Goal: Task Accomplishment & Management: Complete application form

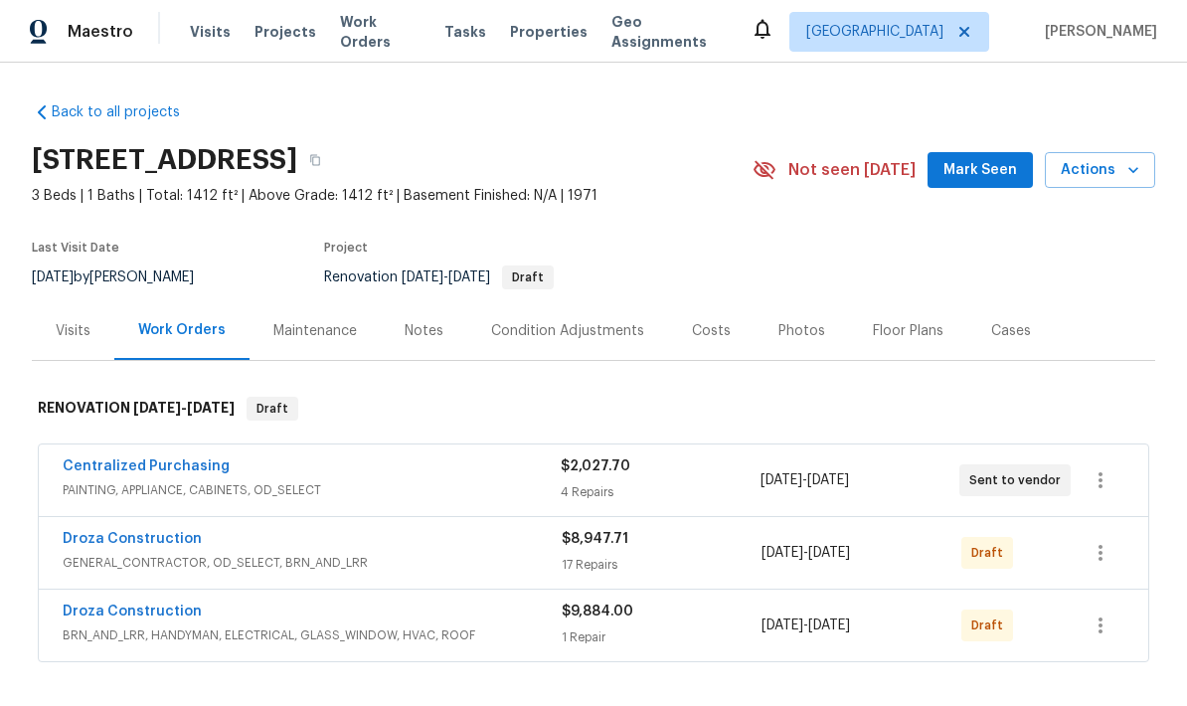
scroll to position [186, 0]
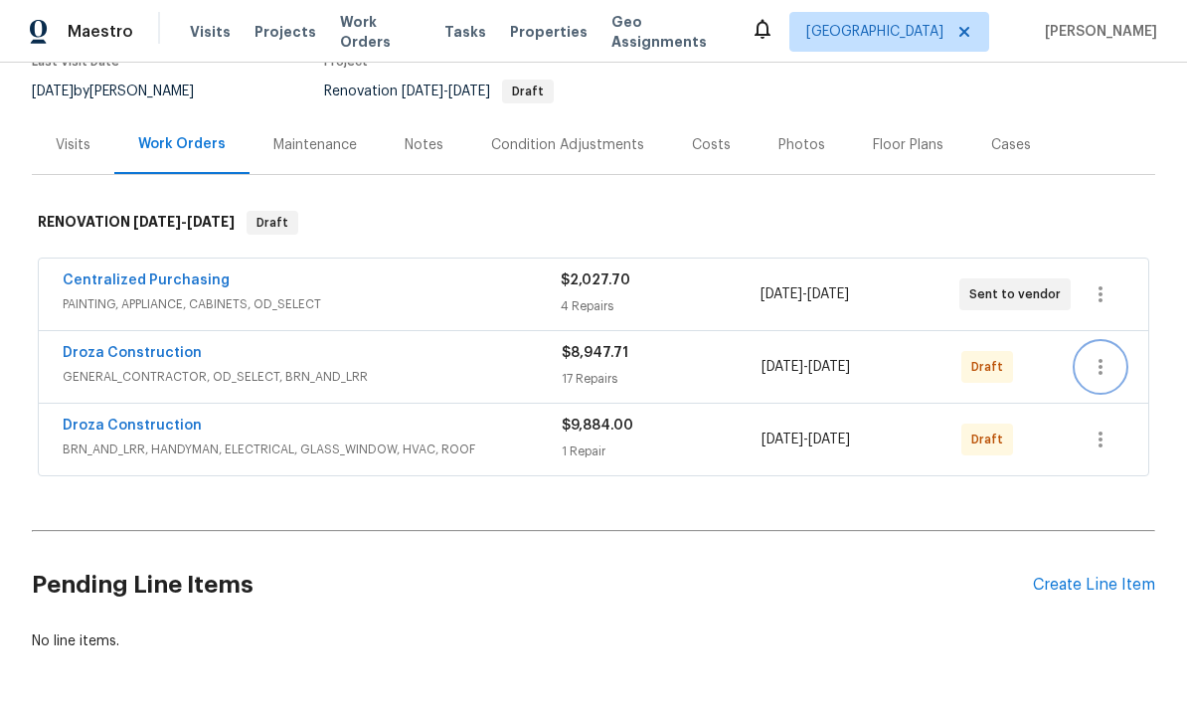
click at [1107, 367] on icon "button" at bounding box center [1101, 367] width 24 height 24
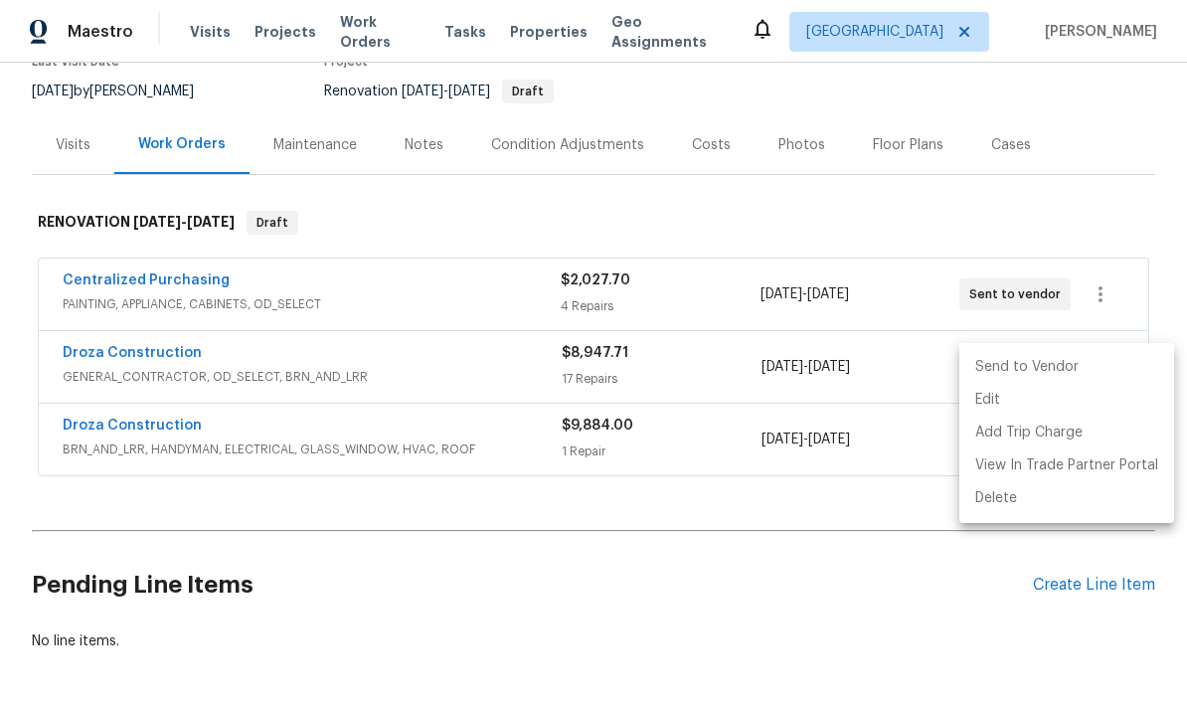
click at [1072, 381] on li "Send to Vendor" at bounding box center [1067, 367] width 215 height 33
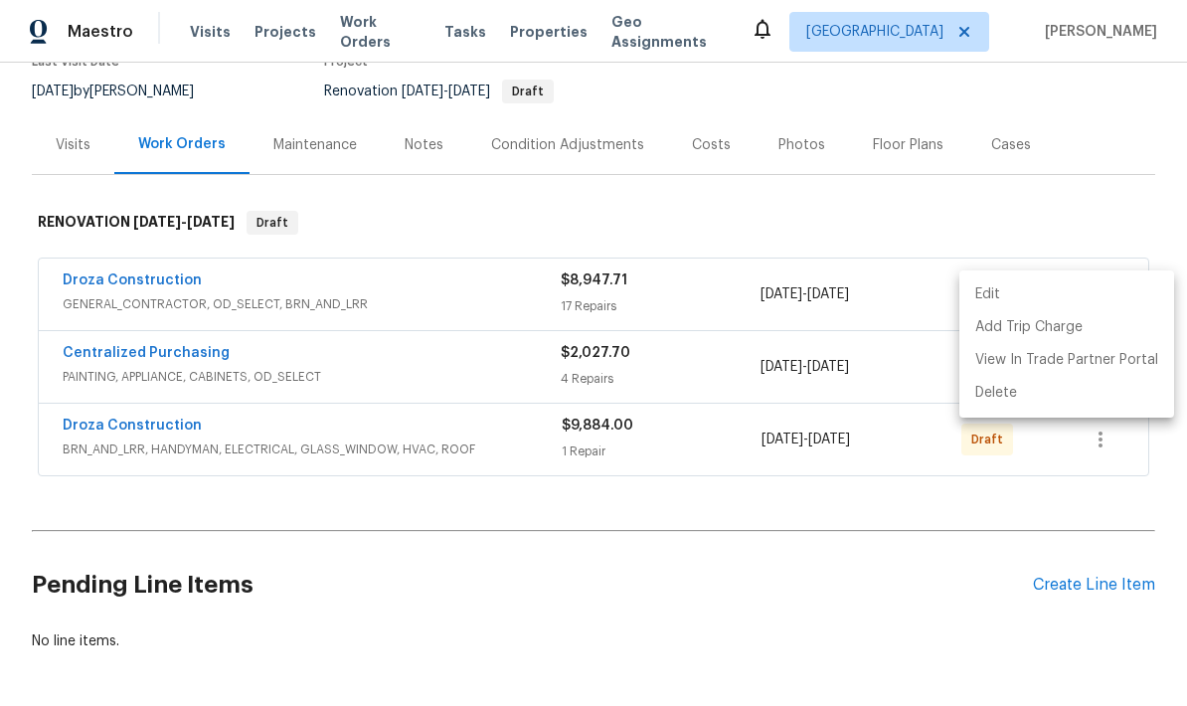
click at [1106, 438] on div at bounding box center [593, 353] width 1187 height 706
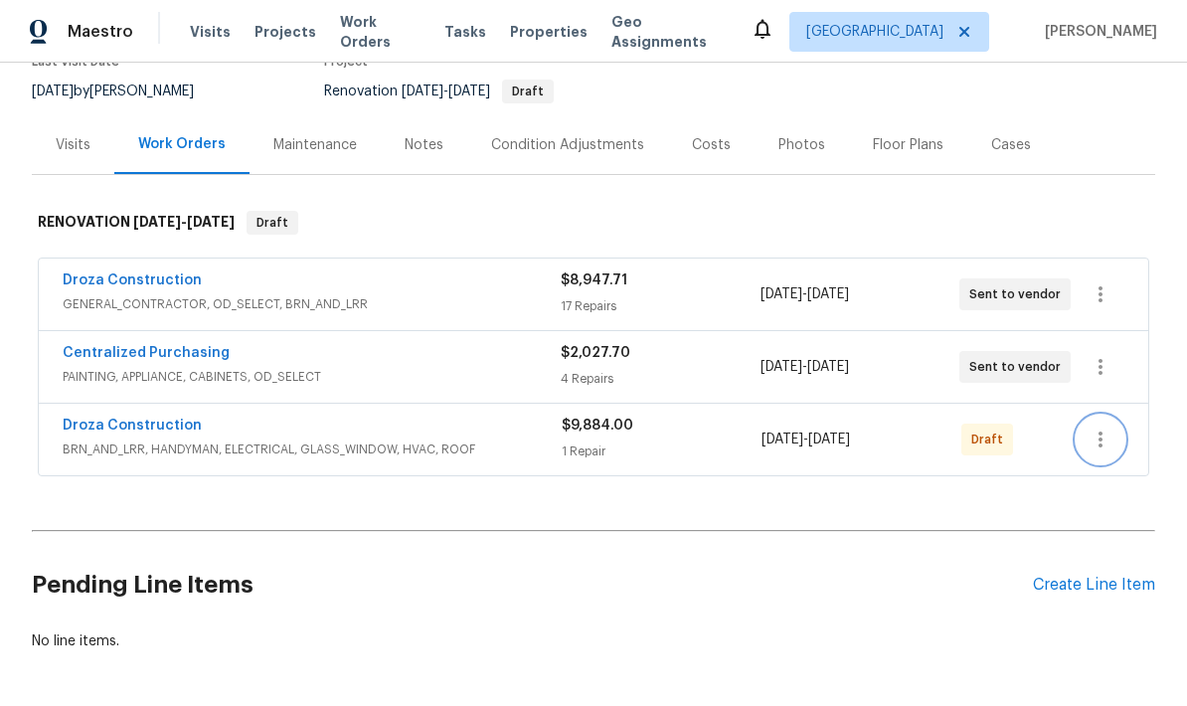
click at [1110, 440] on icon "button" at bounding box center [1101, 440] width 24 height 24
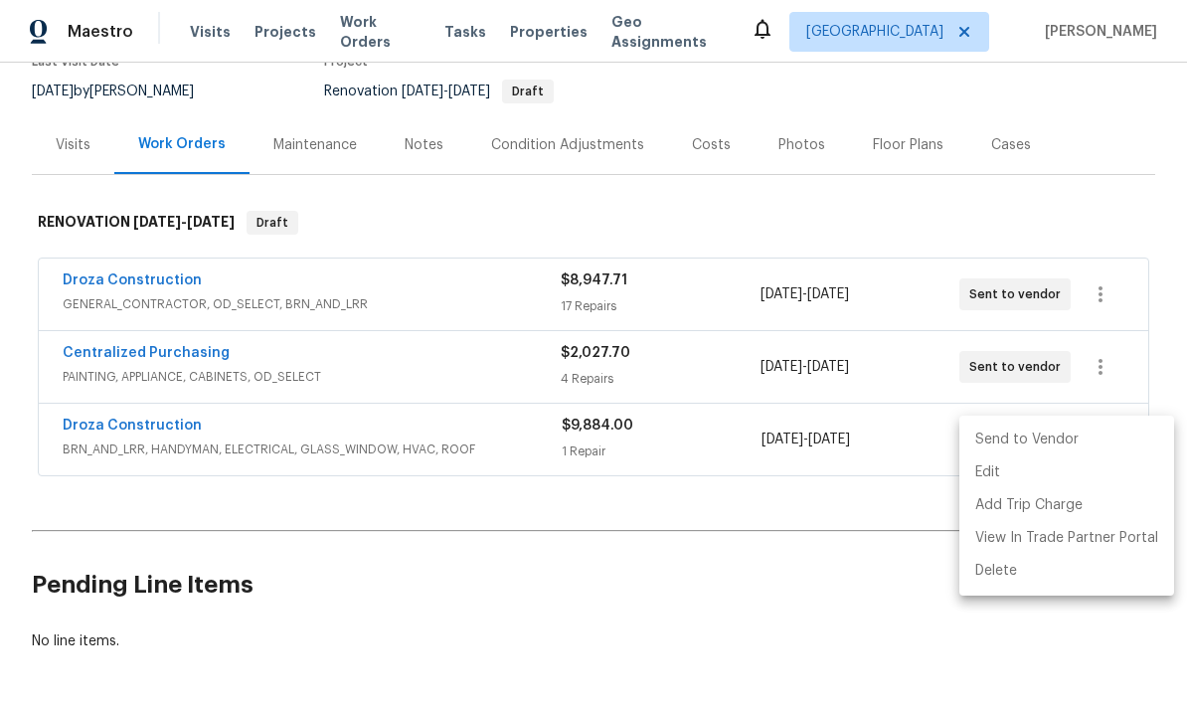
click at [1091, 442] on li "Send to Vendor" at bounding box center [1067, 440] width 215 height 33
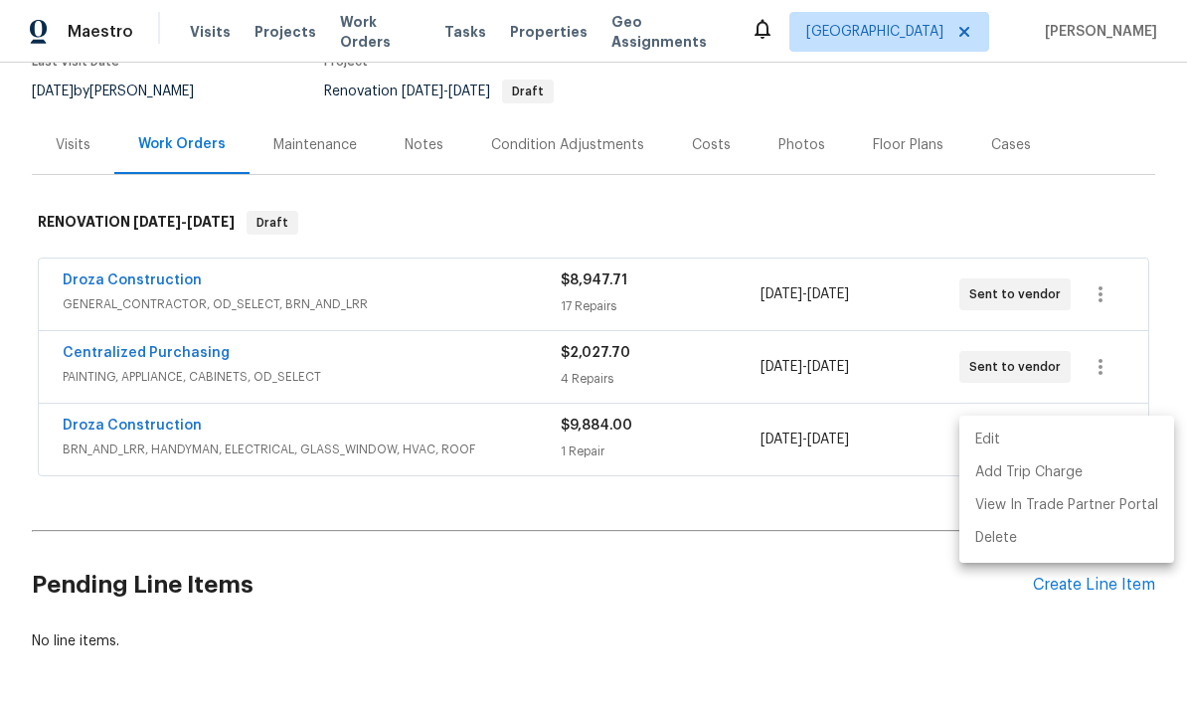
click at [797, 625] on div at bounding box center [593, 353] width 1187 height 706
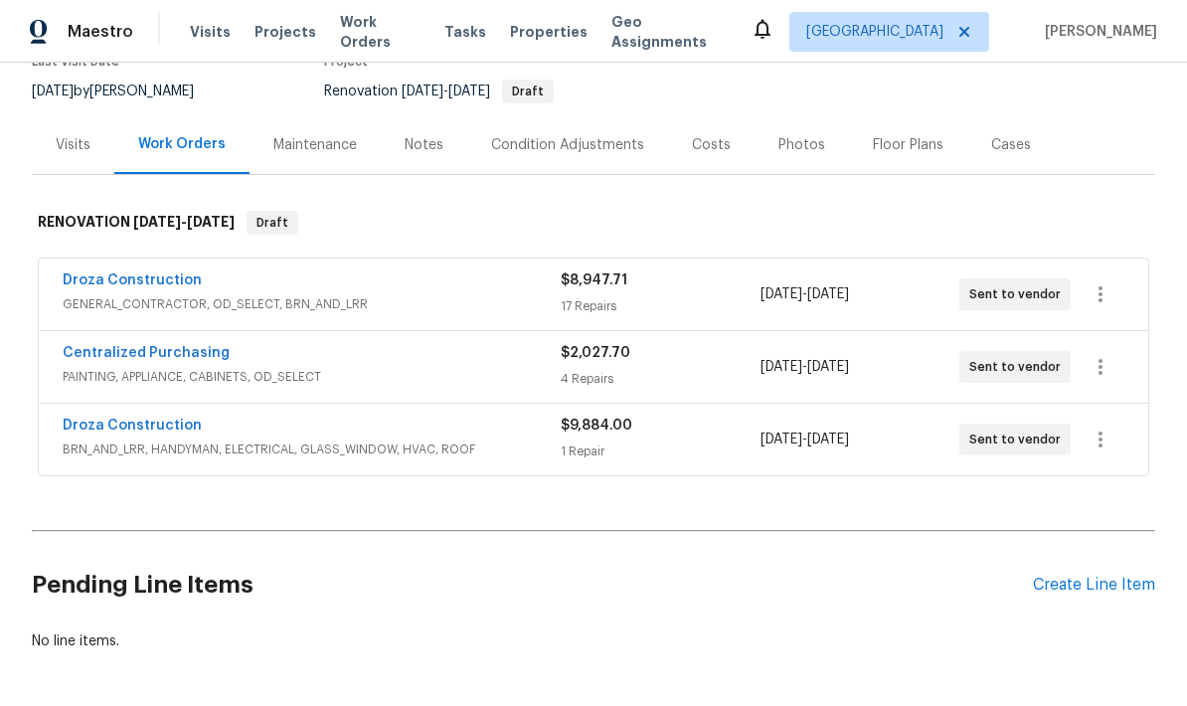
click at [1108, 591] on div "Create Line Item" at bounding box center [1094, 585] width 122 height 19
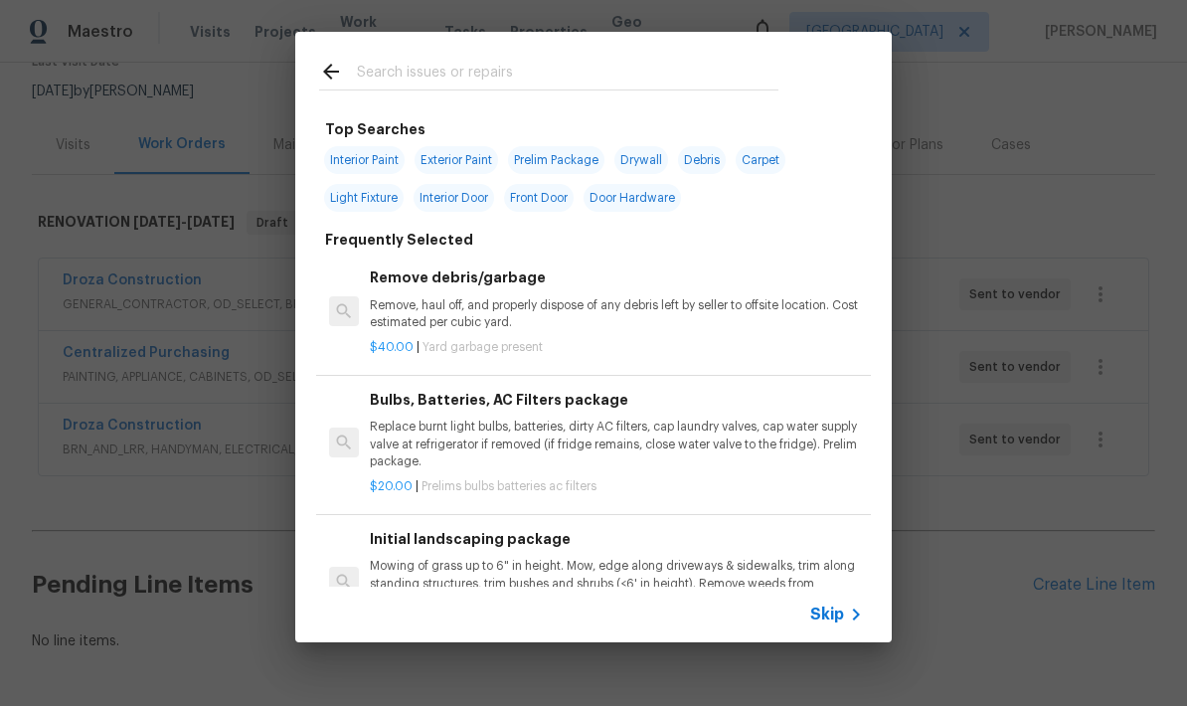
click at [584, 88] on input "text" at bounding box center [568, 75] width 422 height 30
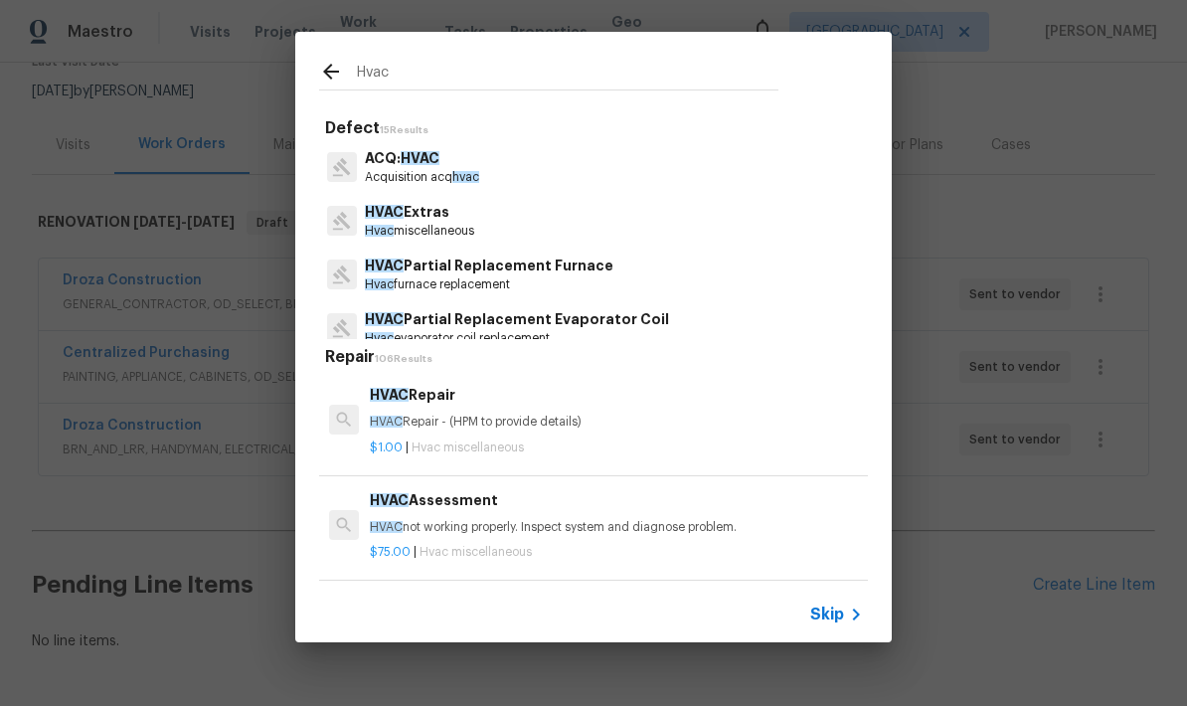
type input "HVAC"
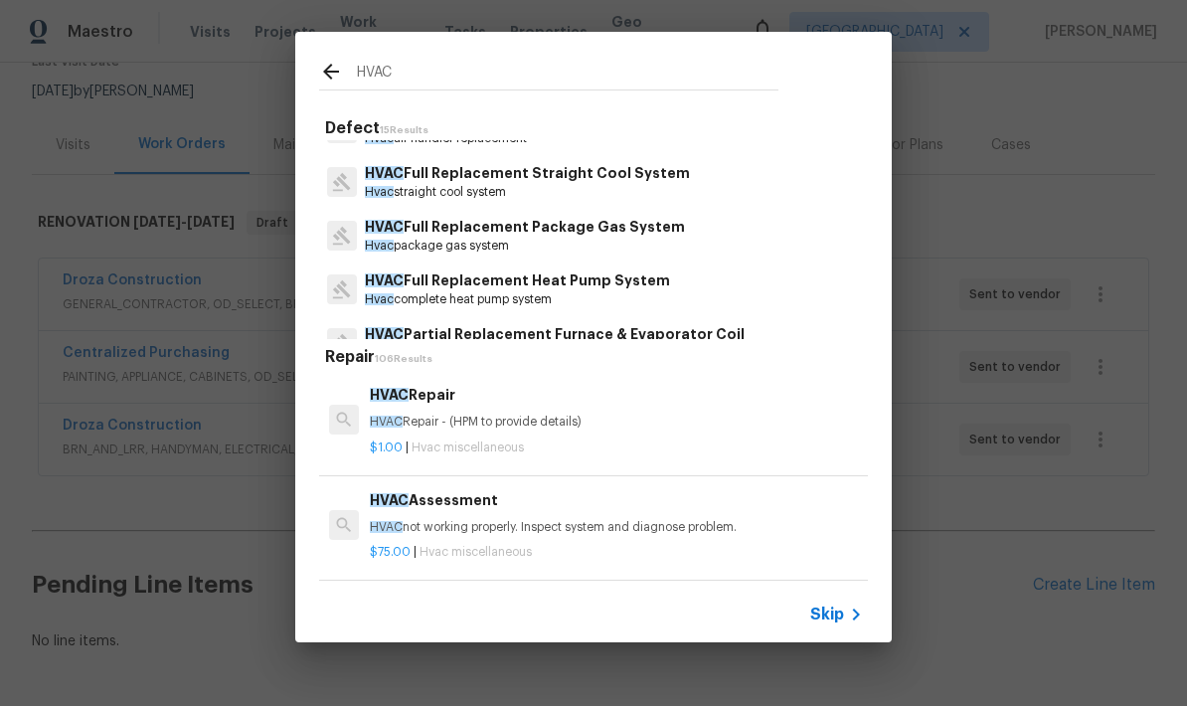
scroll to position [315, 0]
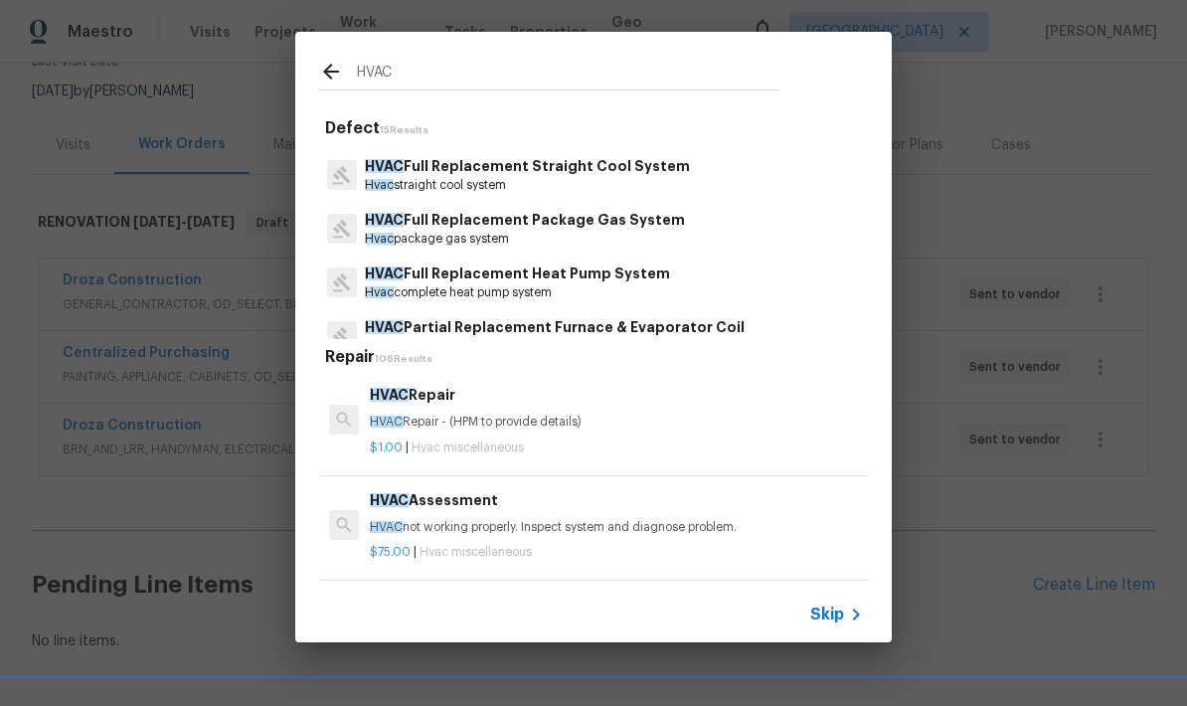
click at [596, 234] on p "Hvac package gas system" at bounding box center [525, 239] width 320 height 17
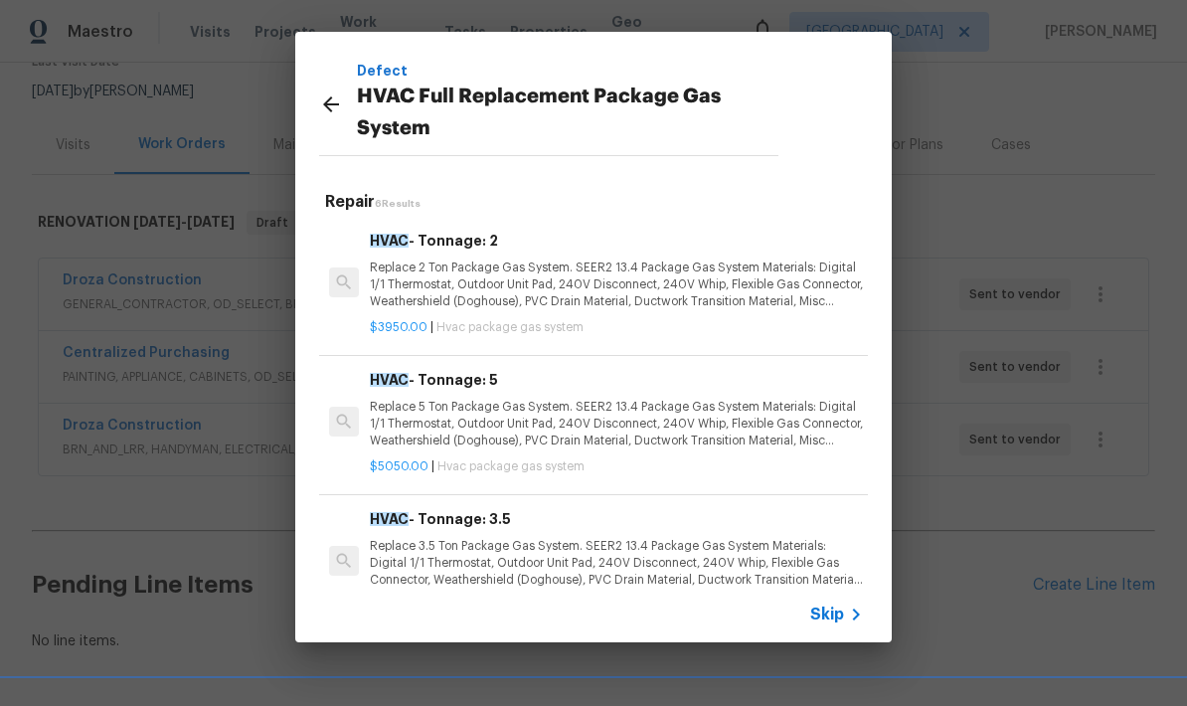
scroll to position [0, 0]
click at [331, 112] on icon at bounding box center [331, 104] width 24 height 24
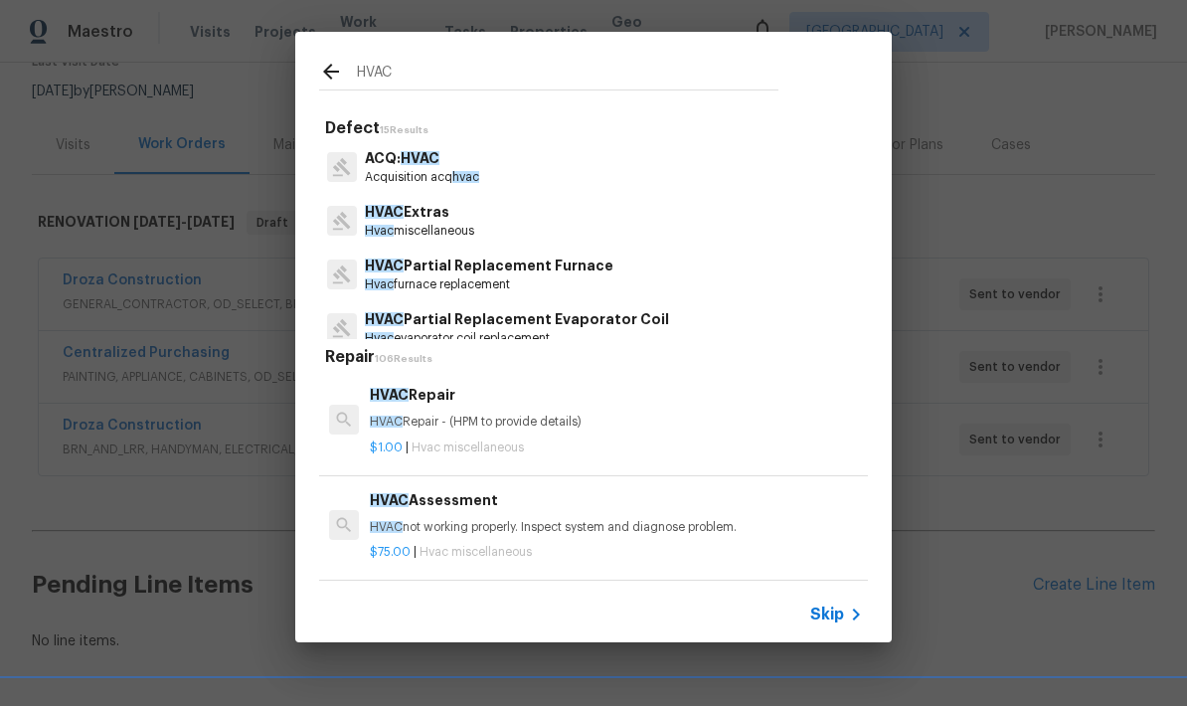
click at [389, 222] on p "HVAC Extras" at bounding box center [419, 212] width 109 height 21
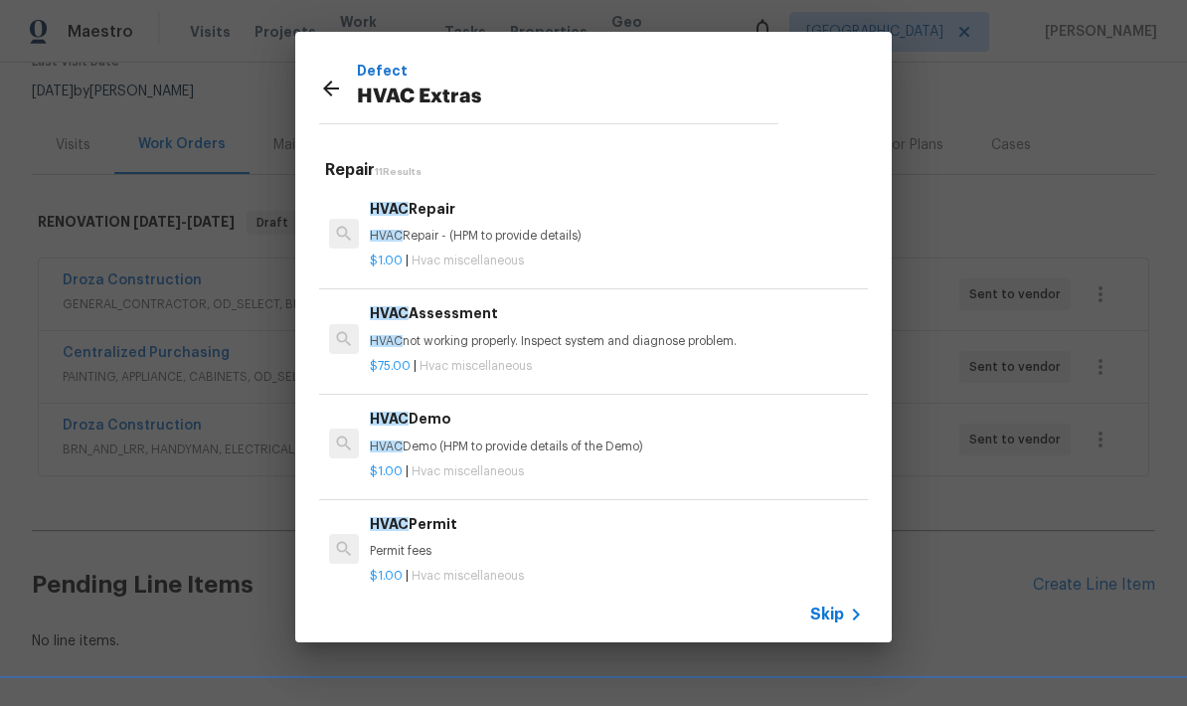
click at [746, 350] on div "$75.00 | Hvac miscellaneous" at bounding box center [616, 362] width 493 height 25
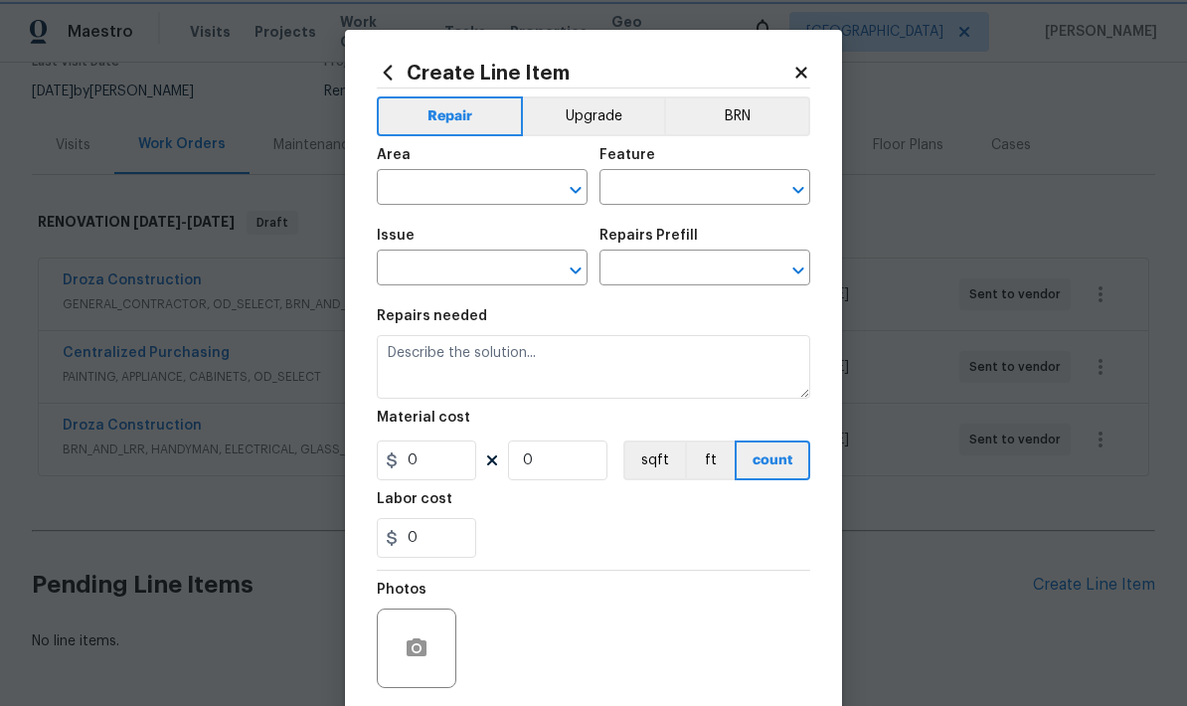
type input "HVAC"
type input "HVAC Extras"
type input "HVAC Assessment $75.00"
type textarea "HVAC not working properly. Inspect system and diagnose problem."
type input "75"
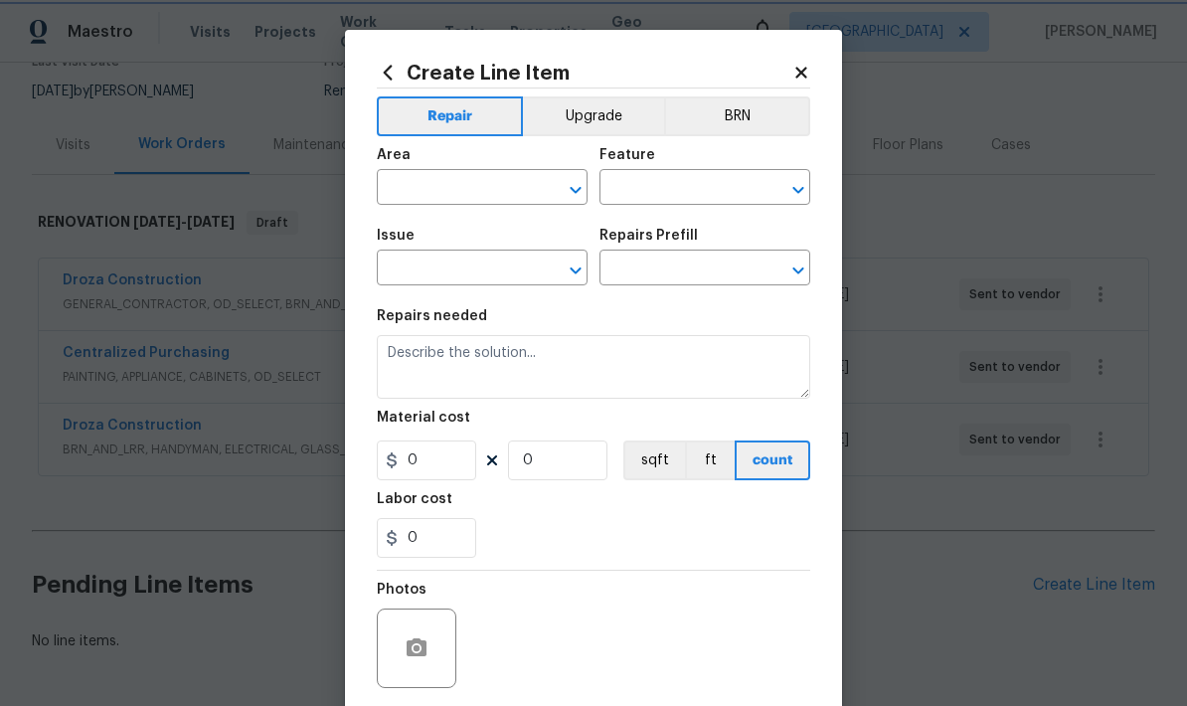
type input "1"
click at [411, 196] on input "text" at bounding box center [454, 189] width 155 height 31
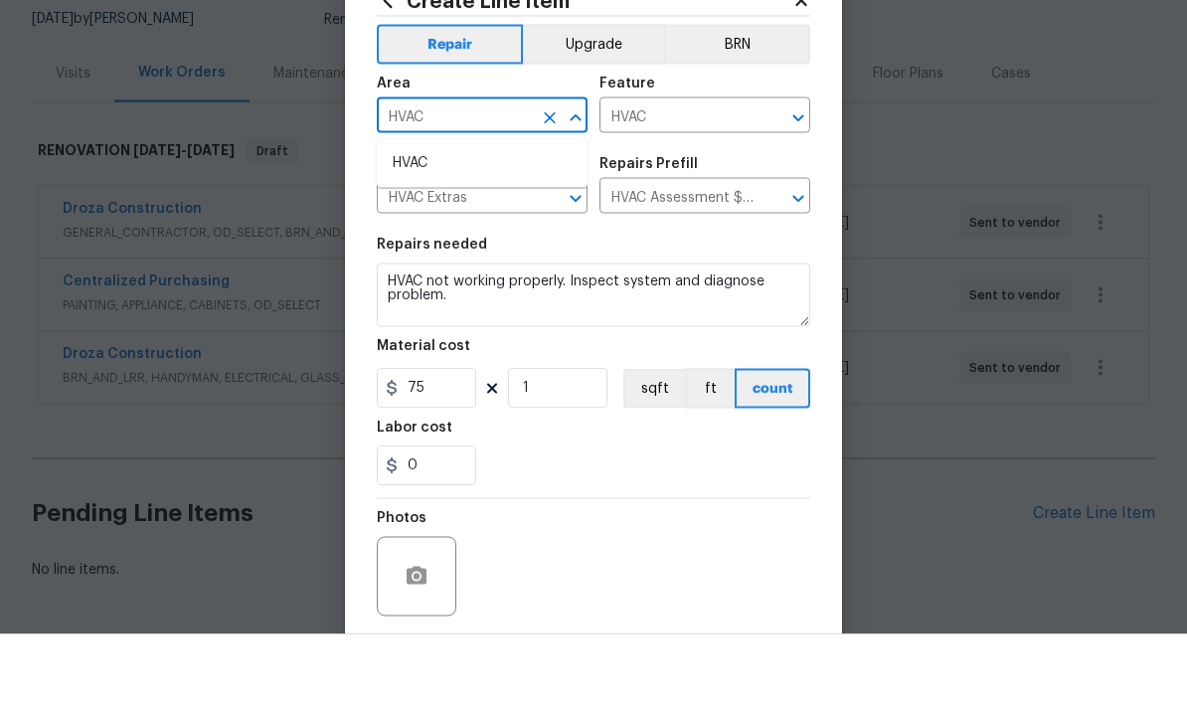
click at [493, 219] on li "HVAC" at bounding box center [482, 235] width 211 height 33
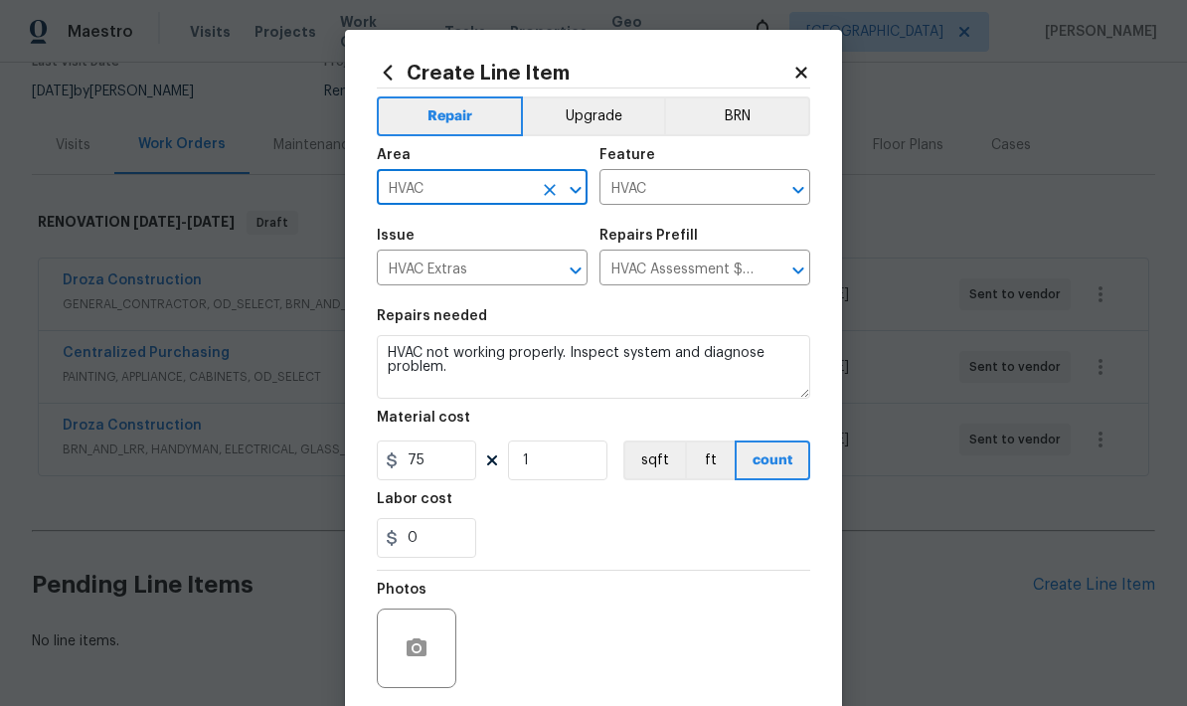
type input "HVAC"
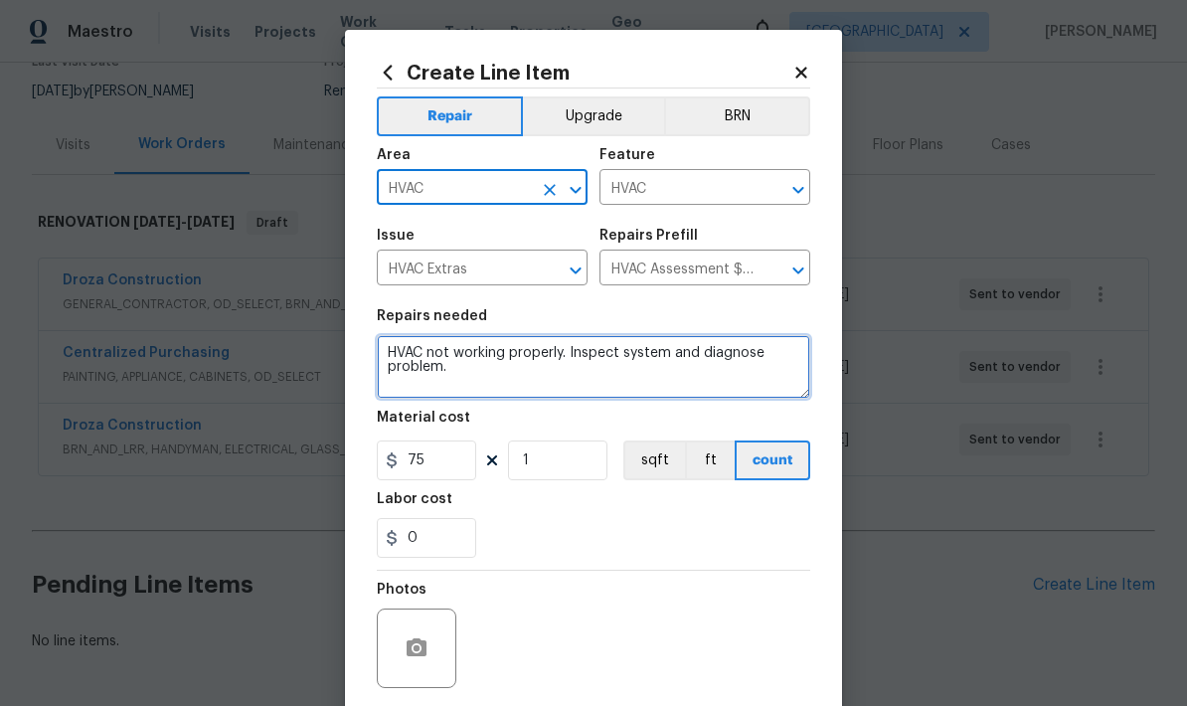
click at [493, 393] on textarea "HVAC not working properly. Inspect system and diagnose problem." at bounding box center [594, 367] width 434 height 64
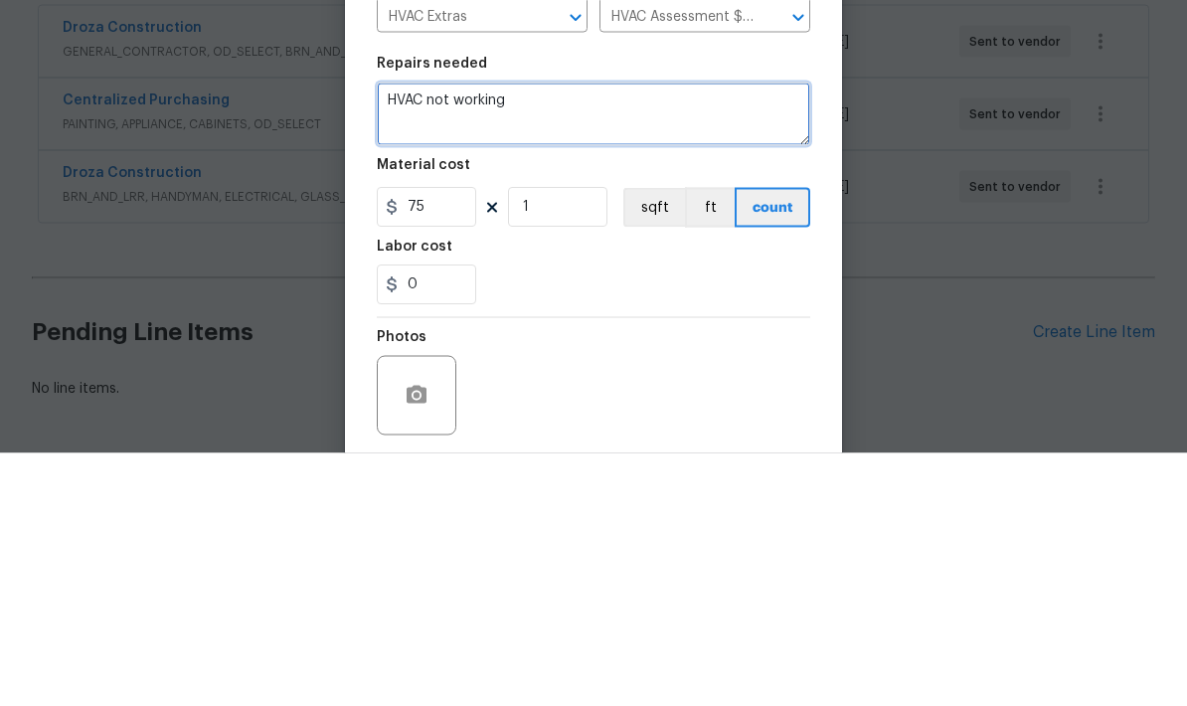
type textarea "HVAC"
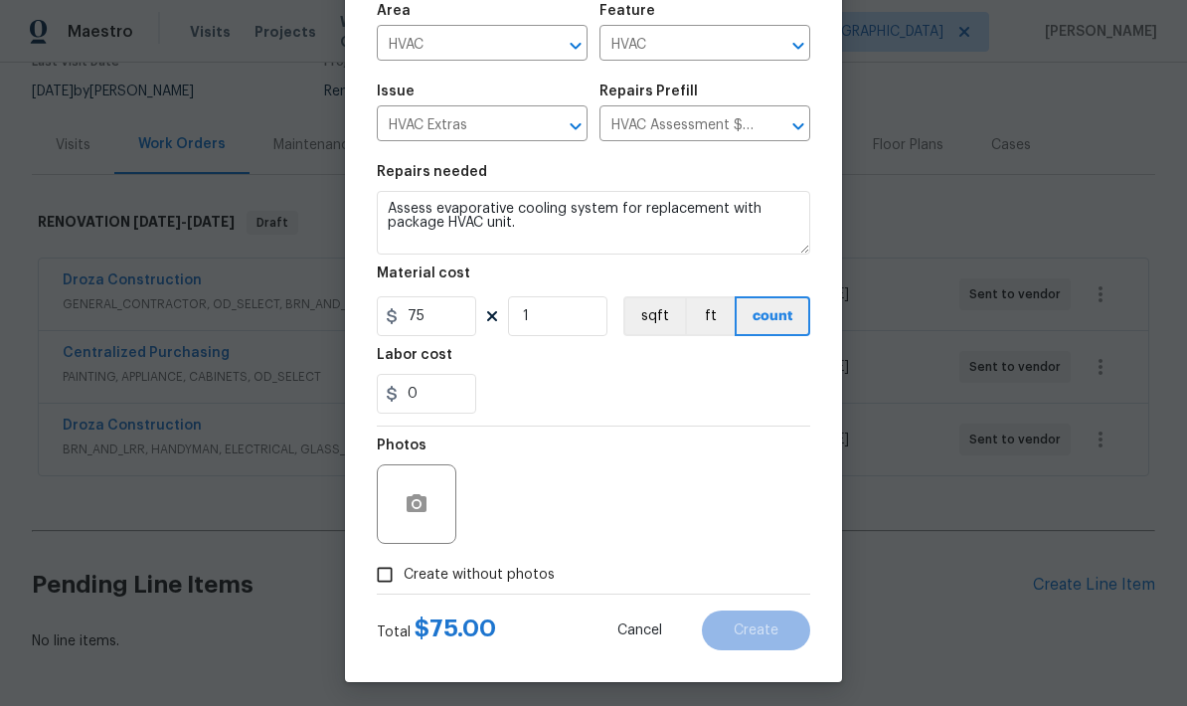
scroll to position [149, 0]
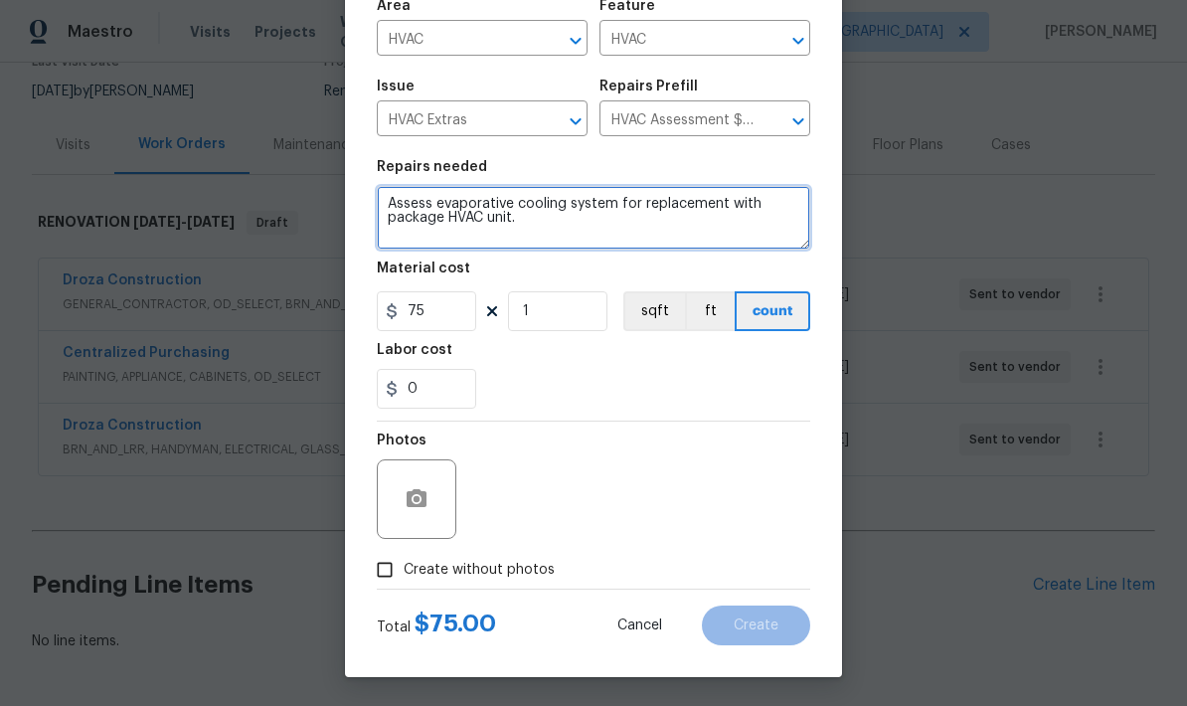
type textarea "Assess evaporative cooling system for replacement with package HVAC unit."
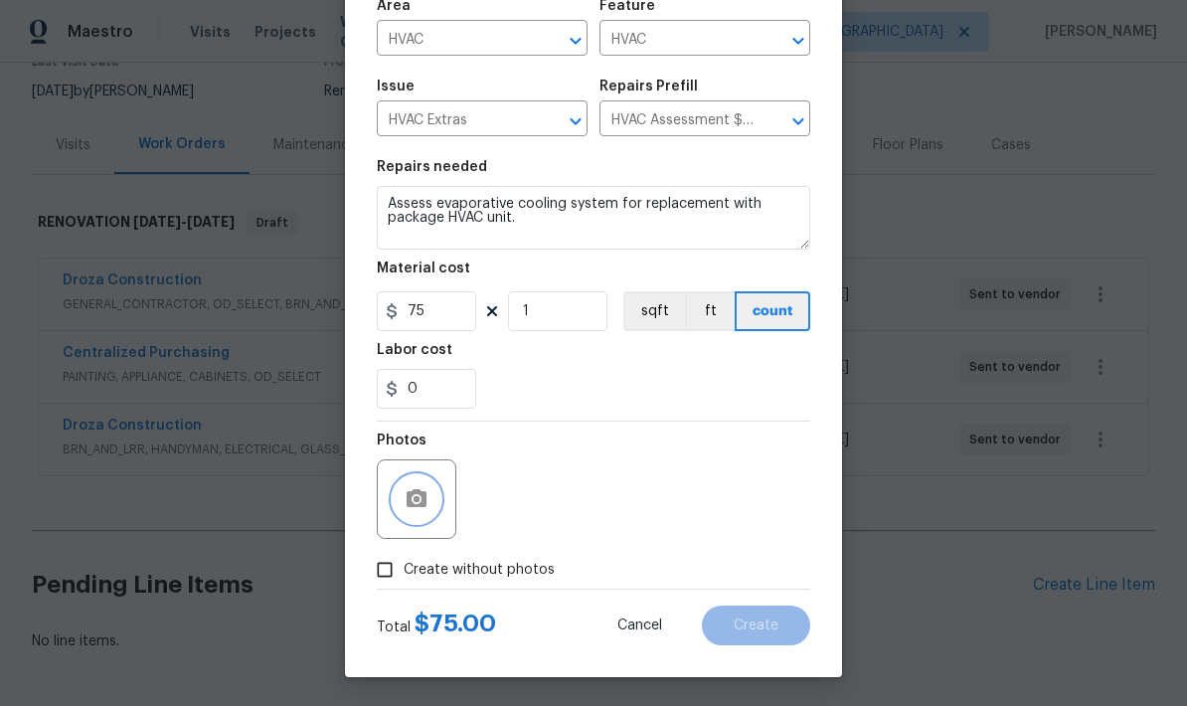
click at [417, 507] on icon "button" at bounding box center [417, 498] width 20 height 18
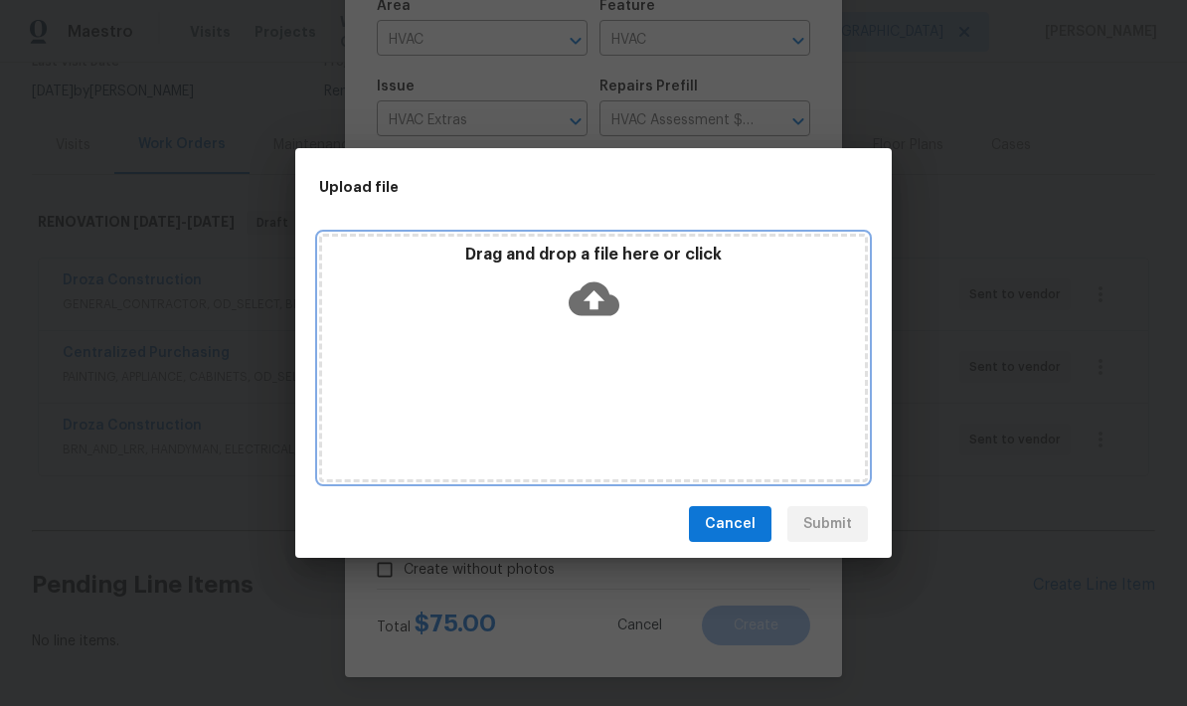
click at [601, 305] on icon at bounding box center [594, 299] width 51 height 34
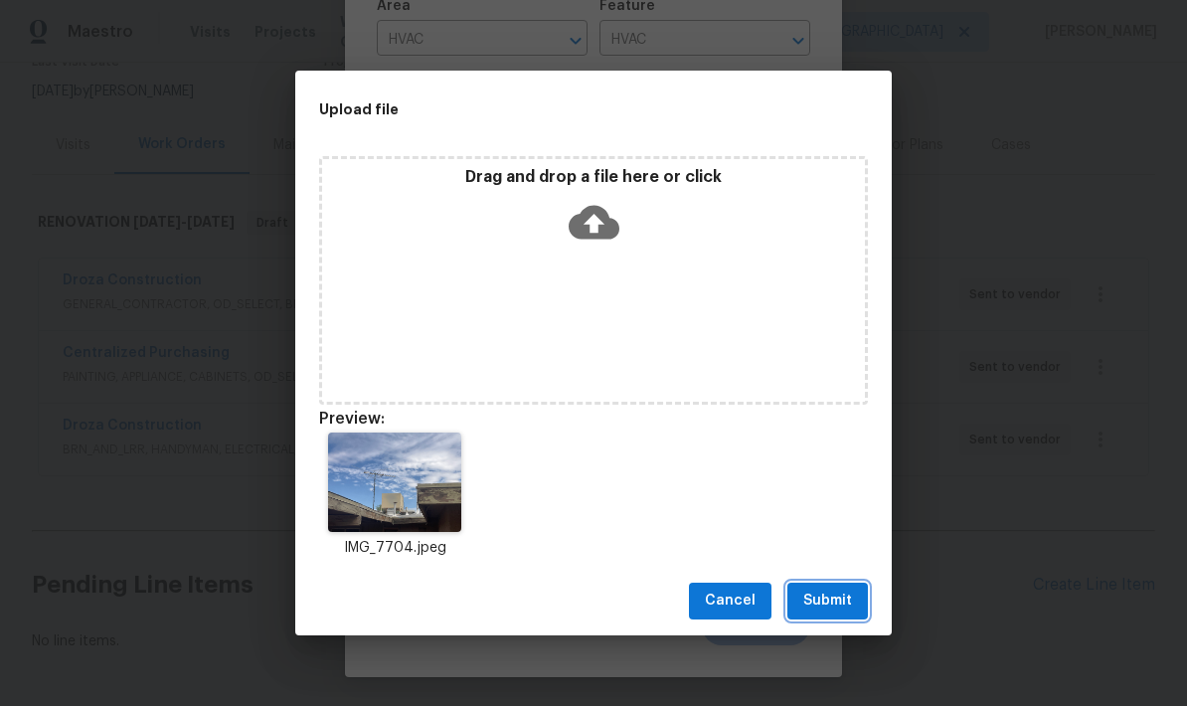
click at [840, 618] on button "Submit" at bounding box center [828, 601] width 81 height 37
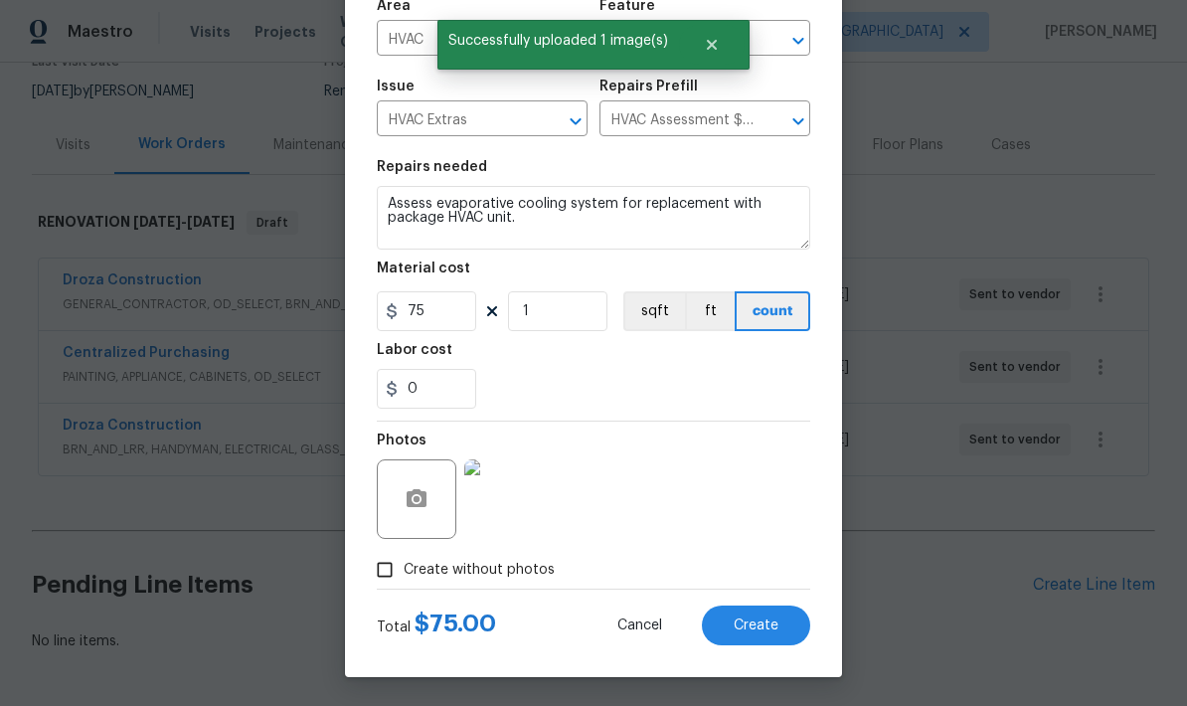
click at [760, 633] on span "Create" at bounding box center [756, 626] width 45 height 15
type input "0"
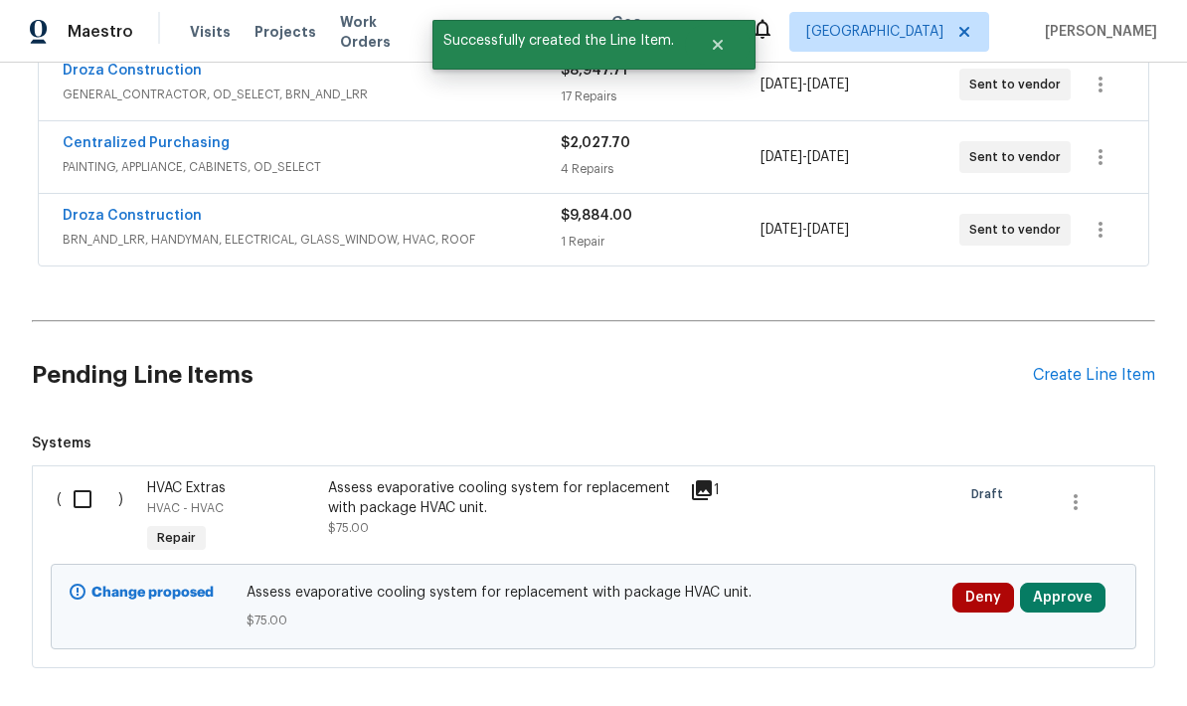
scroll to position [413, 0]
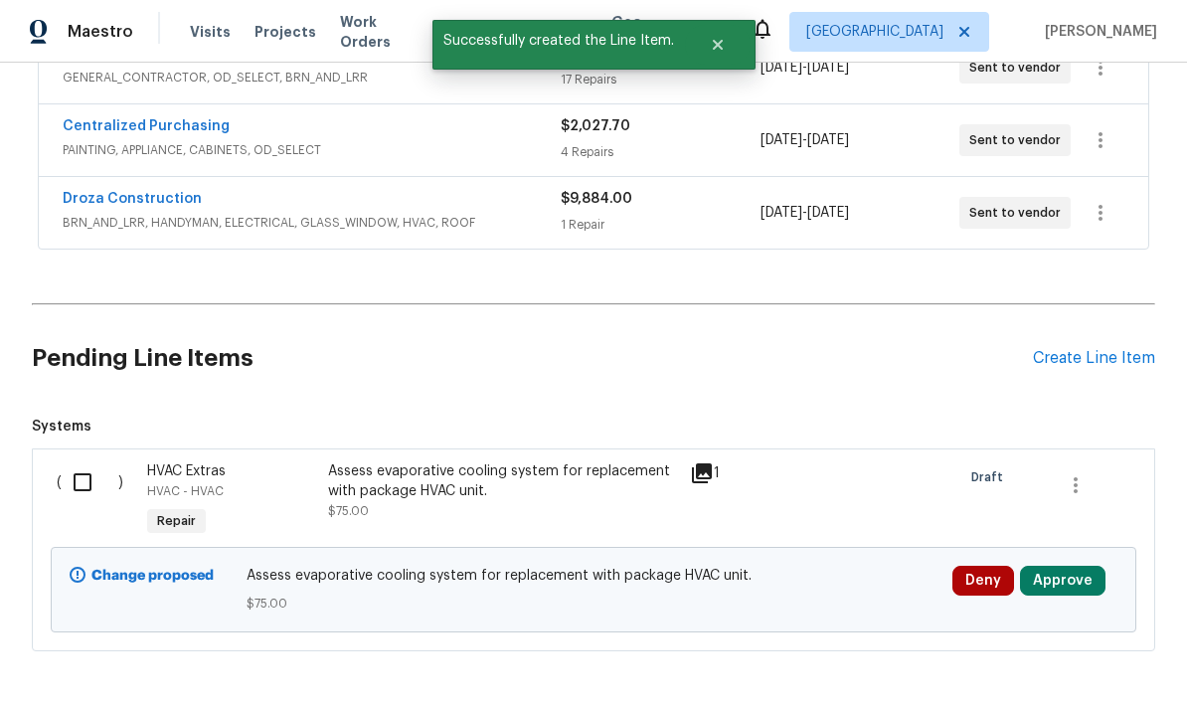
click at [1085, 566] on button "Approve" at bounding box center [1063, 581] width 86 height 30
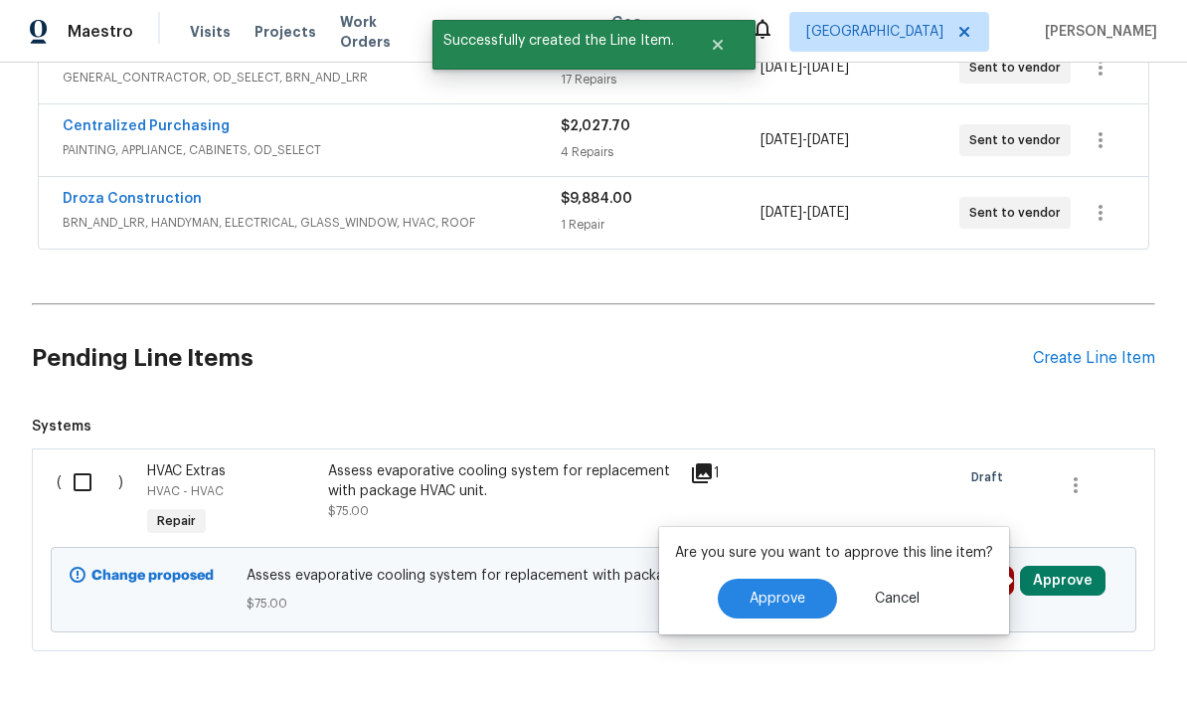
click at [796, 579] on button "Approve" at bounding box center [777, 599] width 119 height 40
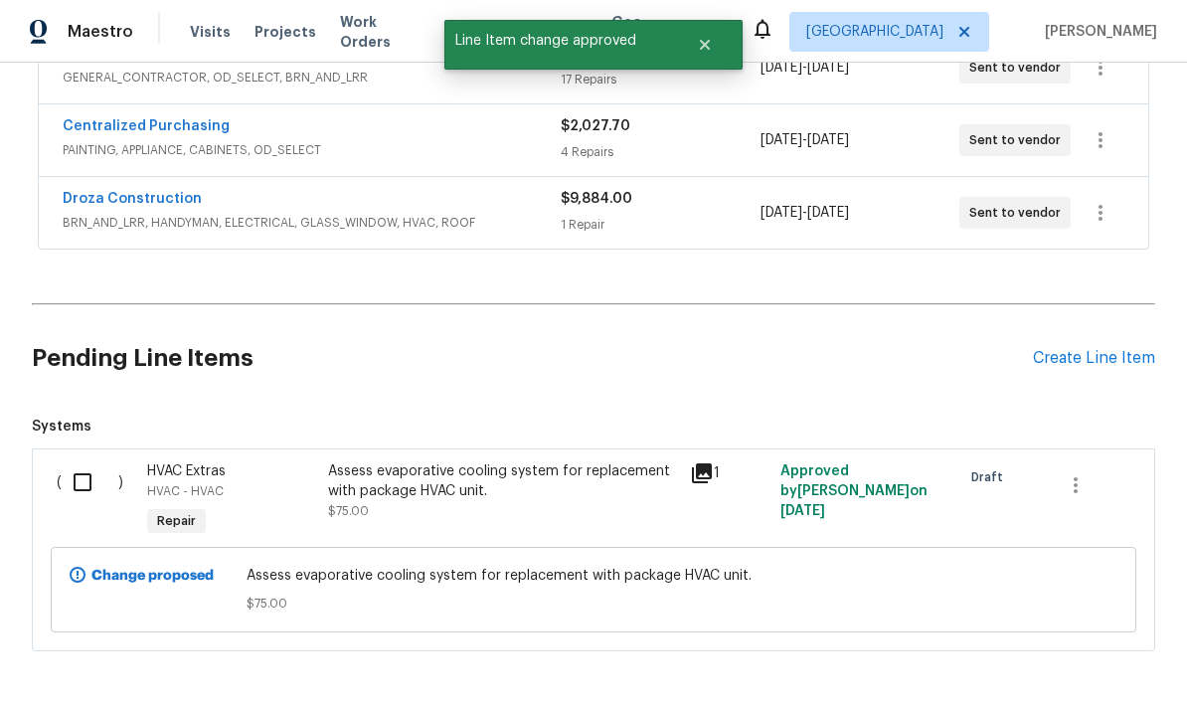
click at [83, 461] on input "checkbox" at bounding box center [90, 482] width 57 height 42
checkbox input "true"
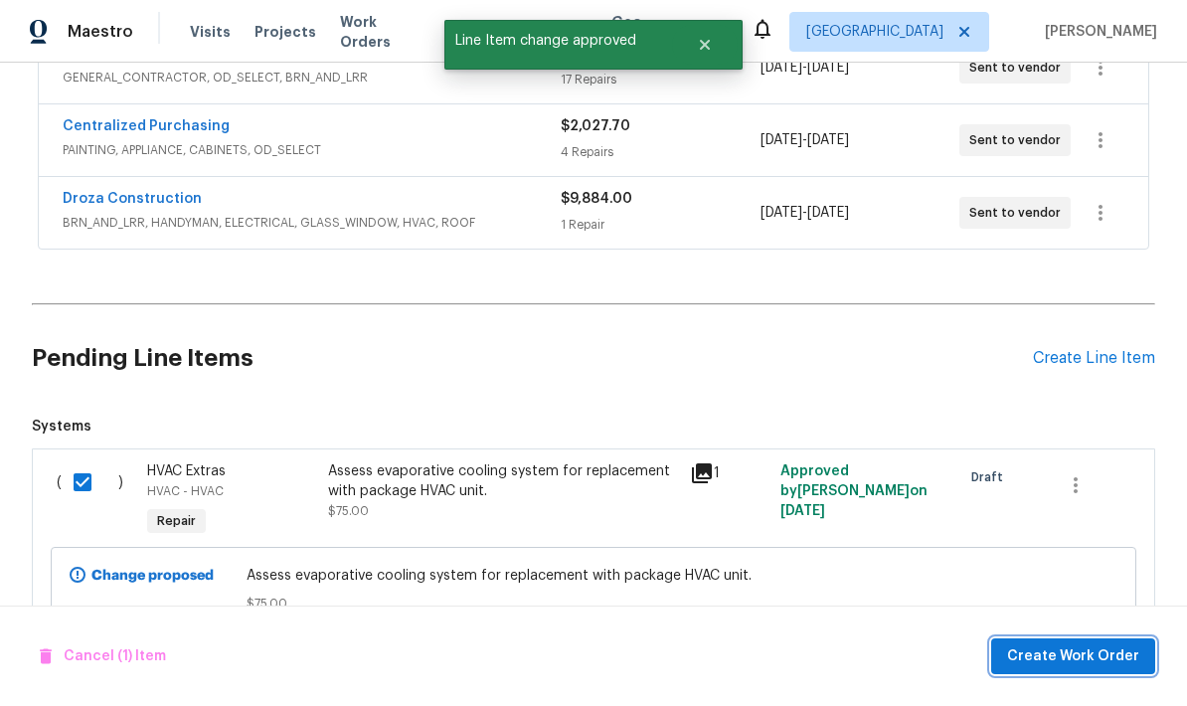
click at [1096, 639] on button "Create Work Order" at bounding box center [1073, 656] width 164 height 37
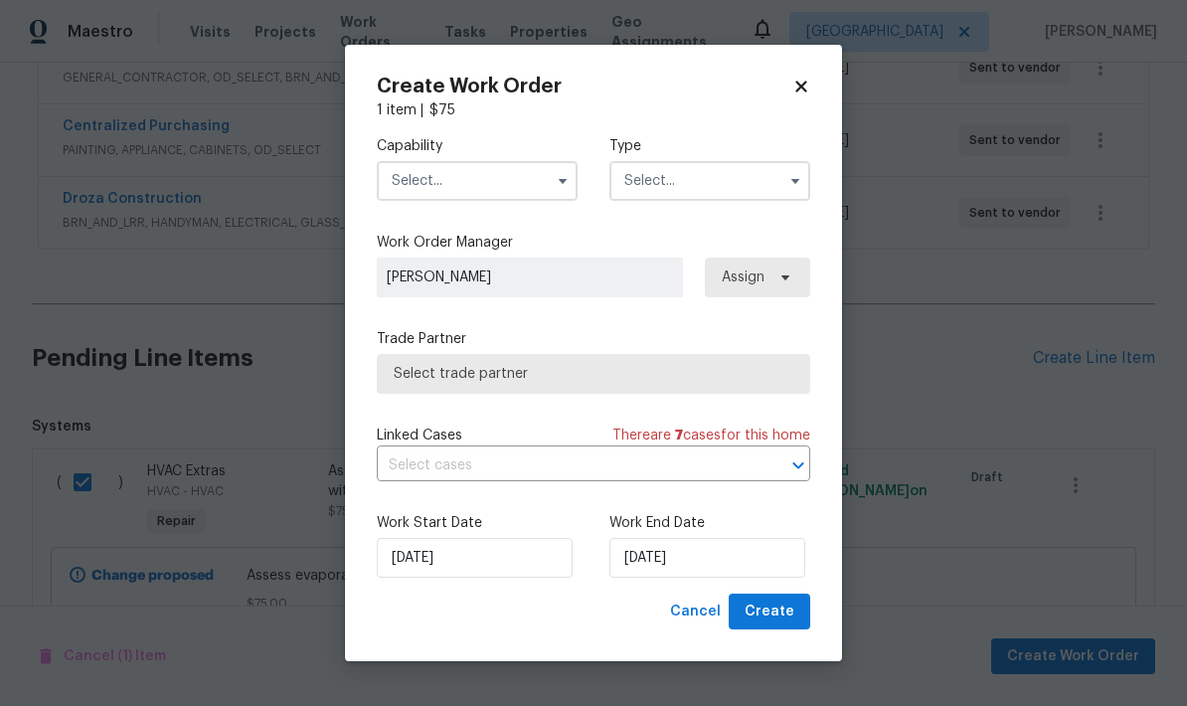
click at [473, 213] on div "Capability Type" at bounding box center [594, 168] width 434 height 96
click at [473, 212] on div "Capability Type" at bounding box center [594, 168] width 434 height 96
click at [447, 186] on input "text" at bounding box center [477, 181] width 201 height 40
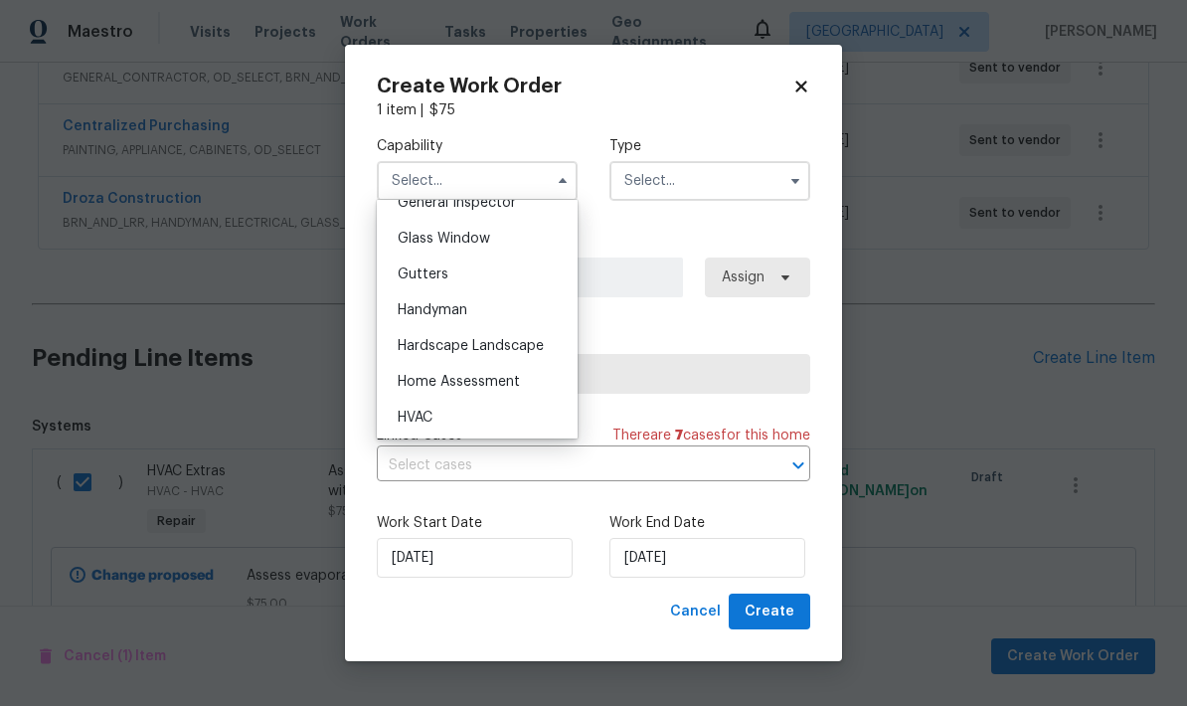
scroll to position [1025, 0]
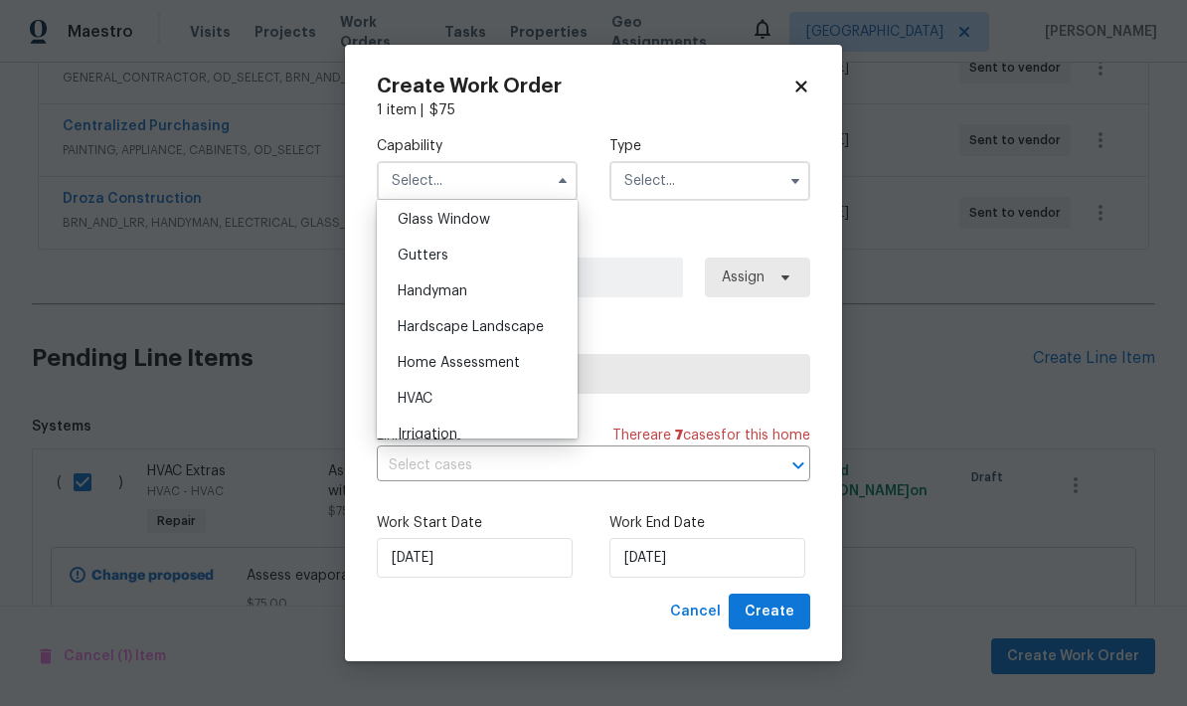
click at [453, 403] on div "HVAC" at bounding box center [477, 399] width 191 height 36
type input "HVAC"
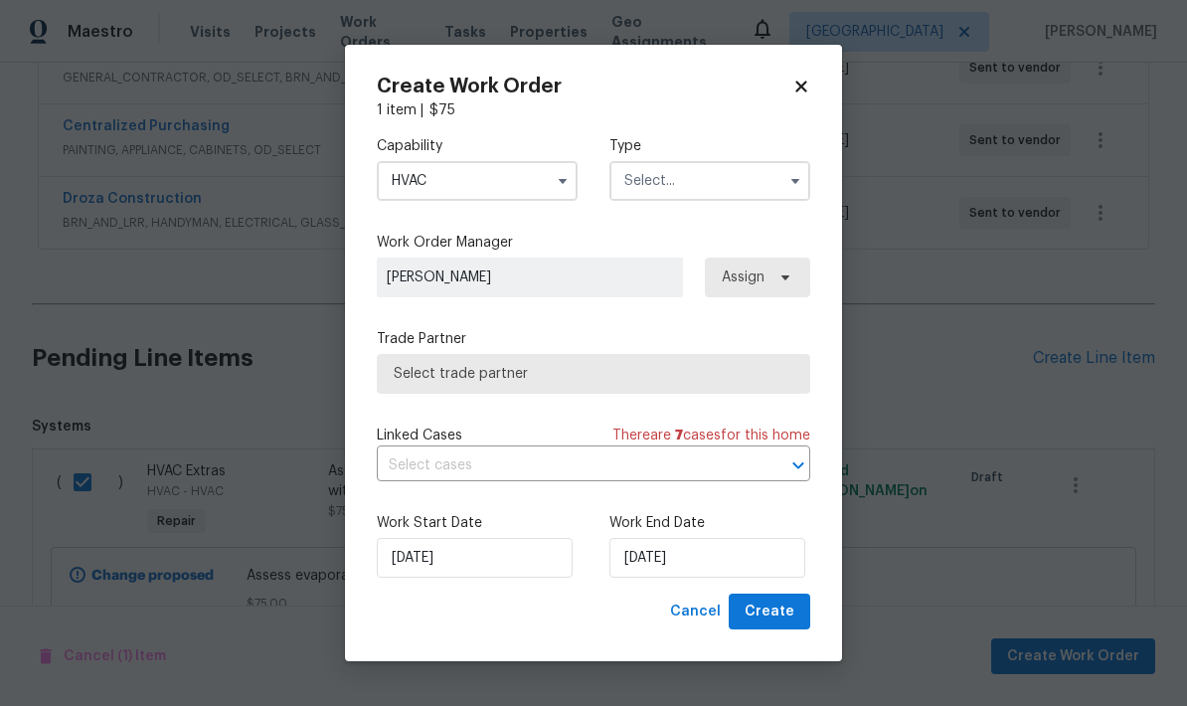
click at [709, 179] on input "text" at bounding box center [710, 181] width 201 height 40
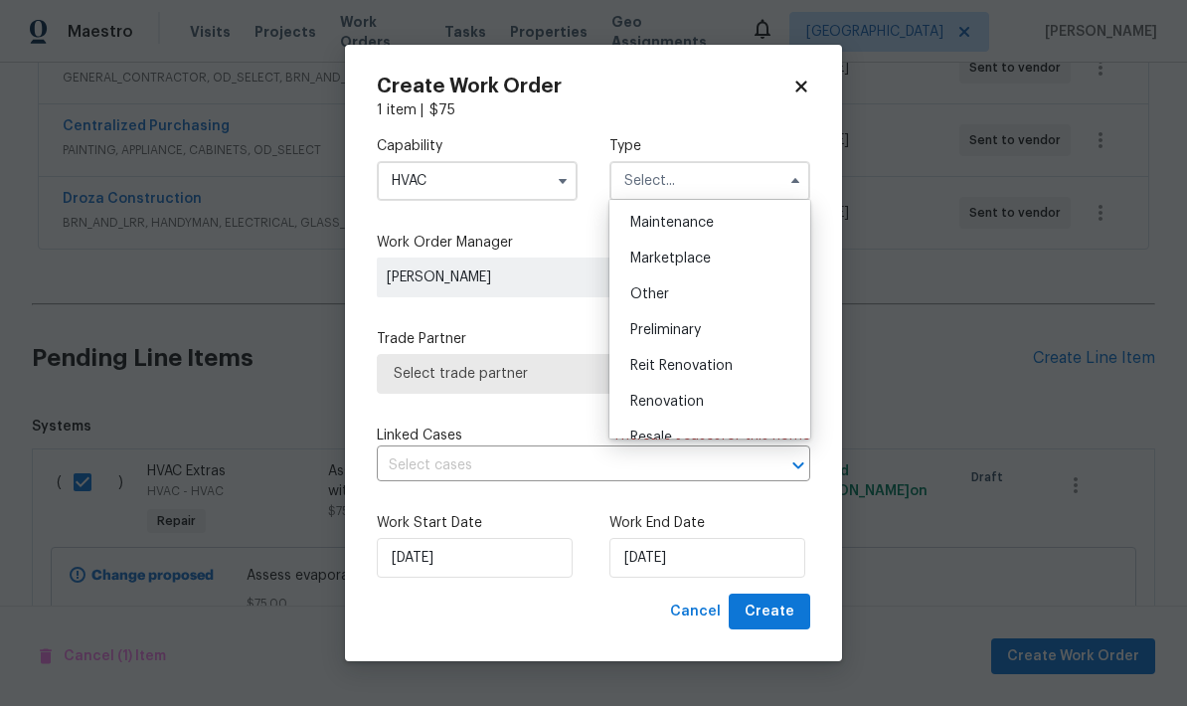
scroll to position [400, 0]
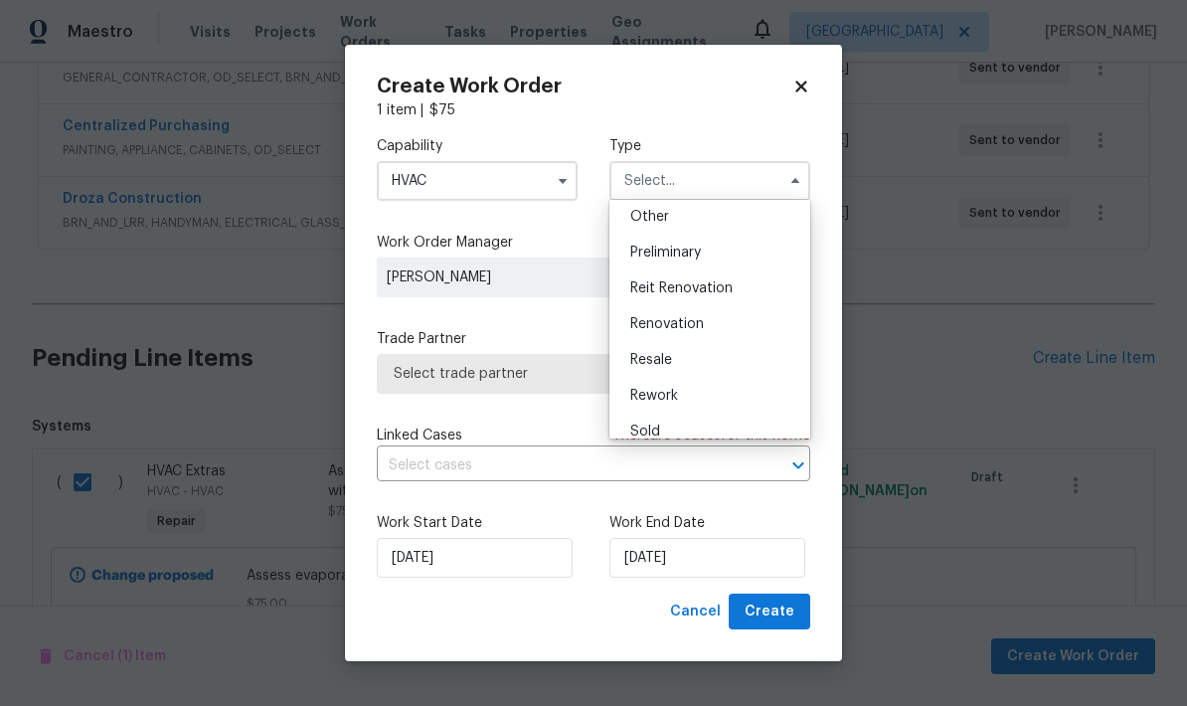
click at [711, 333] on div "Renovation" at bounding box center [710, 324] width 191 height 36
type input "Renovation"
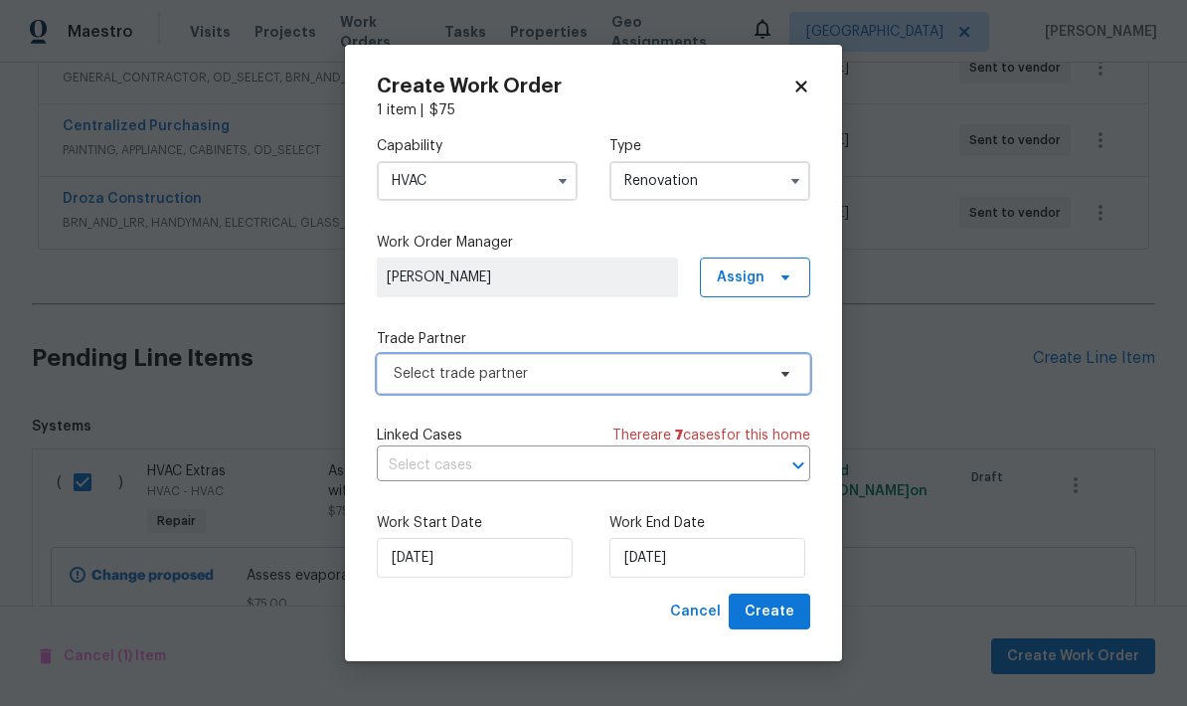
click at [670, 384] on span "Select trade partner" at bounding box center [594, 374] width 434 height 40
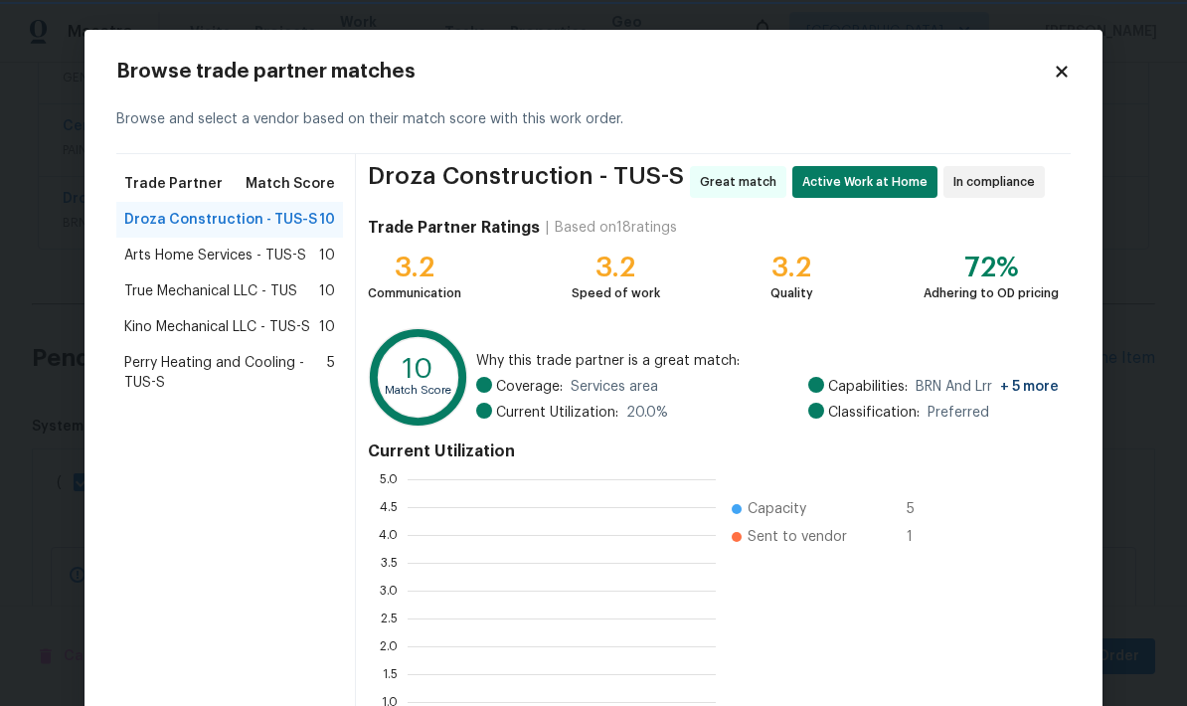
scroll to position [278, 308]
click at [141, 293] on span "True Mechanical LLC - TUS" at bounding box center [210, 291] width 173 height 20
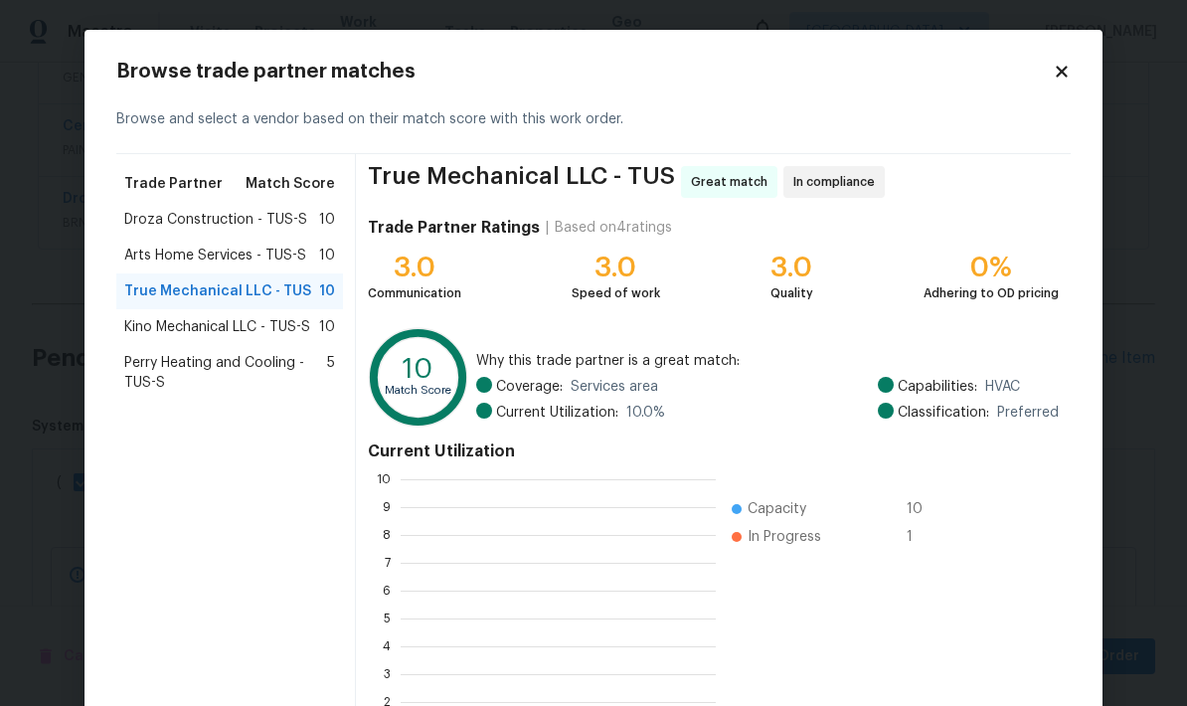
scroll to position [278, 315]
click at [157, 387] on span "Perry Heating and Cooling - TUS-S" at bounding box center [225, 373] width 203 height 40
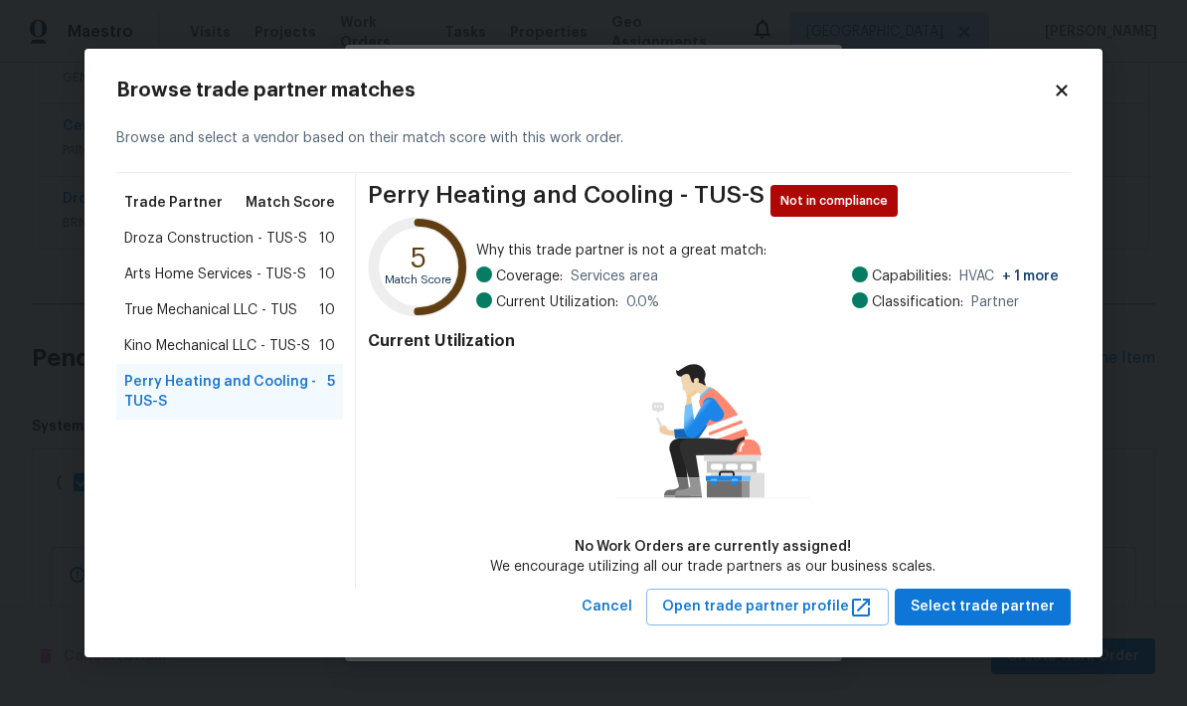
click at [152, 308] on span "True Mechanical LLC - TUS" at bounding box center [210, 310] width 173 height 20
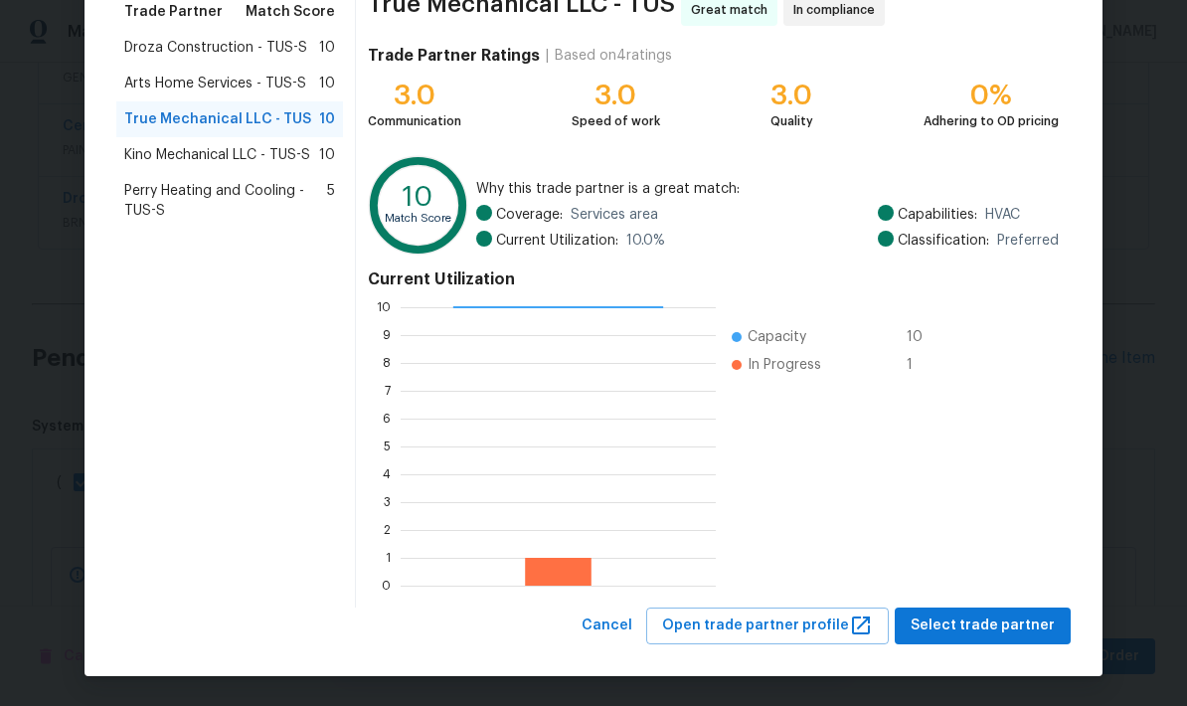
scroll to position [171, 0]
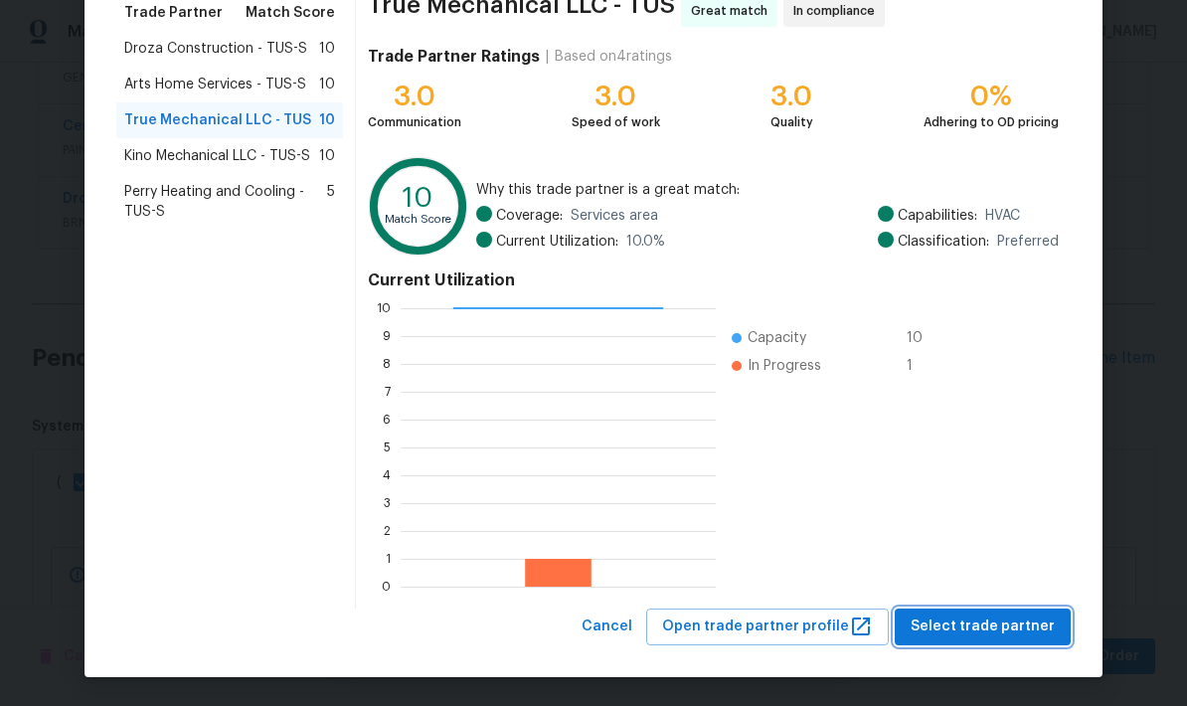
click at [998, 628] on span "Select trade partner" at bounding box center [983, 627] width 144 height 25
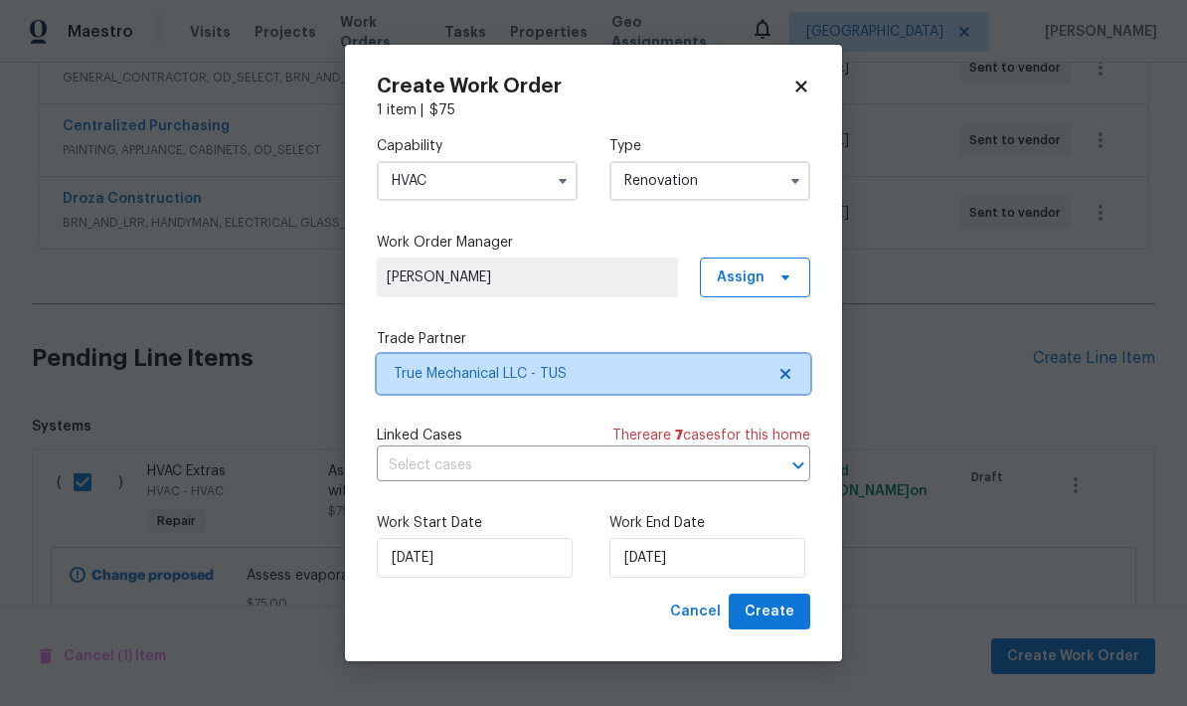
scroll to position [0, 0]
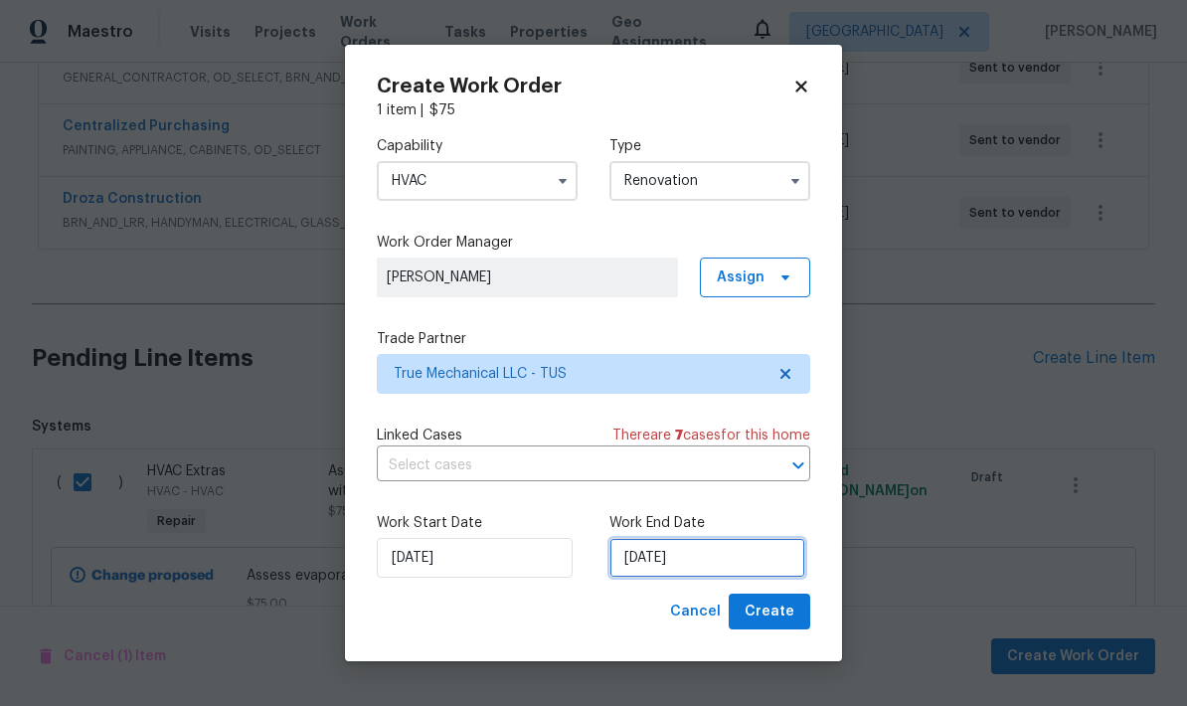
click at [727, 553] on input "[DATE]" at bounding box center [708, 558] width 196 height 40
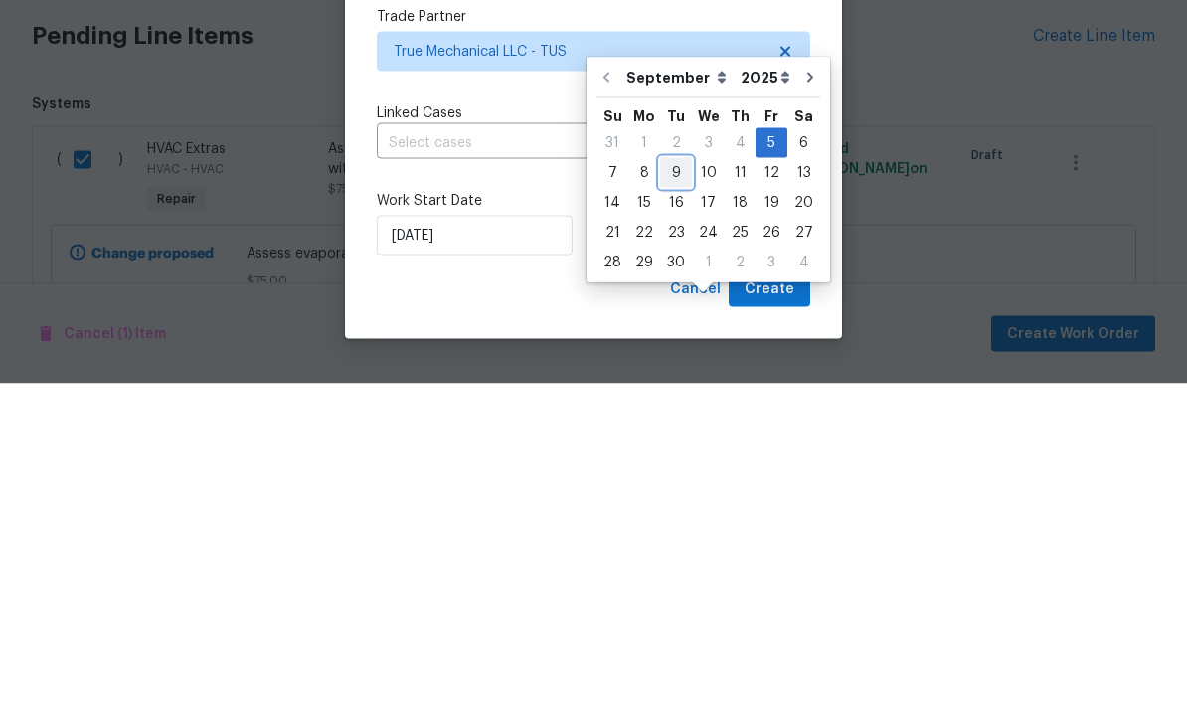
click at [671, 481] on div "9" at bounding box center [676, 495] width 32 height 28
type input "[DATE]"
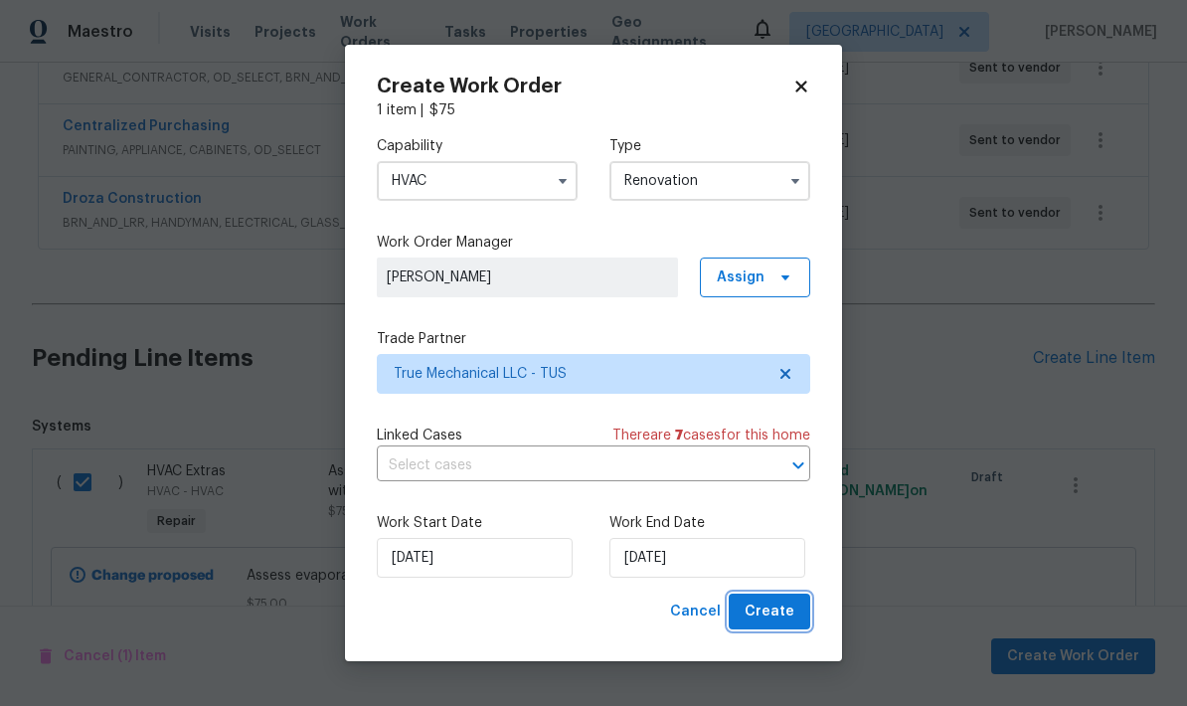
click at [784, 620] on span "Create" at bounding box center [770, 612] width 50 height 25
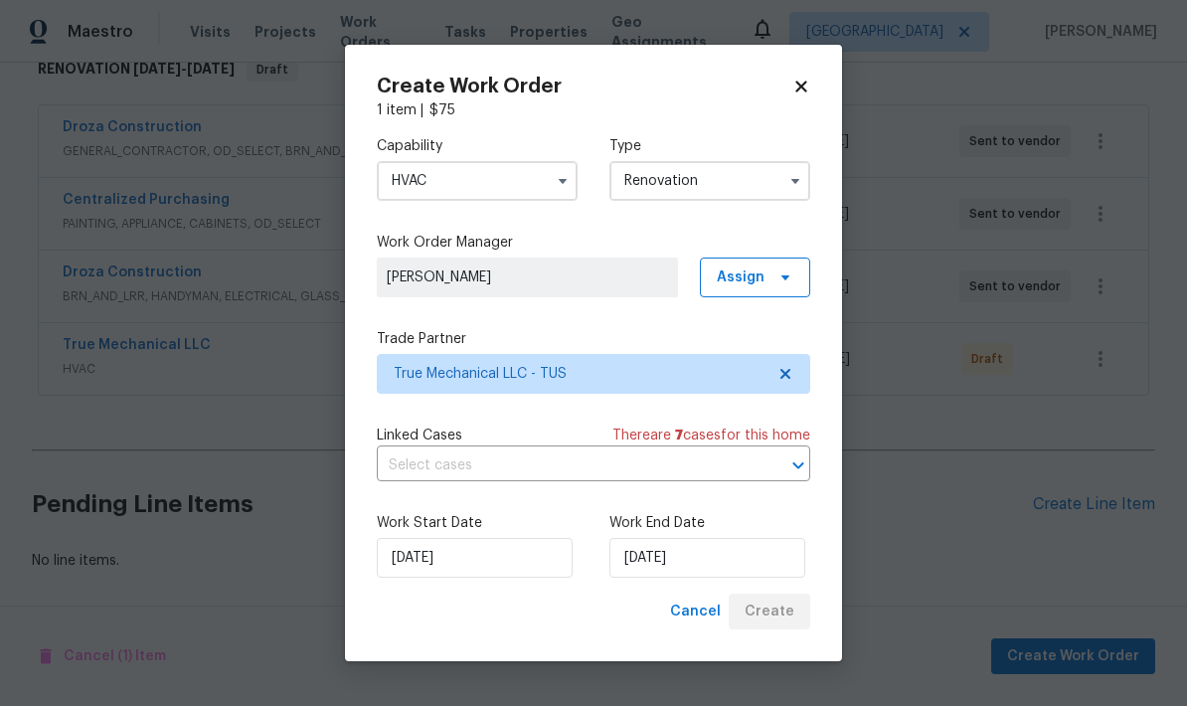
scroll to position [259, 0]
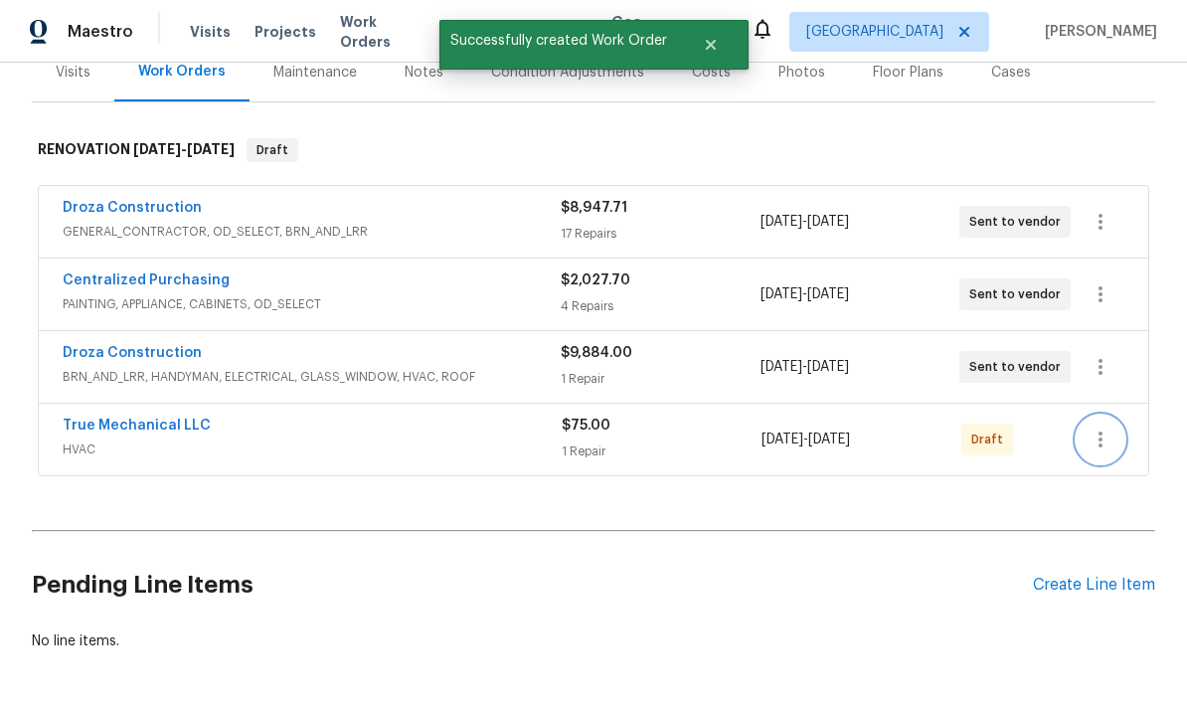
click at [1110, 428] on icon "button" at bounding box center [1101, 440] width 24 height 24
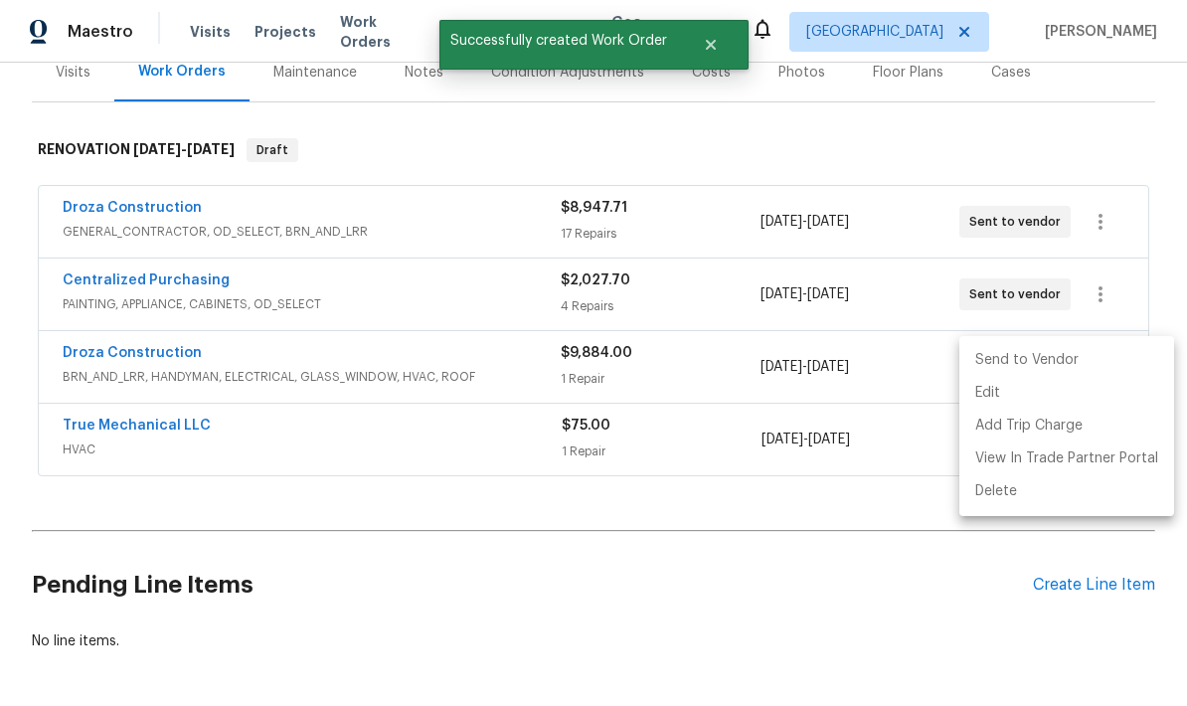
click at [1101, 363] on li "Send to Vendor" at bounding box center [1067, 360] width 215 height 33
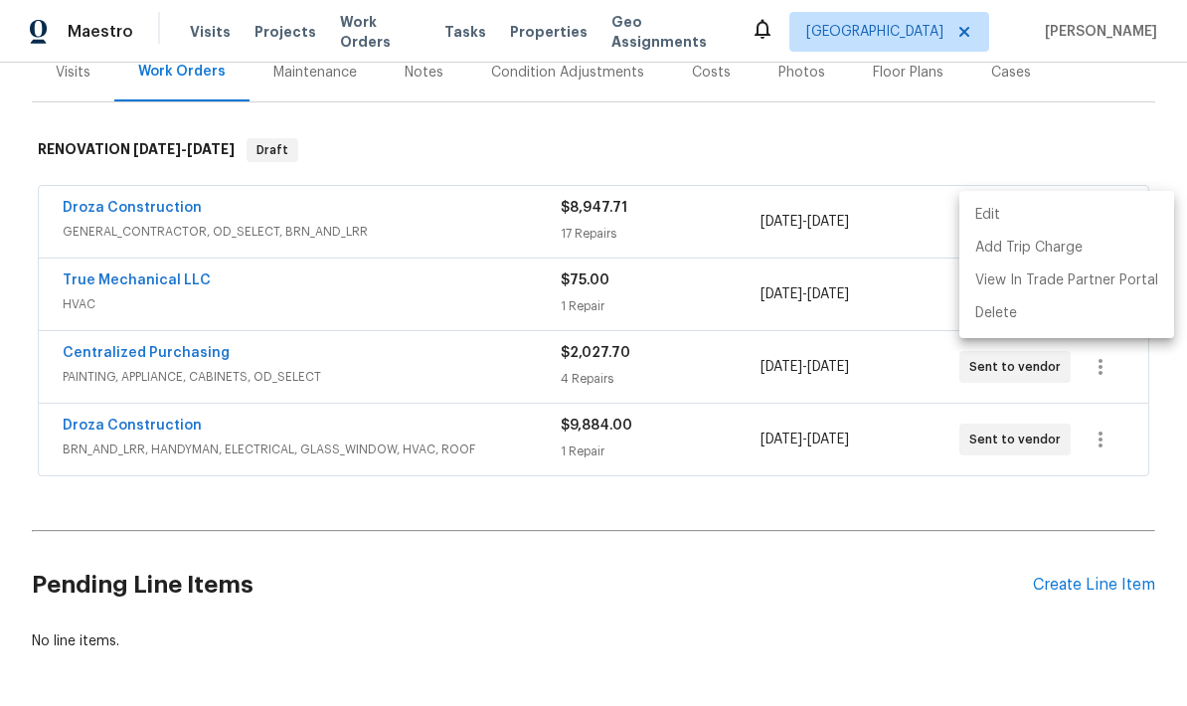
click at [1105, 63] on div at bounding box center [593, 353] width 1187 height 706
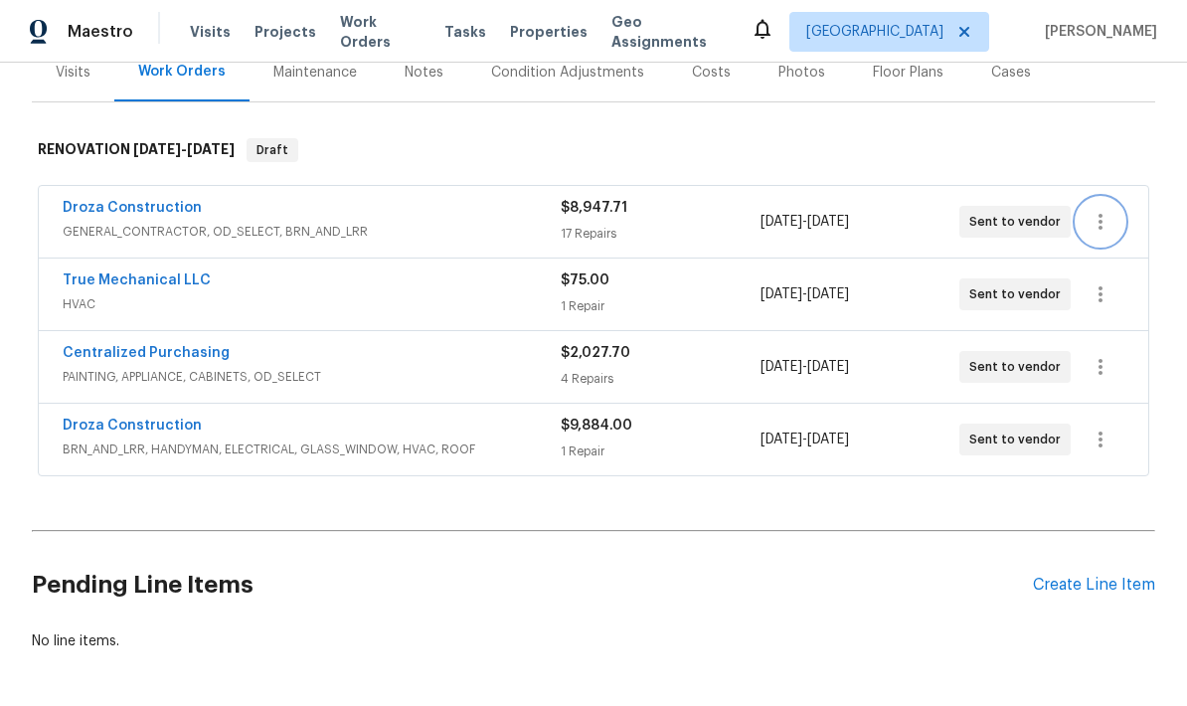
click at [1102, 210] on icon "button" at bounding box center [1101, 222] width 24 height 24
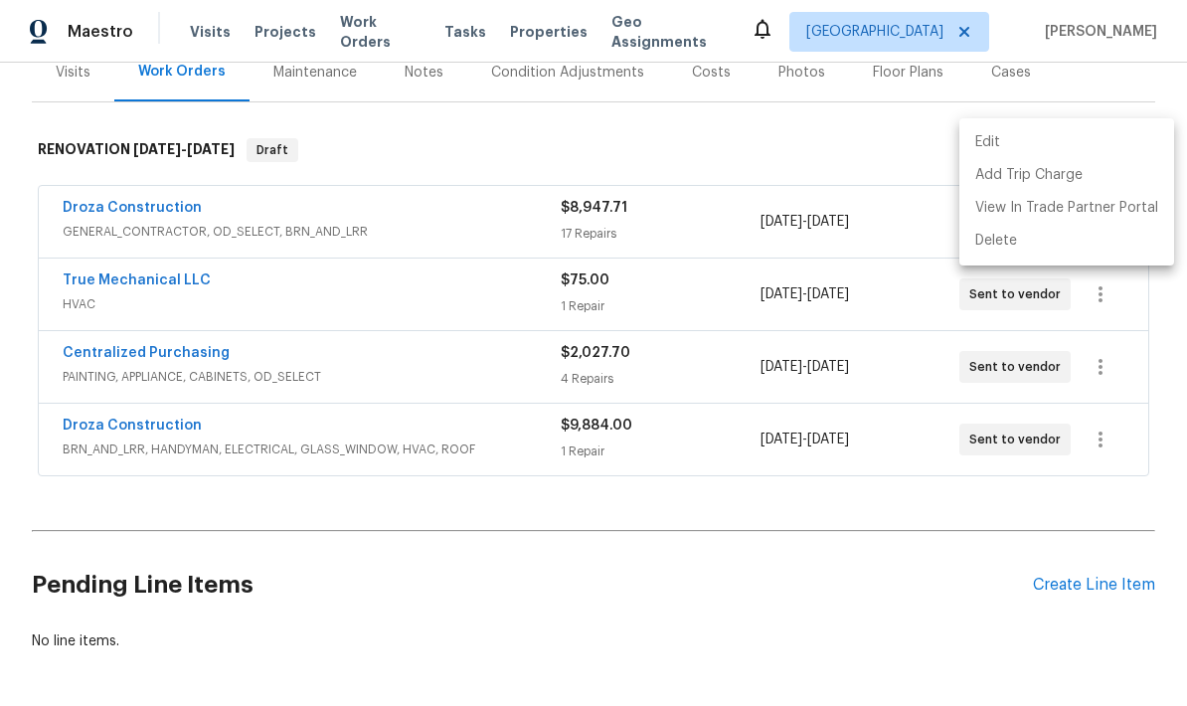
click at [1046, 144] on li "Edit" at bounding box center [1067, 142] width 215 height 33
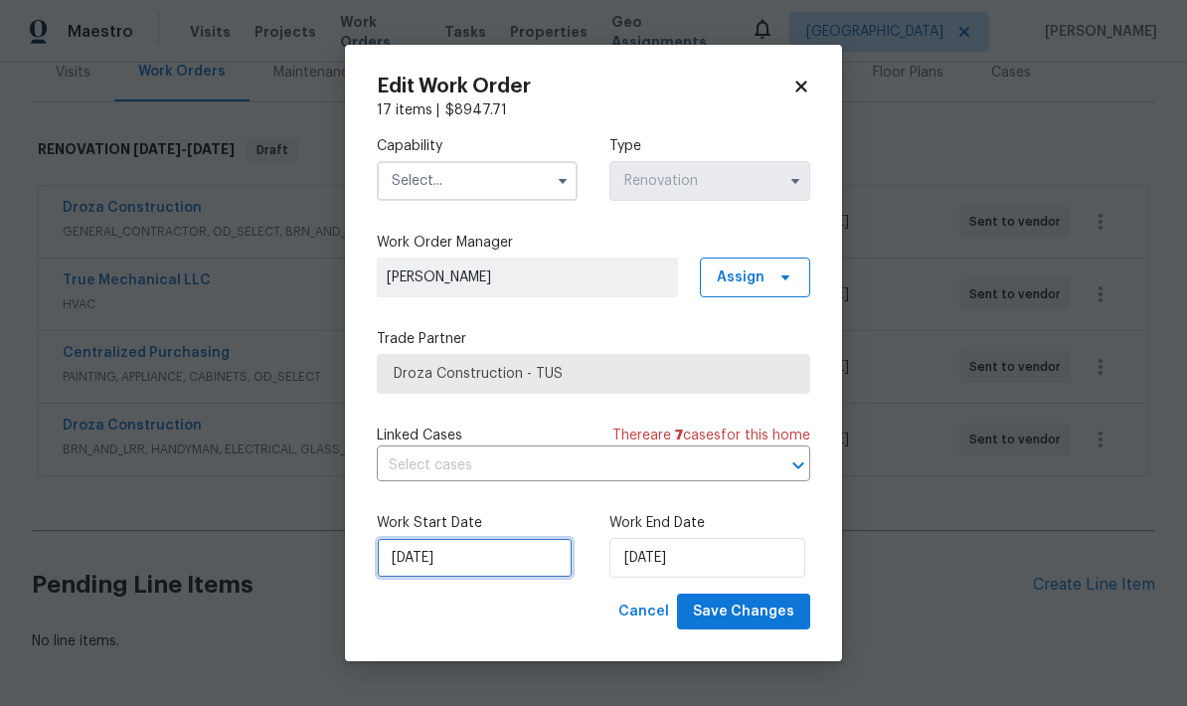
click at [482, 574] on input "[DATE]" at bounding box center [475, 558] width 196 height 40
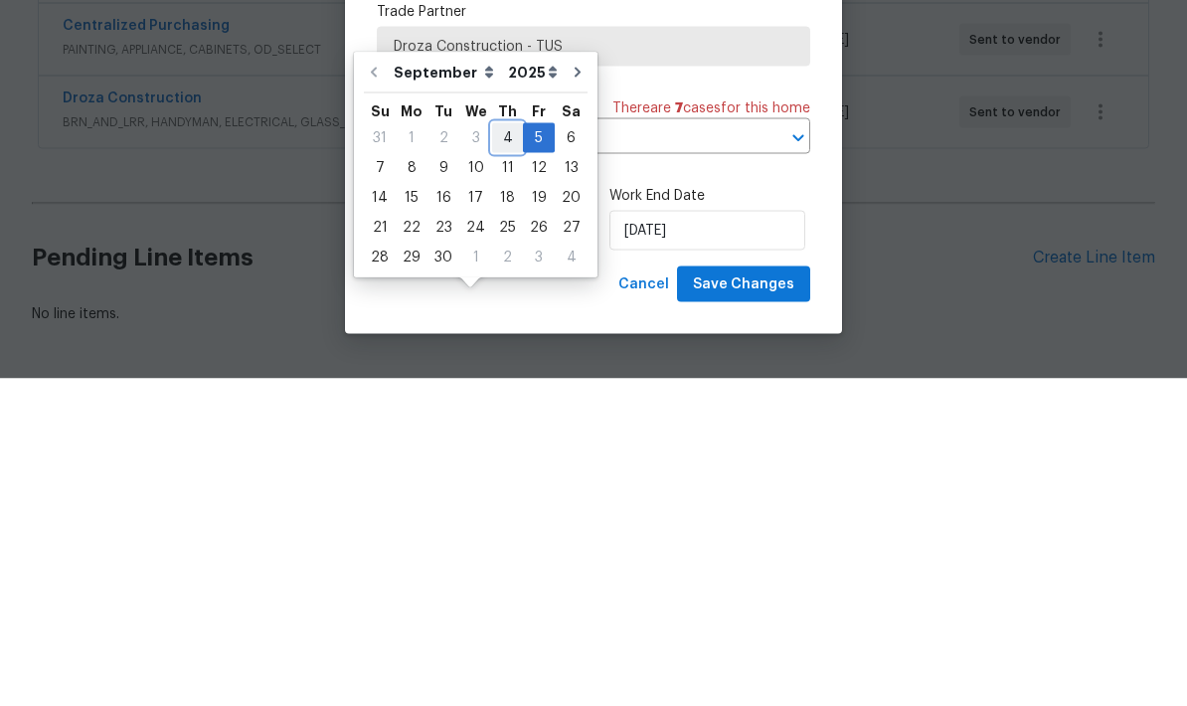
click at [504, 451] on div "4" at bounding box center [507, 465] width 31 height 28
type input "[DATE]"
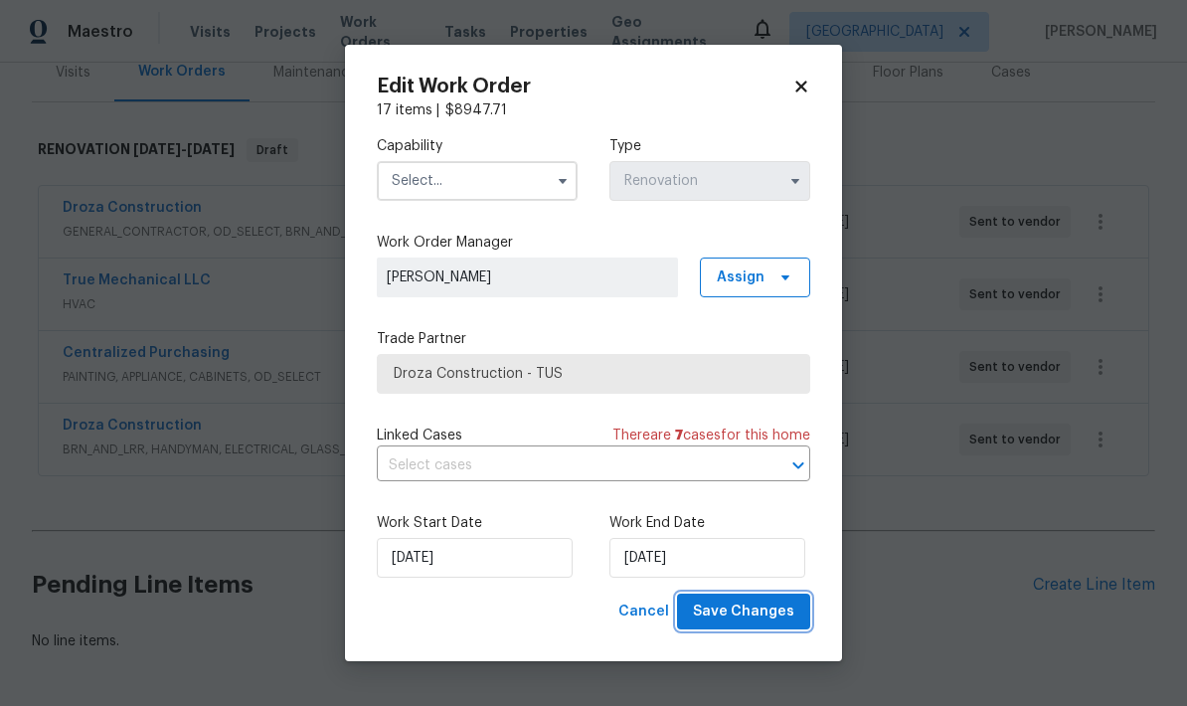
click at [751, 614] on span "Save Changes" at bounding box center [743, 612] width 101 height 25
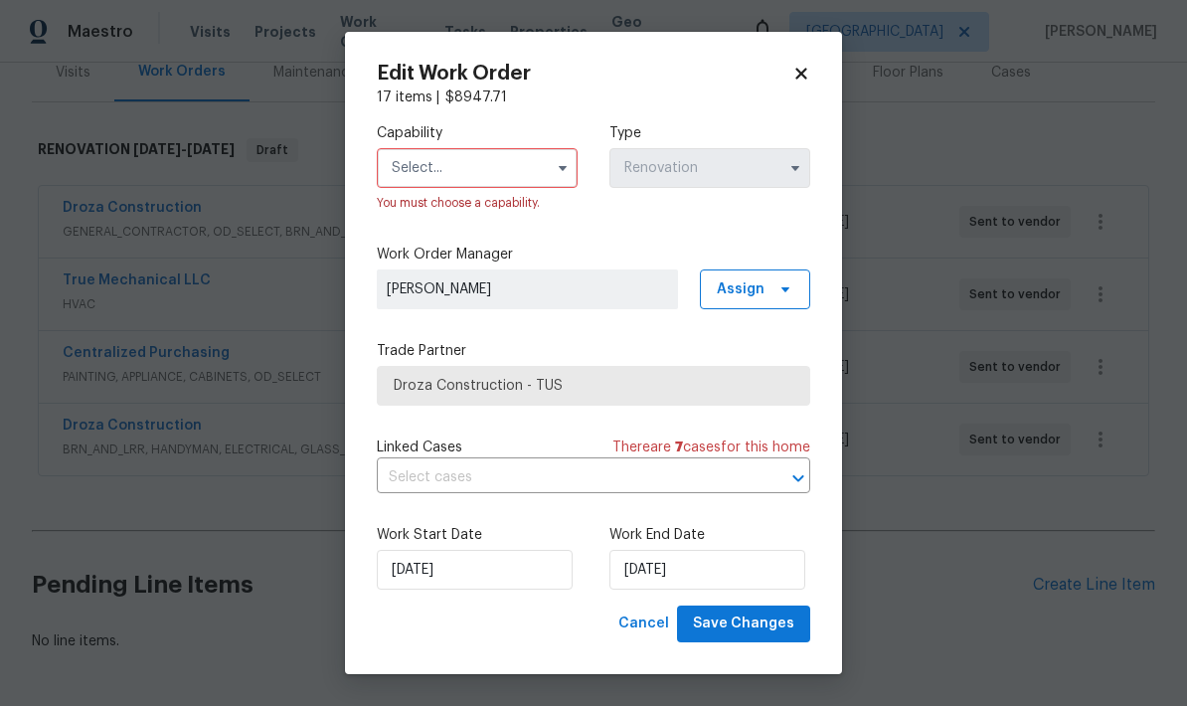
click at [501, 162] on input "text" at bounding box center [477, 168] width 201 height 40
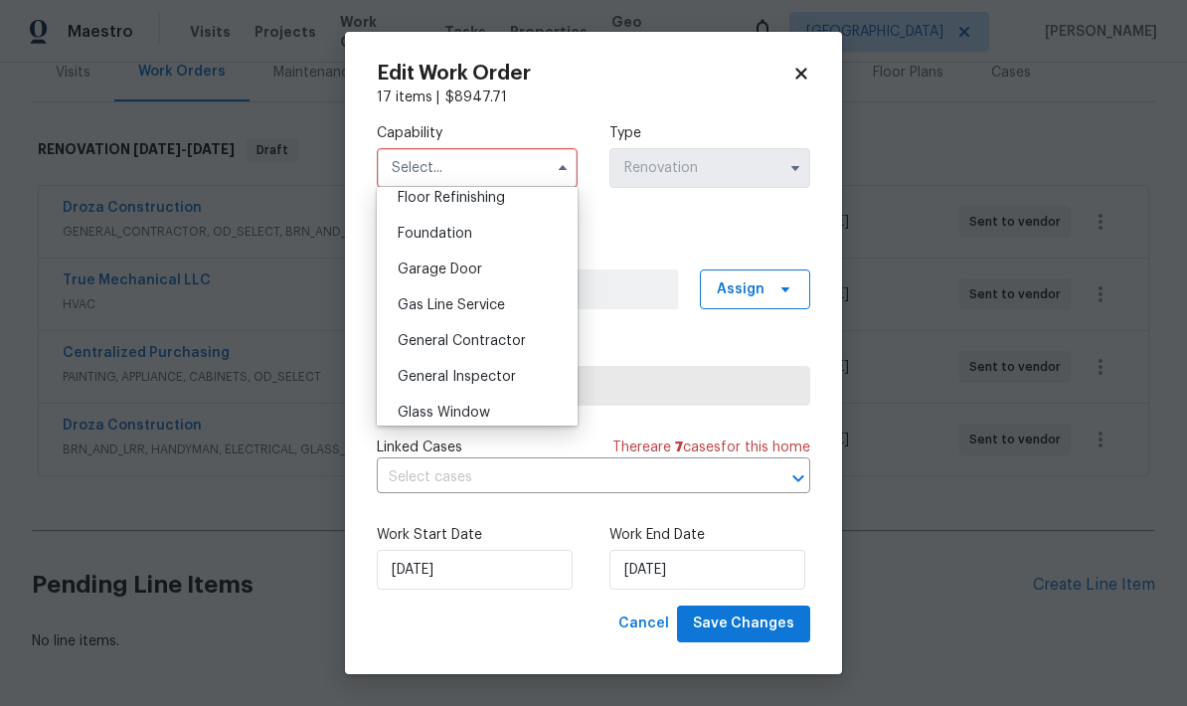
scroll to position [834, 0]
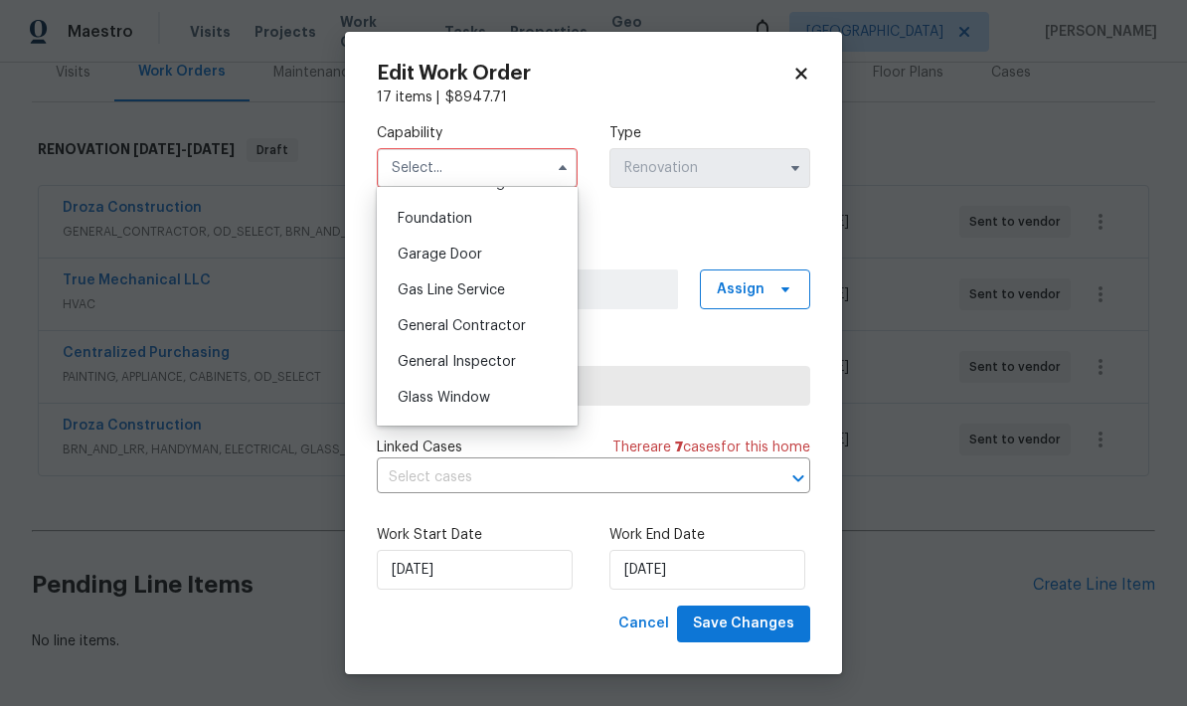
click at [489, 324] on span "General Contractor" at bounding box center [462, 326] width 128 height 14
type input "General Contractor"
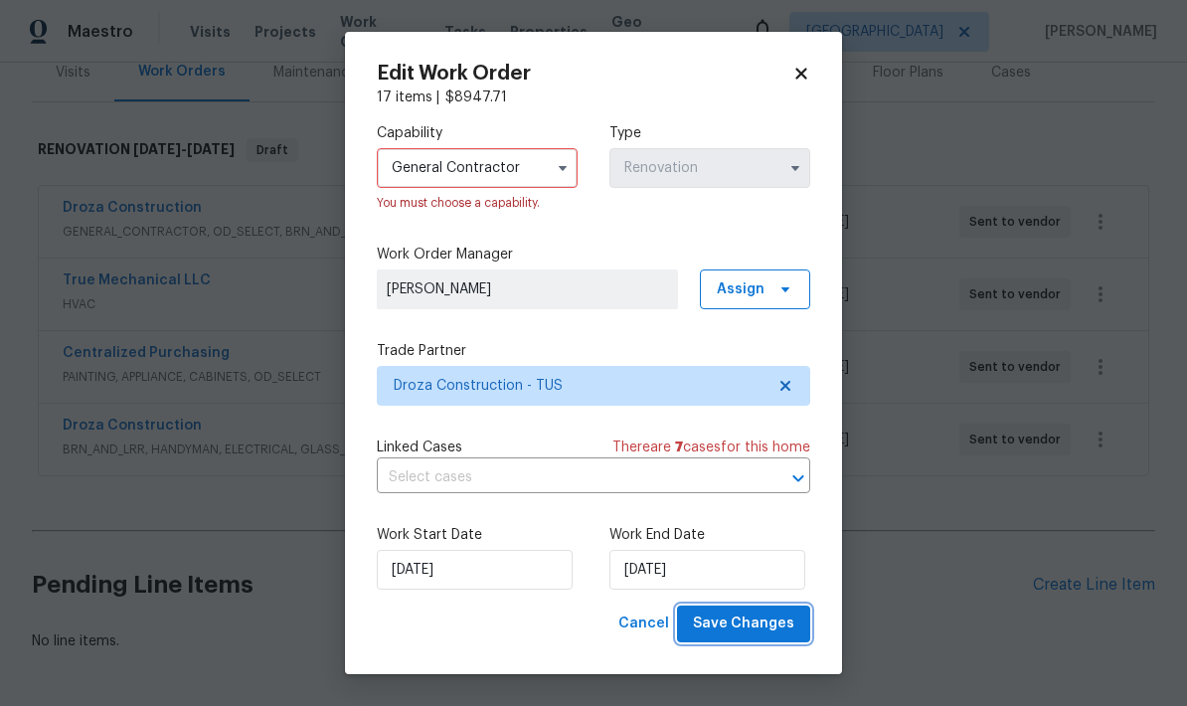
click at [762, 641] on button "Save Changes" at bounding box center [743, 624] width 133 height 37
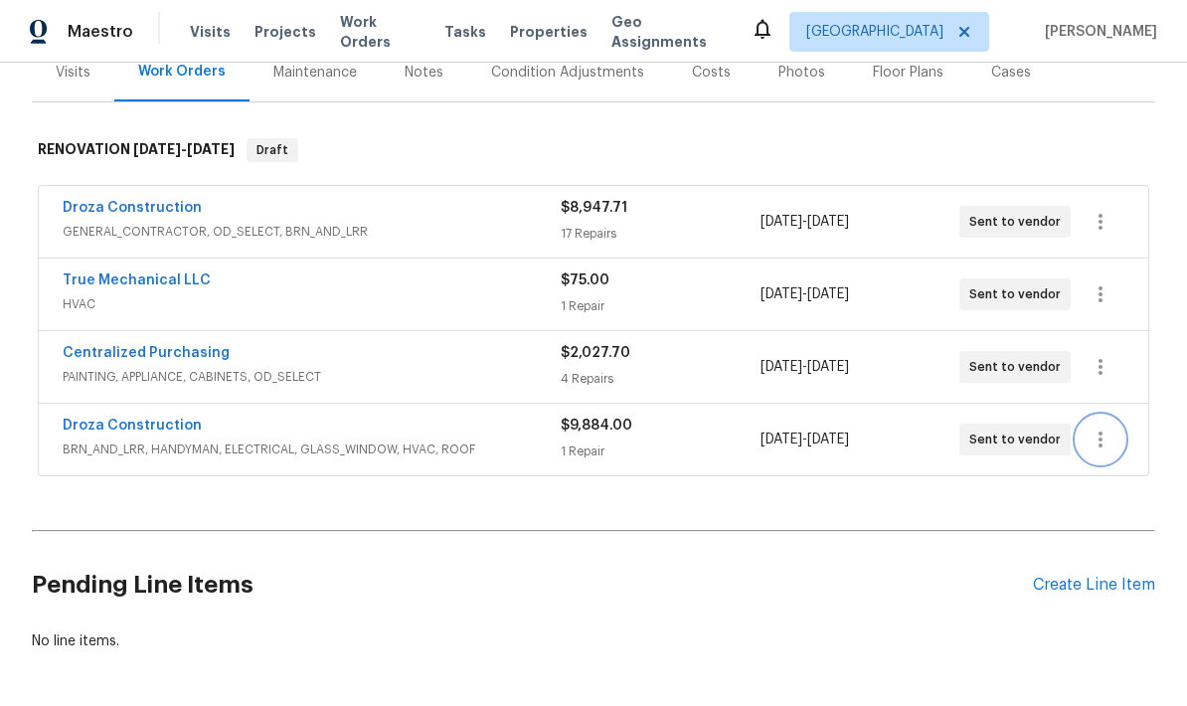
click at [1101, 432] on icon "button" at bounding box center [1101, 440] width 4 height 16
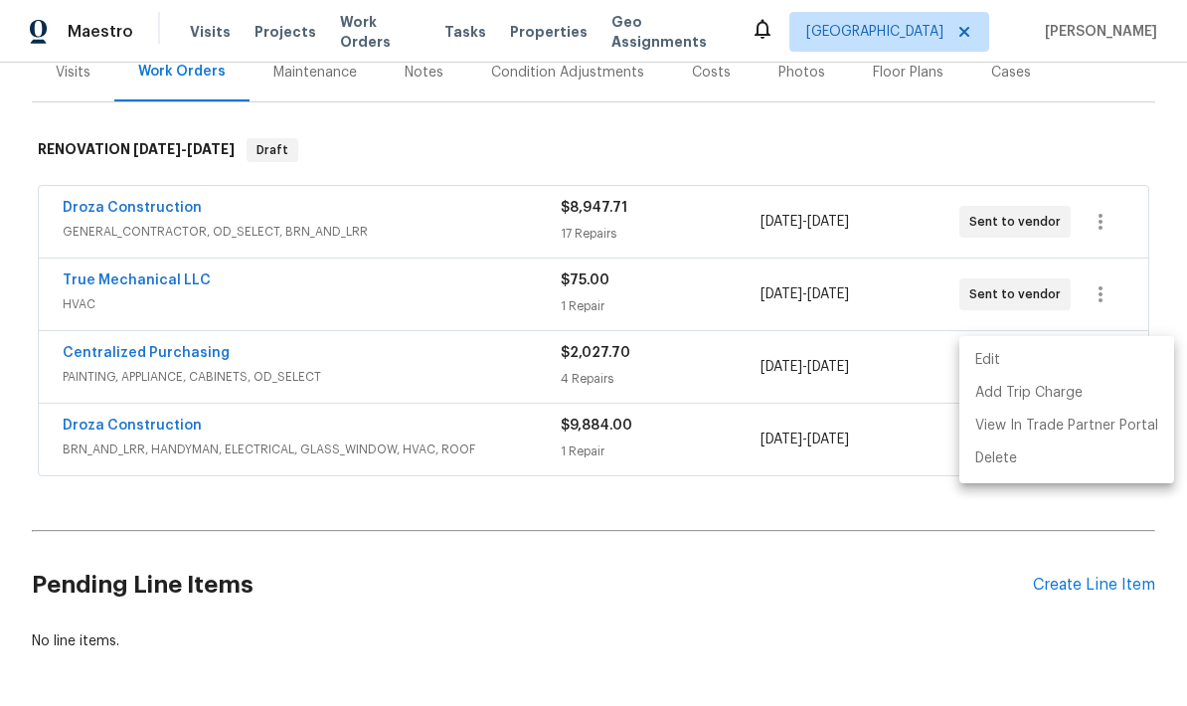
click at [1018, 363] on li "Edit" at bounding box center [1067, 360] width 215 height 33
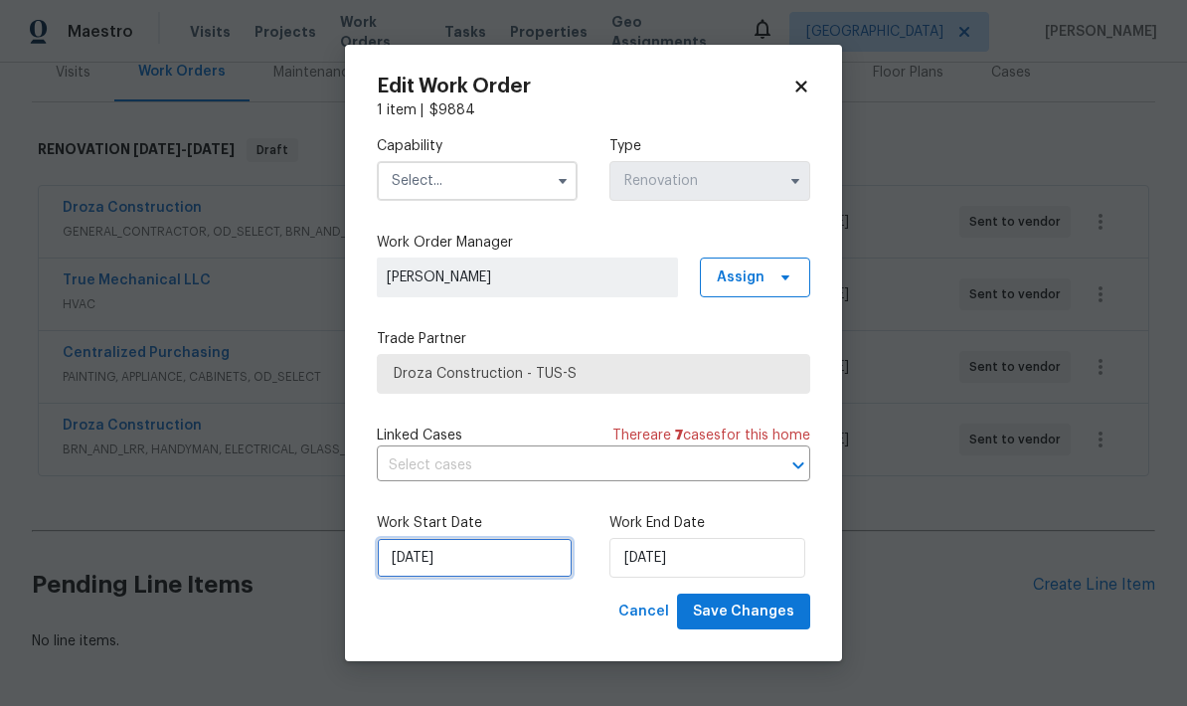
click at [488, 564] on input "[DATE]" at bounding box center [475, 558] width 196 height 40
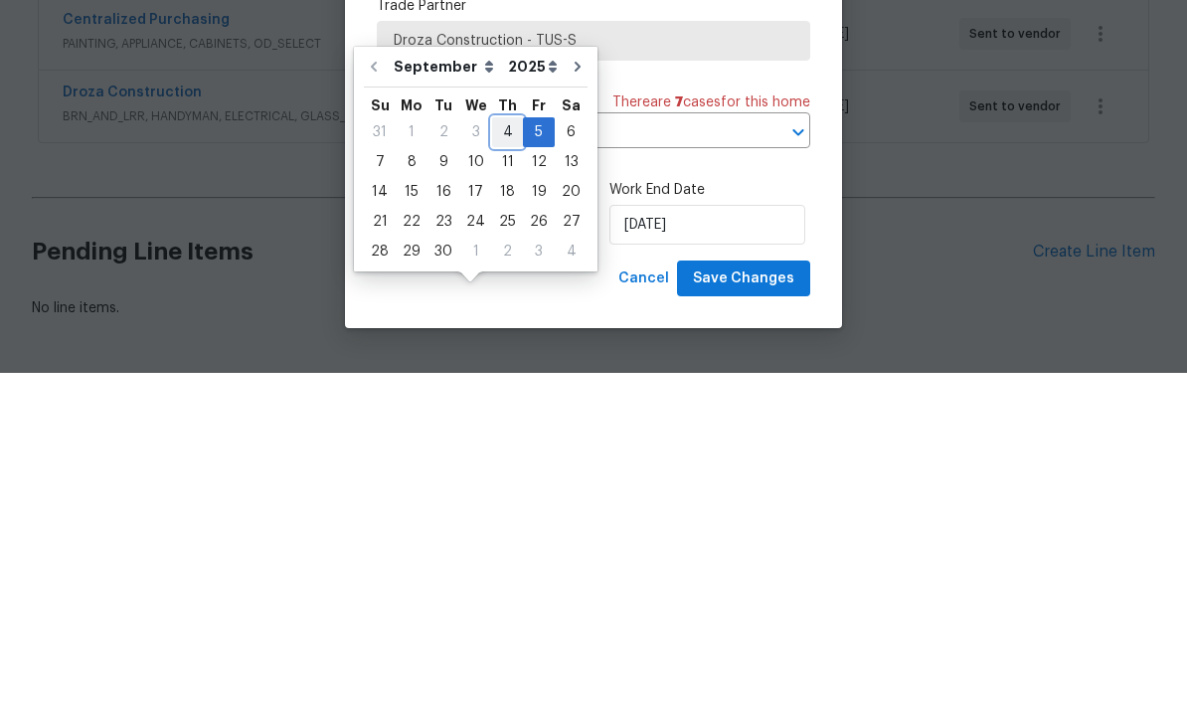
click at [500, 451] on div "4" at bounding box center [507, 465] width 31 height 28
type input "[DATE]"
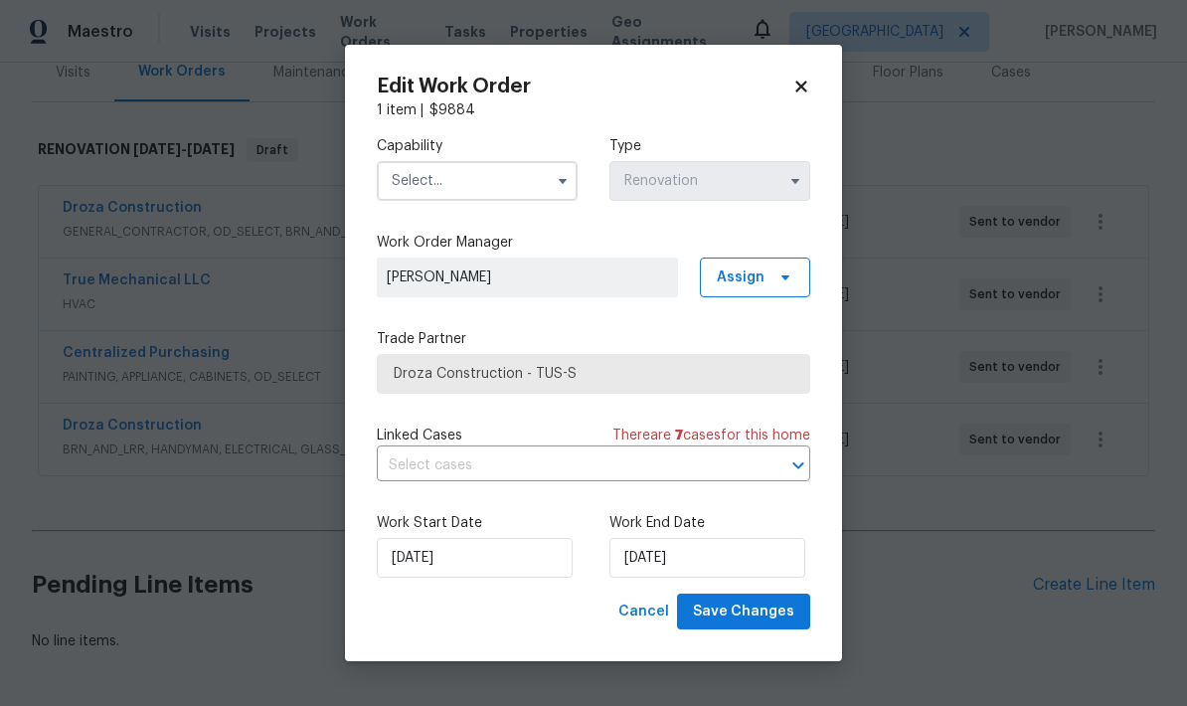
click at [500, 186] on input "text" at bounding box center [477, 181] width 201 height 40
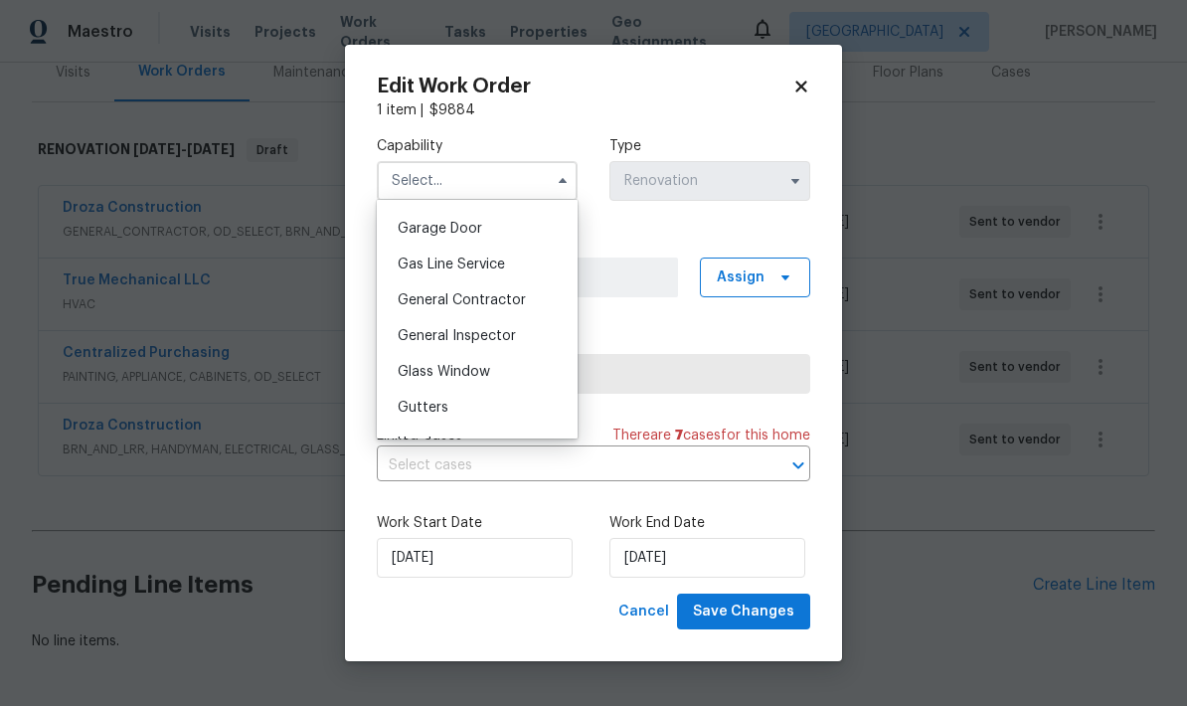
scroll to position [890, 0]
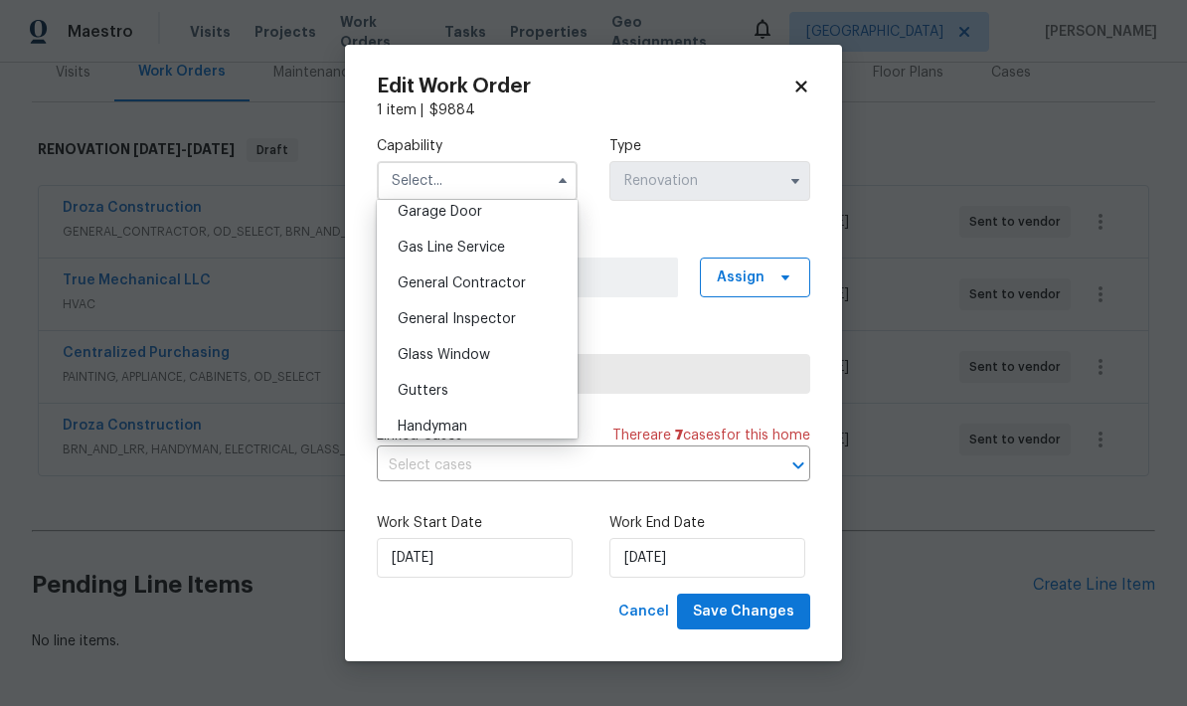
click at [509, 285] on span "General Contractor" at bounding box center [462, 283] width 128 height 14
type input "General Contractor"
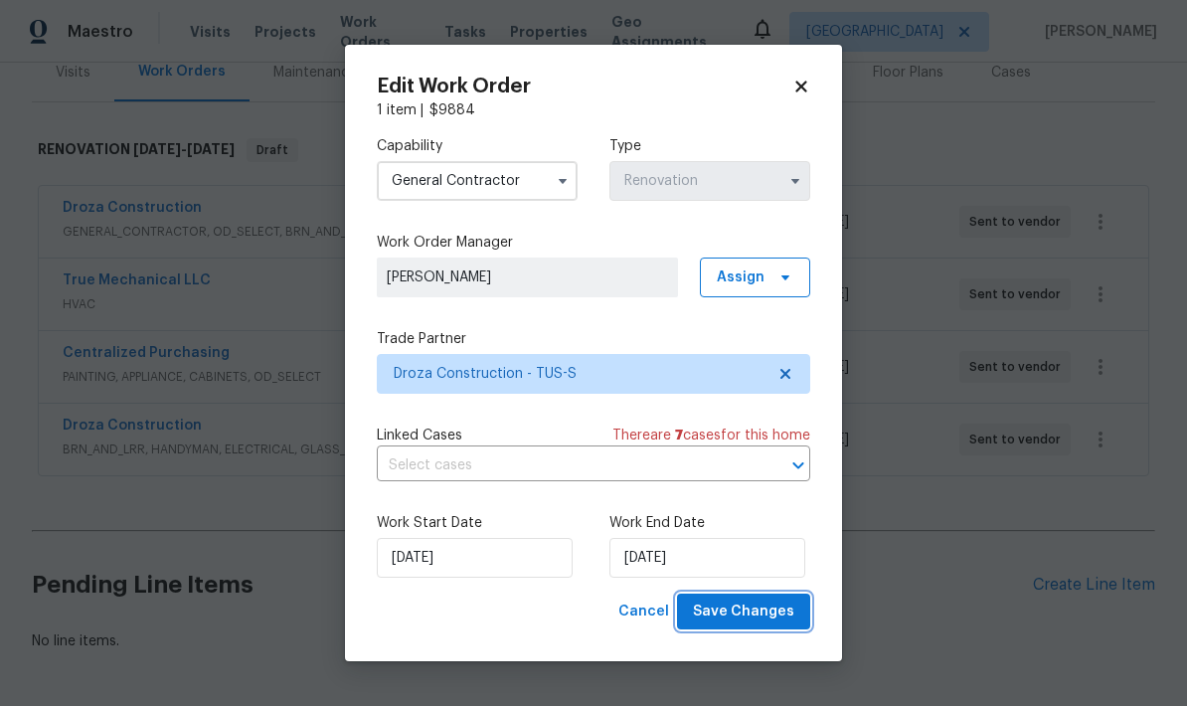
click at [765, 606] on span "Save Changes" at bounding box center [743, 612] width 101 height 25
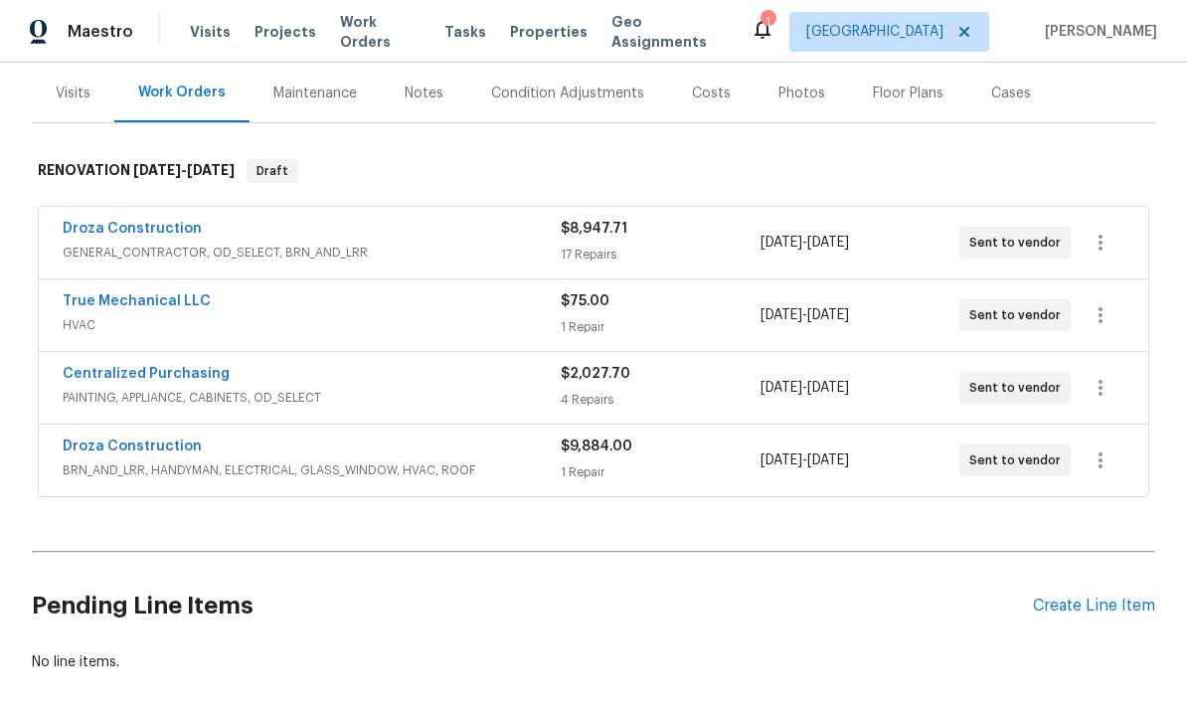
scroll to position [249, 0]
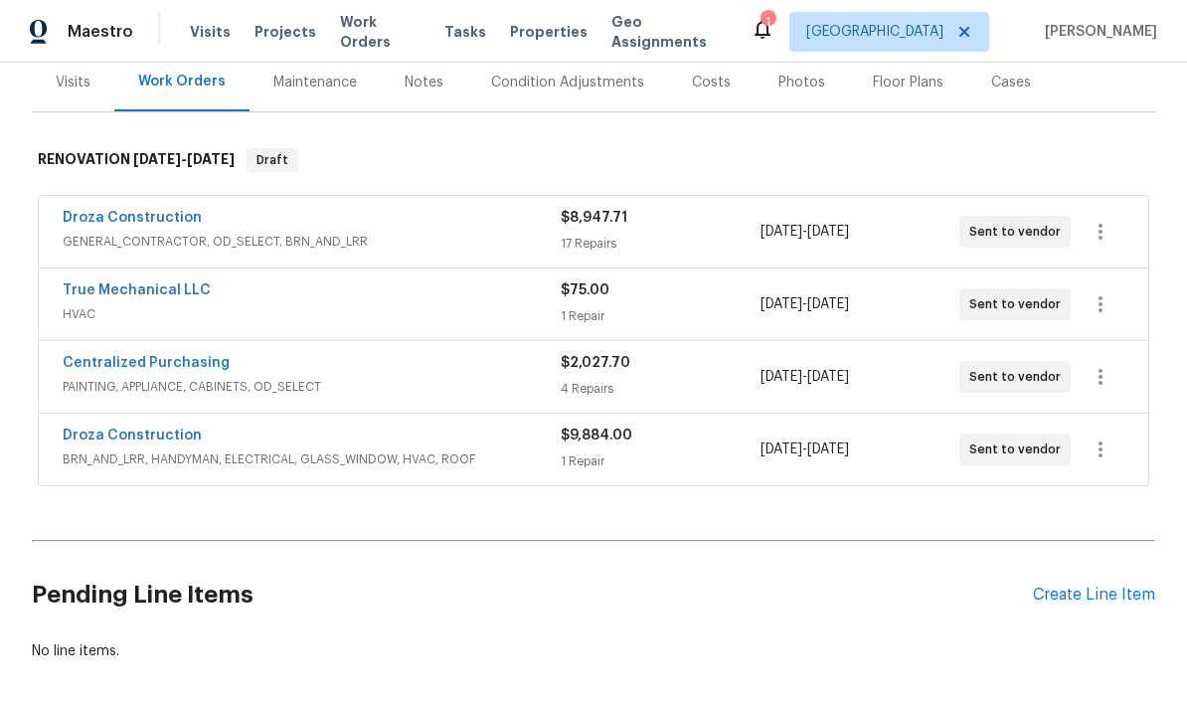
click at [1093, 601] on div "Create Line Item" at bounding box center [1094, 595] width 122 height 19
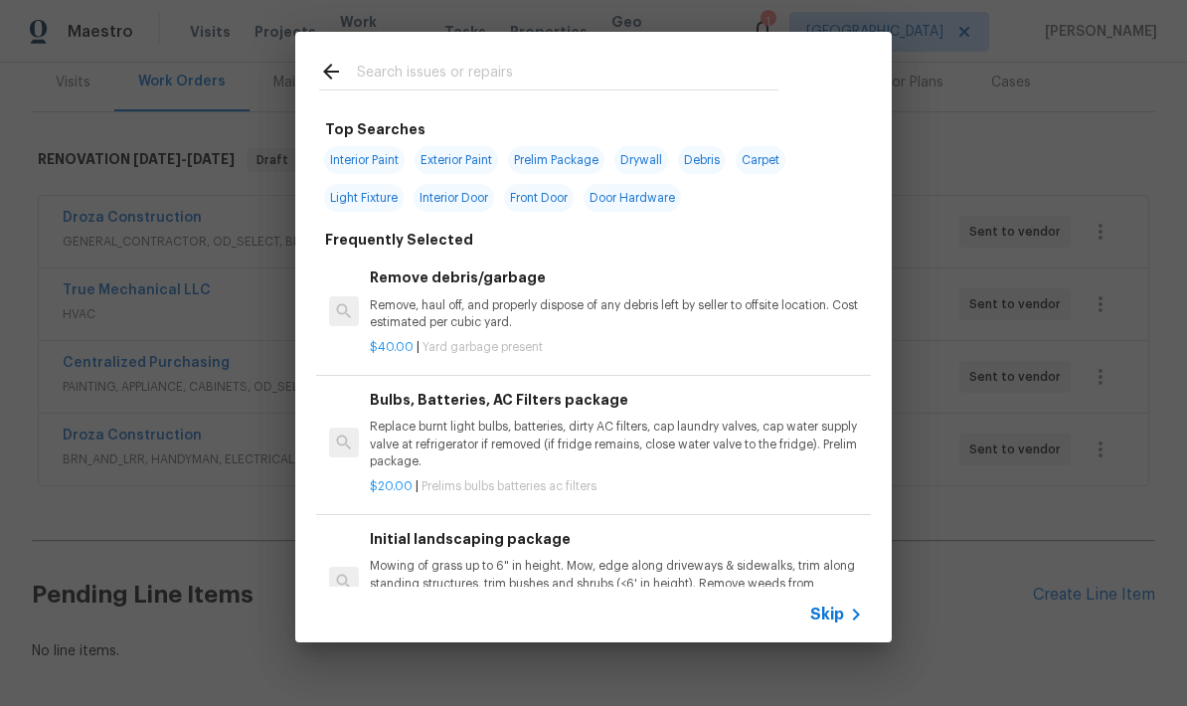
click at [697, 74] on input "text" at bounding box center [568, 75] width 422 height 30
type input "Clean"
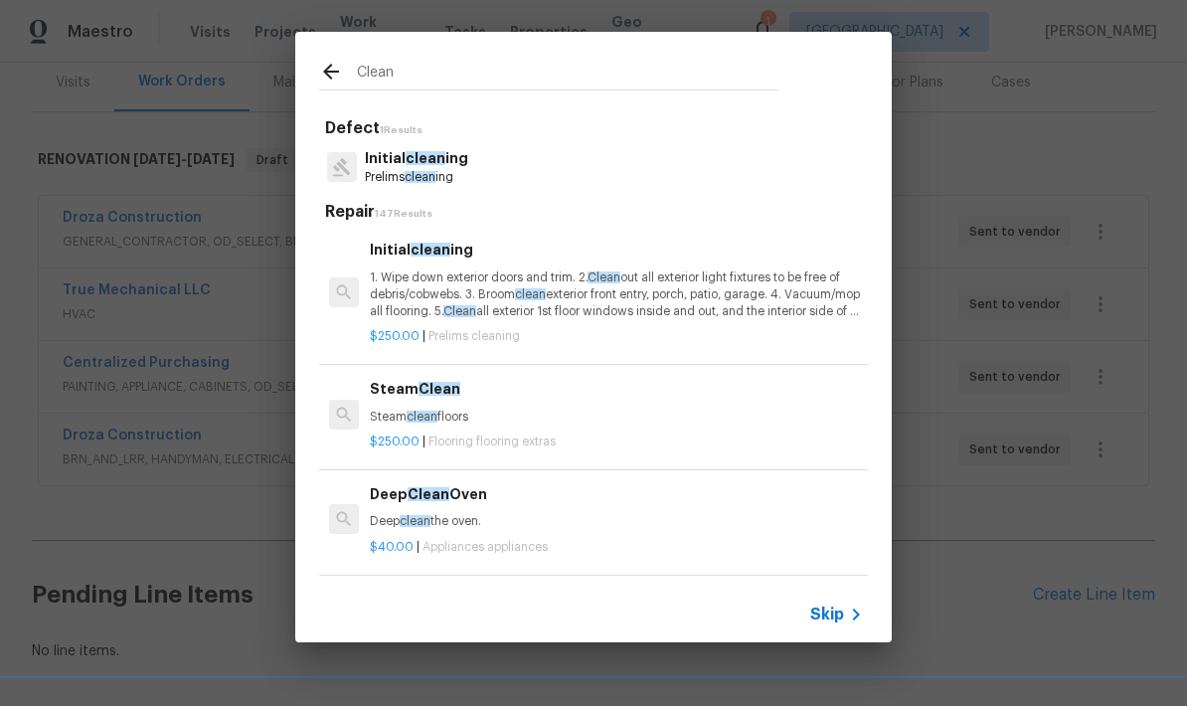
click at [575, 303] on p "1. Wipe down exterior doors and trim. 2. Clean out all exterior light fixtures …" at bounding box center [616, 294] width 493 height 51
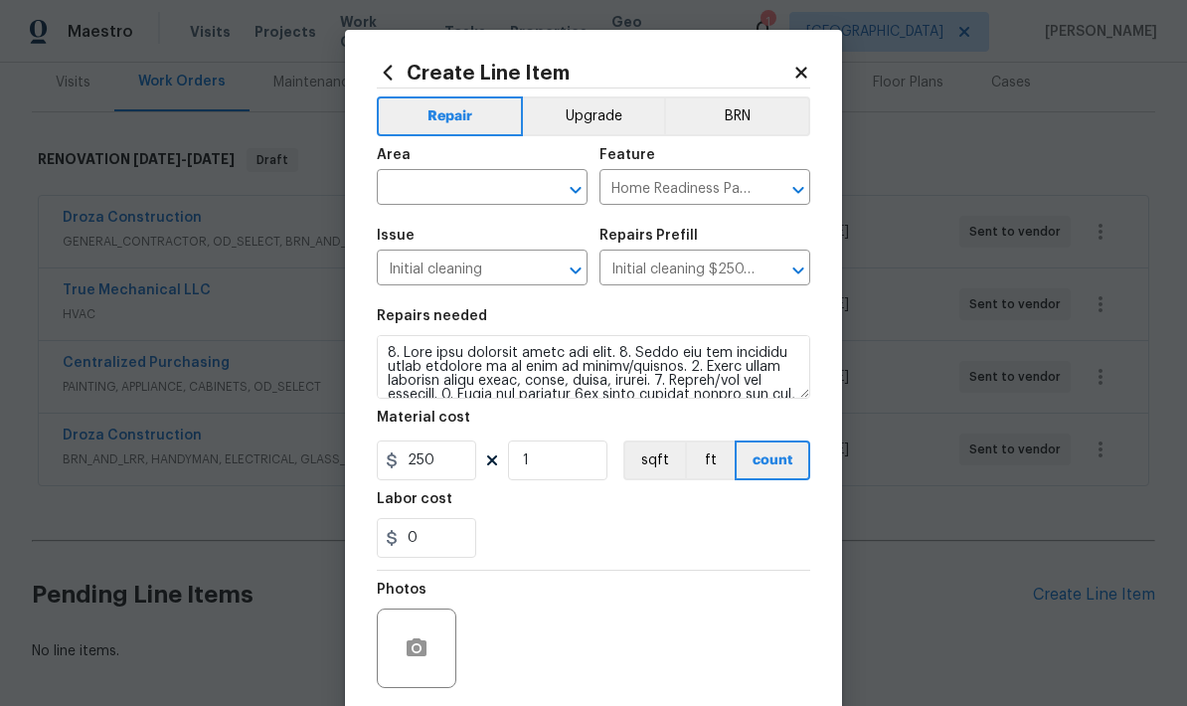
click at [480, 181] on input "text" at bounding box center [454, 189] width 155 height 31
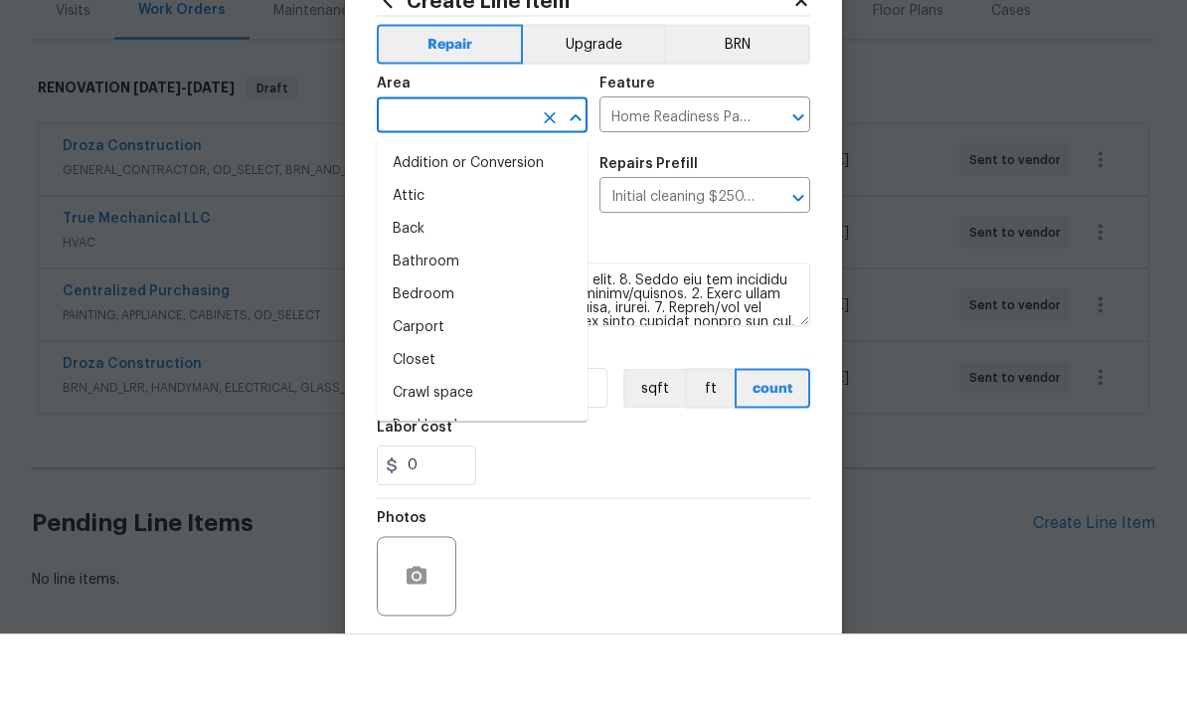
type input "i"
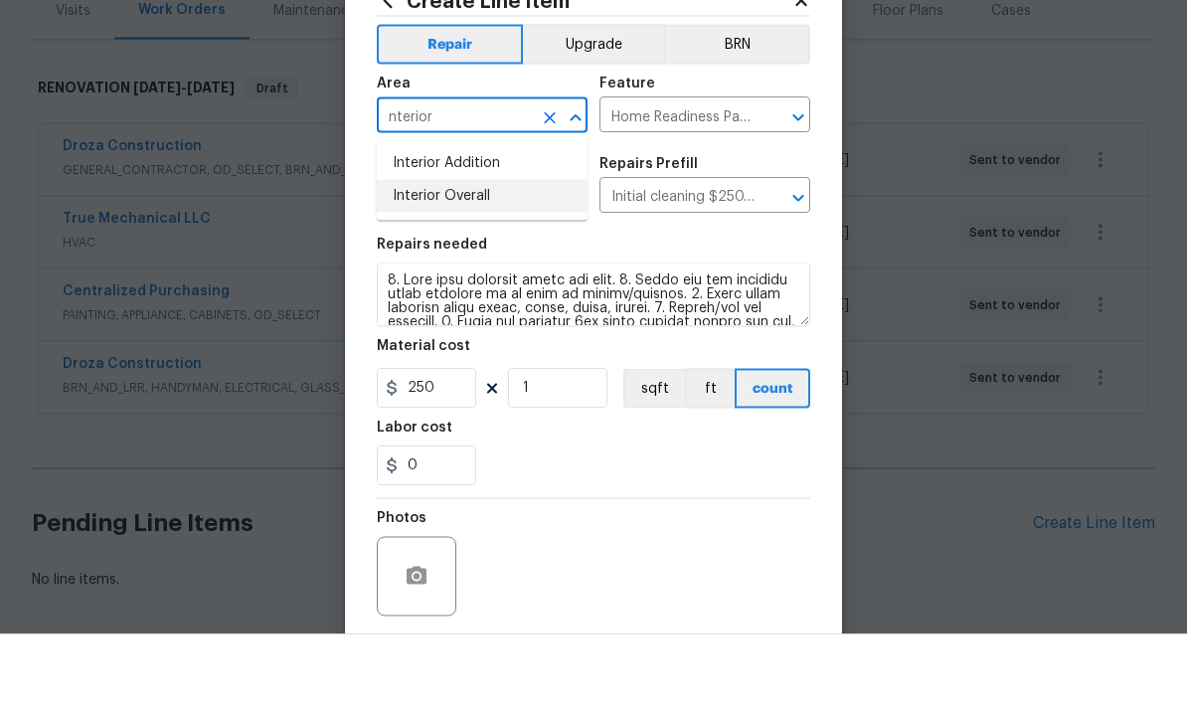
click at [420, 252] on li "Interior Overall" at bounding box center [482, 268] width 211 height 33
type input "Interior Overall"
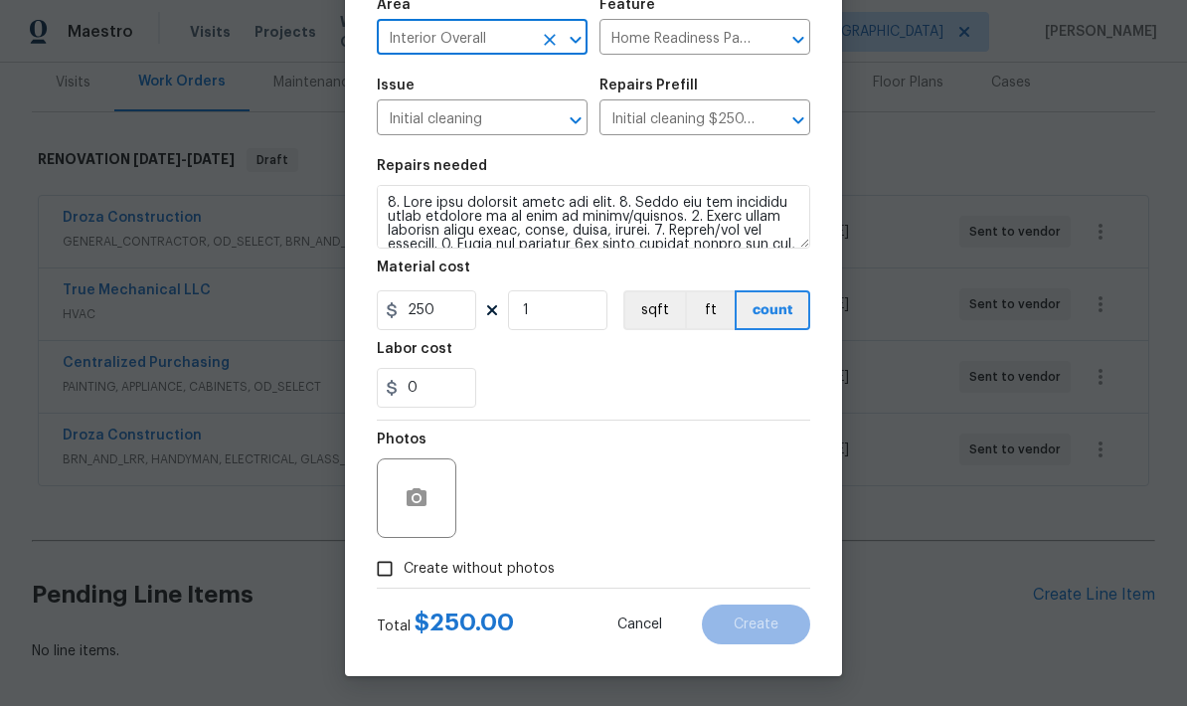
scroll to position [154, 0]
click at [387, 572] on input "Create without photos" at bounding box center [385, 569] width 38 height 38
checkbox input "true"
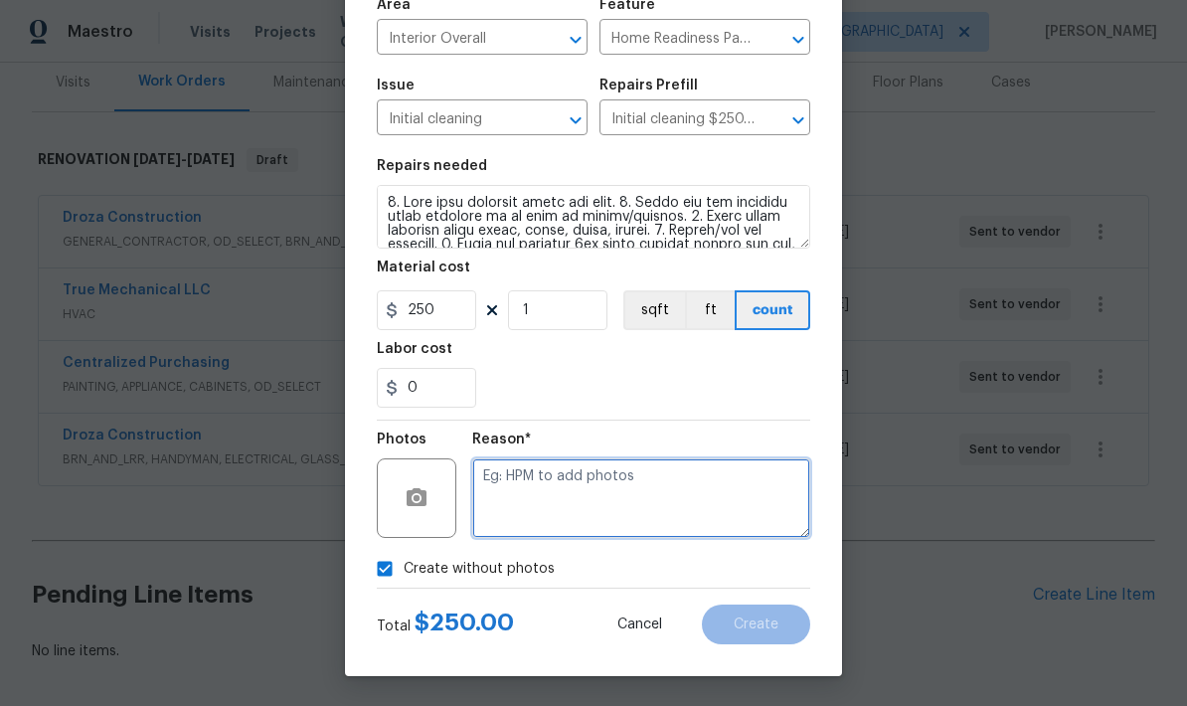
click at [718, 483] on textarea at bounding box center [641, 498] width 338 height 80
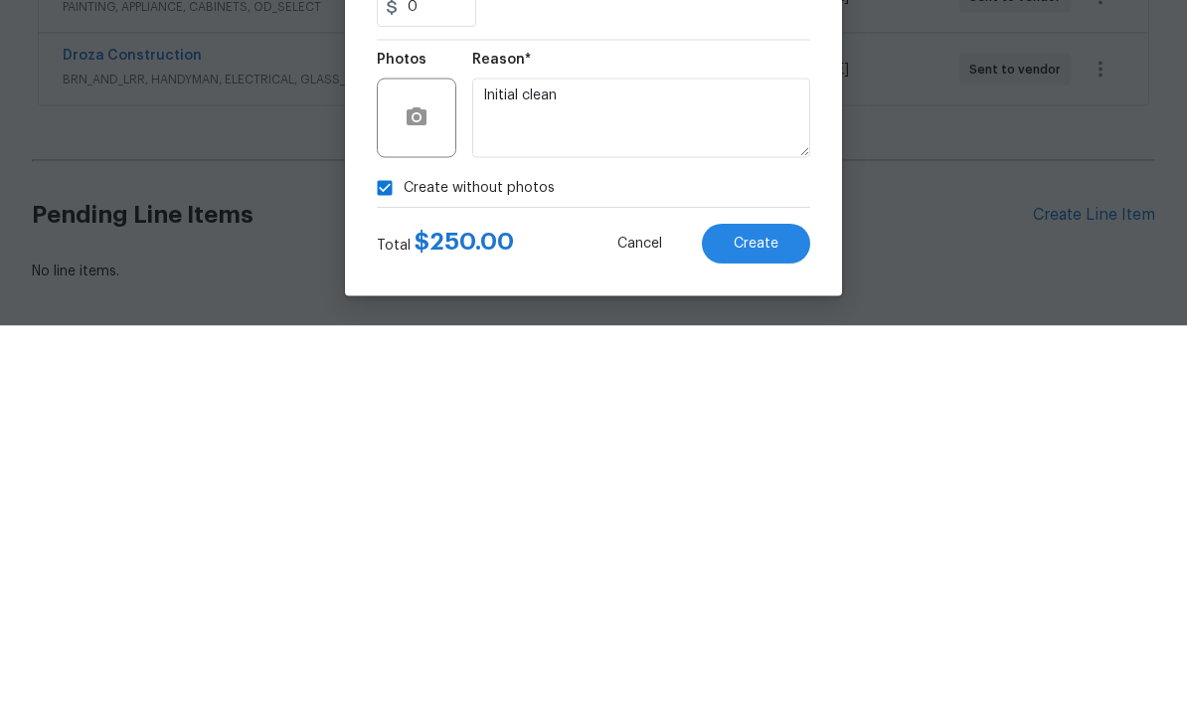
scroll to position [80, 0]
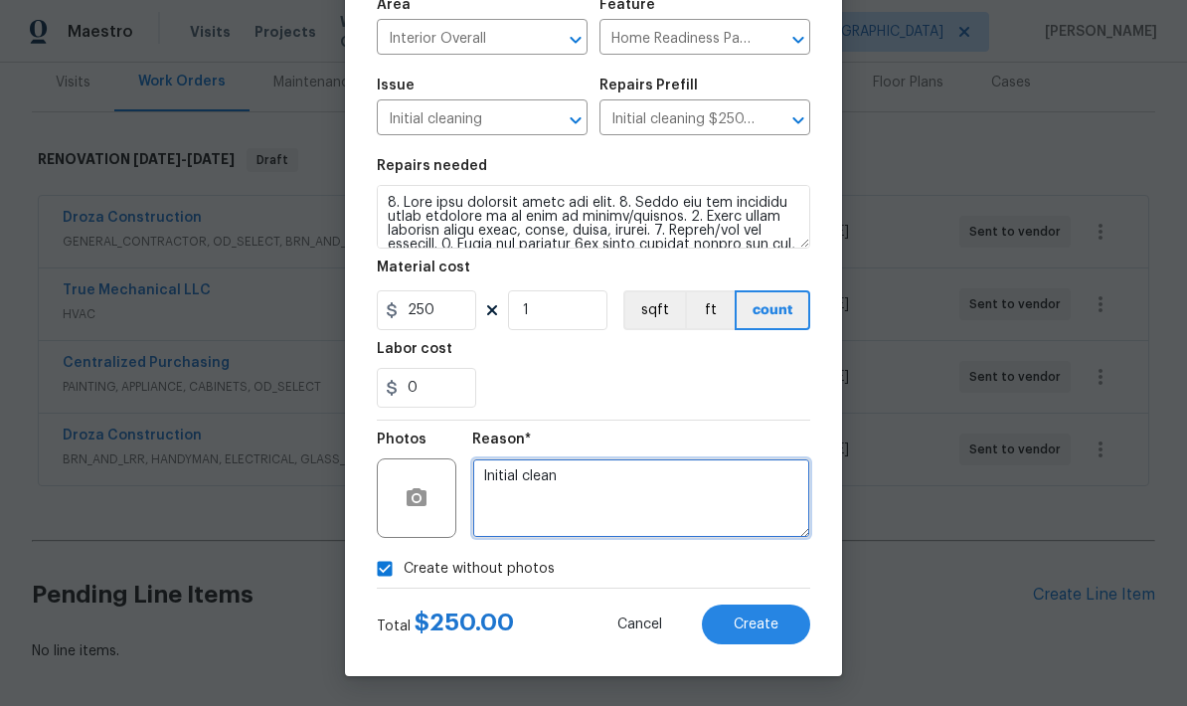
type textarea "Initial clean"
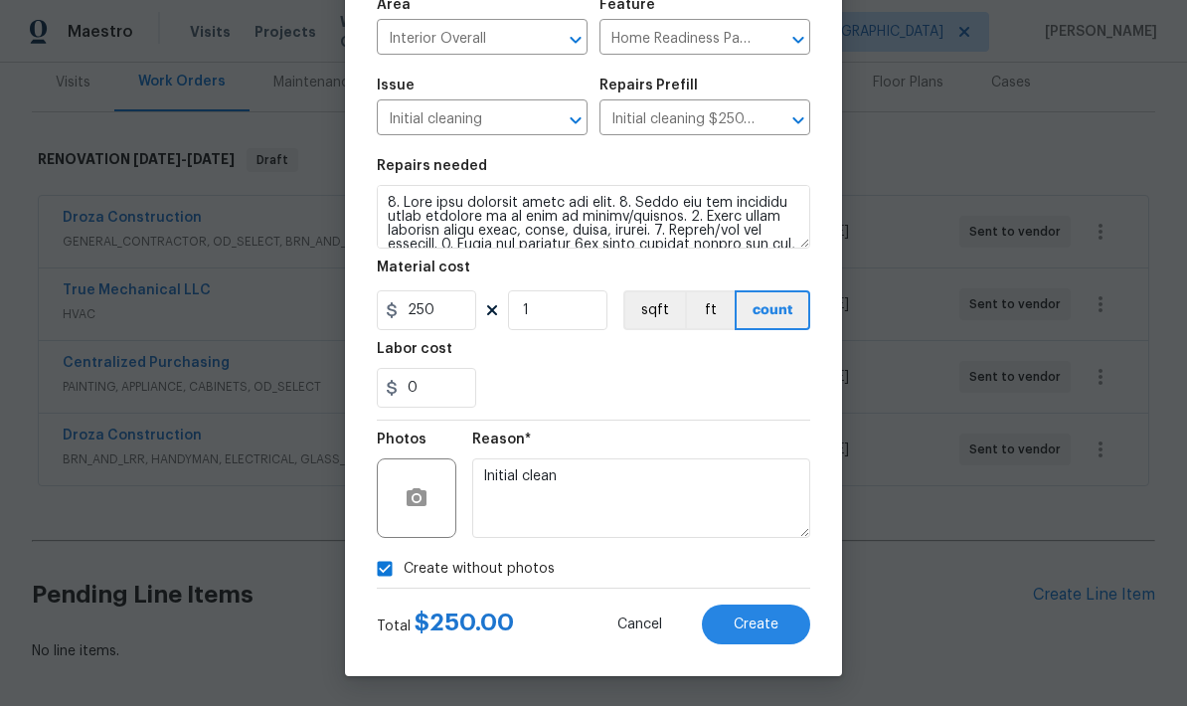
click at [762, 634] on button "Create" at bounding box center [756, 625] width 108 height 40
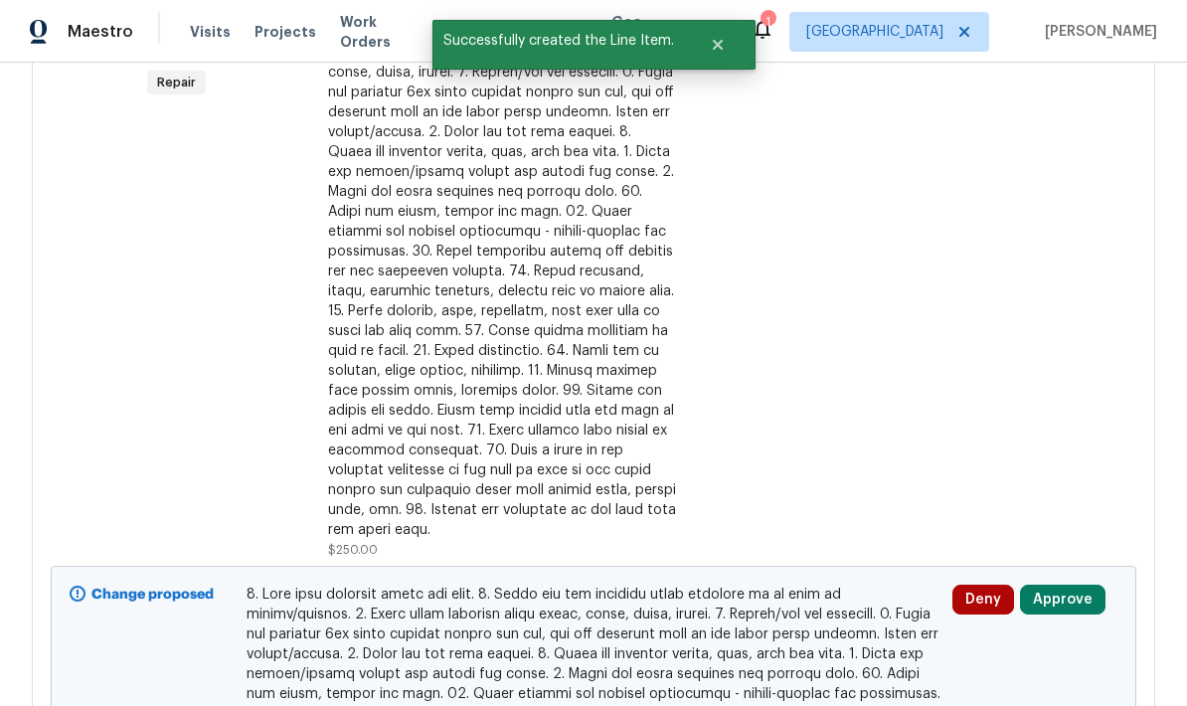
scroll to position [945, 0]
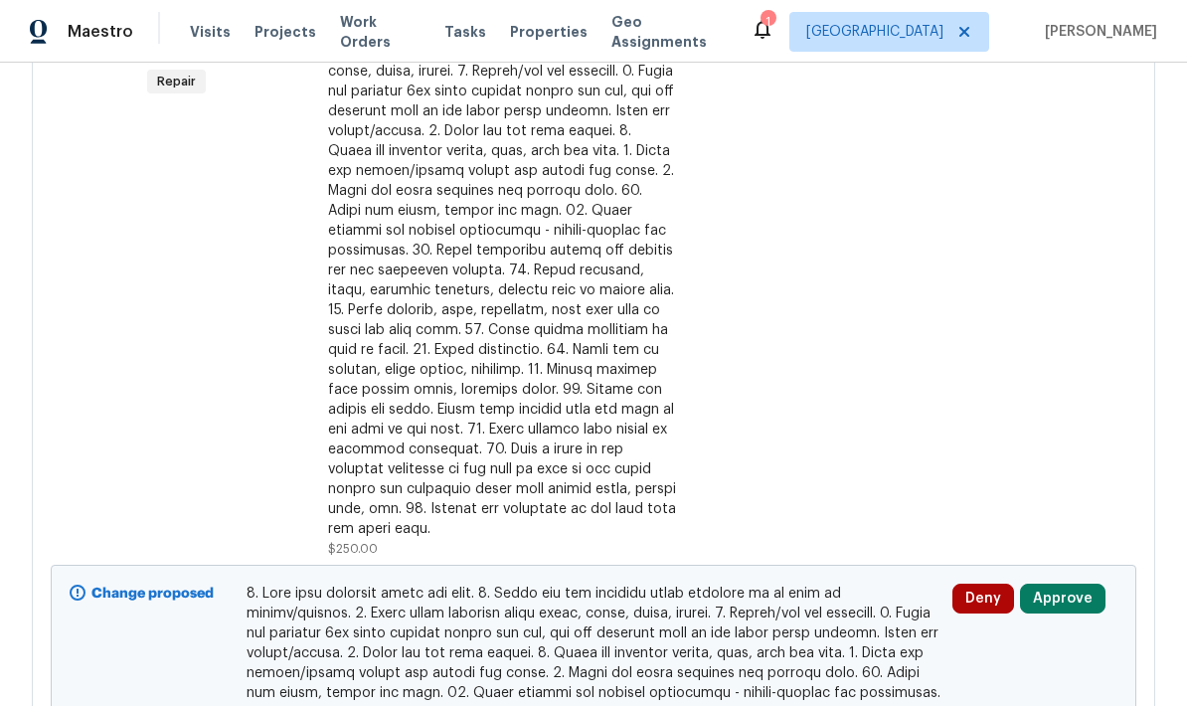
click at [1078, 584] on button "Approve" at bounding box center [1063, 599] width 86 height 30
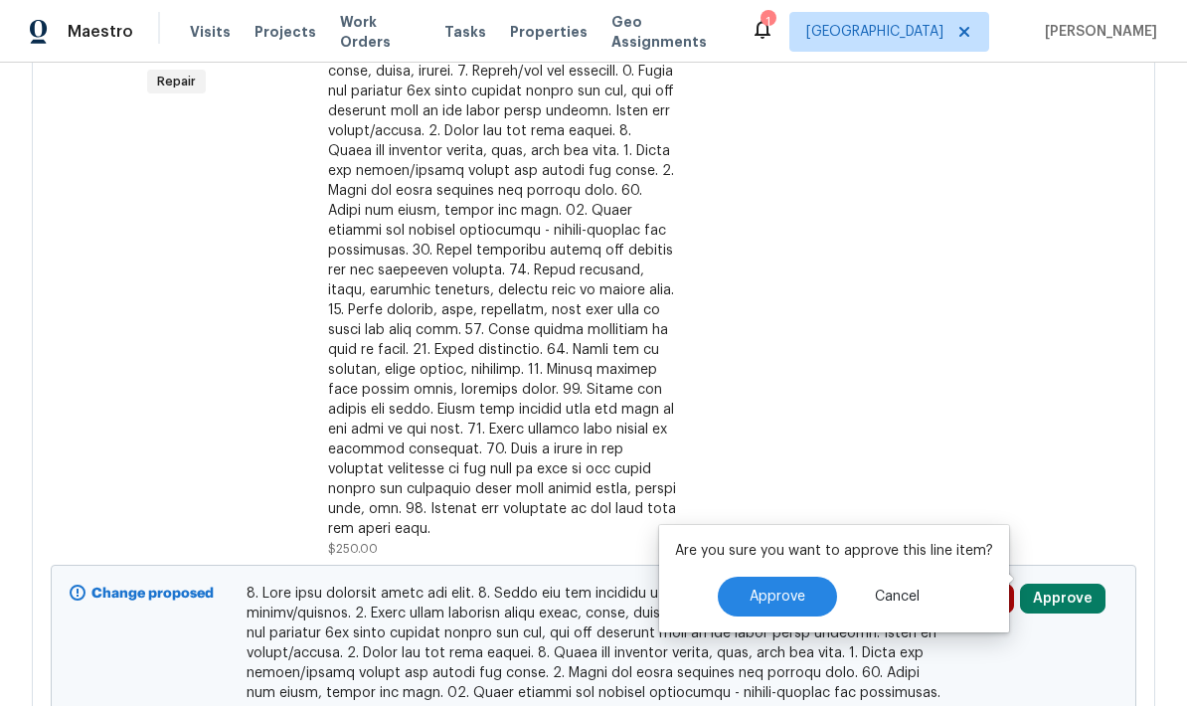
click at [783, 590] on span "Approve" at bounding box center [778, 597] width 56 height 15
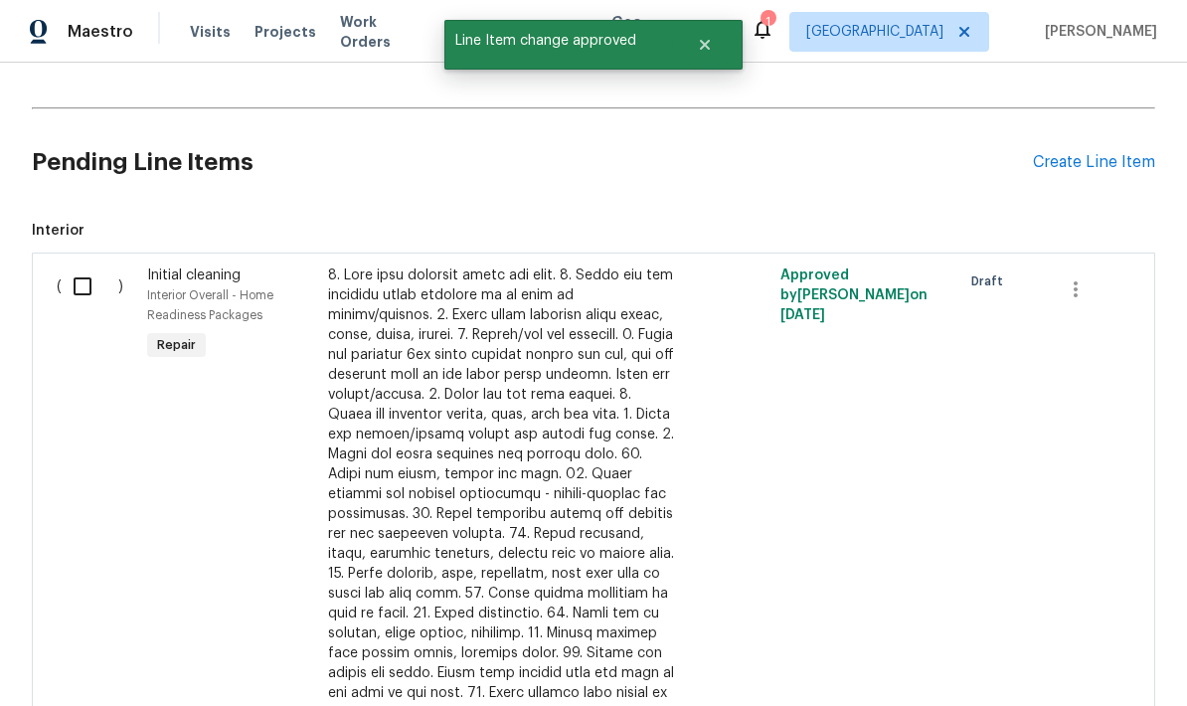
scroll to position [650, 0]
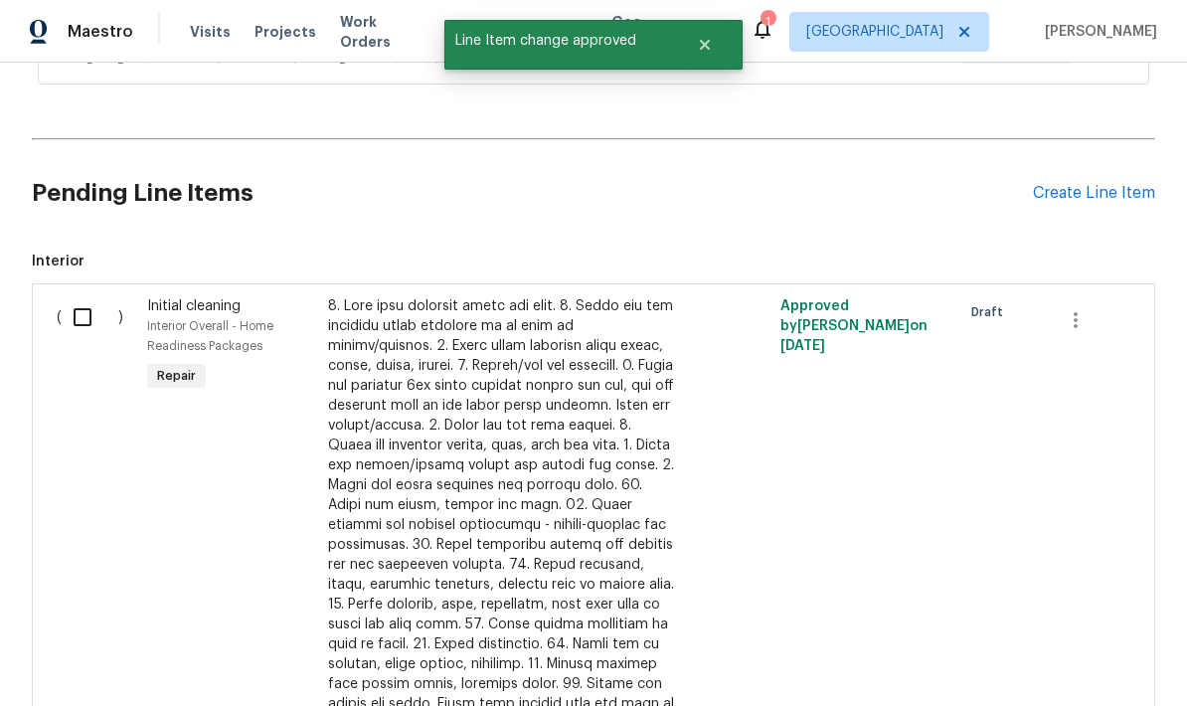
click at [81, 296] on input "checkbox" at bounding box center [90, 317] width 57 height 42
checkbox input "true"
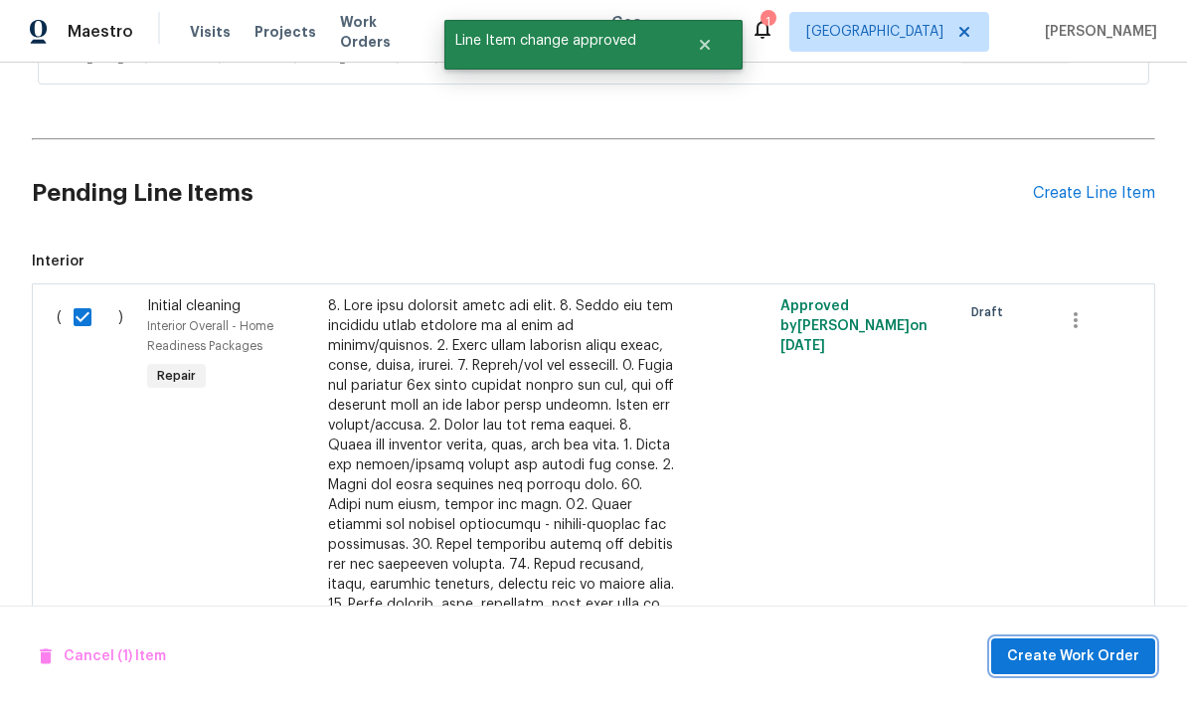
click at [1087, 649] on span "Create Work Order" at bounding box center [1073, 656] width 132 height 25
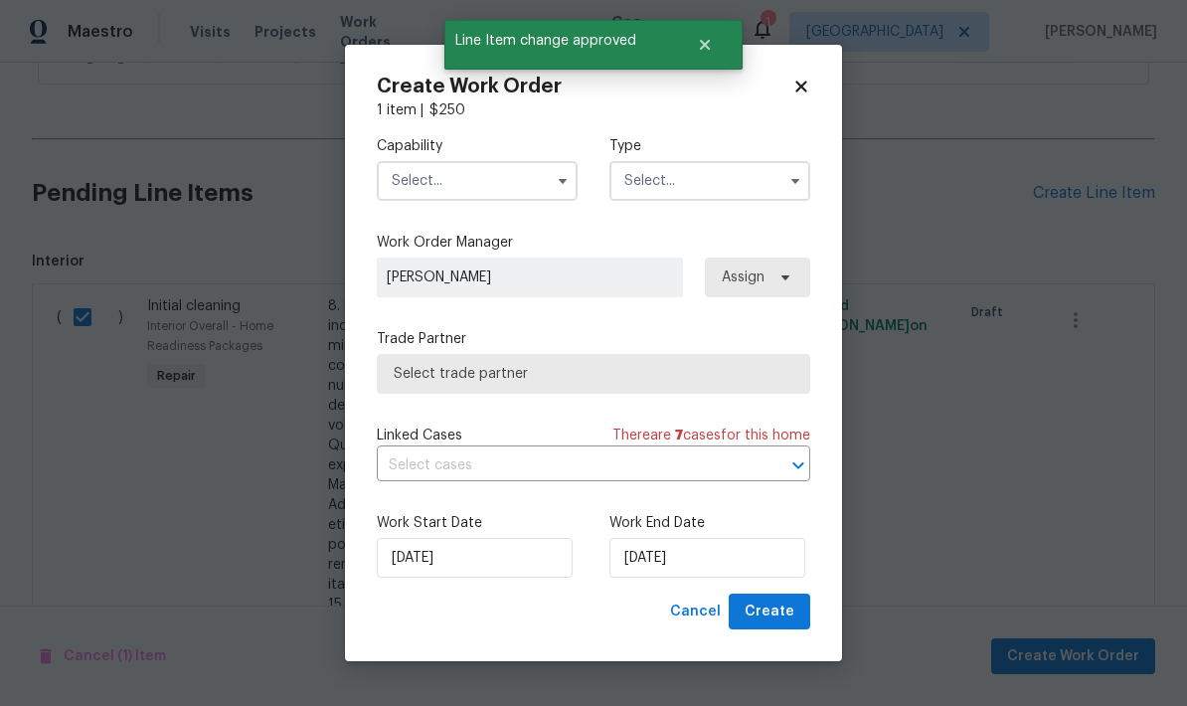
click at [479, 186] on input "text" at bounding box center [477, 181] width 201 height 40
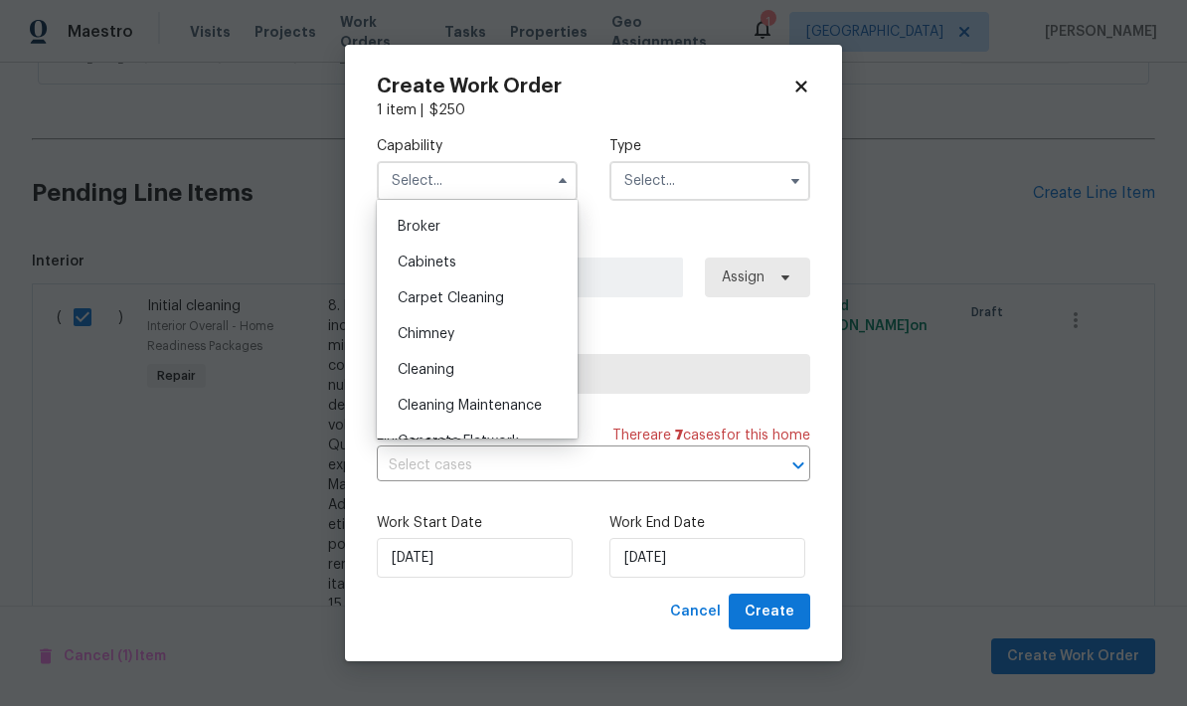
scroll to position [148, 0]
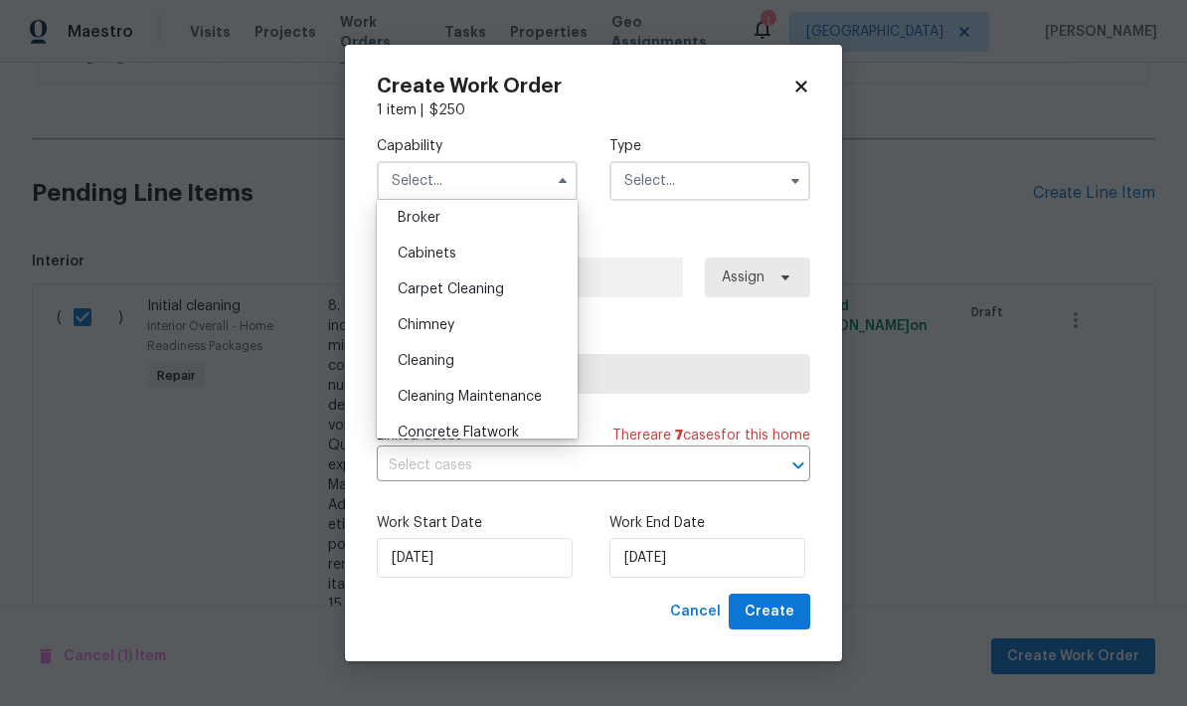
click at [469, 361] on div "Cleaning" at bounding box center [477, 361] width 191 height 36
type input "Cleaning"
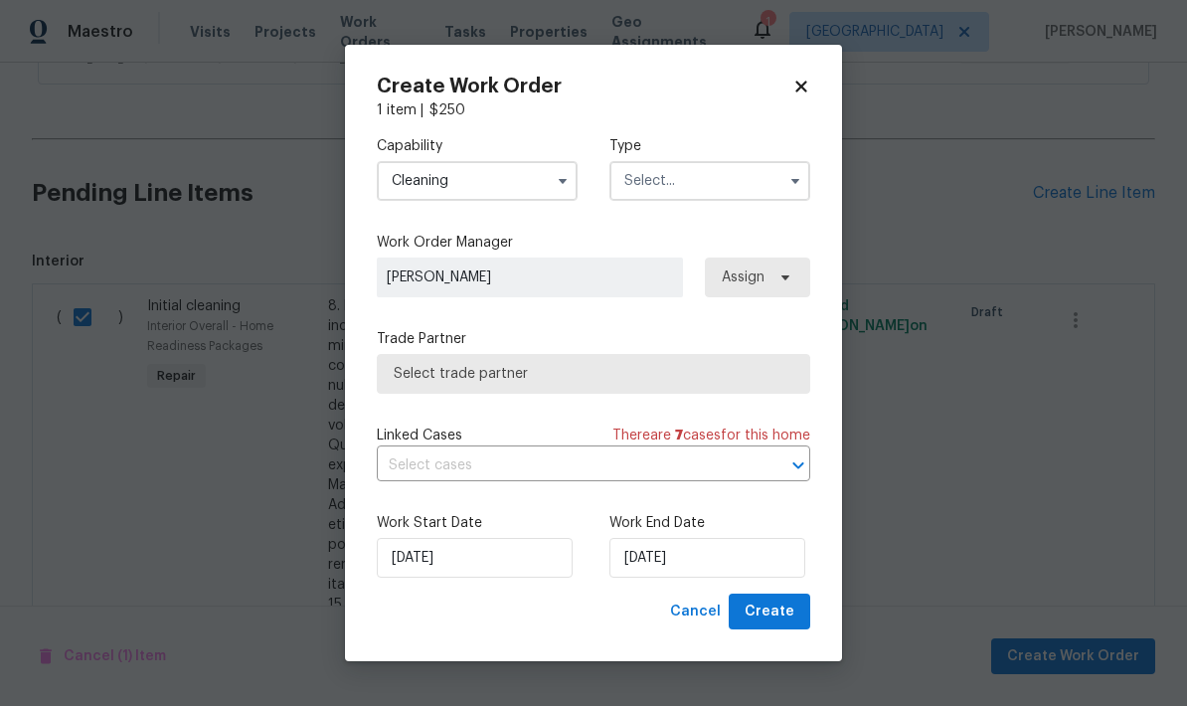
click at [723, 182] on input "text" at bounding box center [710, 181] width 201 height 40
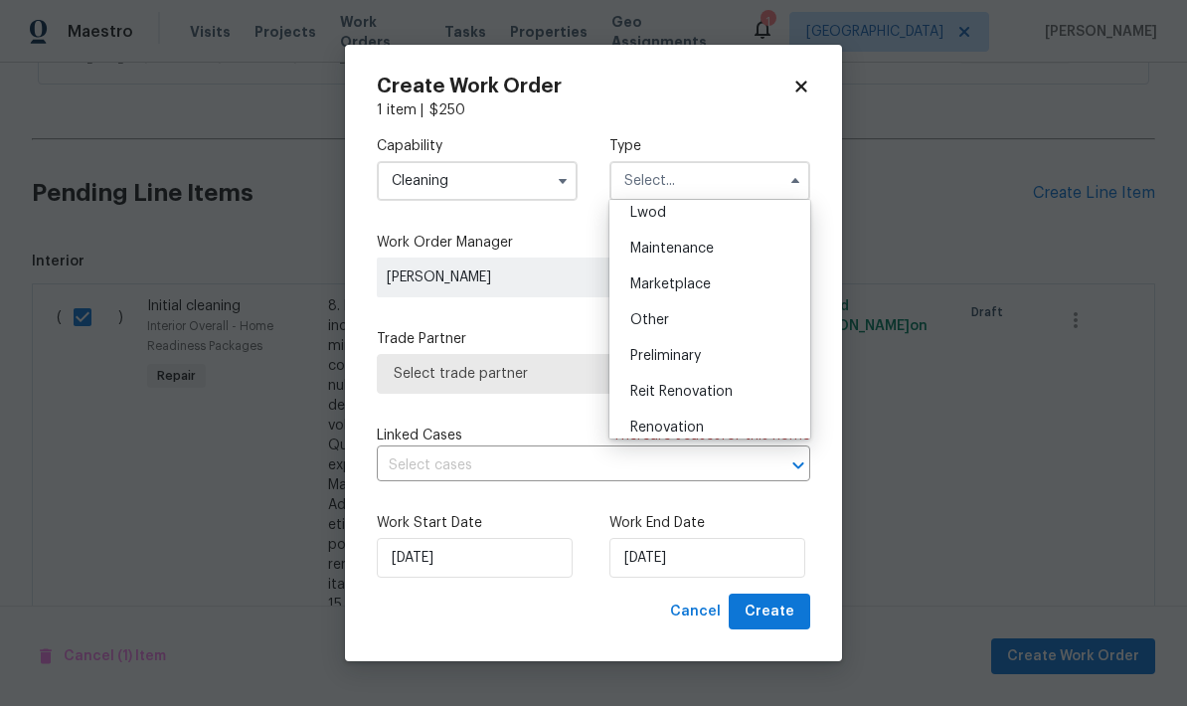
scroll to position [311, 0]
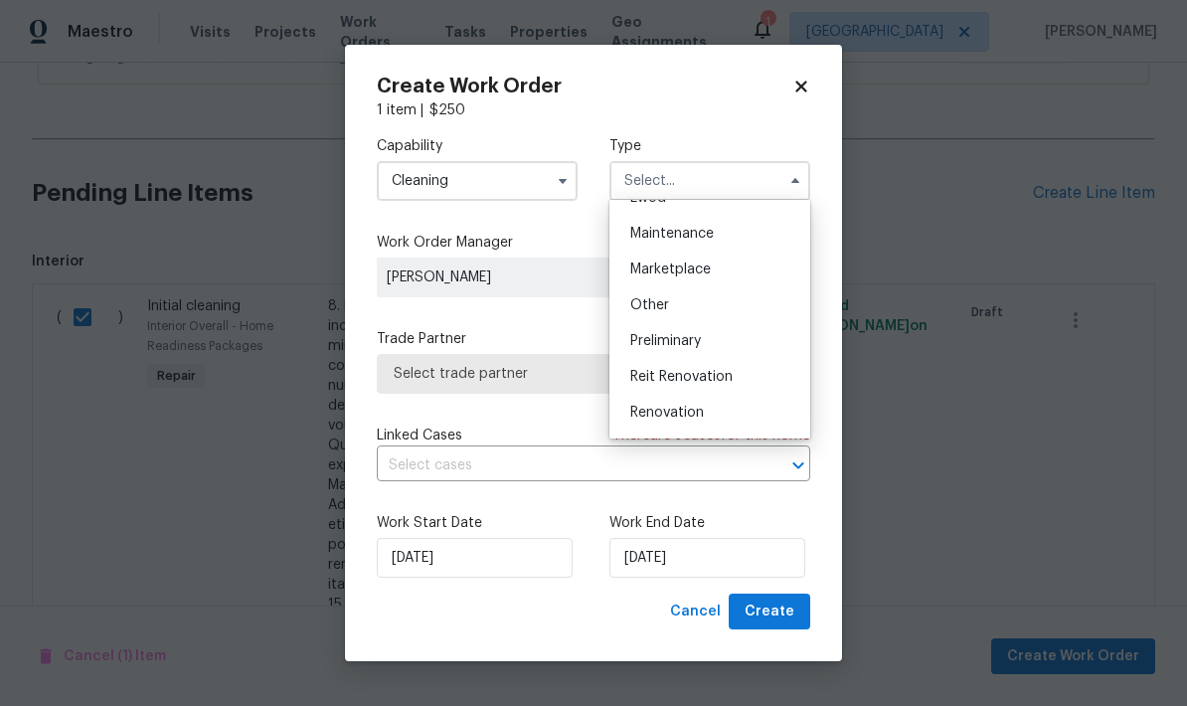
click at [698, 422] on div "Renovation" at bounding box center [710, 413] width 191 height 36
type input "Renovation"
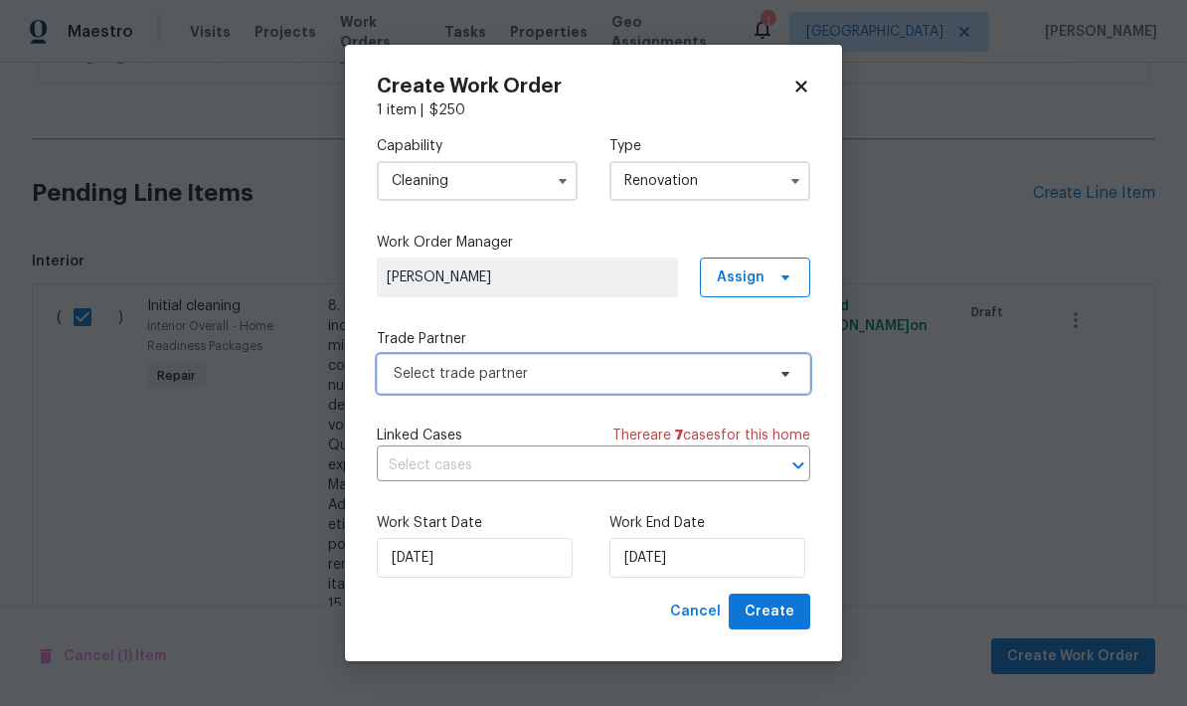
click at [690, 392] on span "Select trade partner" at bounding box center [594, 374] width 434 height 40
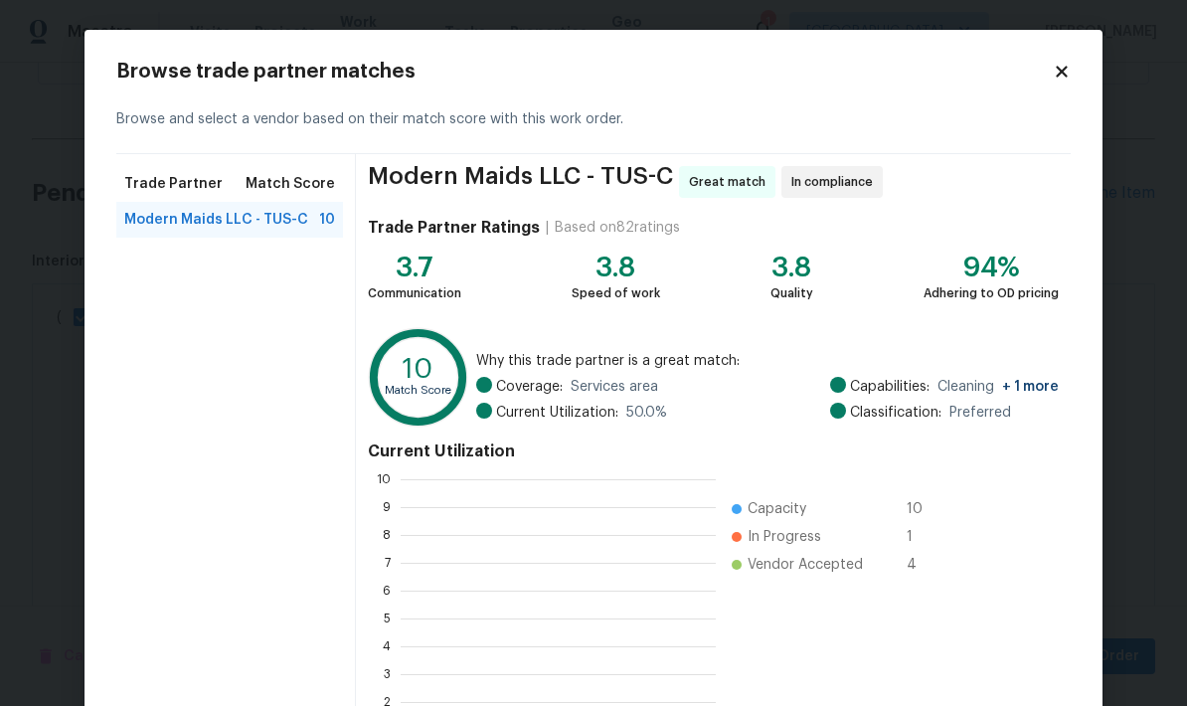
scroll to position [278, 315]
click at [292, 221] on span "Modern Maids LLC - TUS-C" at bounding box center [216, 220] width 184 height 20
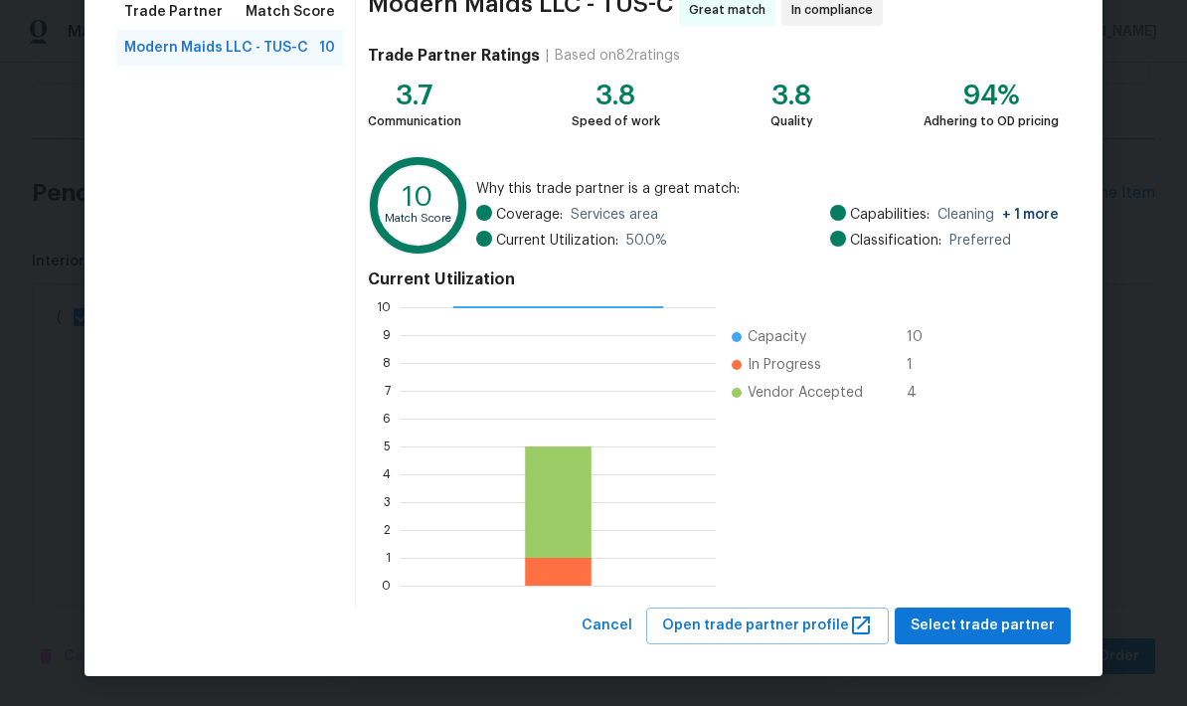
scroll to position [171, 0]
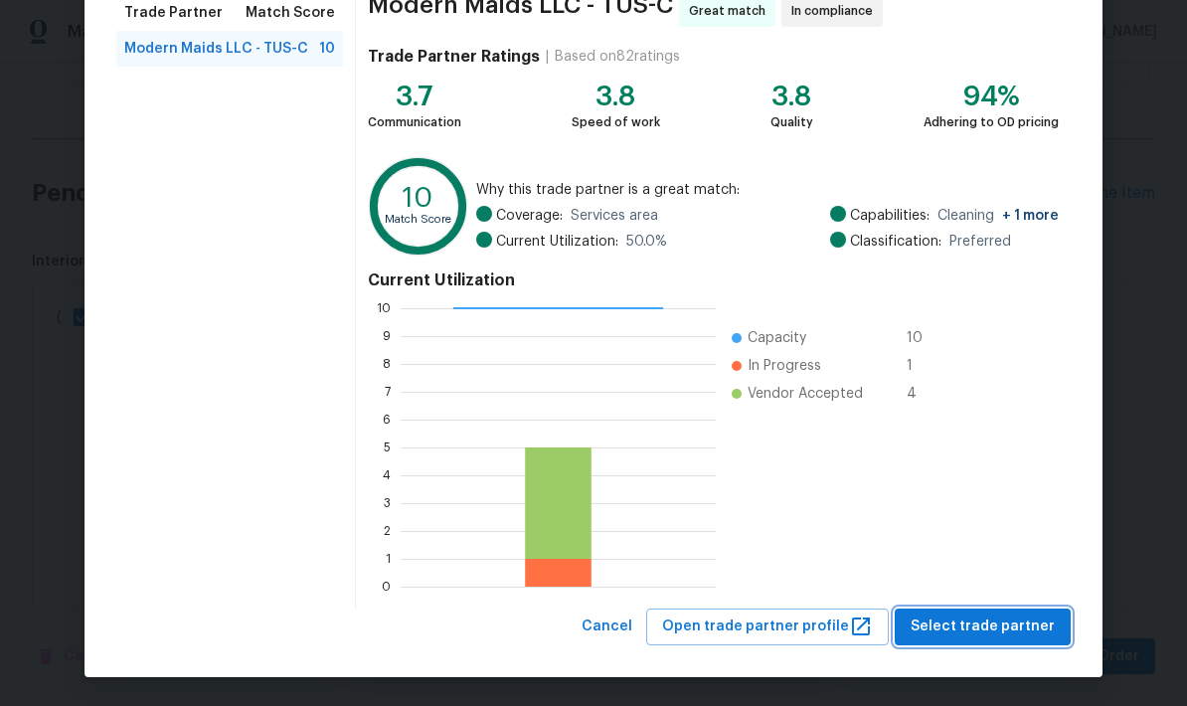
click at [987, 631] on span "Select trade partner" at bounding box center [983, 627] width 144 height 25
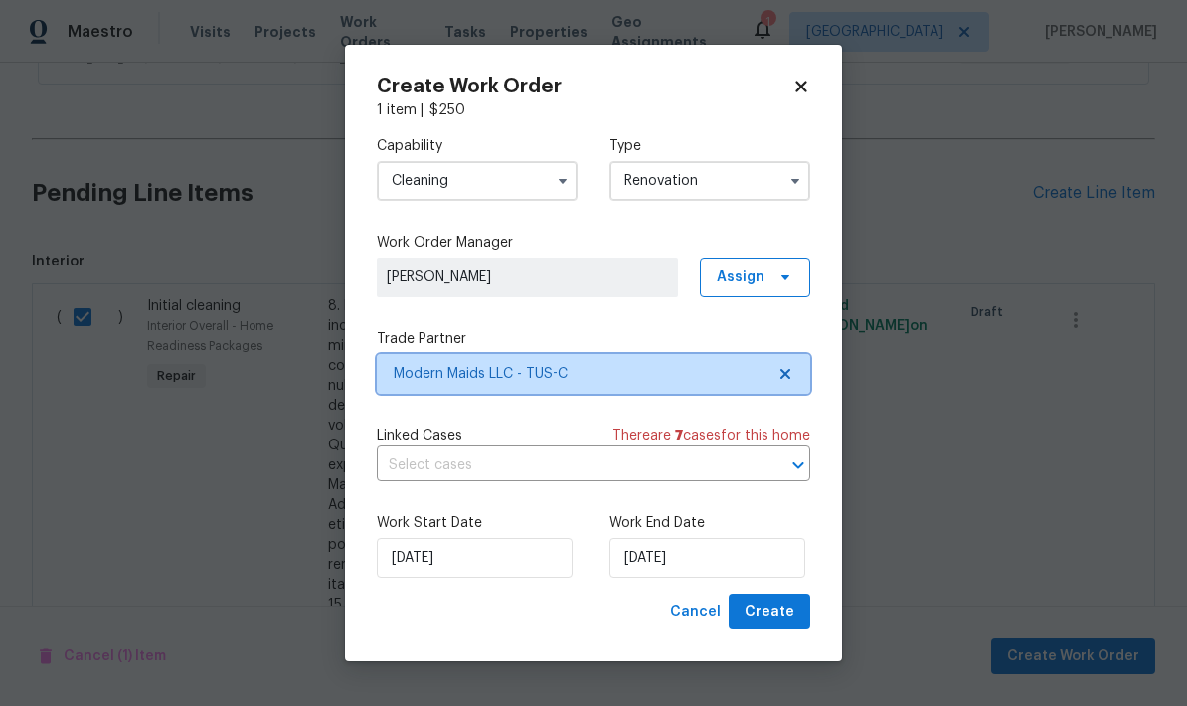
scroll to position [0, 0]
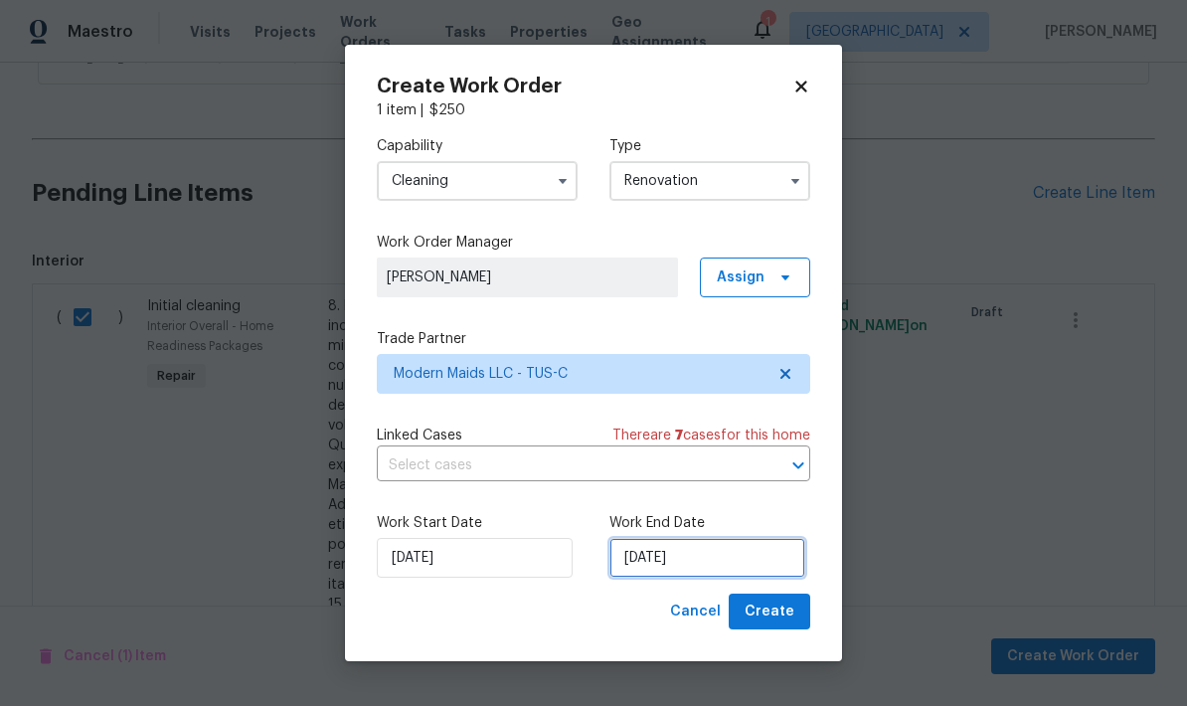
click at [721, 574] on input "[DATE]" at bounding box center [708, 558] width 196 height 40
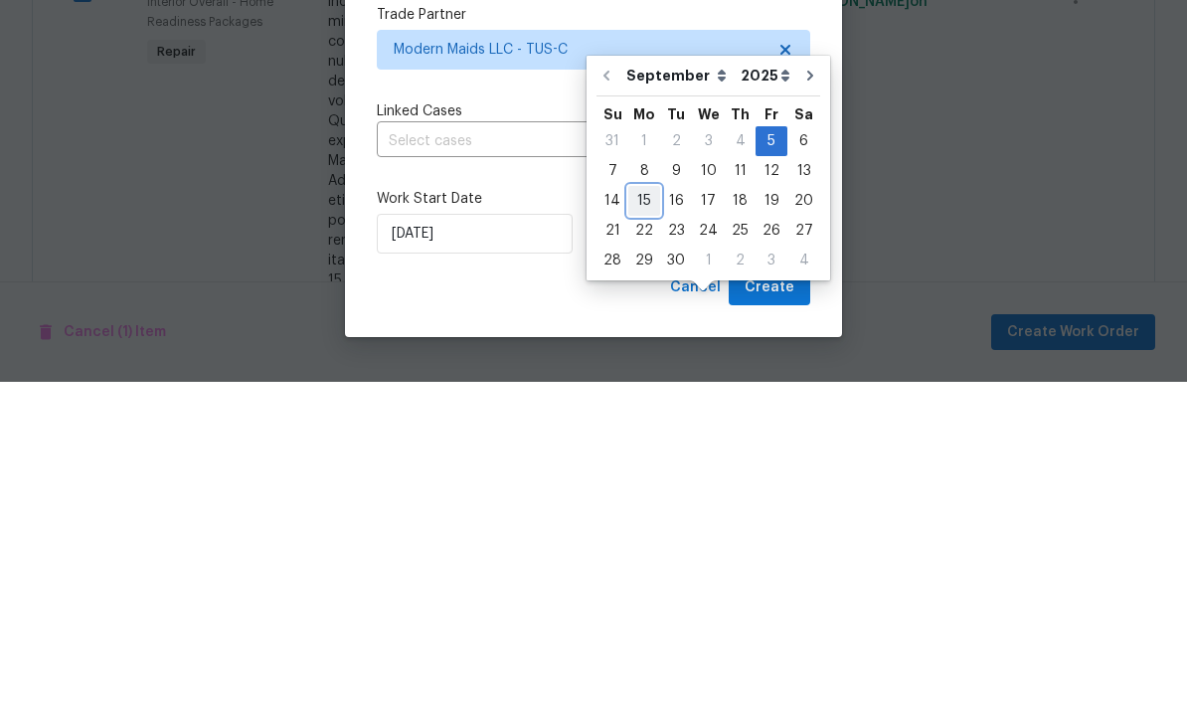
click at [648, 511] on div "15" at bounding box center [644, 525] width 32 height 28
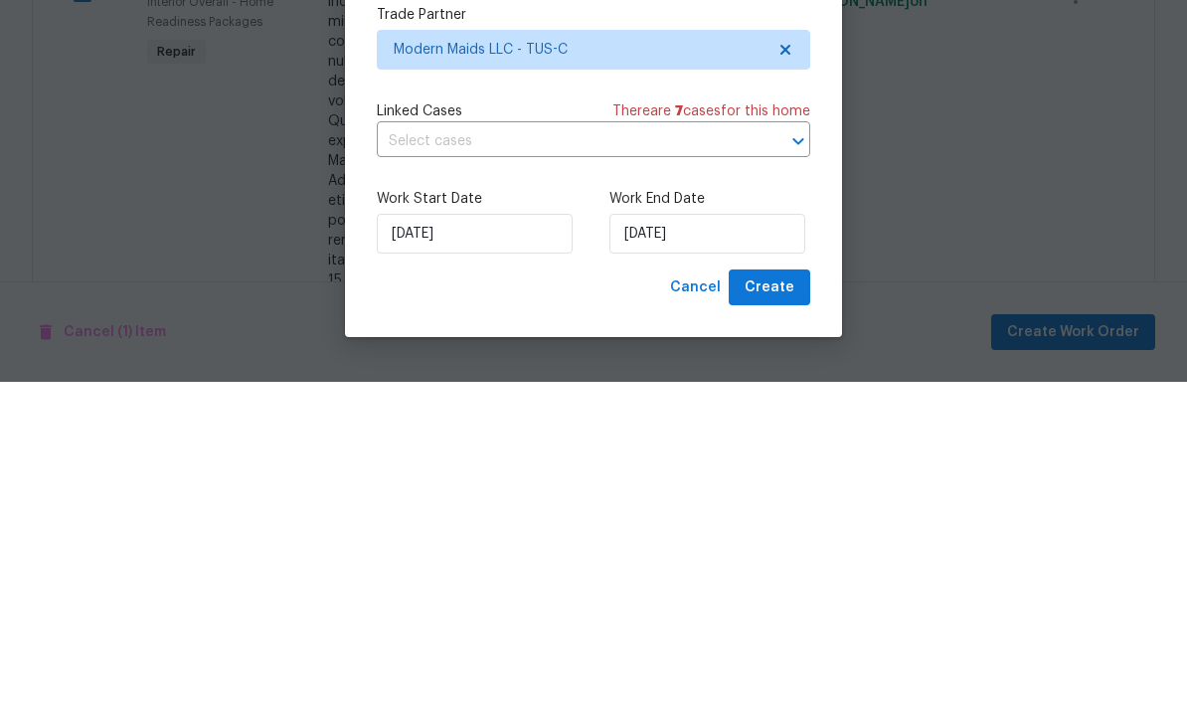
type input "[DATE]"
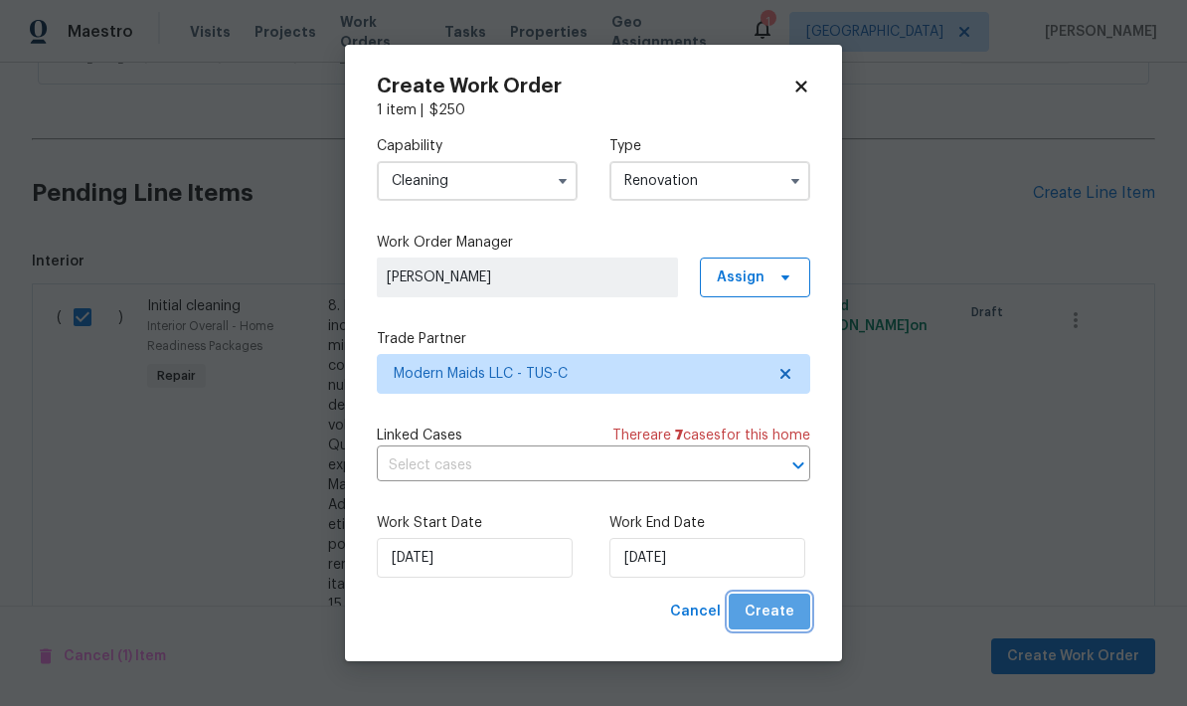
click at [776, 611] on span "Create" at bounding box center [770, 612] width 50 height 25
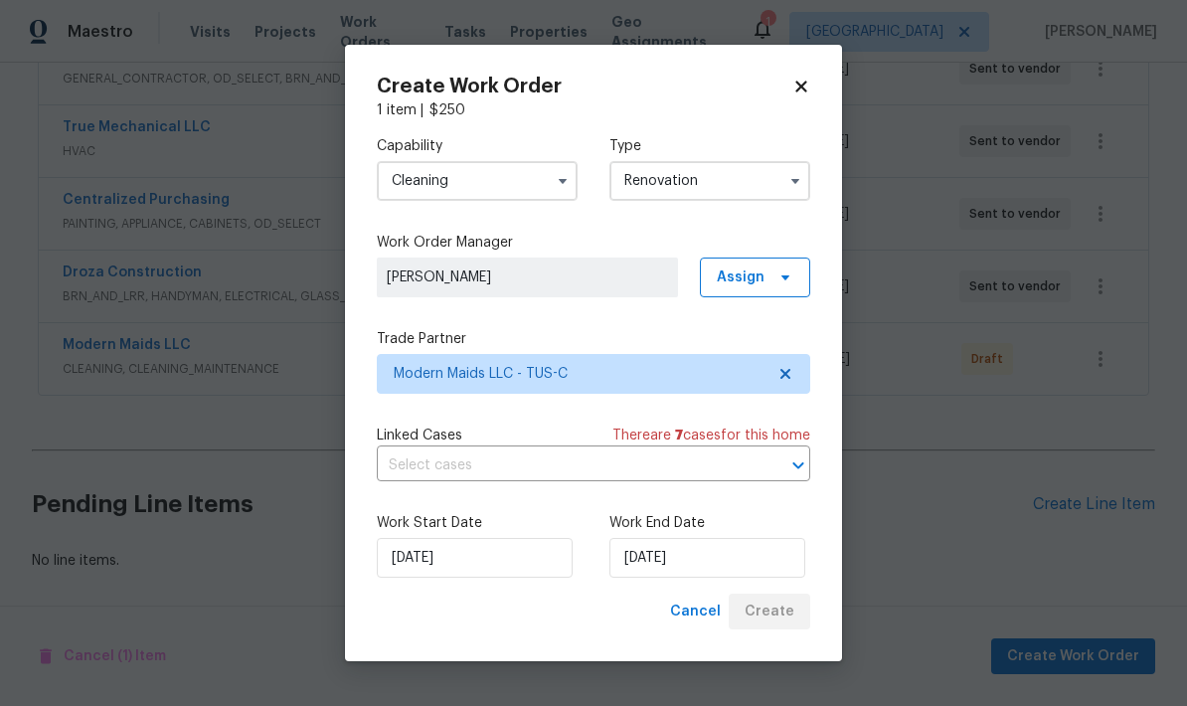
scroll to position [331, 0]
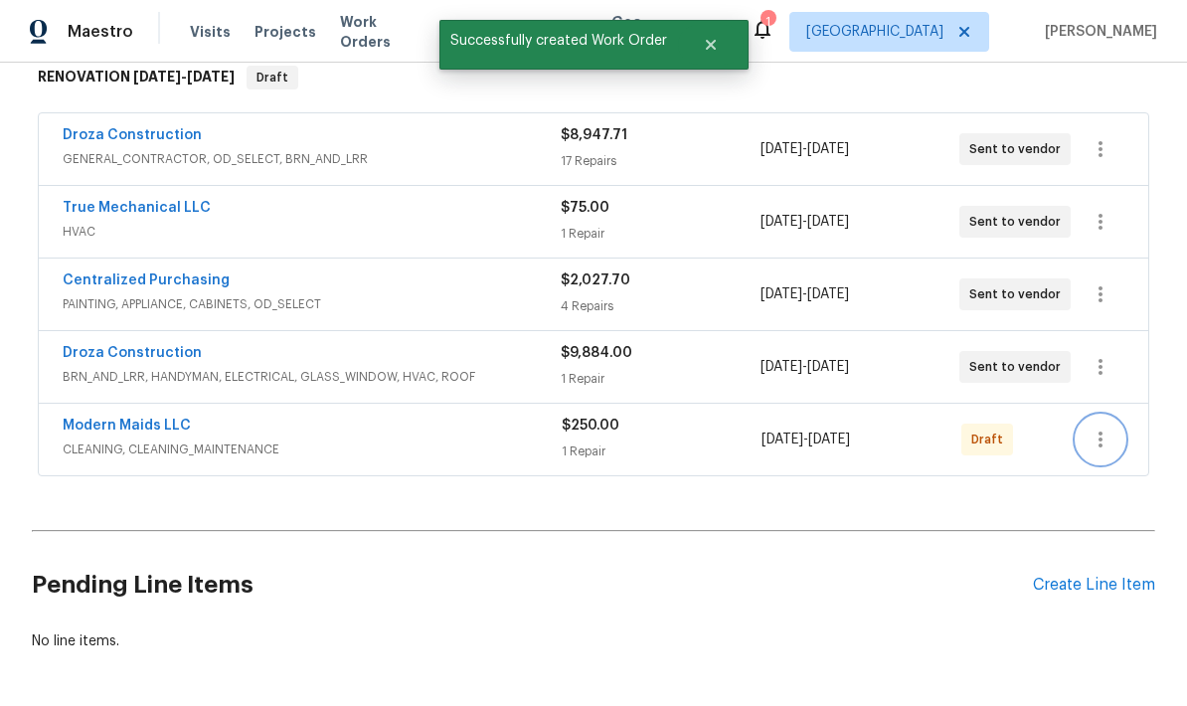
click at [1094, 428] on icon "button" at bounding box center [1101, 440] width 24 height 24
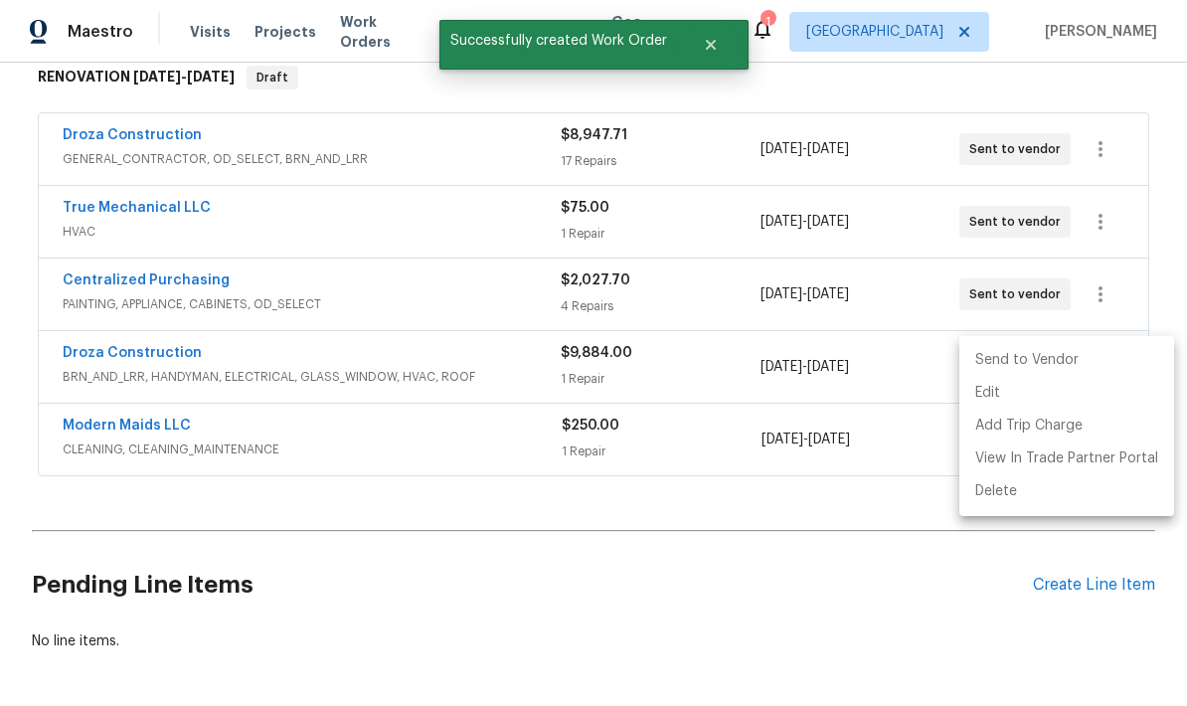
click at [1100, 362] on li "Send to Vendor" at bounding box center [1067, 360] width 215 height 33
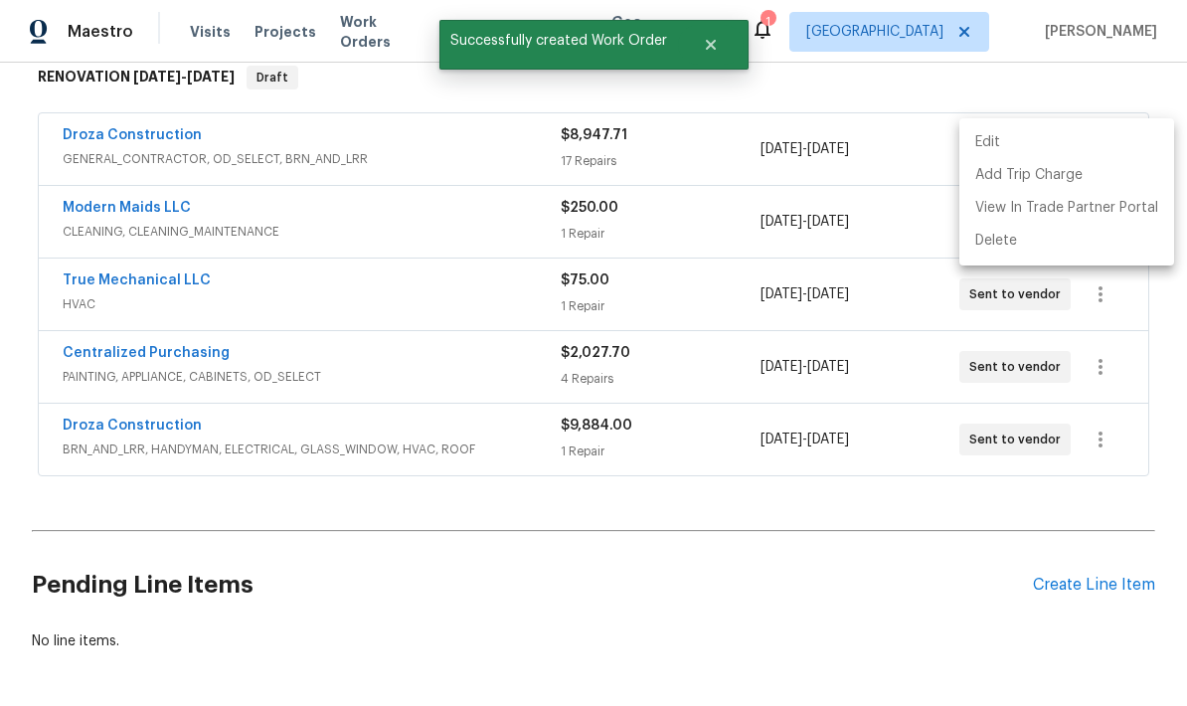
click at [908, 618] on div at bounding box center [593, 353] width 1187 height 706
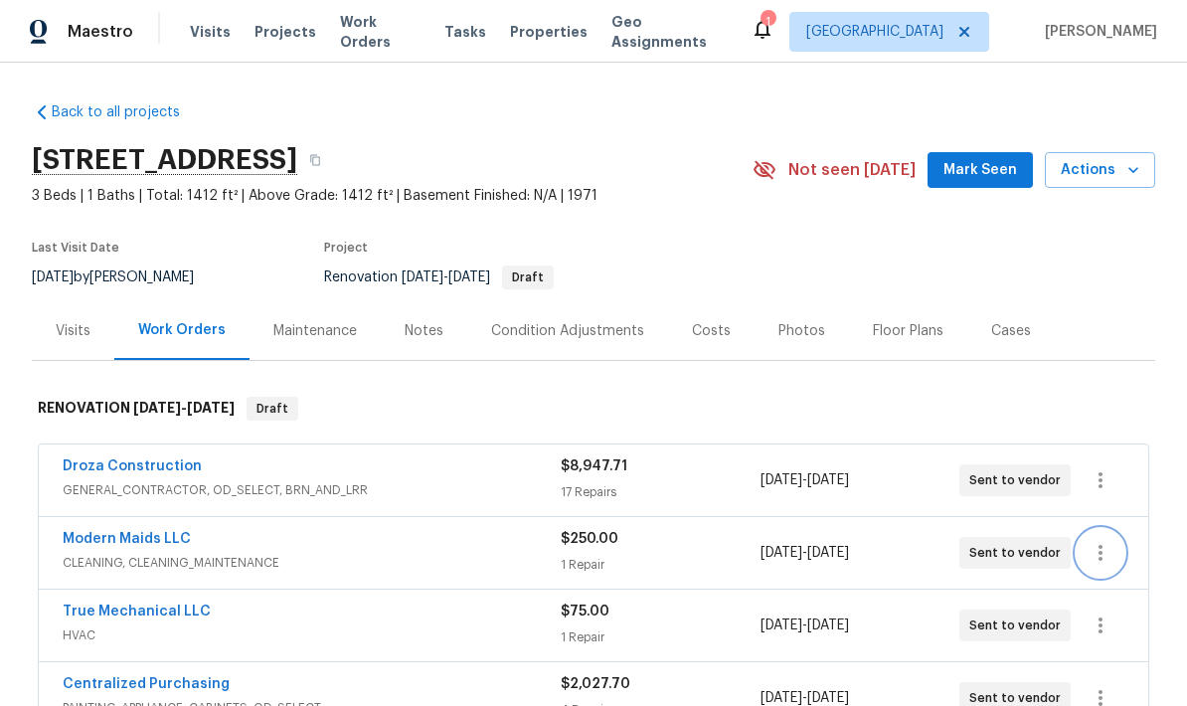
scroll to position [0, 0]
click at [125, 459] on link "Droza Construction" at bounding box center [132, 466] width 139 height 14
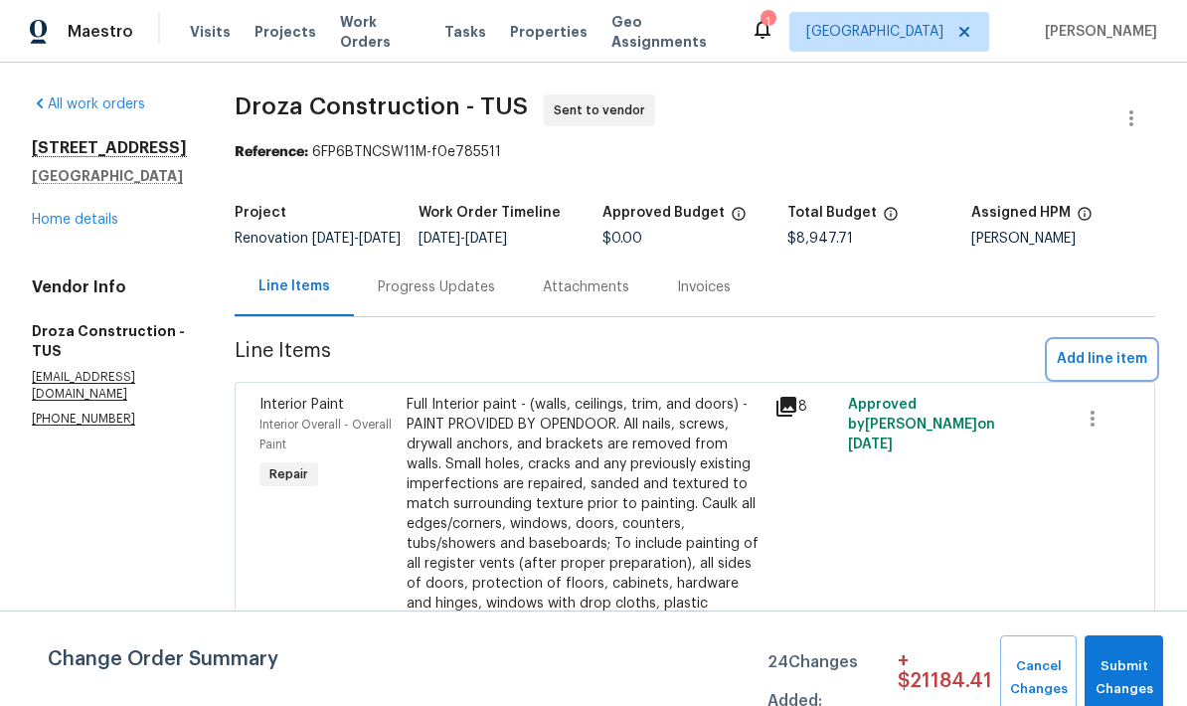
click at [1112, 372] on span "Add line item" at bounding box center [1102, 359] width 90 height 25
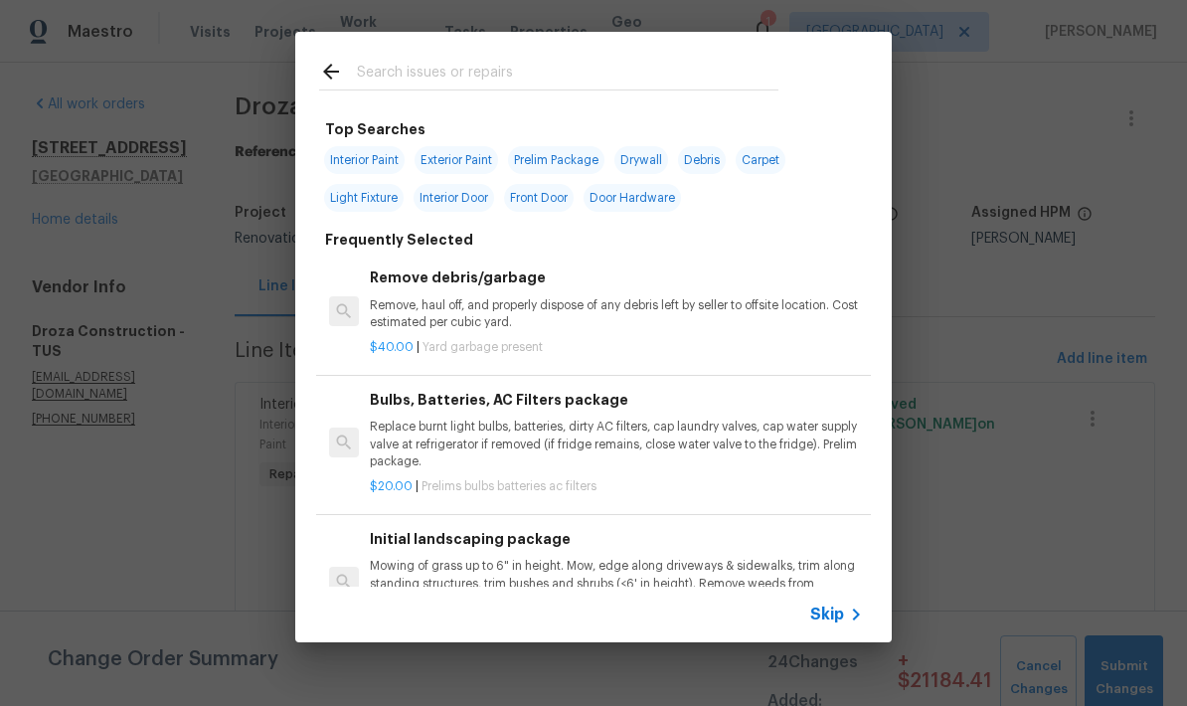
click at [385, 65] on input "text" at bounding box center [568, 75] width 422 height 30
type input "Window"
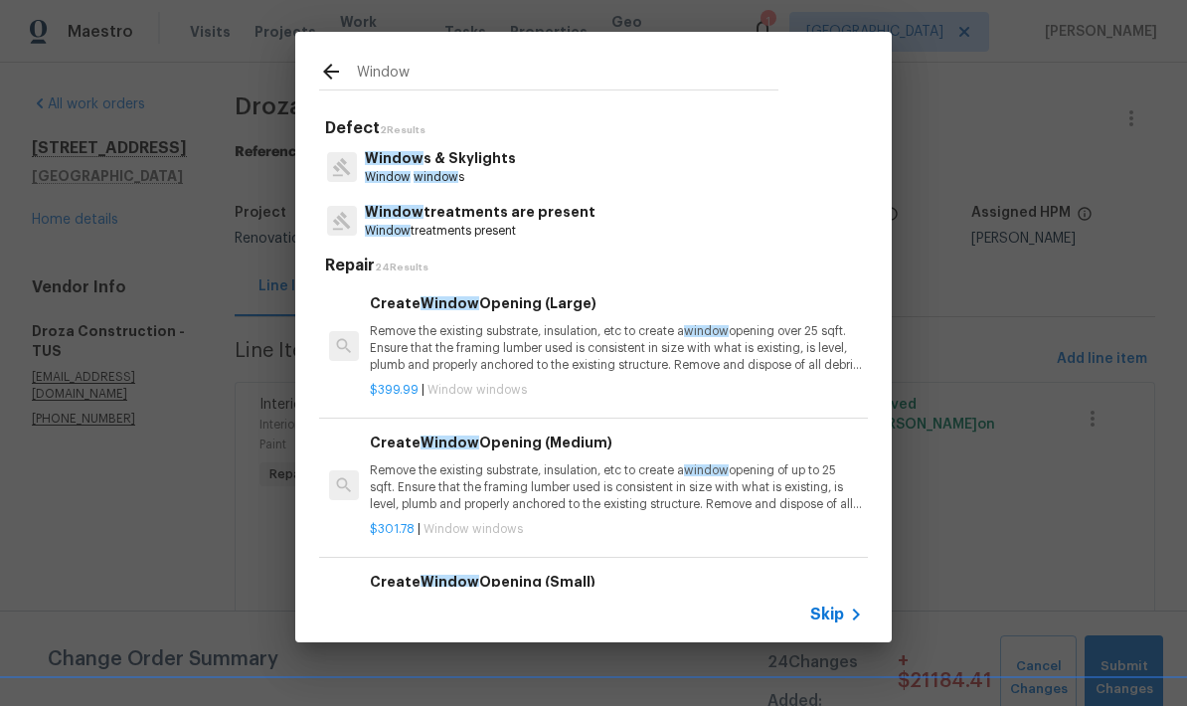
click at [502, 167] on p "Window s & Skylights" at bounding box center [440, 158] width 151 height 21
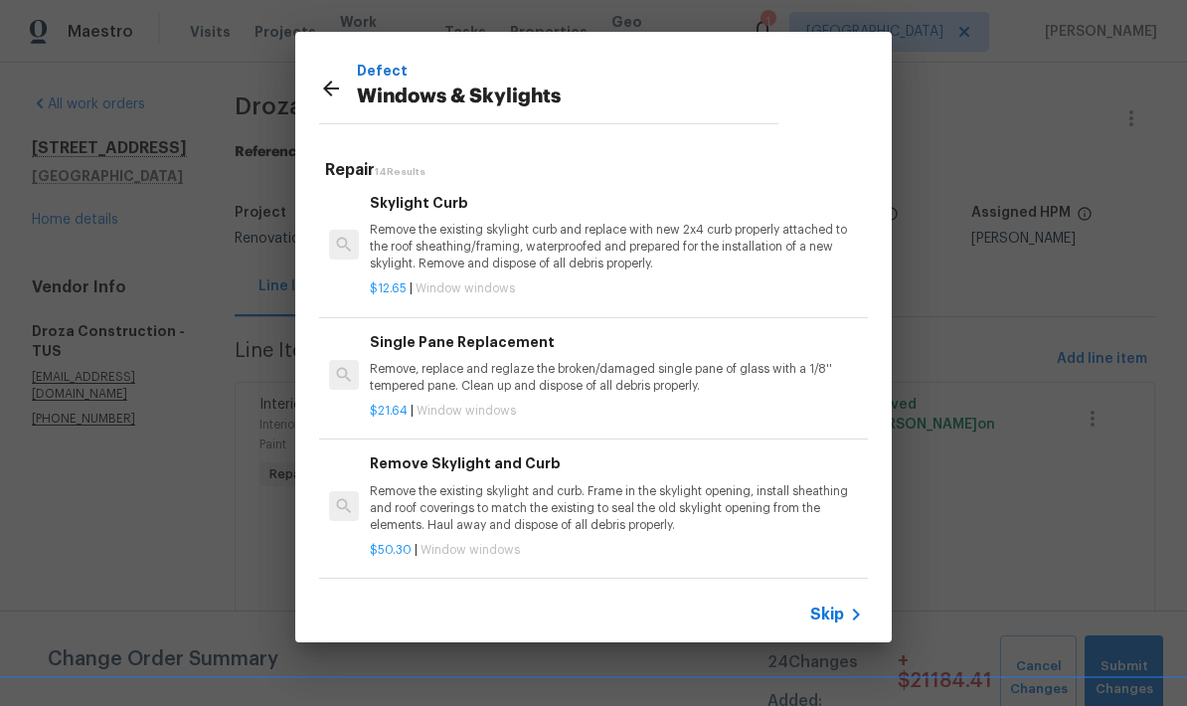
scroll to position [1088, 0]
click at [723, 372] on p "Remove, replace and reglaze the broken/damaged single pane of glass with a 1/8'…" at bounding box center [616, 376] width 493 height 34
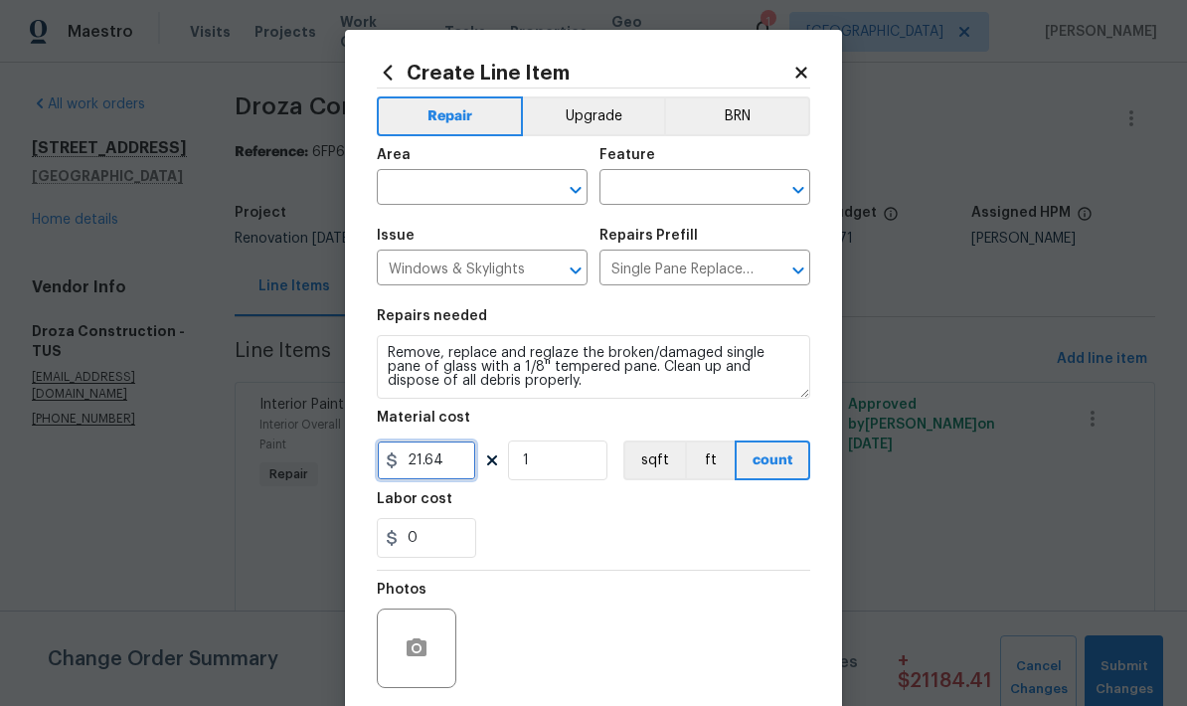
click at [439, 479] on input "21.64" at bounding box center [426, 461] width 99 height 40
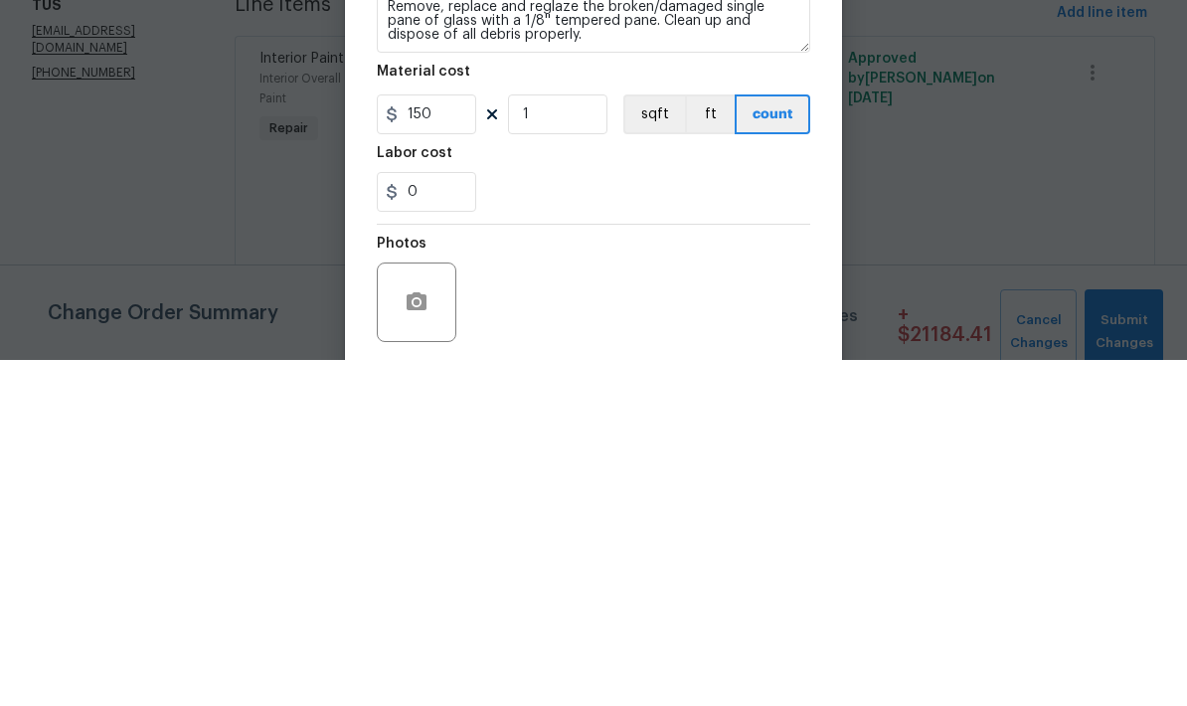
scroll to position [80, 0]
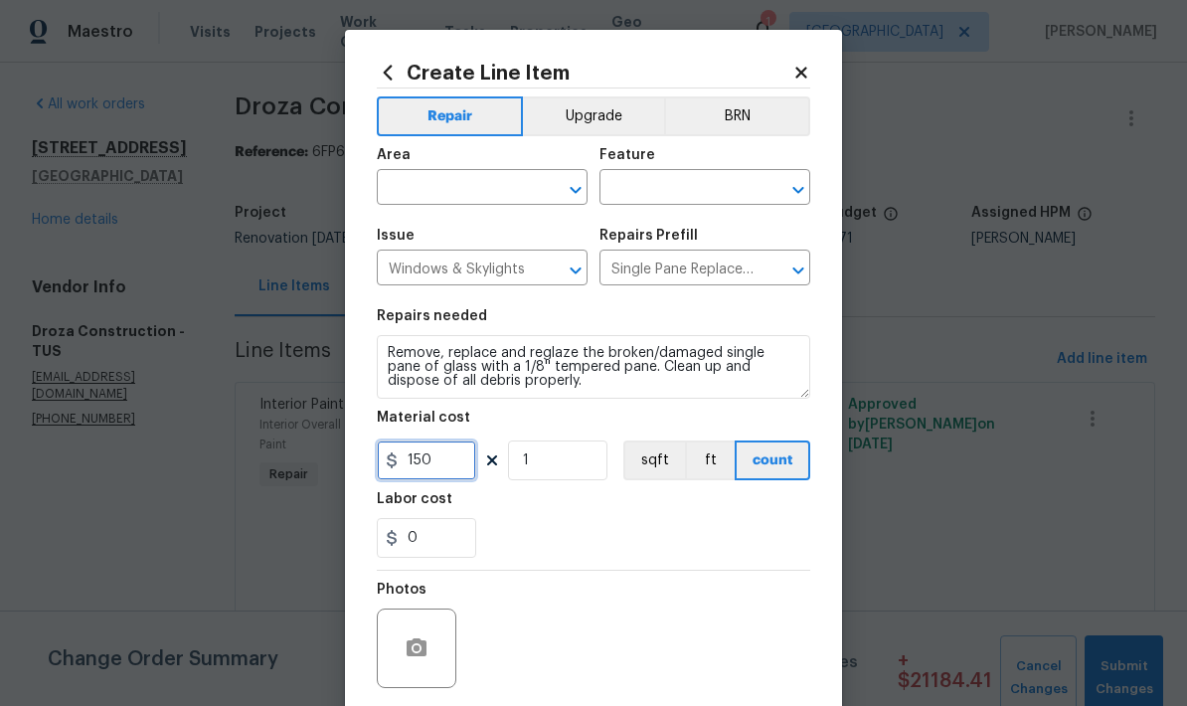
type input "150"
click at [475, 182] on input "text" at bounding box center [454, 189] width 155 height 31
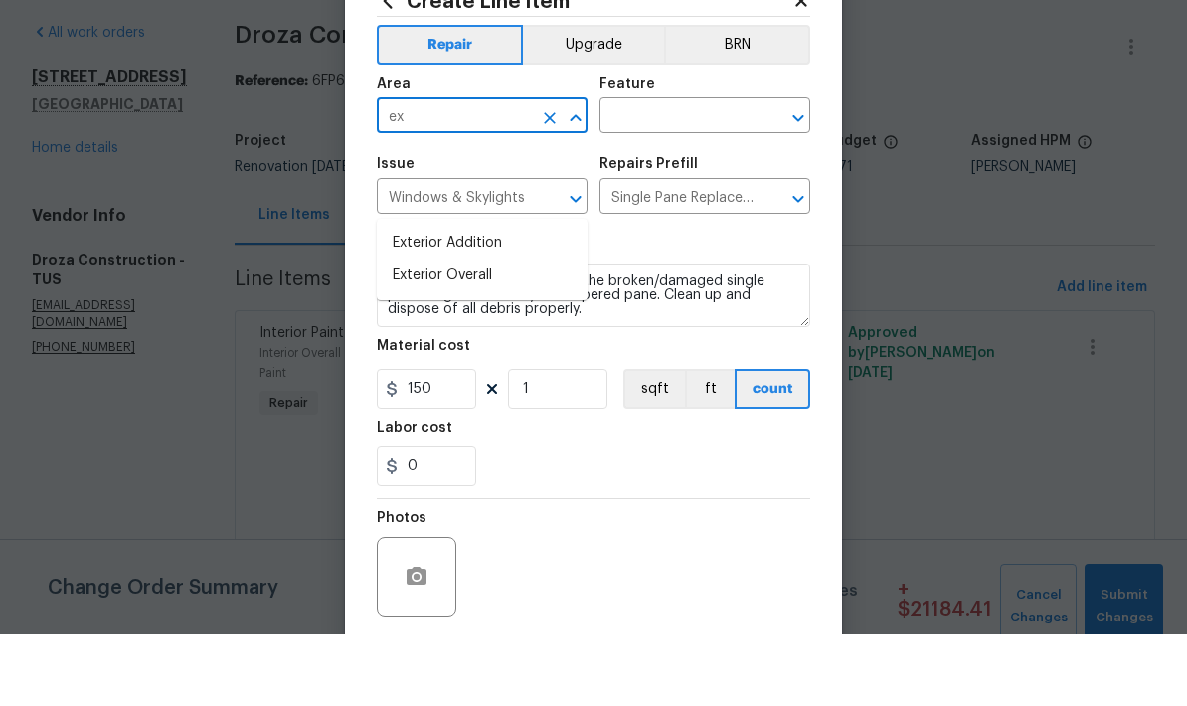
click at [474, 331] on li "Exterior Overall" at bounding box center [482, 347] width 211 height 33
type input "Exterior Overall"
click at [710, 174] on input "text" at bounding box center [677, 189] width 155 height 31
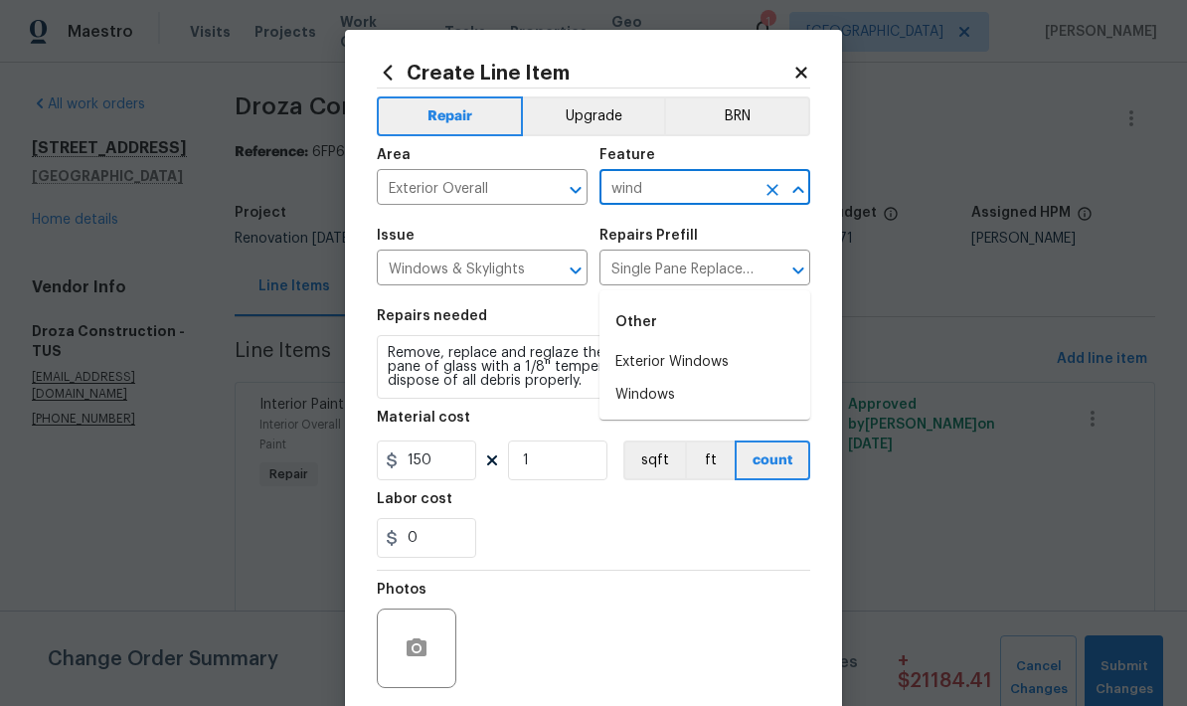
click at [708, 346] on li "Exterior Windows" at bounding box center [705, 362] width 211 height 33
type input "Exterior Windows"
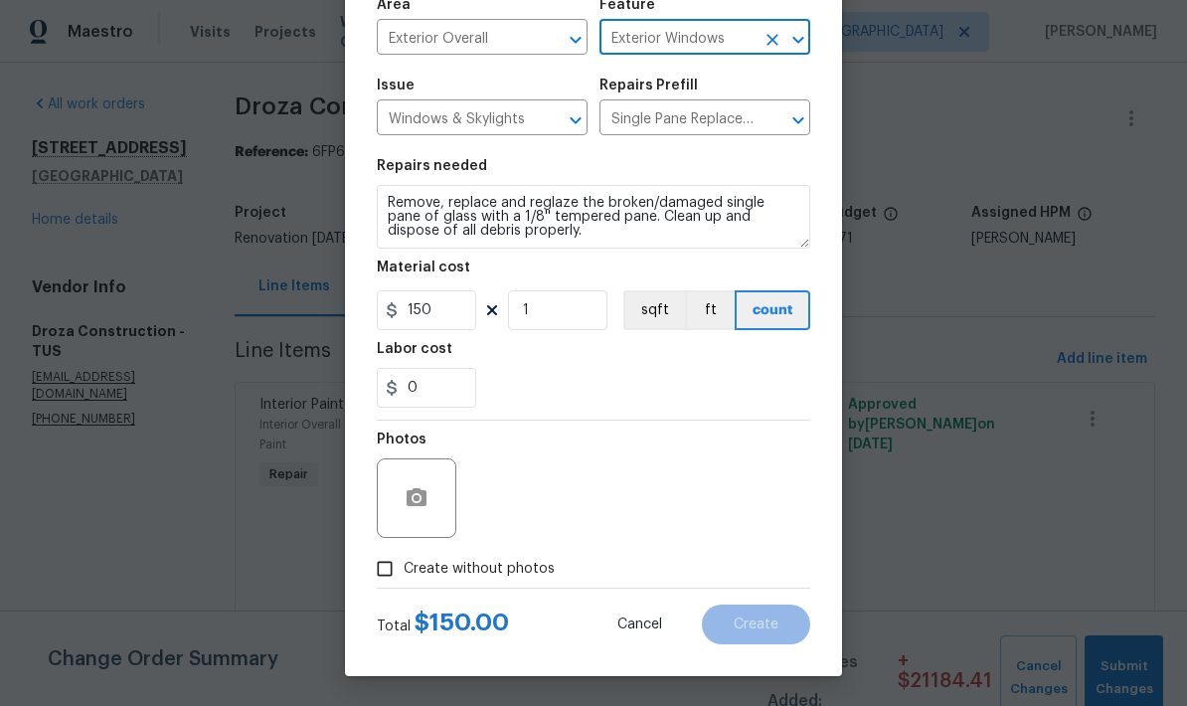
scroll to position [154, 0]
click at [404, 500] on button "button" at bounding box center [417, 498] width 48 height 48
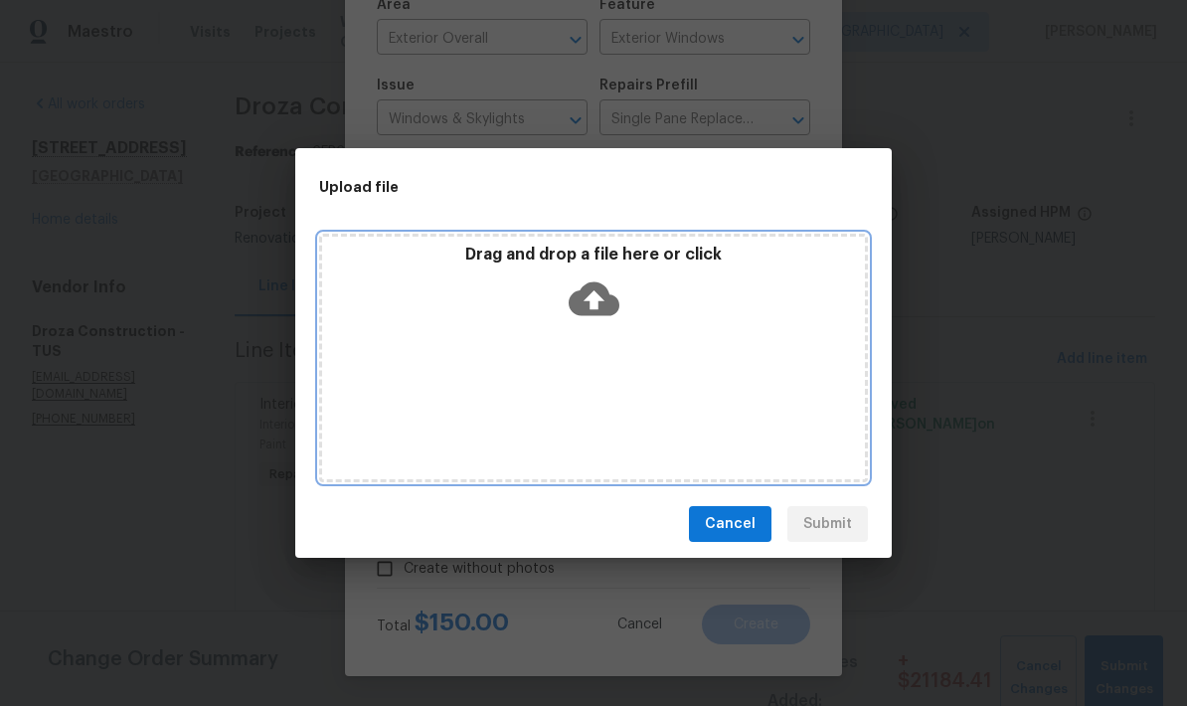
click at [618, 299] on icon at bounding box center [594, 299] width 51 height 34
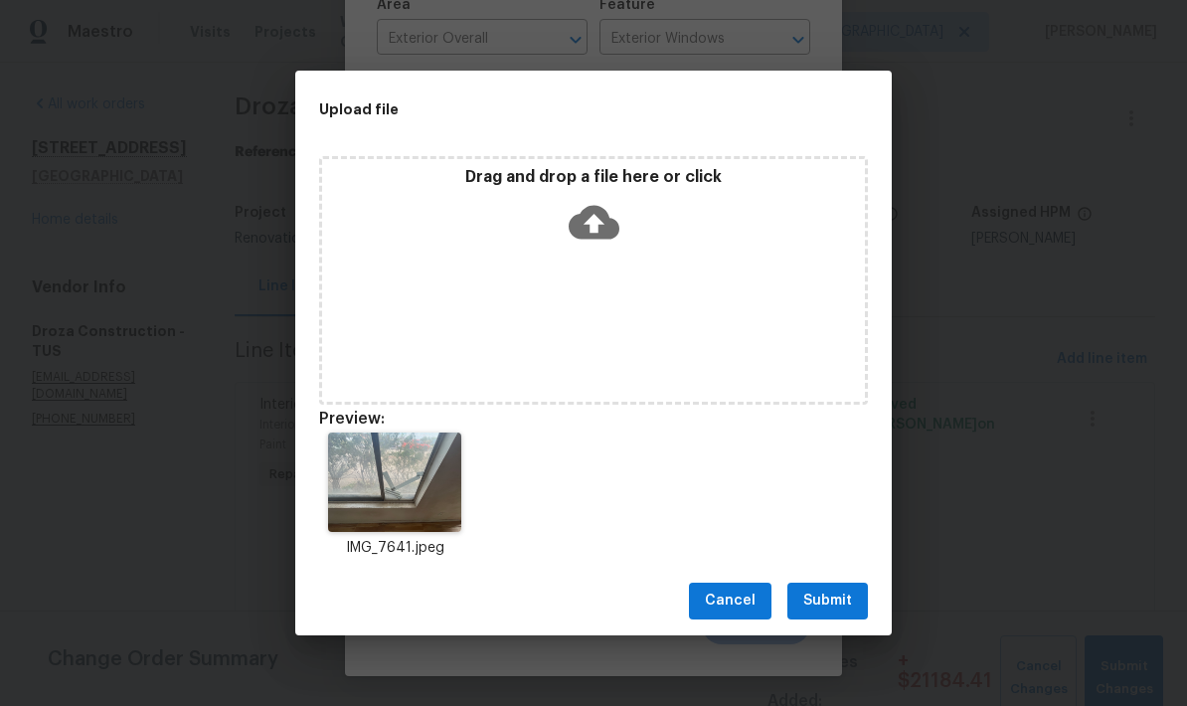
click at [838, 609] on span "Submit" at bounding box center [828, 601] width 49 height 25
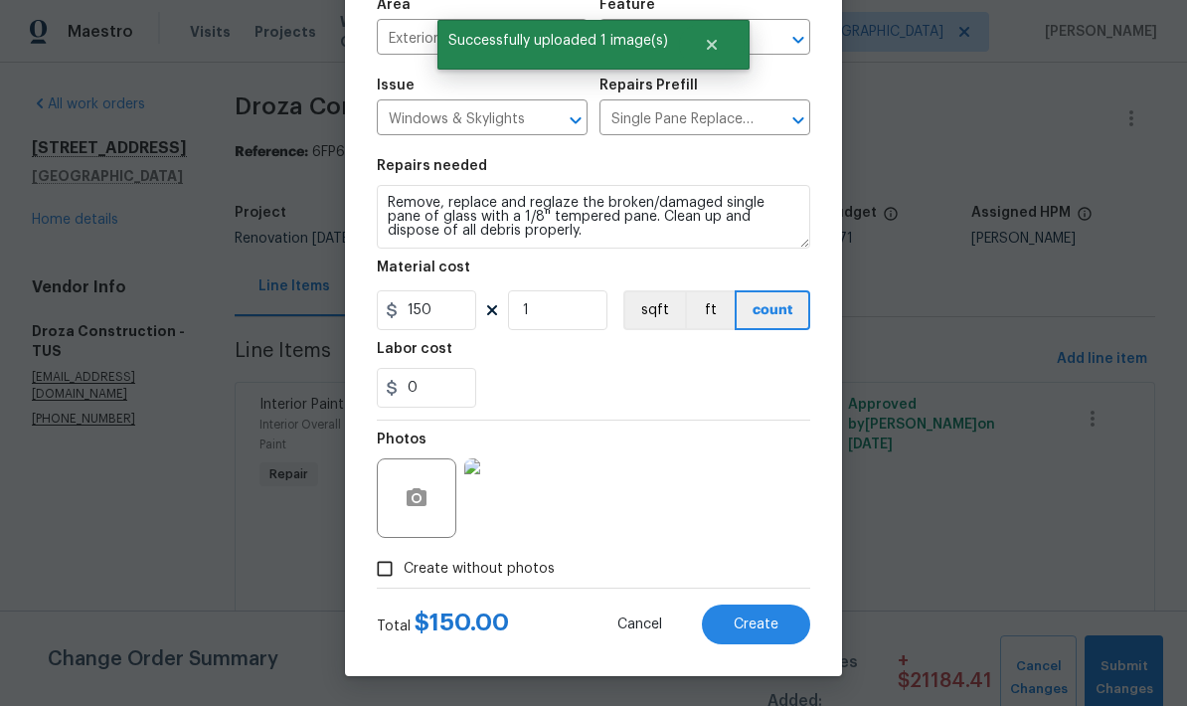
click at [766, 621] on span "Create" at bounding box center [756, 625] width 45 height 15
type input "0"
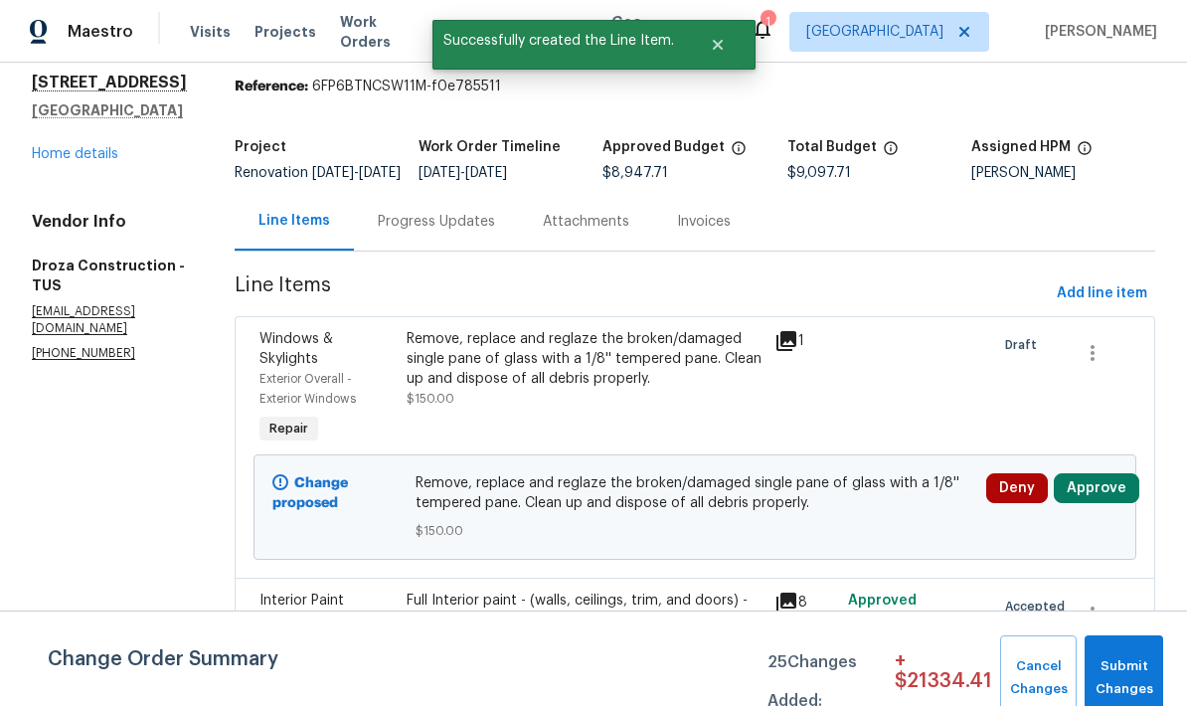
scroll to position [122, 0]
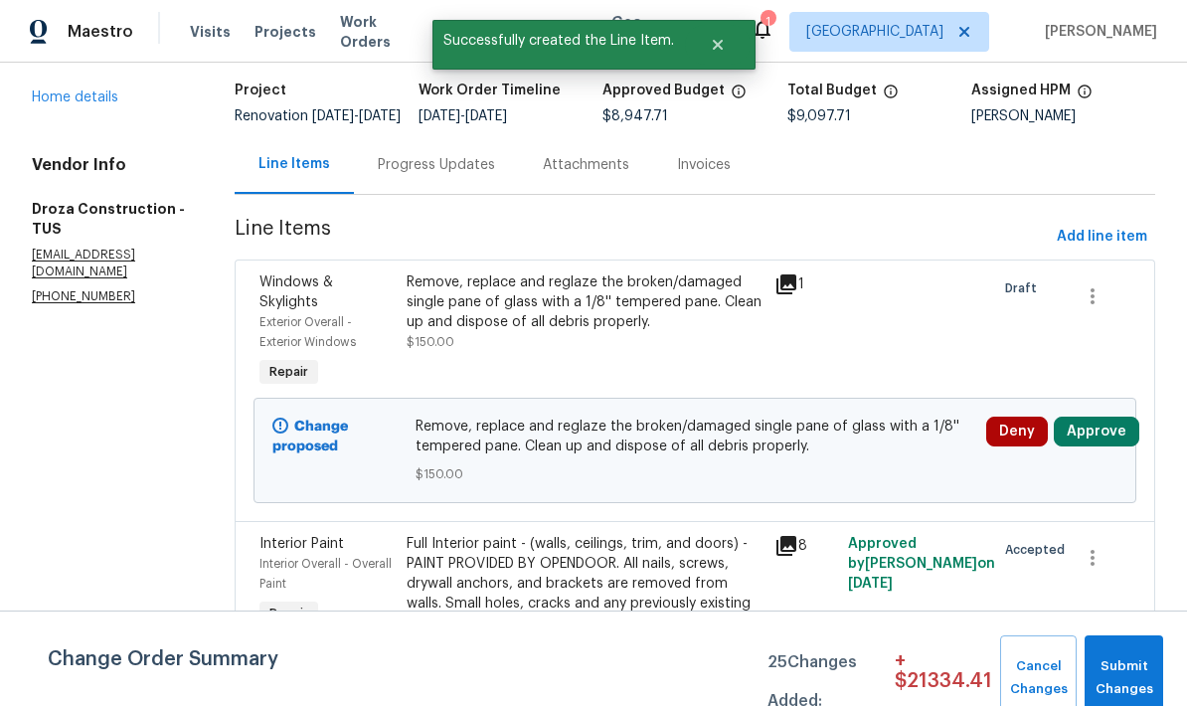
click at [1112, 447] on button "Approve" at bounding box center [1097, 432] width 86 height 30
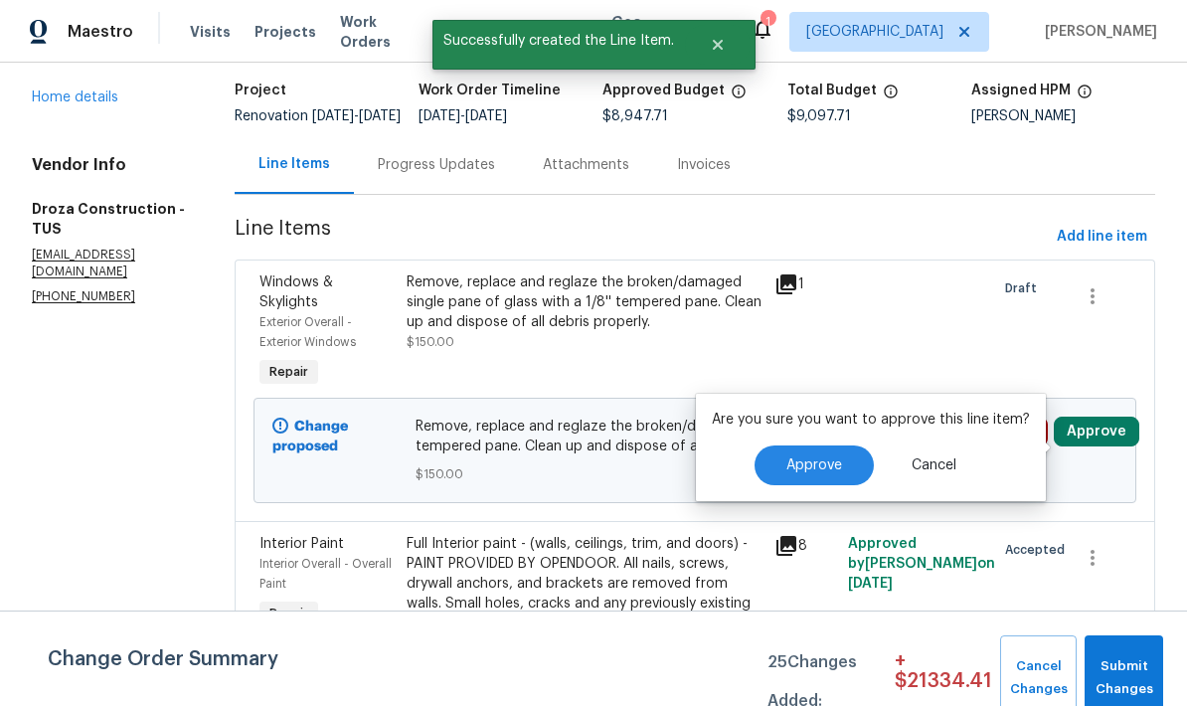
click at [818, 465] on span "Approve" at bounding box center [815, 465] width 56 height 15
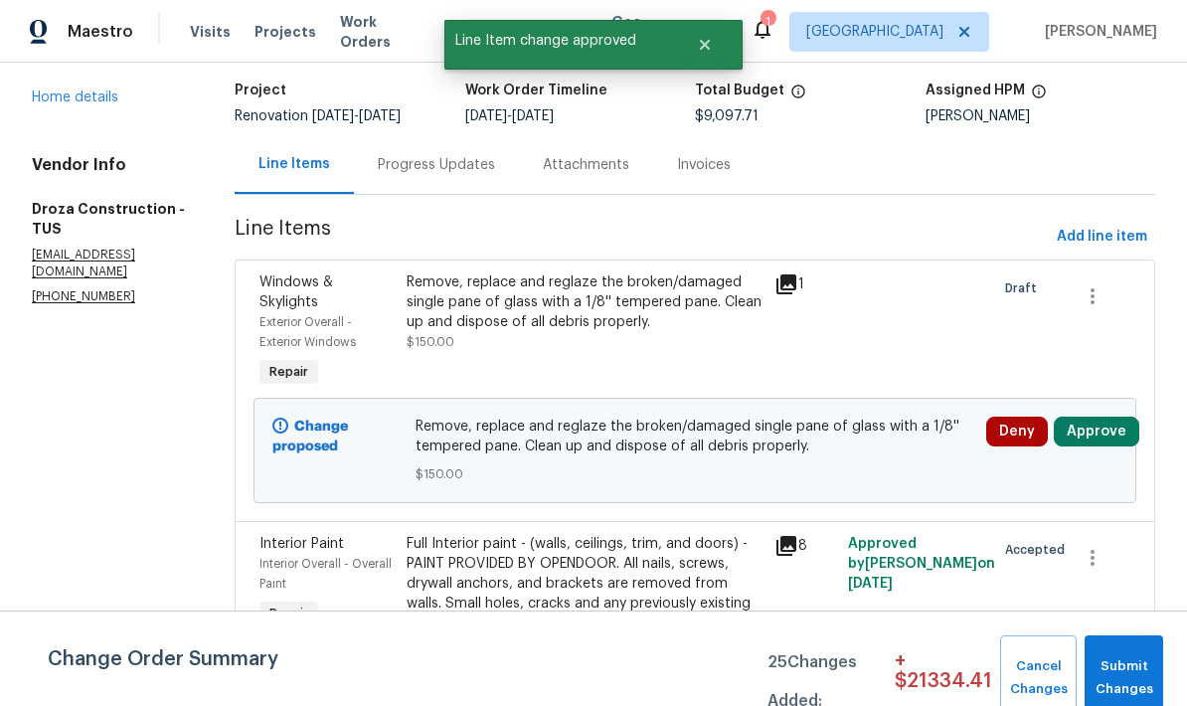
scroll to position [0, 0]
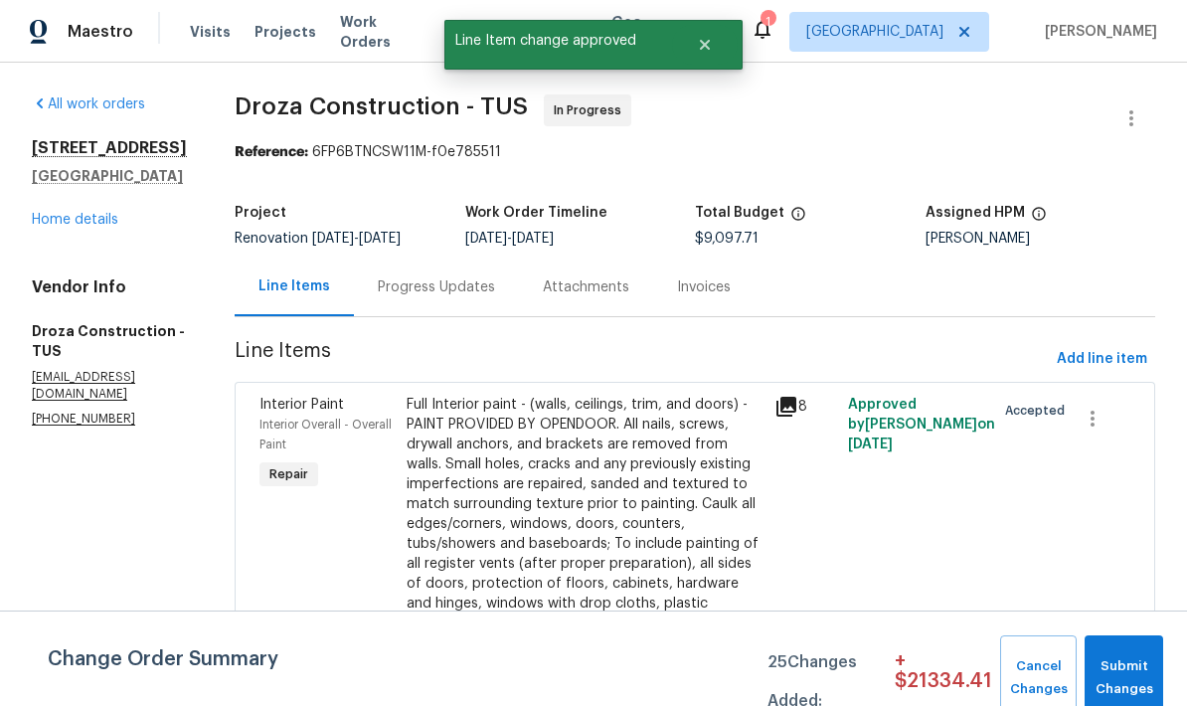
click at [1117, 366] on span "Add line item" at bounding box center [1102, 359] width 90 height 25
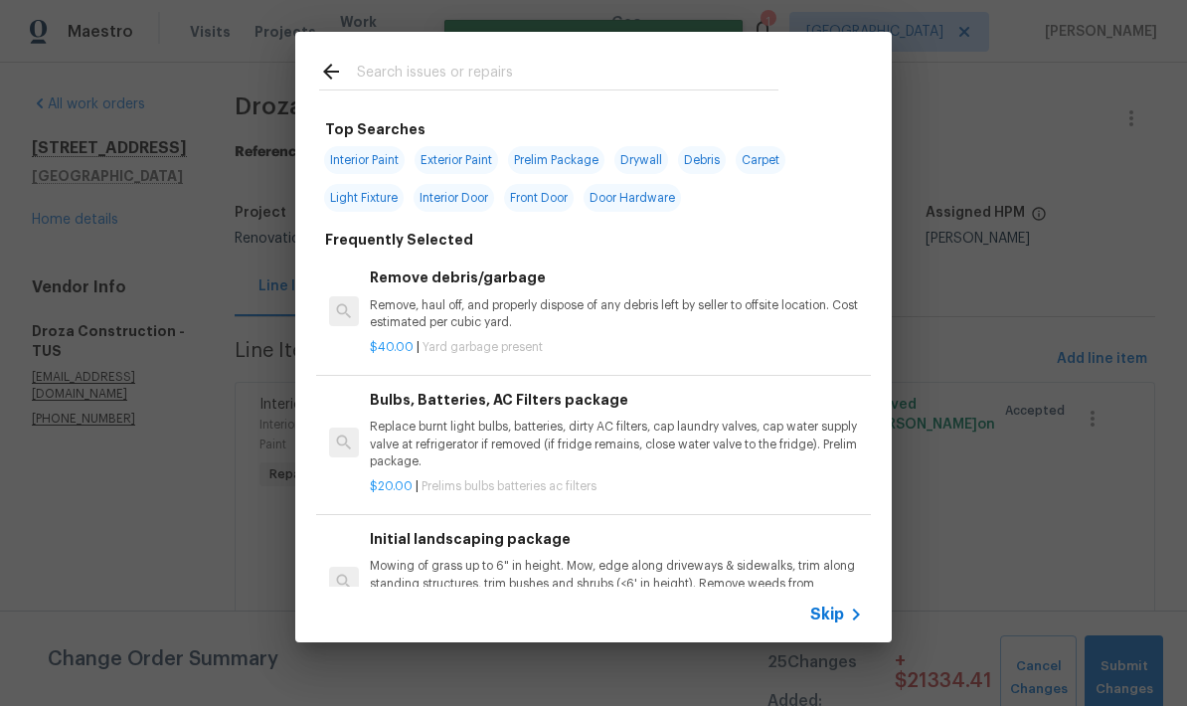
click at [409, 89] on input "text" at bounding box center [568, 75] width 422 height 30
type input "Exterior"
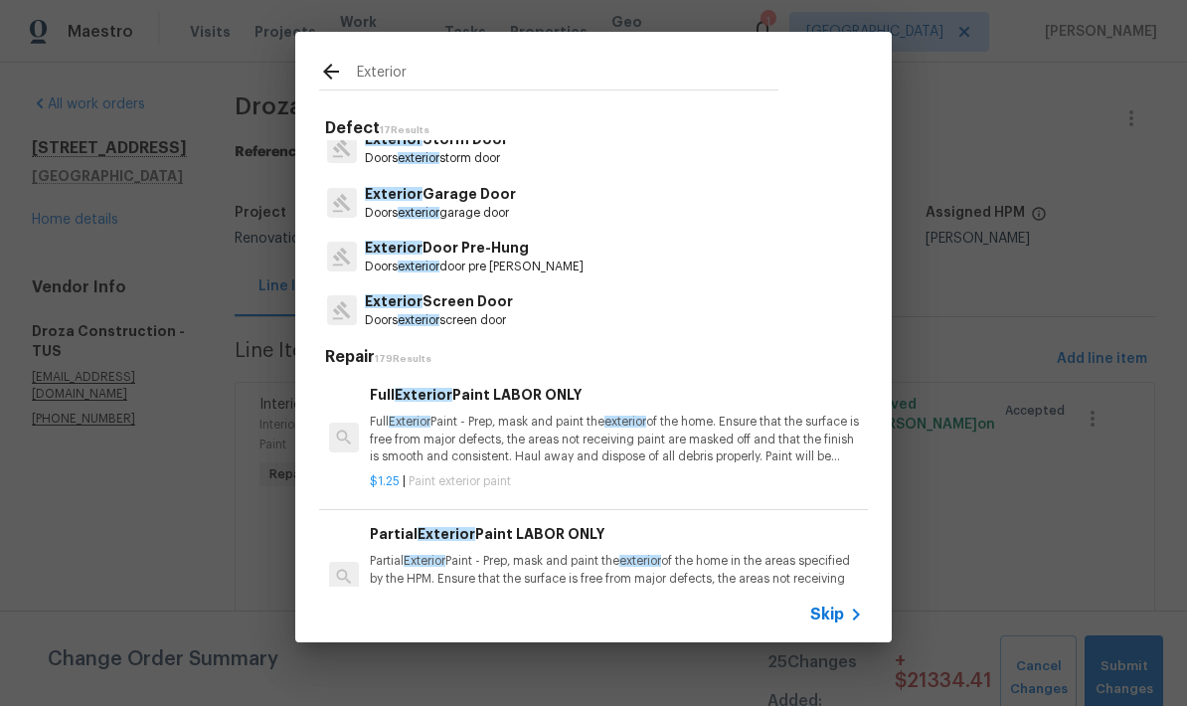
scroll to position [234, 0]
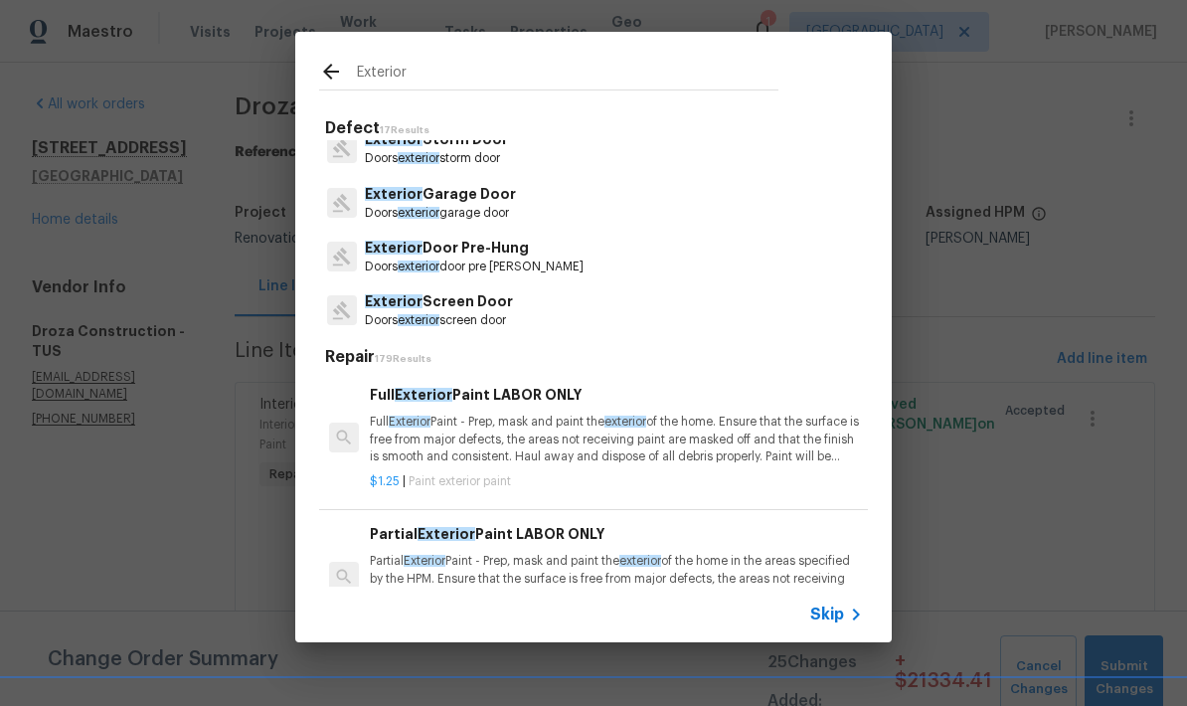
click at [472, 252] on p "Exterior Door Pre-Hung" at bounding box center [474, 248] width 219 height 21
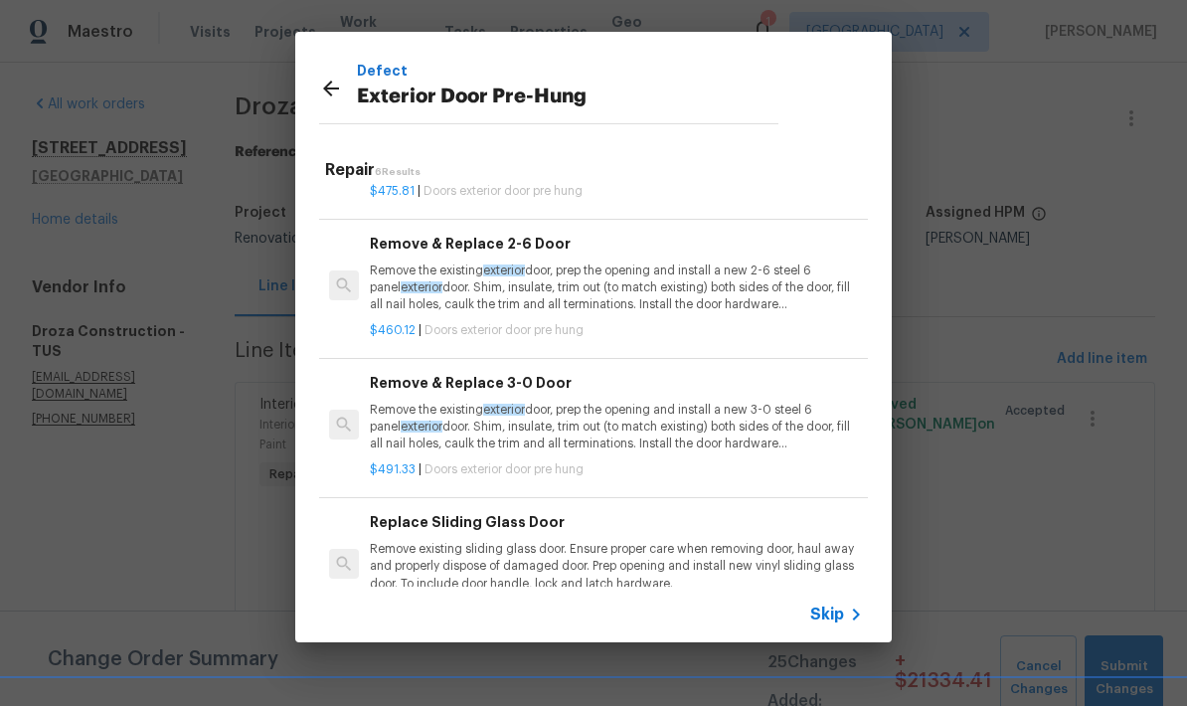
scroll to position [268, 0]
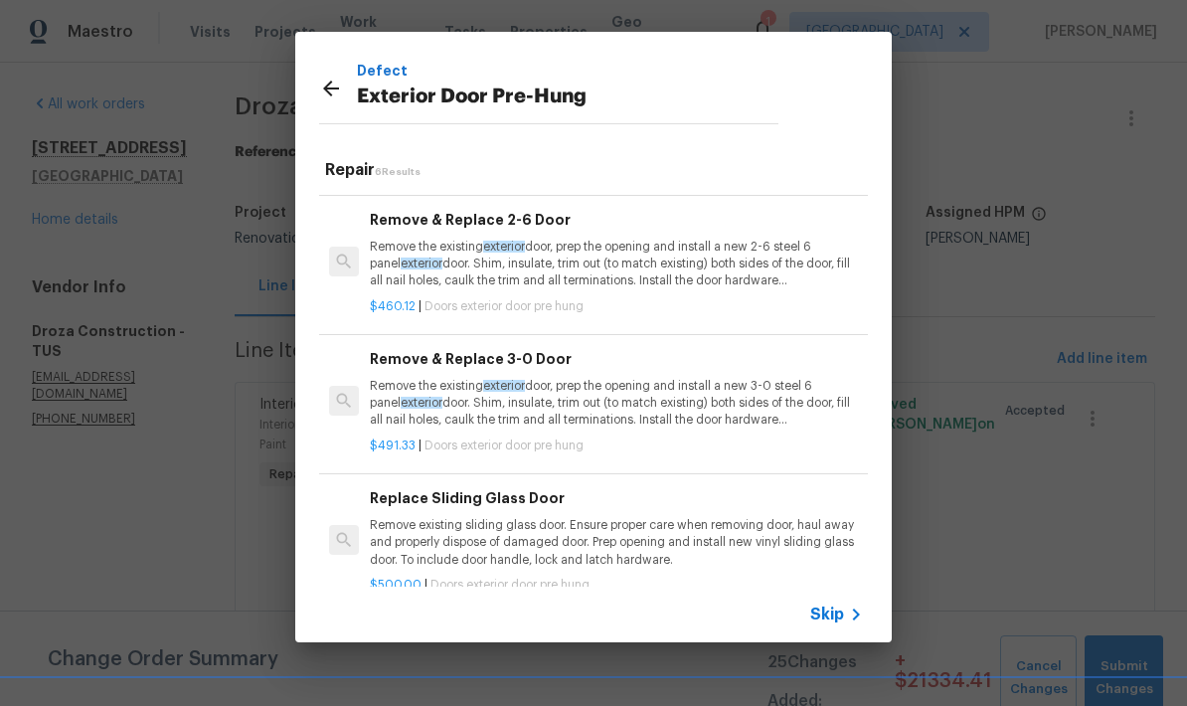
click at [727, 392] on p "Remove the existing exterior door, prep the opening and install a new 3-0 steel…" at bounding box center [616, 403] width 493 height 51
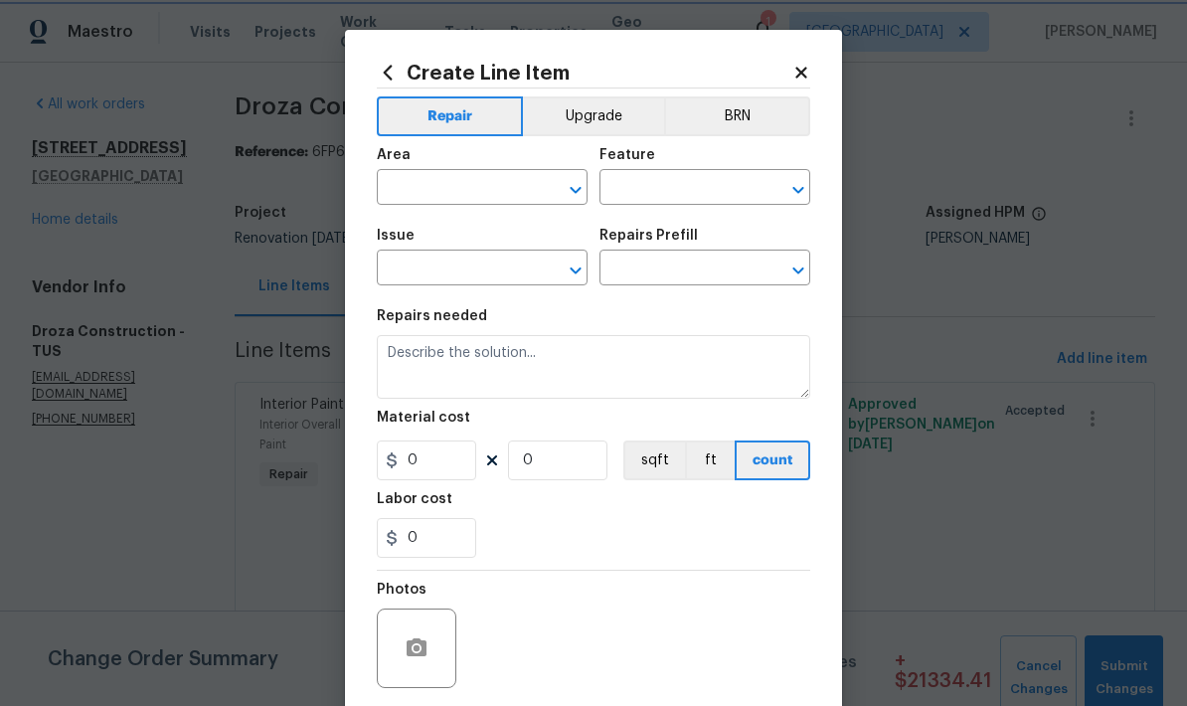
type input "Interior Door"
type input "Exterior Door Pre-Hung"
type input "Remove & Replace 3-0 Door $491.33"
type textarea "Remove the existing exterior door, prep the opening and install a new 3-0 steel…"
type input "491.33"
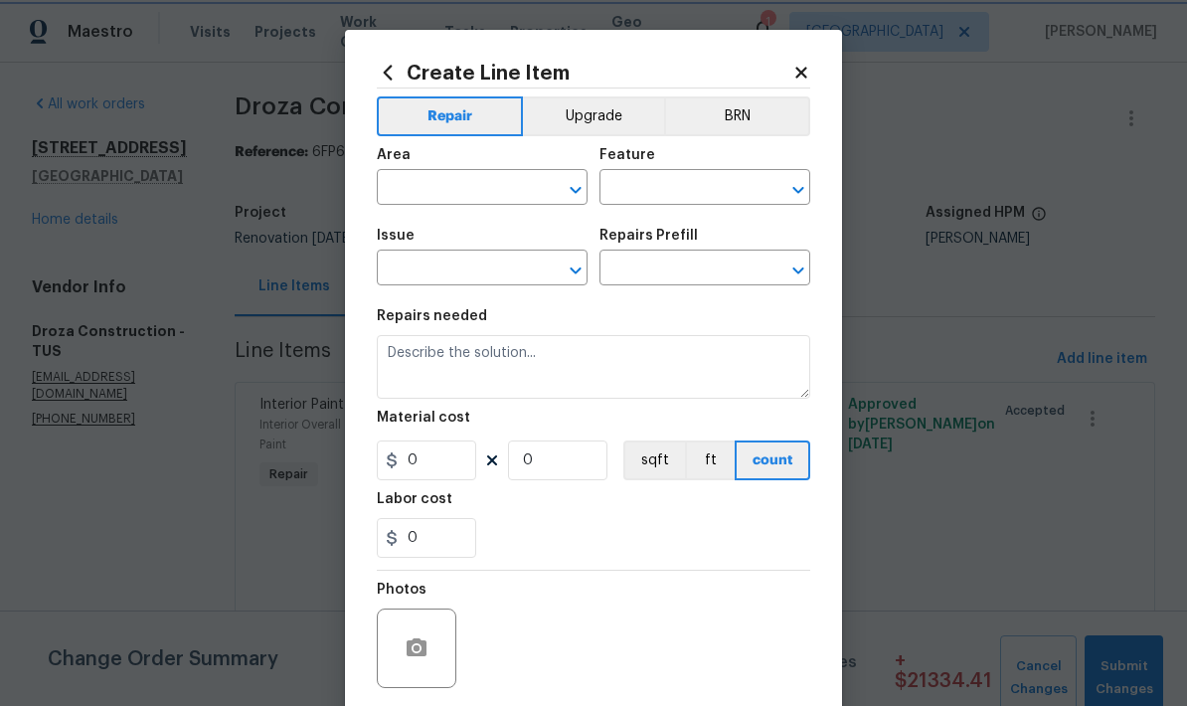
type input "1"
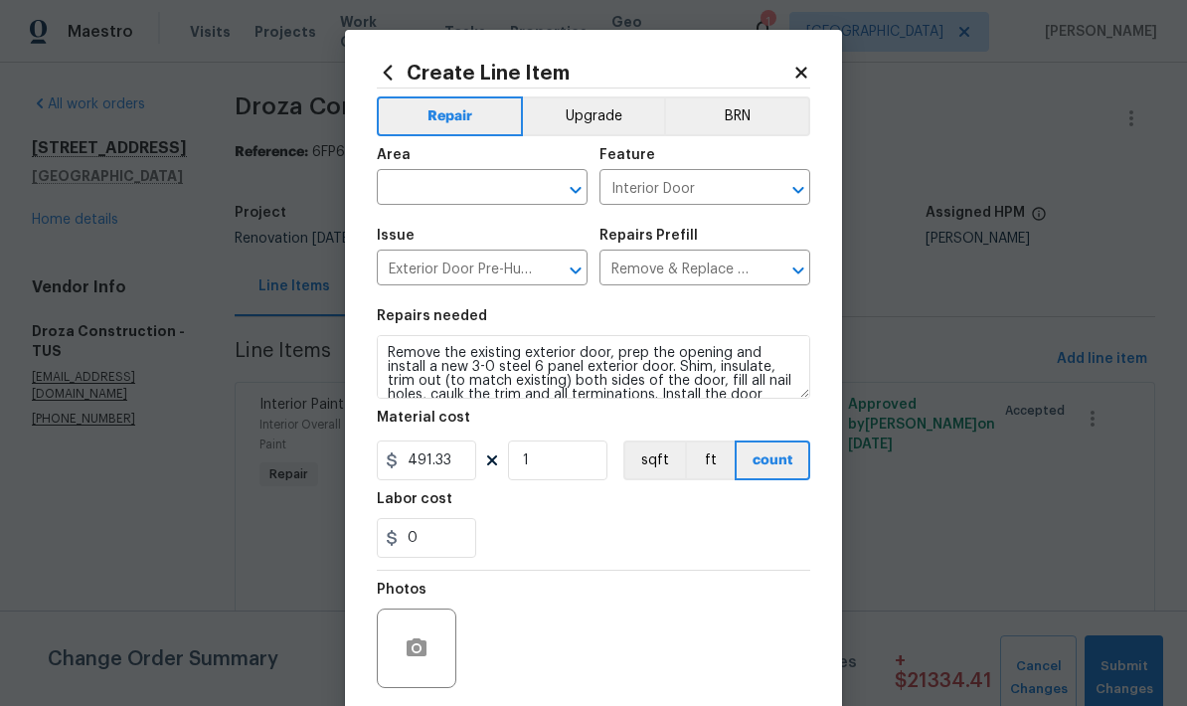
click at [483, 191] on input "text" at bounding box center [454, 189] width 155 height 31
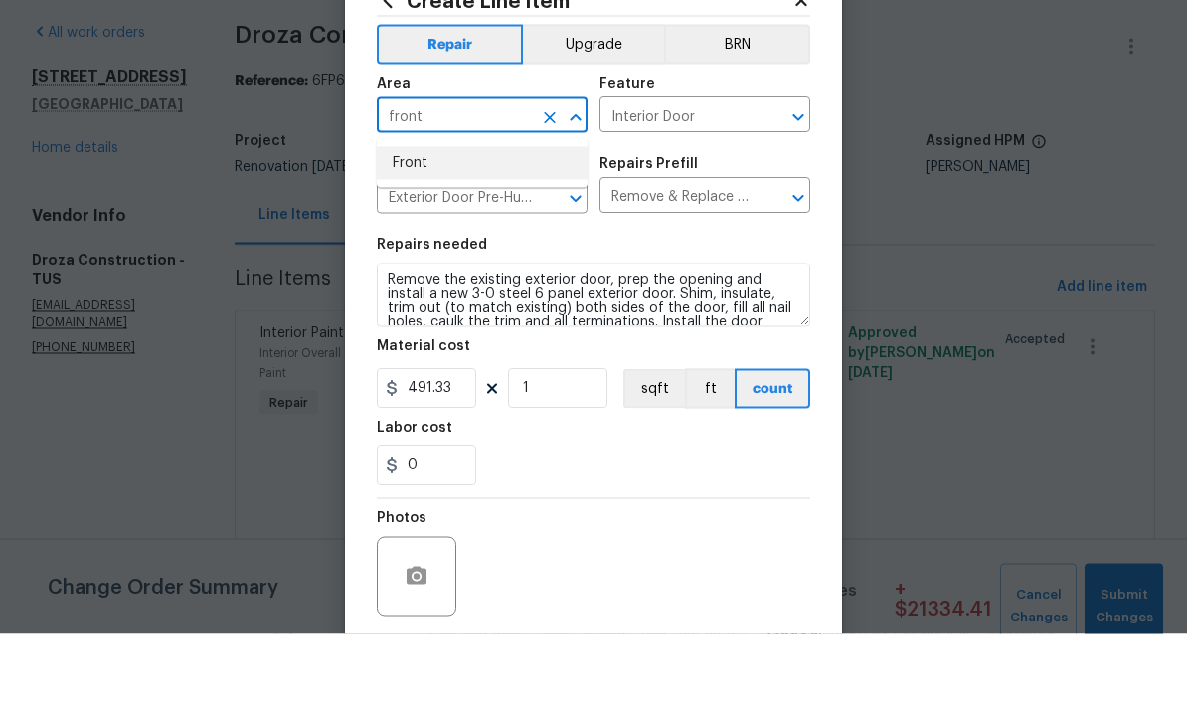
click at [521, 219] on li "Front" at bounding box center [482, 235] width 211 height 33
type input "Front"
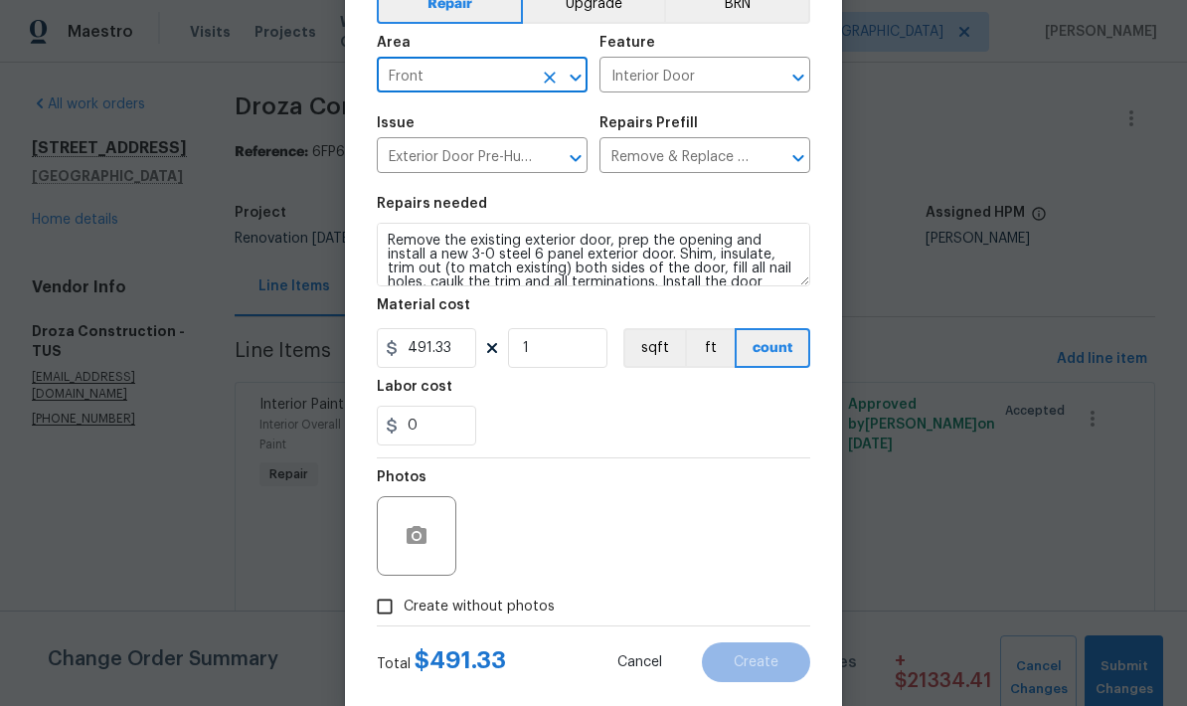
scroll to position [119, 0]
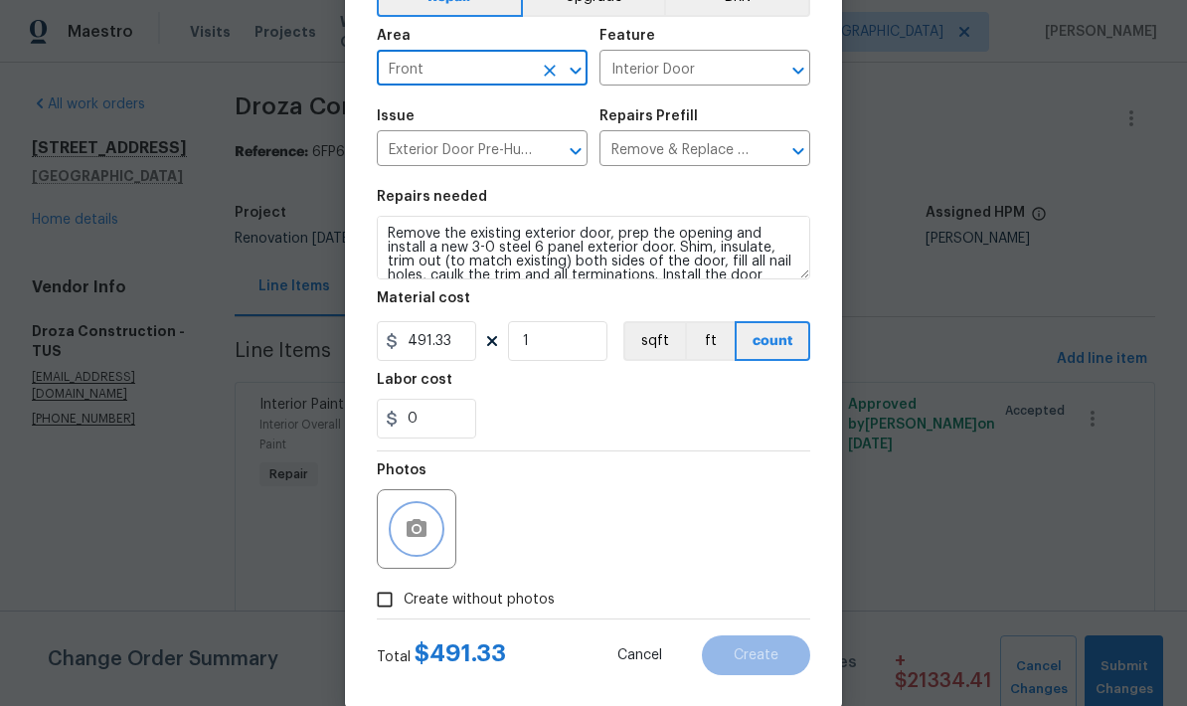
click at [410, 534] on icon "button" at bounding box center [417, 528] width 20 height 18
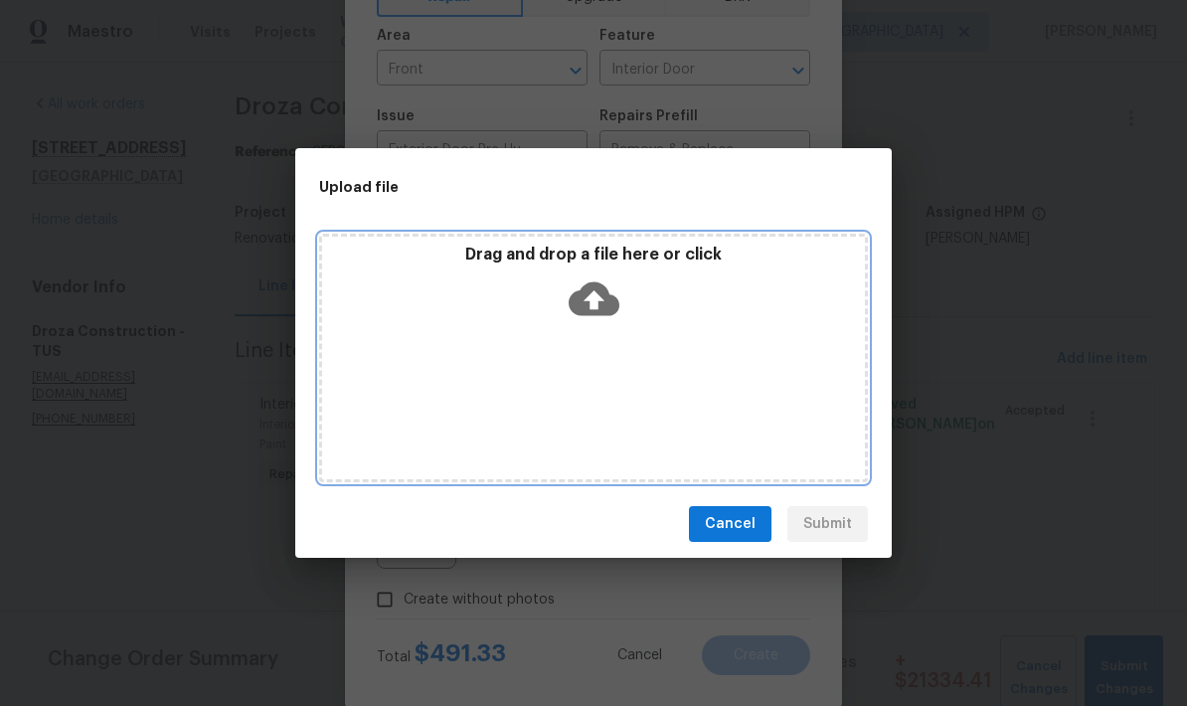
click at [610, 281] on icon at bounding box center [594, 298] width 51 height 51
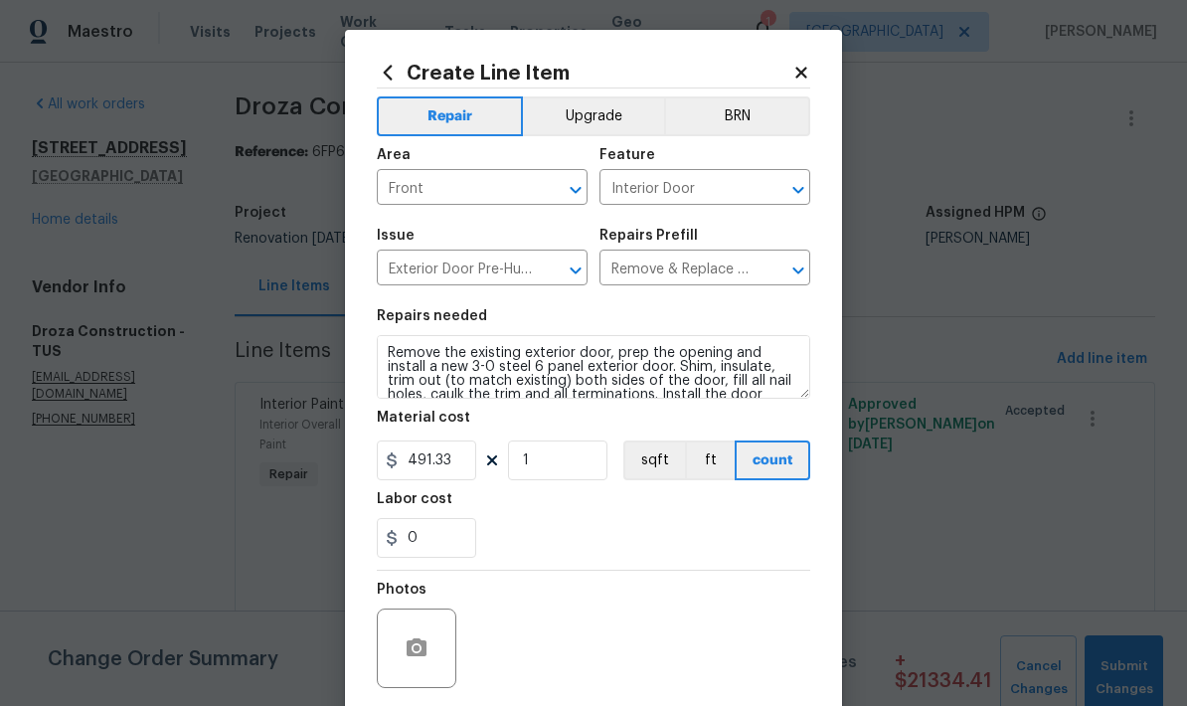
scroll to position [119, 0]
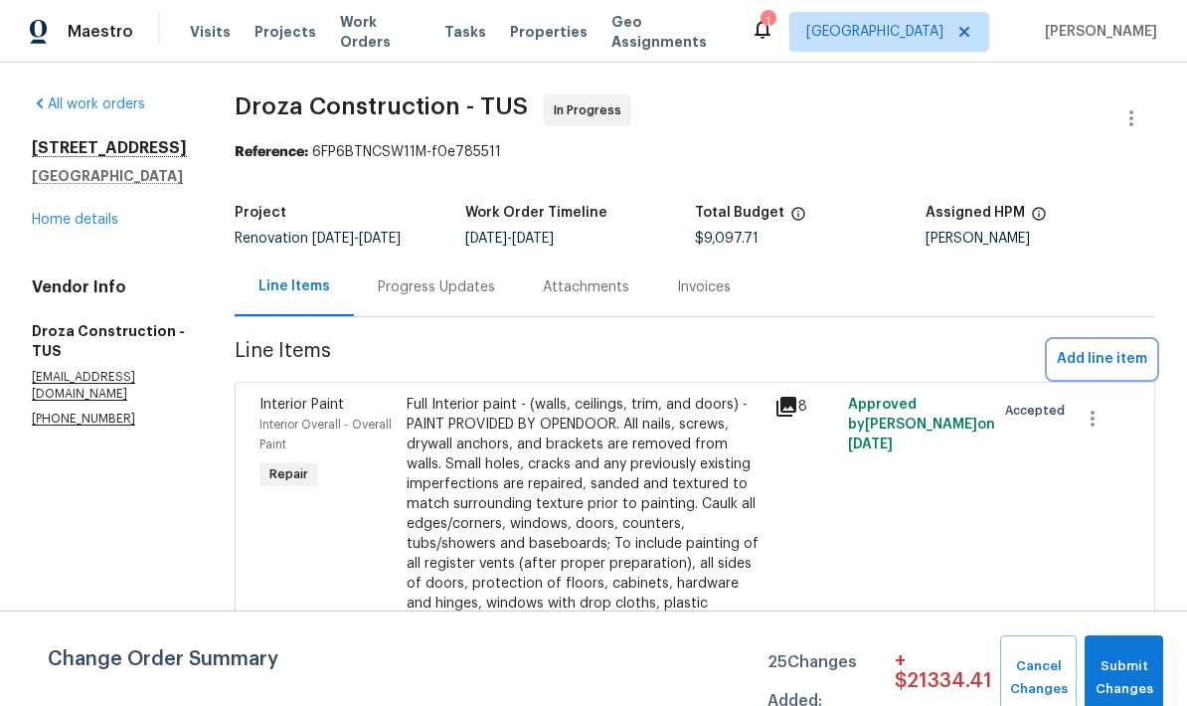
click at [1110, 360] on span "Add line item" at bounding box center [1102, 359] width 90 height 25
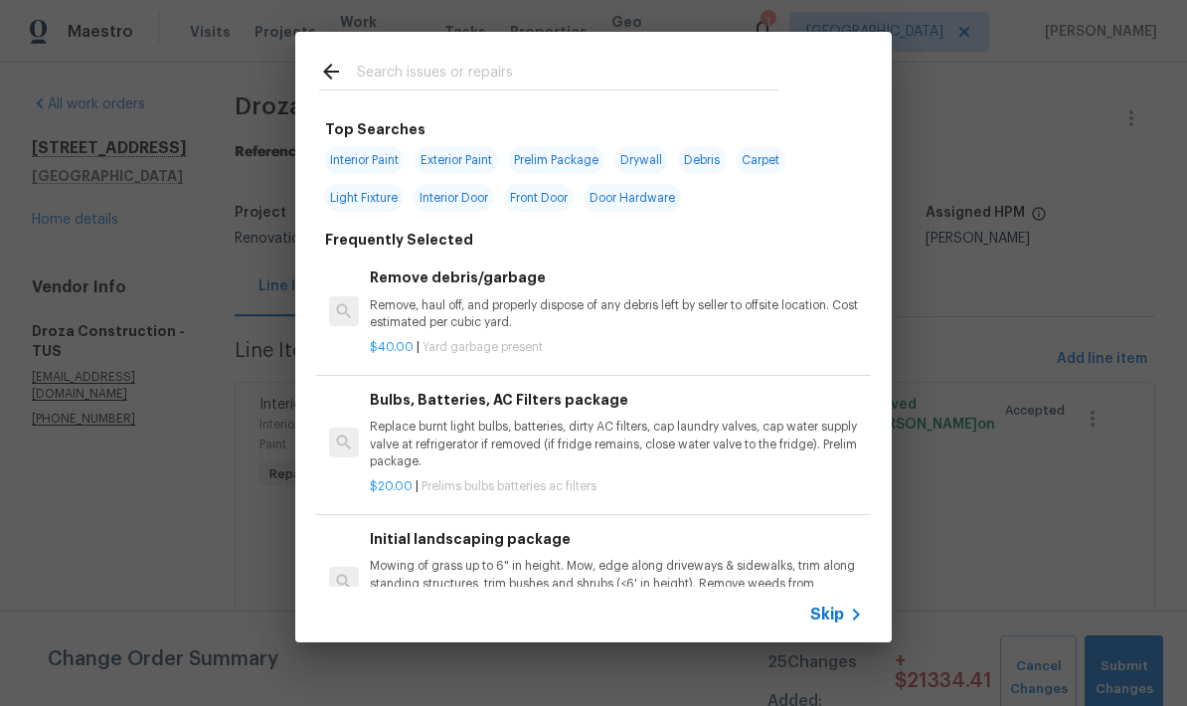
click at [728, 50] on div at bounding box center [548, 71] width 507 height 79
click at [723, 72] on input "text" at bounding box center [568, 75] width 422 height 30
type input "Door"
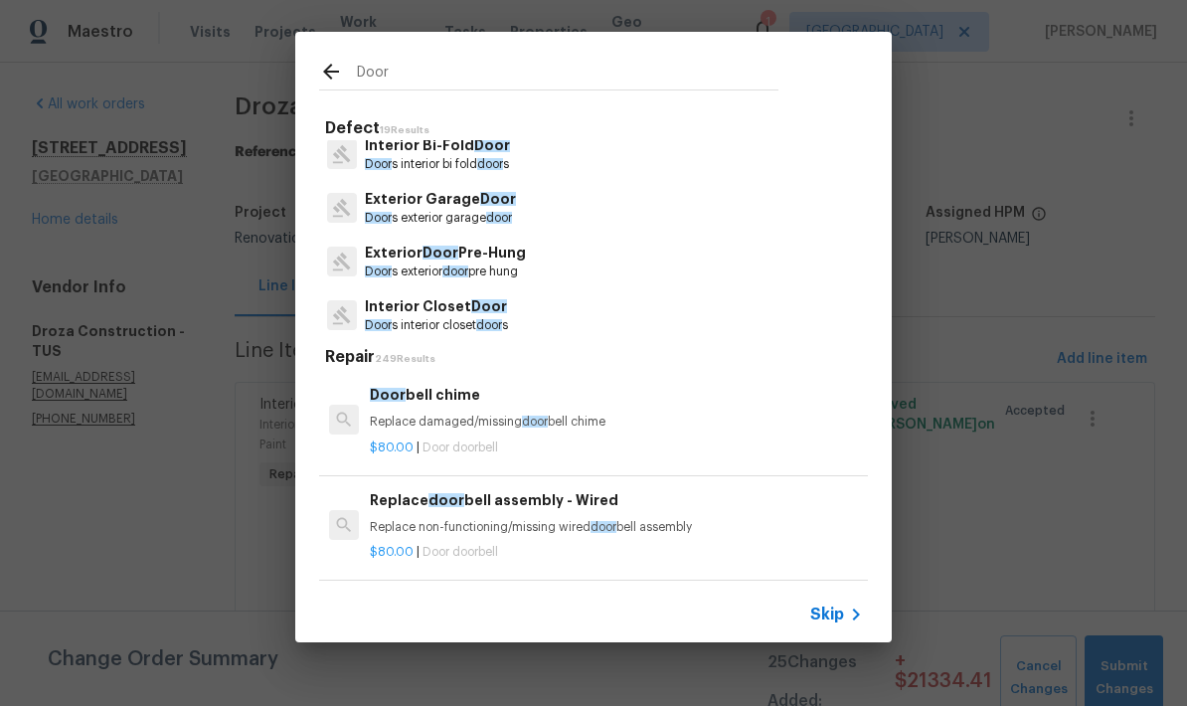
scroll to position [297, 0]
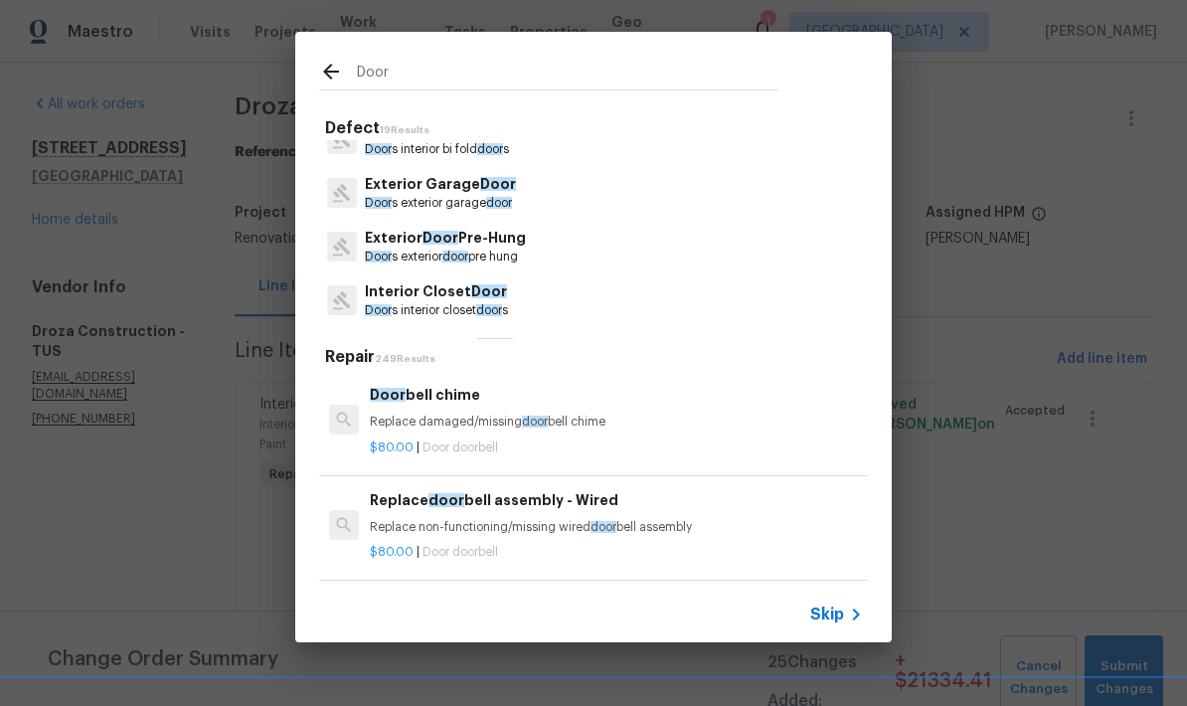
click at [481, 249] on p "Door s exterior door pre hung" at bounding box center [445, 257] width 161 height 17
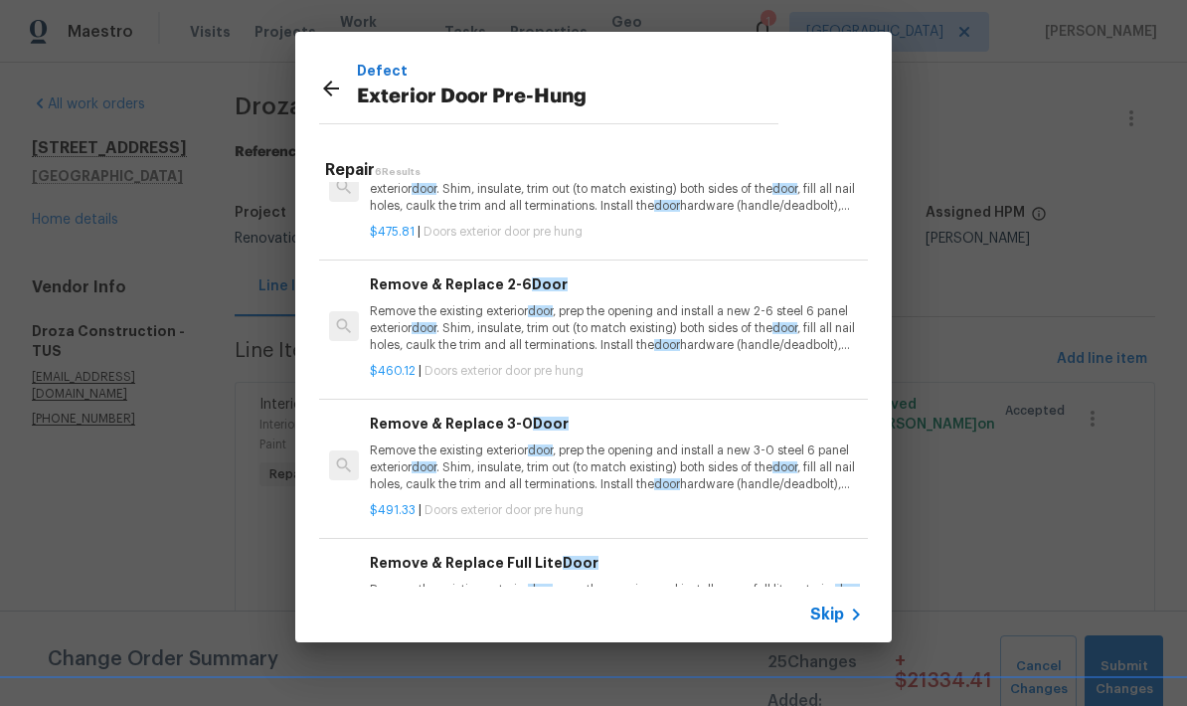
scroll to position [207, 0]
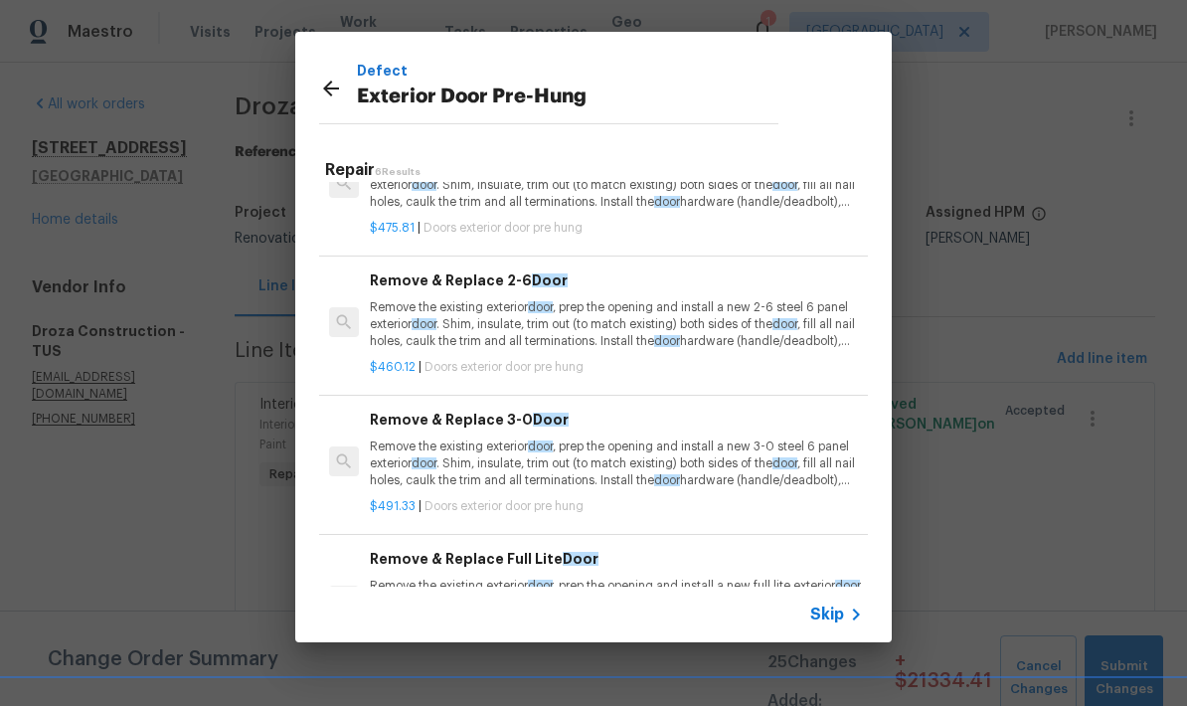
click at [640, 472] on p "Remove the existing exterior door , prep the opening and install a new 3-0 stee…" at bounding box center [616, 464] width 493 height 51
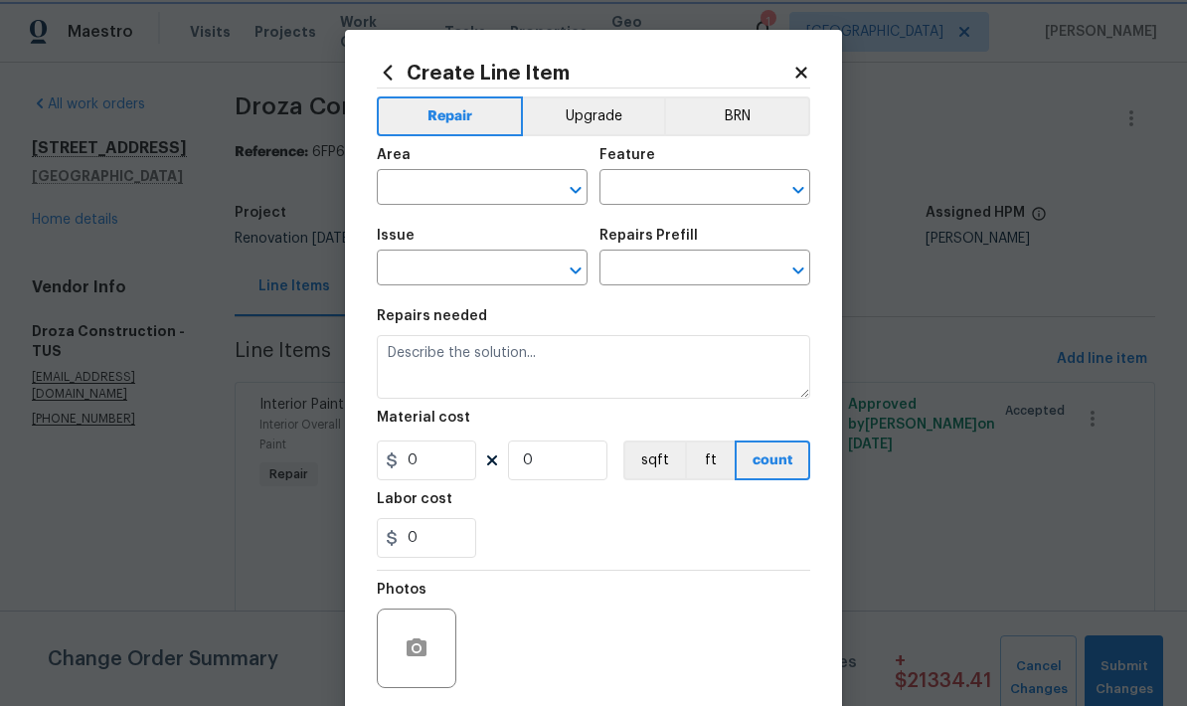
type input "Interior Door"
type input "Exterior Door Pre-Hung"
type input "Remove & Replace 3-0 Door $491.33"
type textarea "Remove the existing exterior door, prep the opening and install a new 3-0 steel…"
type input "491.33"
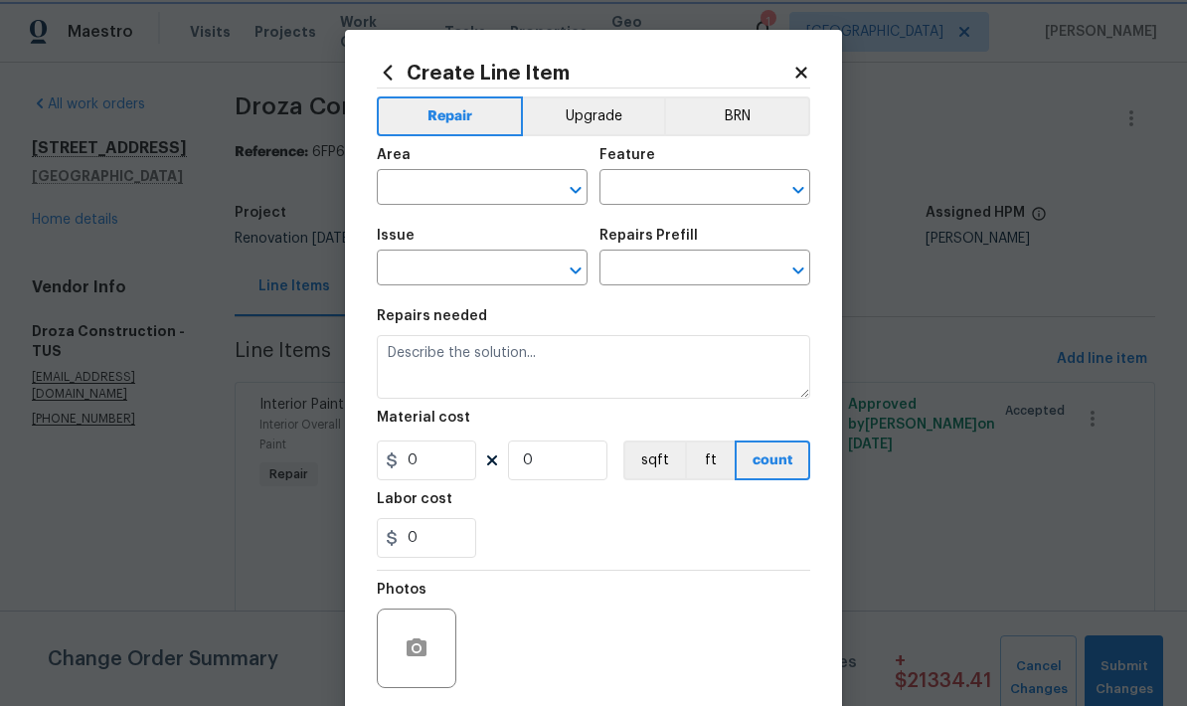
type input "1"
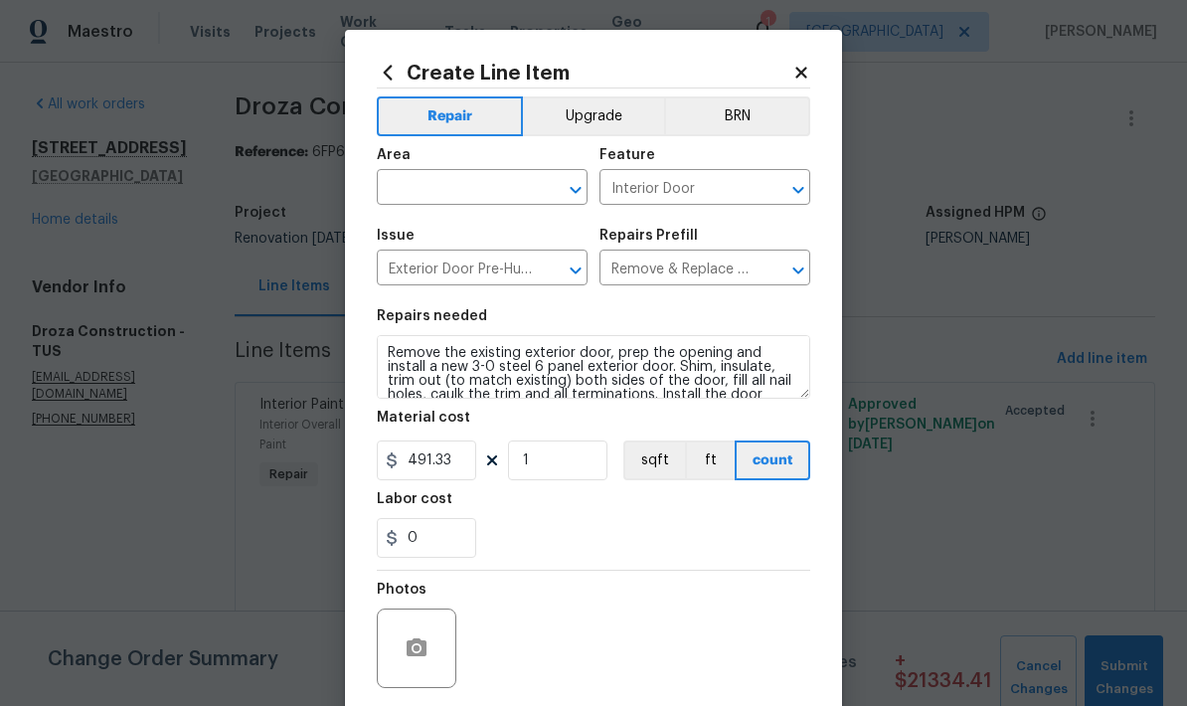
click at [460, 191] on input "text" at bounding box center [454, 189] width 155 height 31
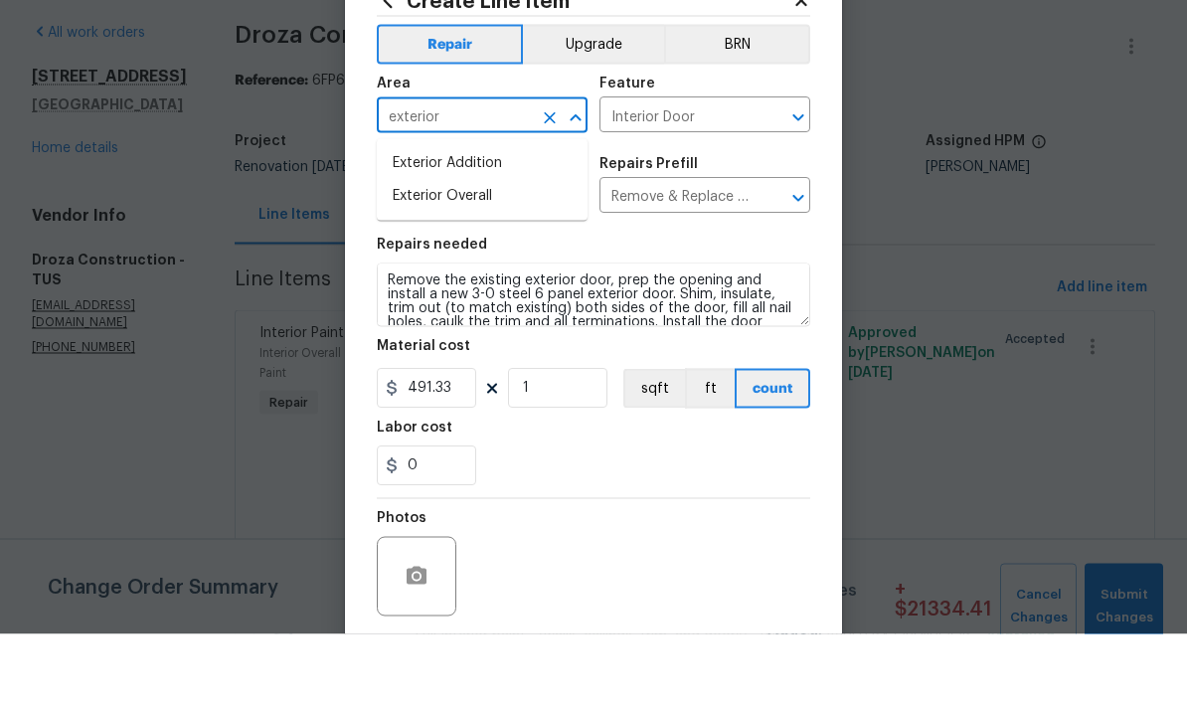
scroll to position [73, 0]
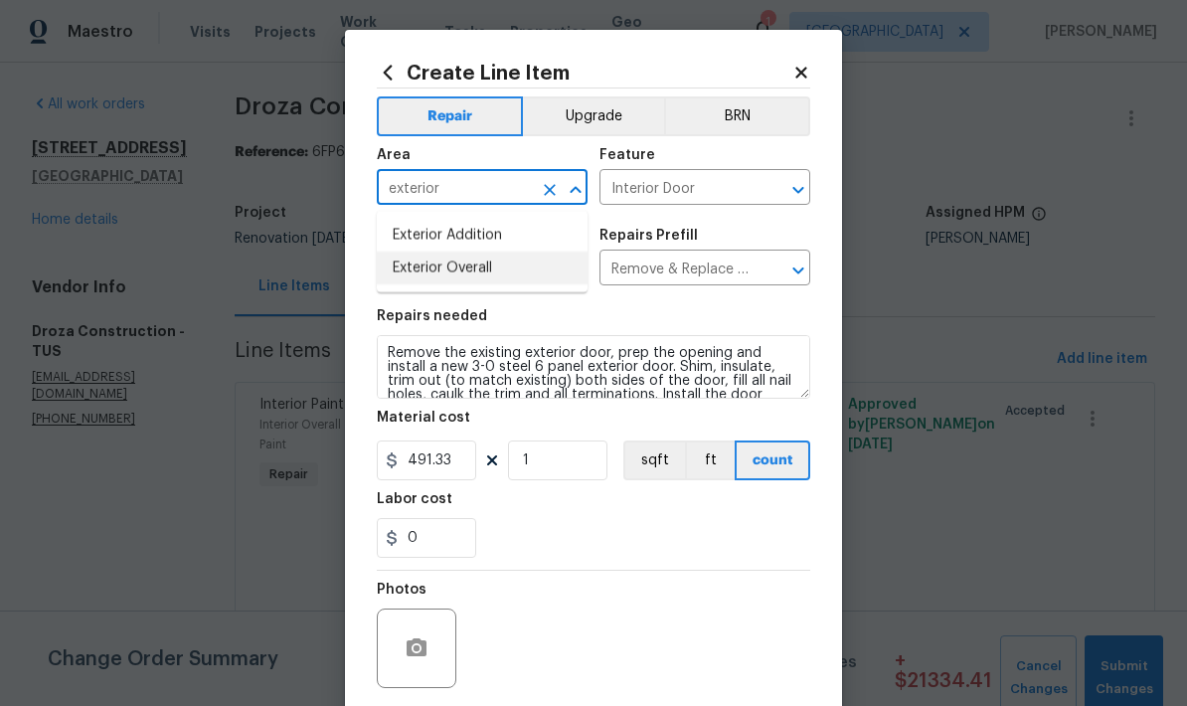
click at [442, 252] on li "Exterior Overall" at bounding box center [482, 268] width 211 height 33
type input "Exterior Overall"
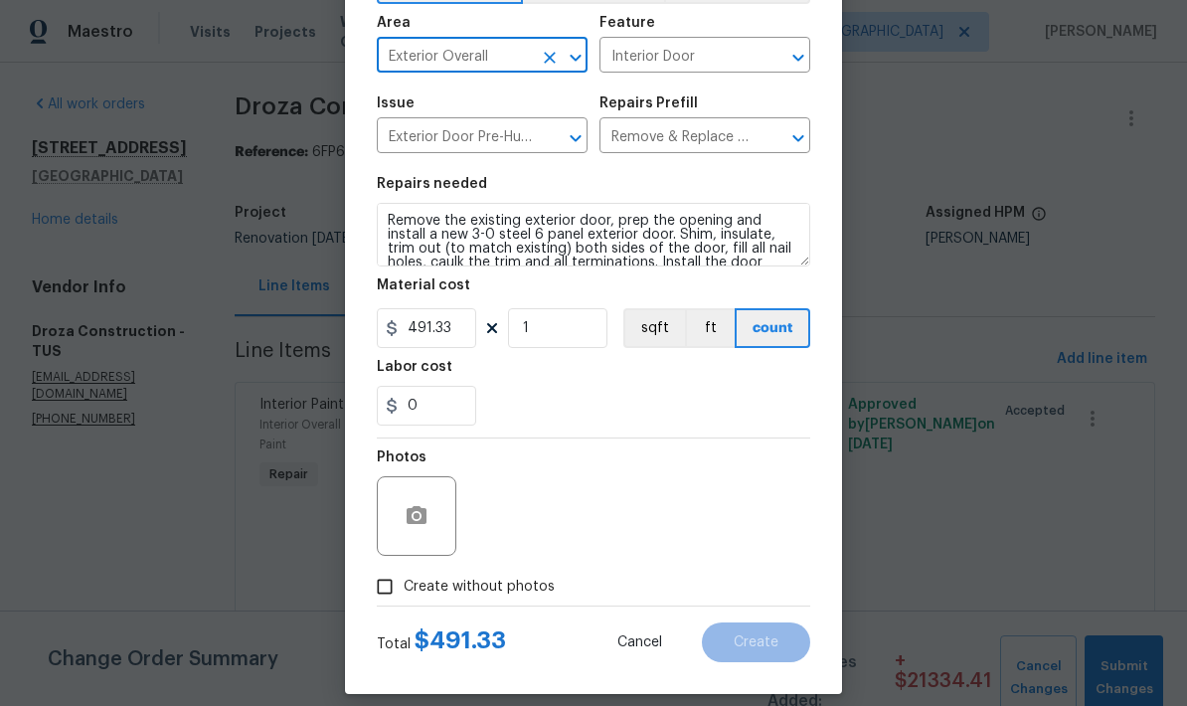
scroll to position [134, 0]
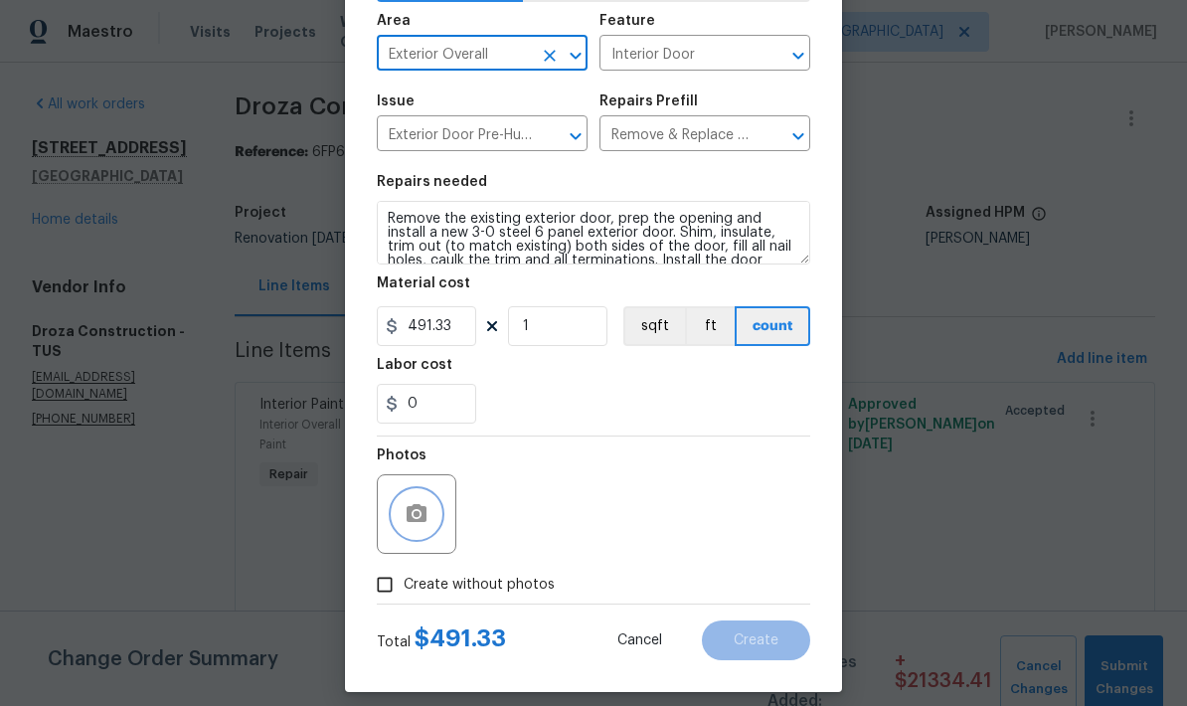
click at [408, 522] on icon "button" at bounding box center [417, 513] width 20 height 18
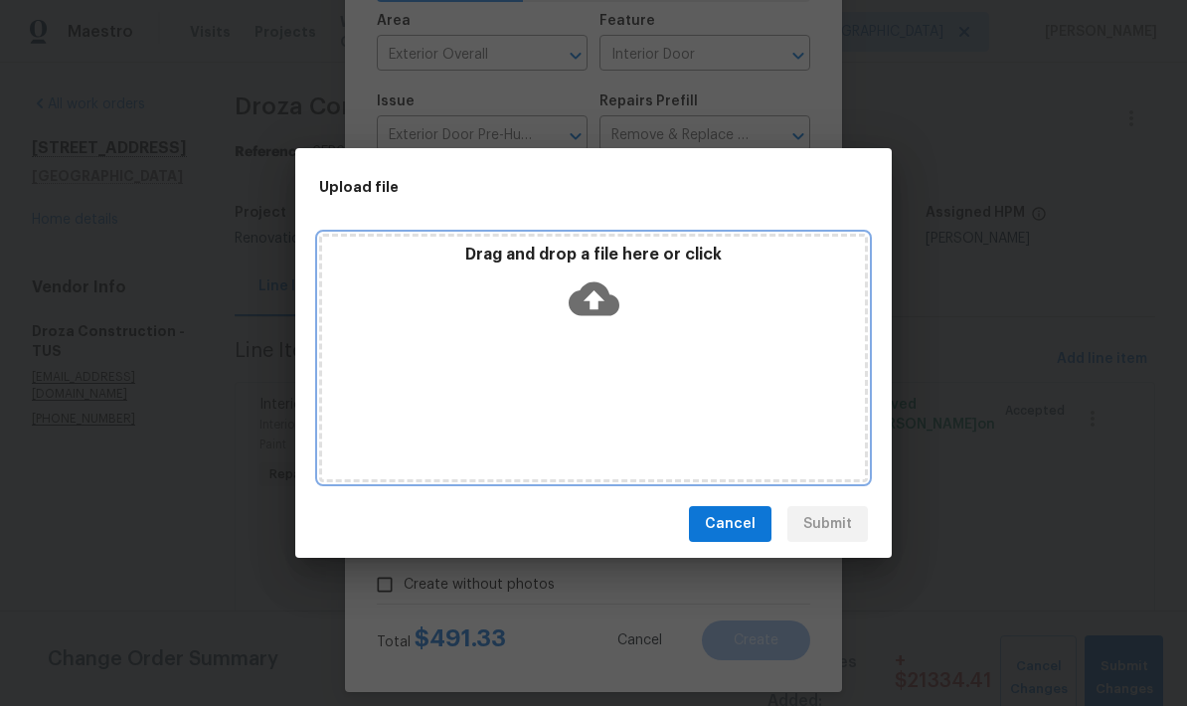
click at [615, 284] on icon at bounding box center [594, 298] width 51 height 51
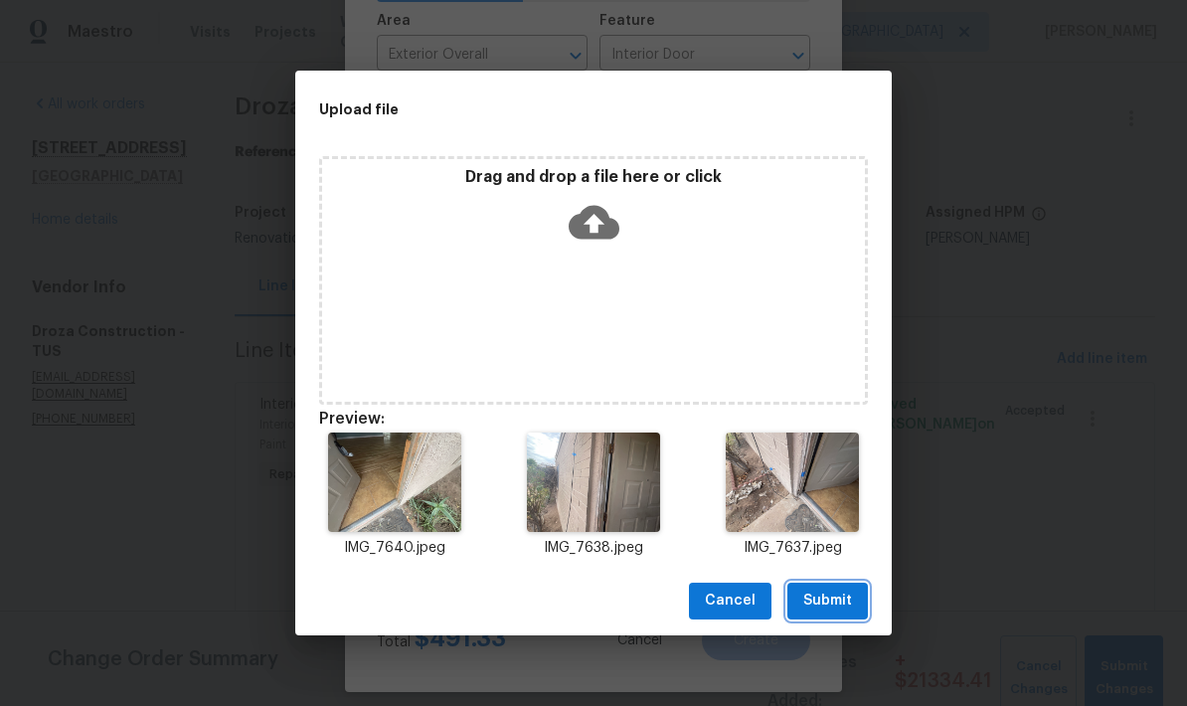
click at [837, 600] on span "Submit" at bounding box center [828, 601] width 49 height 25
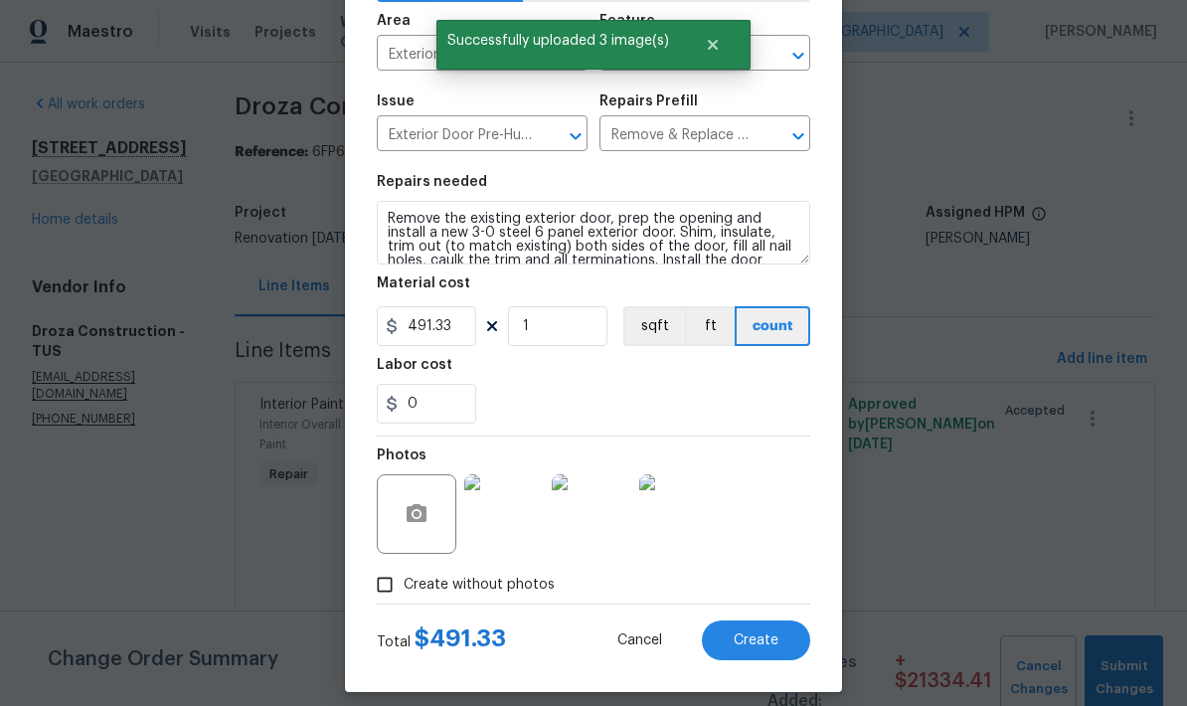
click at [757, 640] on span "Create" at bounding box center [756, 640] width 45 height 15
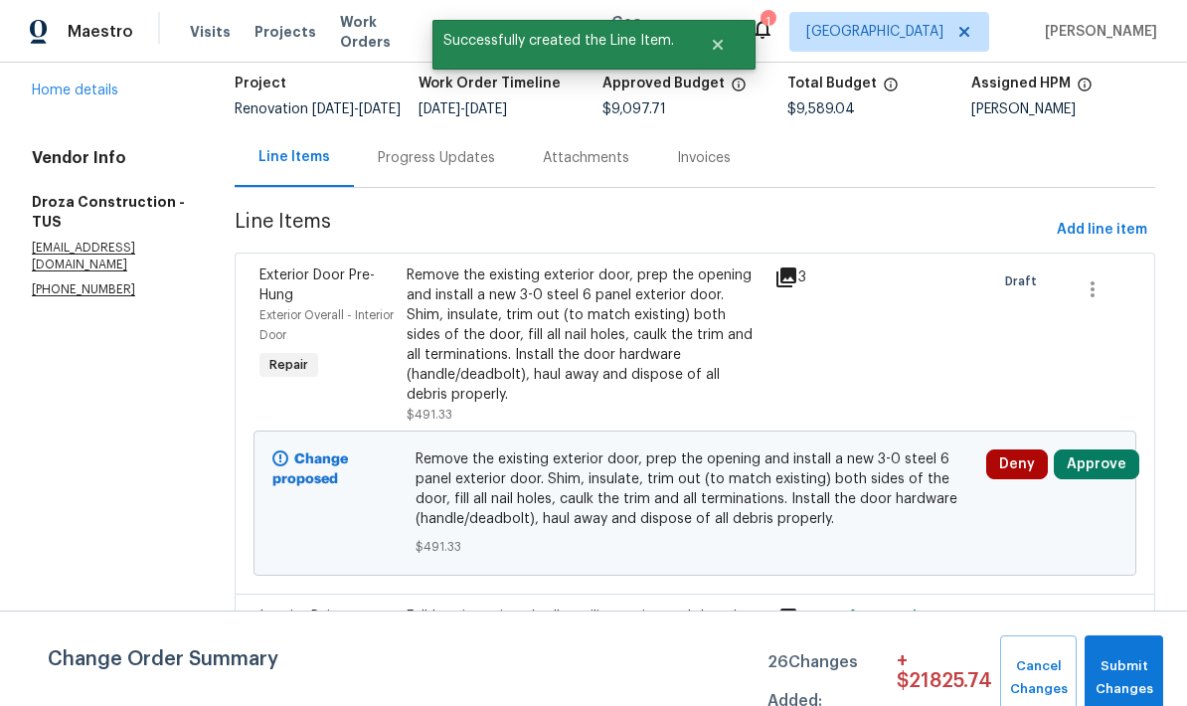
scroll to position [205, 0]
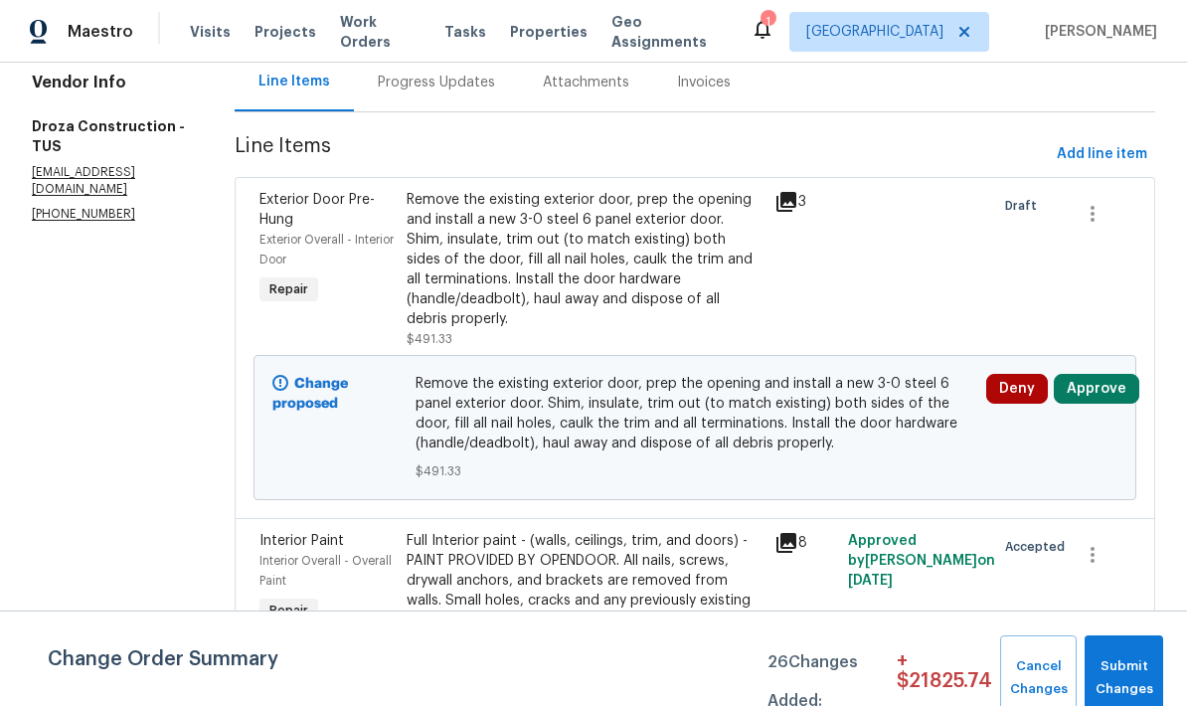
click at [1123, 404] on button "Approve" at bounding box center [1097, 389] width 86 height 30
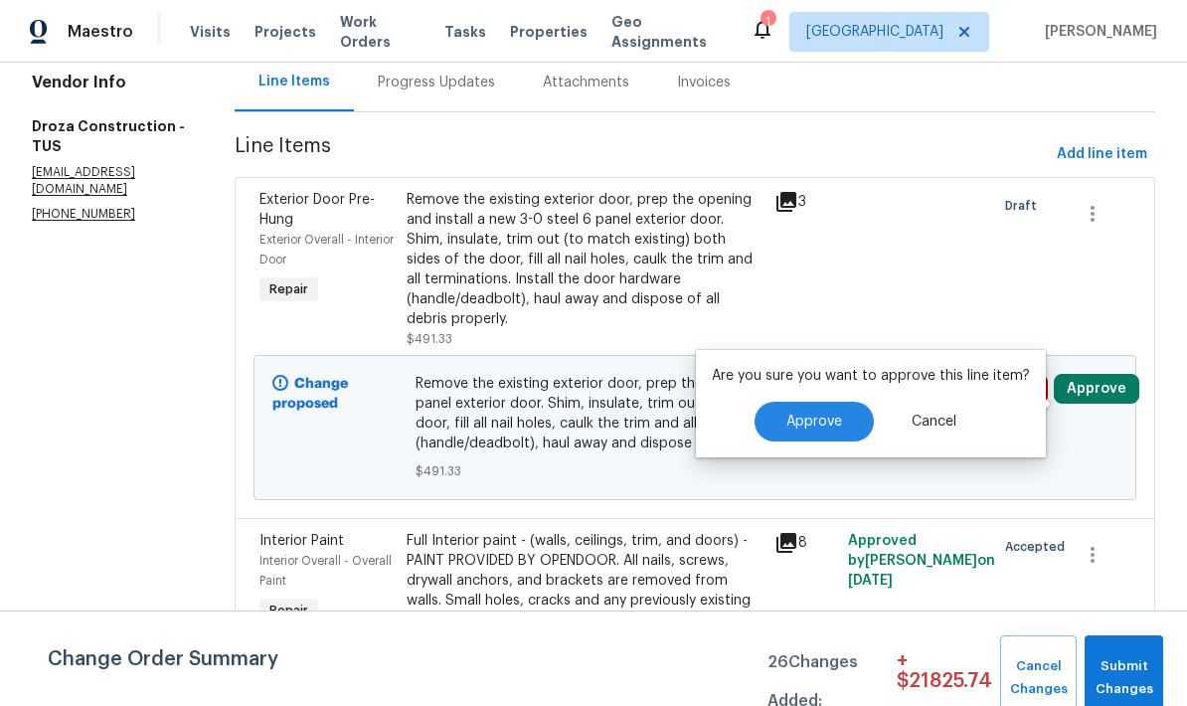
click at [819, 431] on button "Approve" at bounding box center [814, 422] width 119 height 40
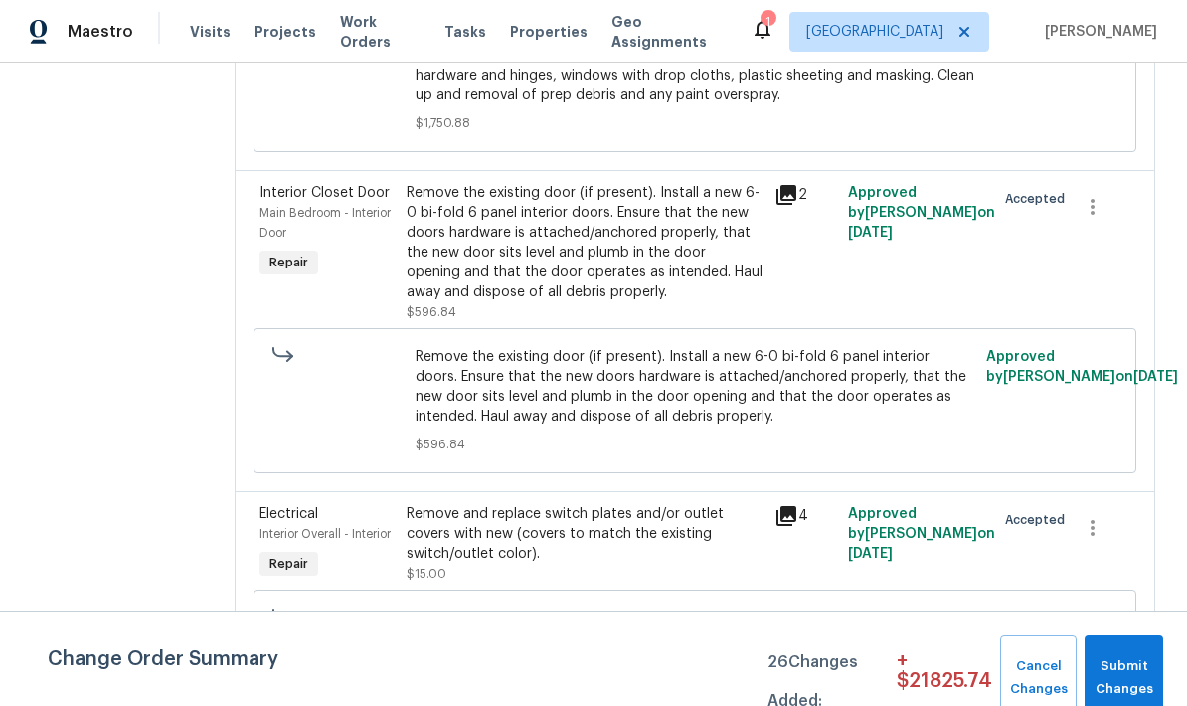
scroll to position [749, 0]
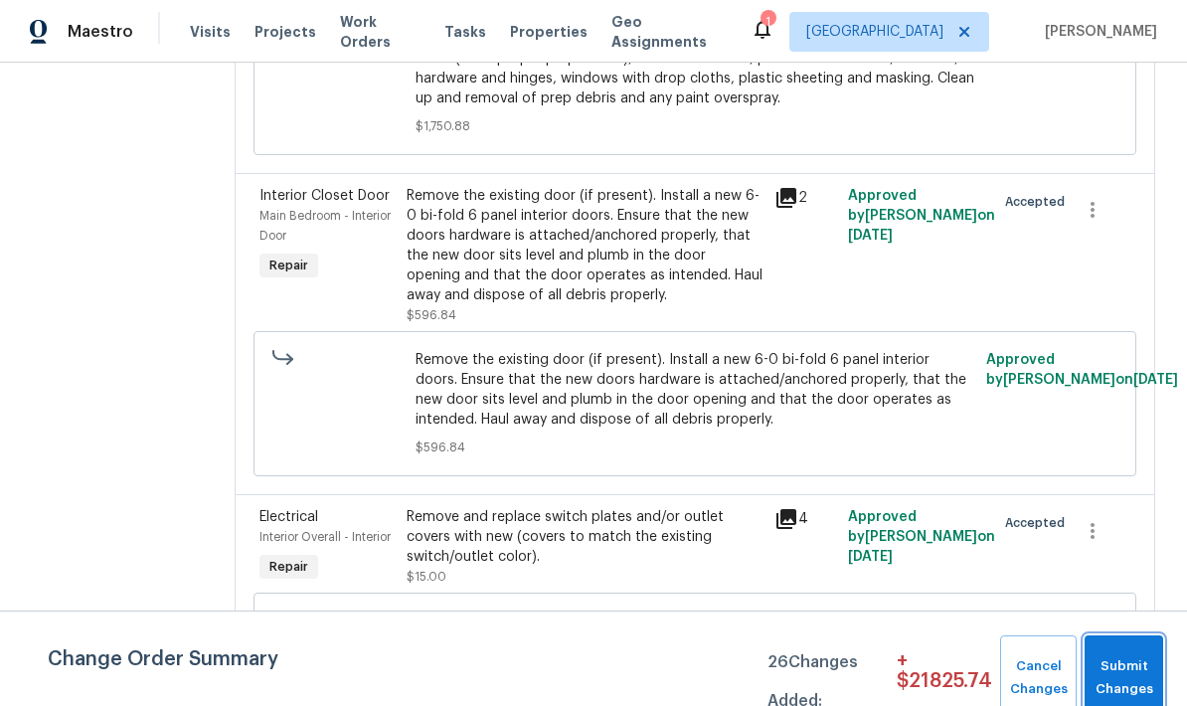
click at [1129, 670] on span "Submit Changes" at bounding box center [1124, 678] width 59 height 46
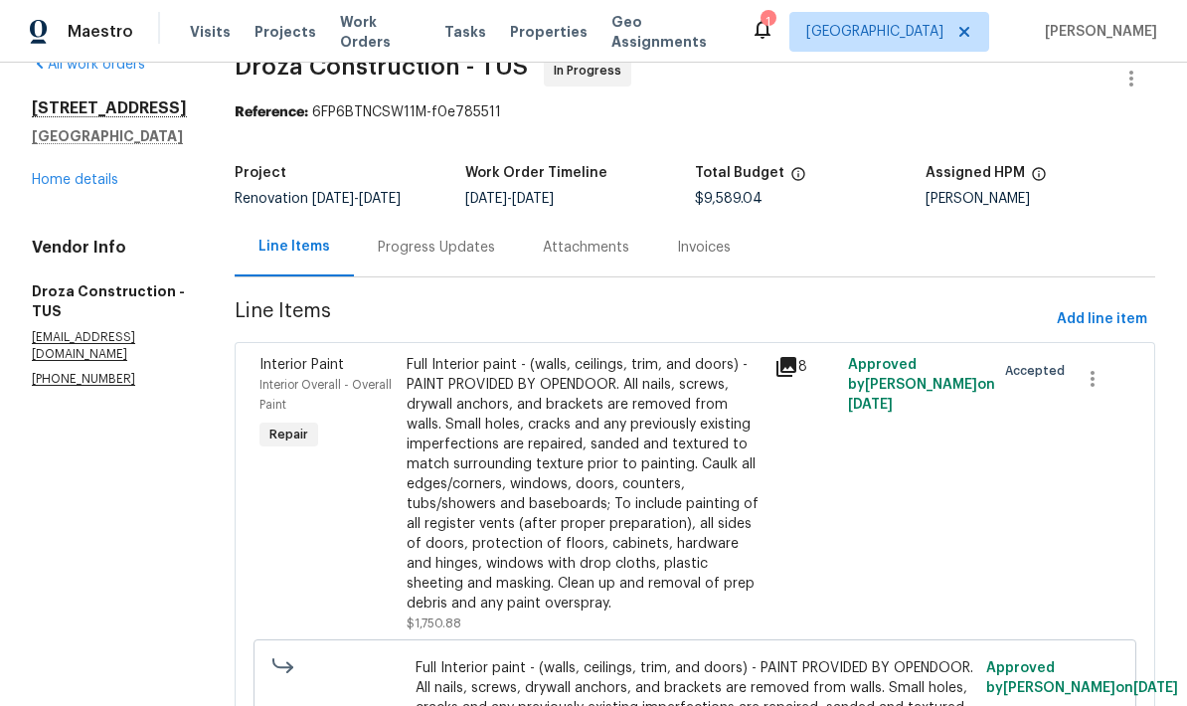
scroll to position [30, 0]
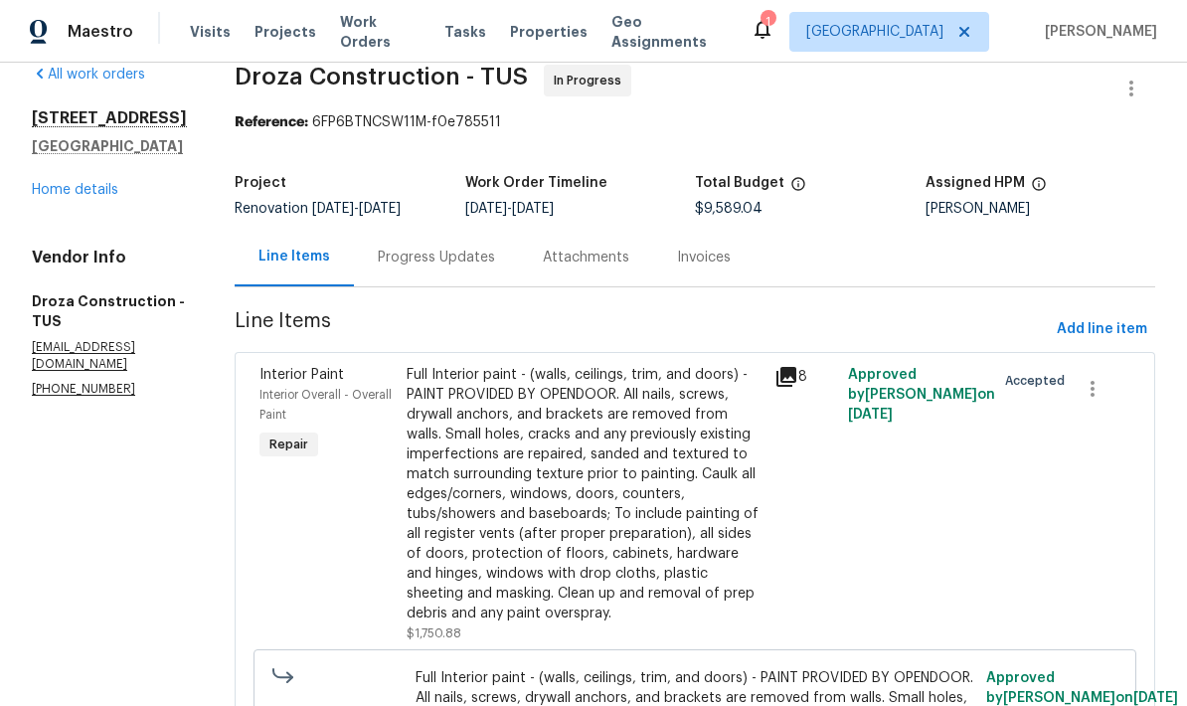
click at [66, 191] on link "Home details" at bounding box center [75, 190] width 87 height 14
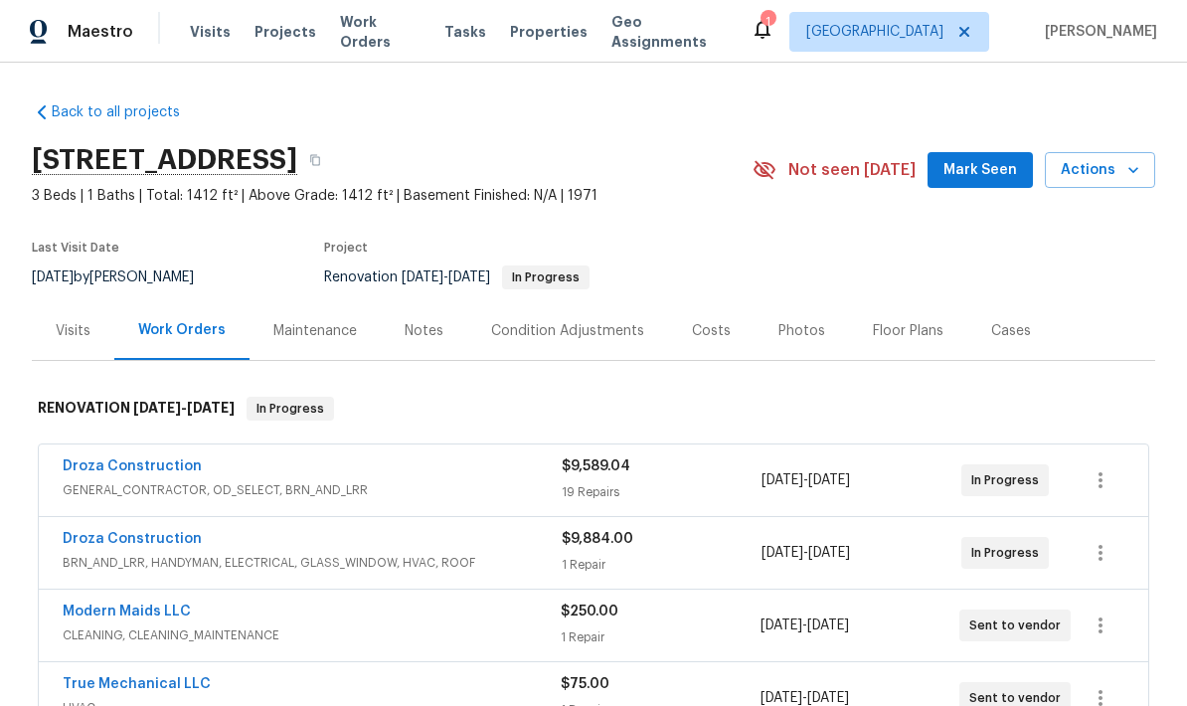
click at [705, 330] on div "Costs" at bounding box center [711, 331] width 39 height 20
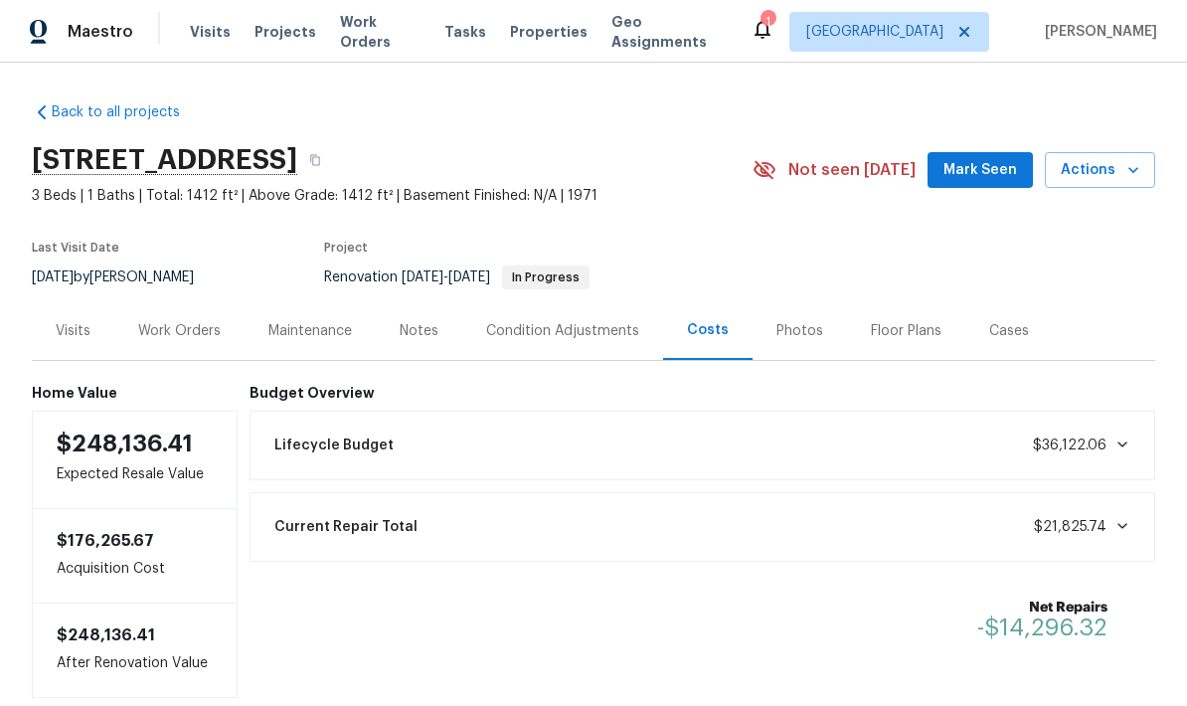
click at [193, 347] on div "Work Orders" at bounding box center [179, 330] width 130 height 59
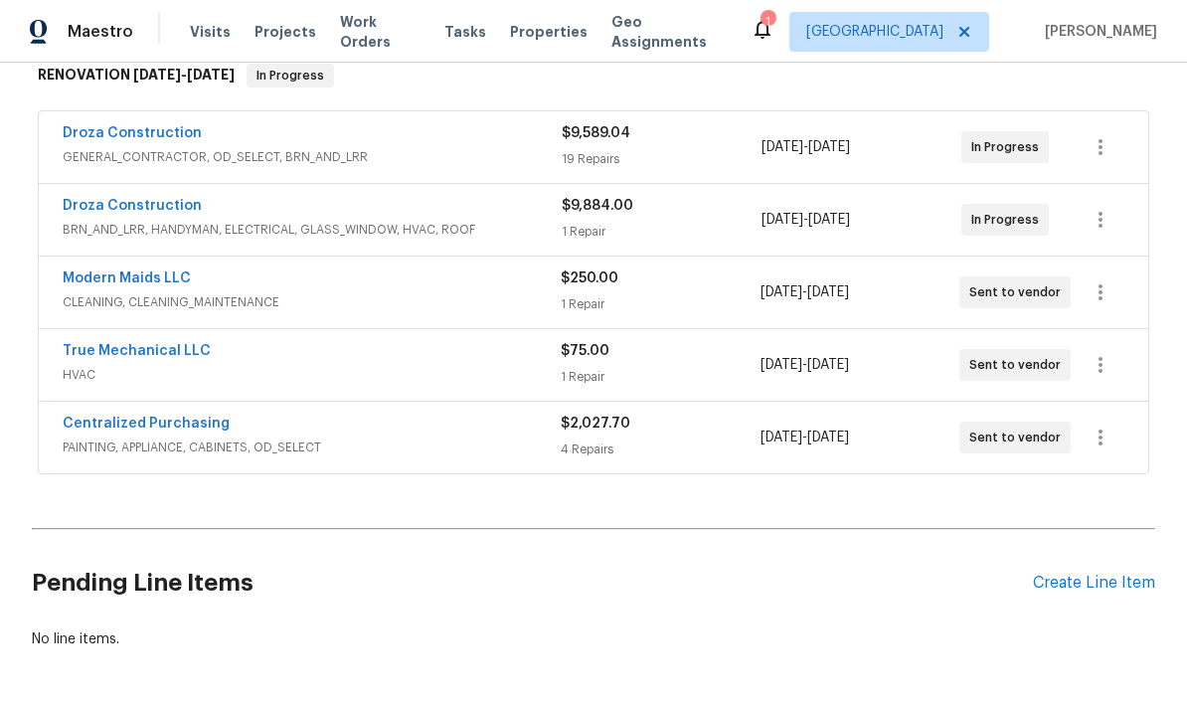
scroll to position [331, 0]
